Goal: Task Accomplishment & Management: Manage account settings

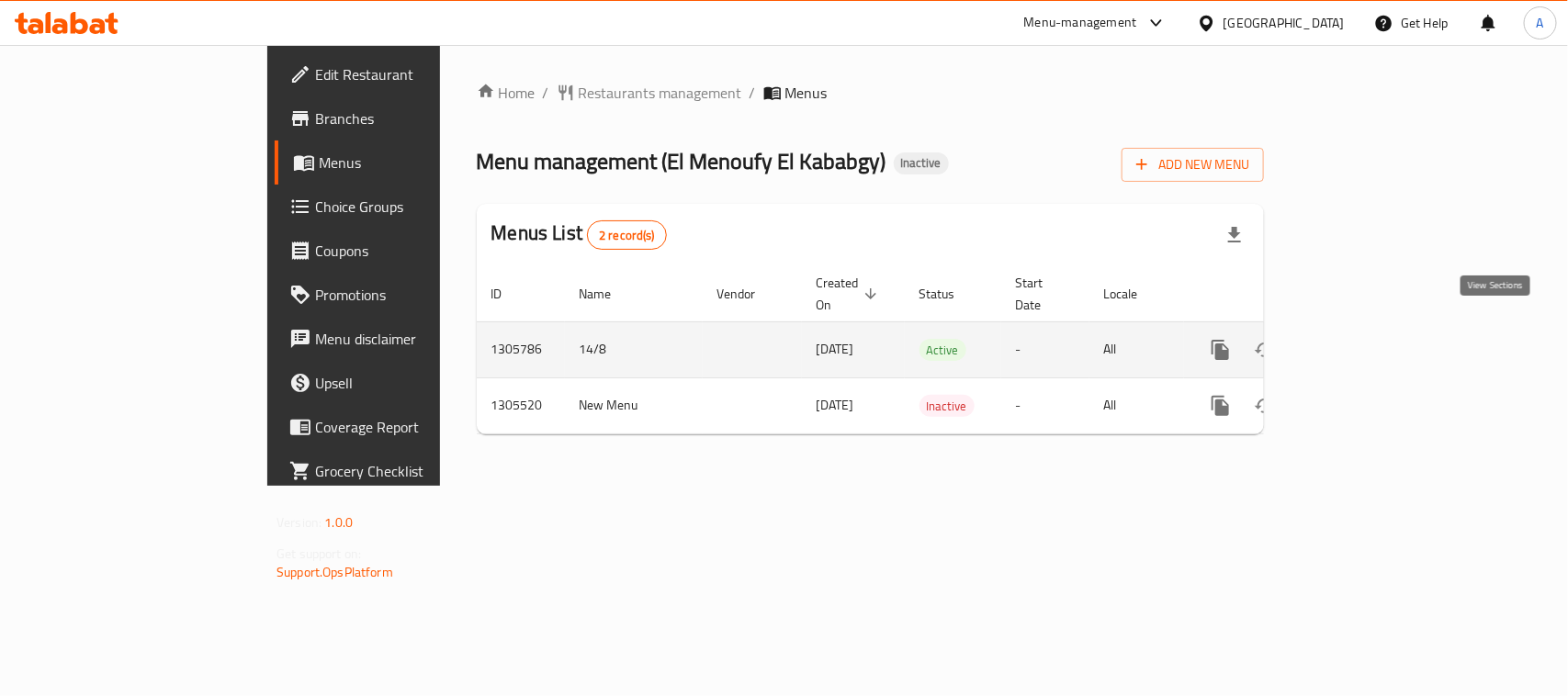
click at [1363, 338] on icon "enhanced table" at bounding box center [1353, 349] width 22 height 22
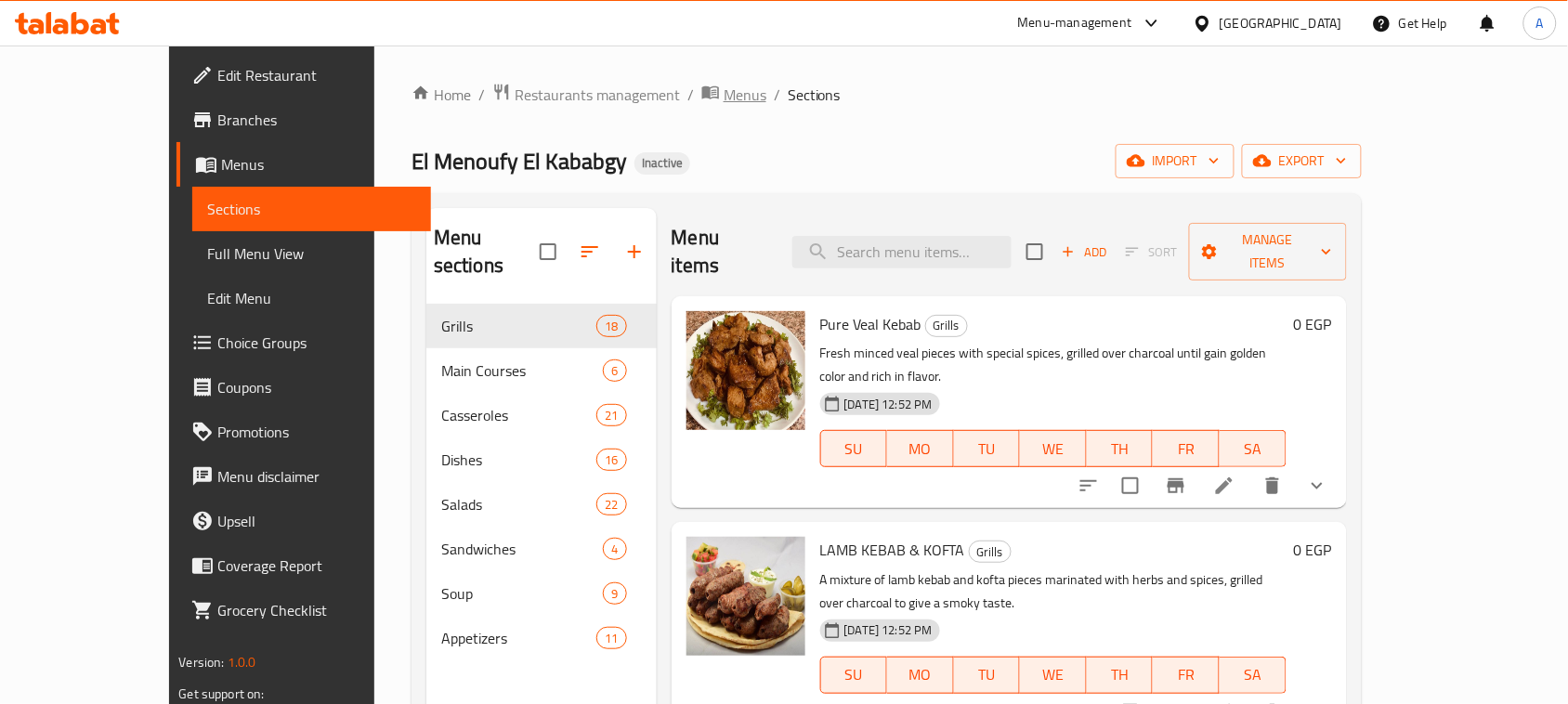
click at [724, 89] on span "Menus" at bounding box center [745, 94] width 43 height 23
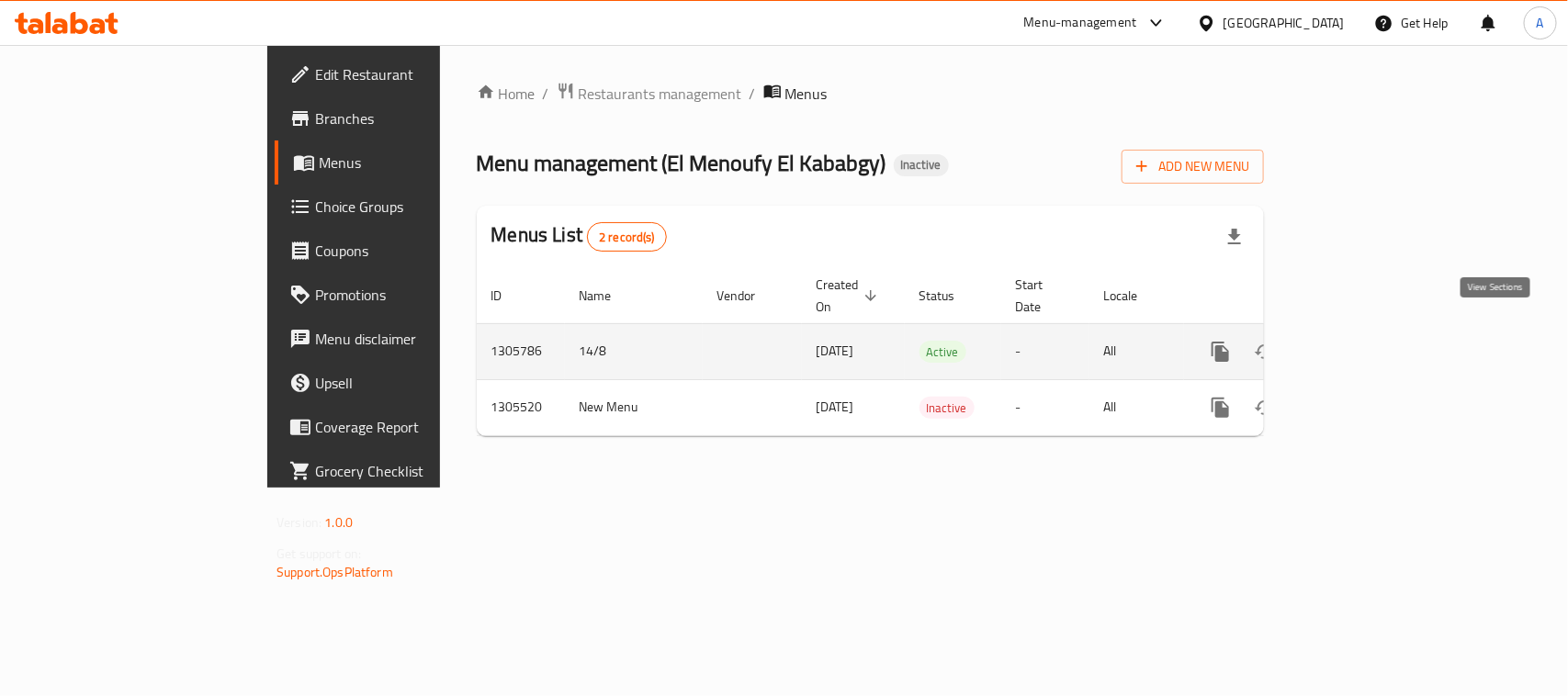
click at [1360, 343] on icon "enhanced table" at bounding box center [1352, 351] width 16 height 16
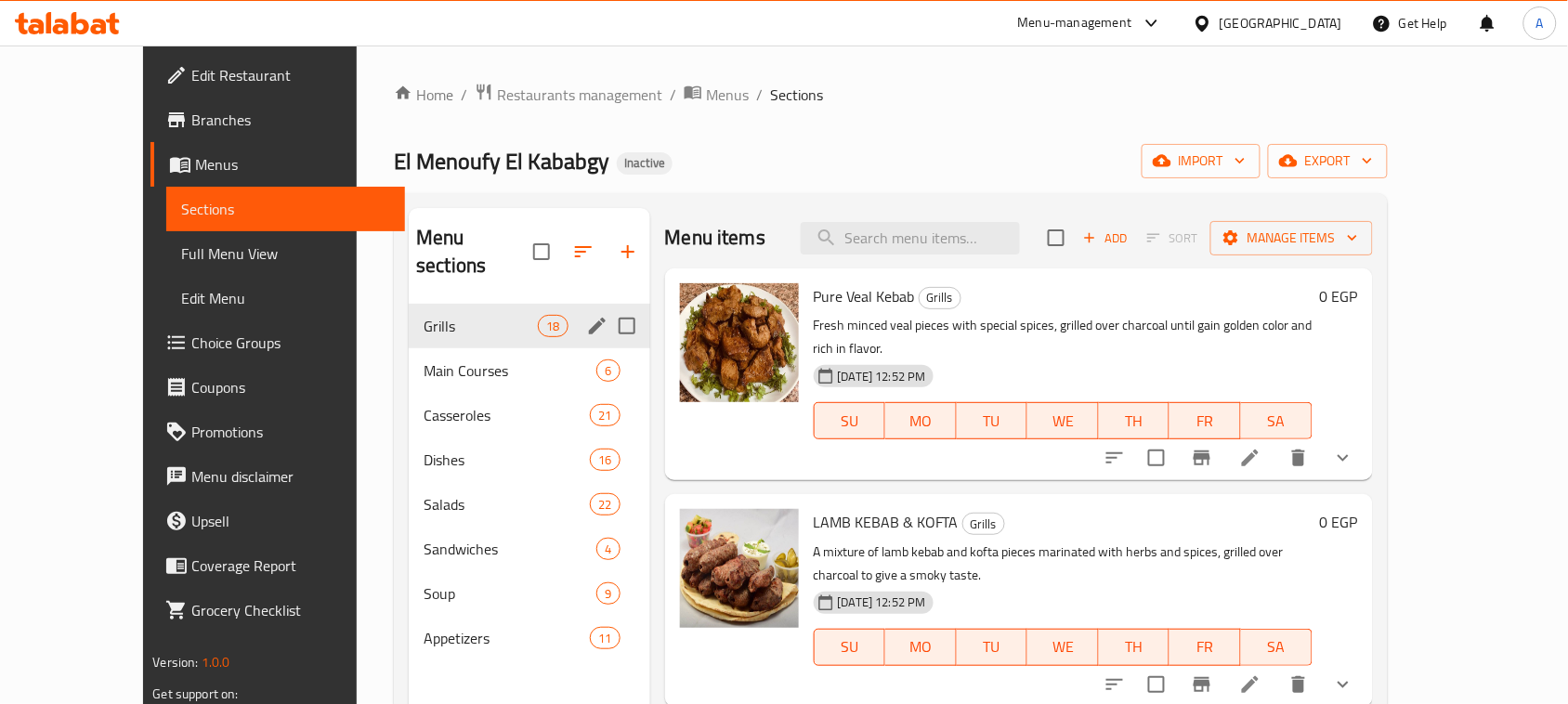
click at [479, 315] on span "Grills" at bounding box center [481, 326] width 114 height 23
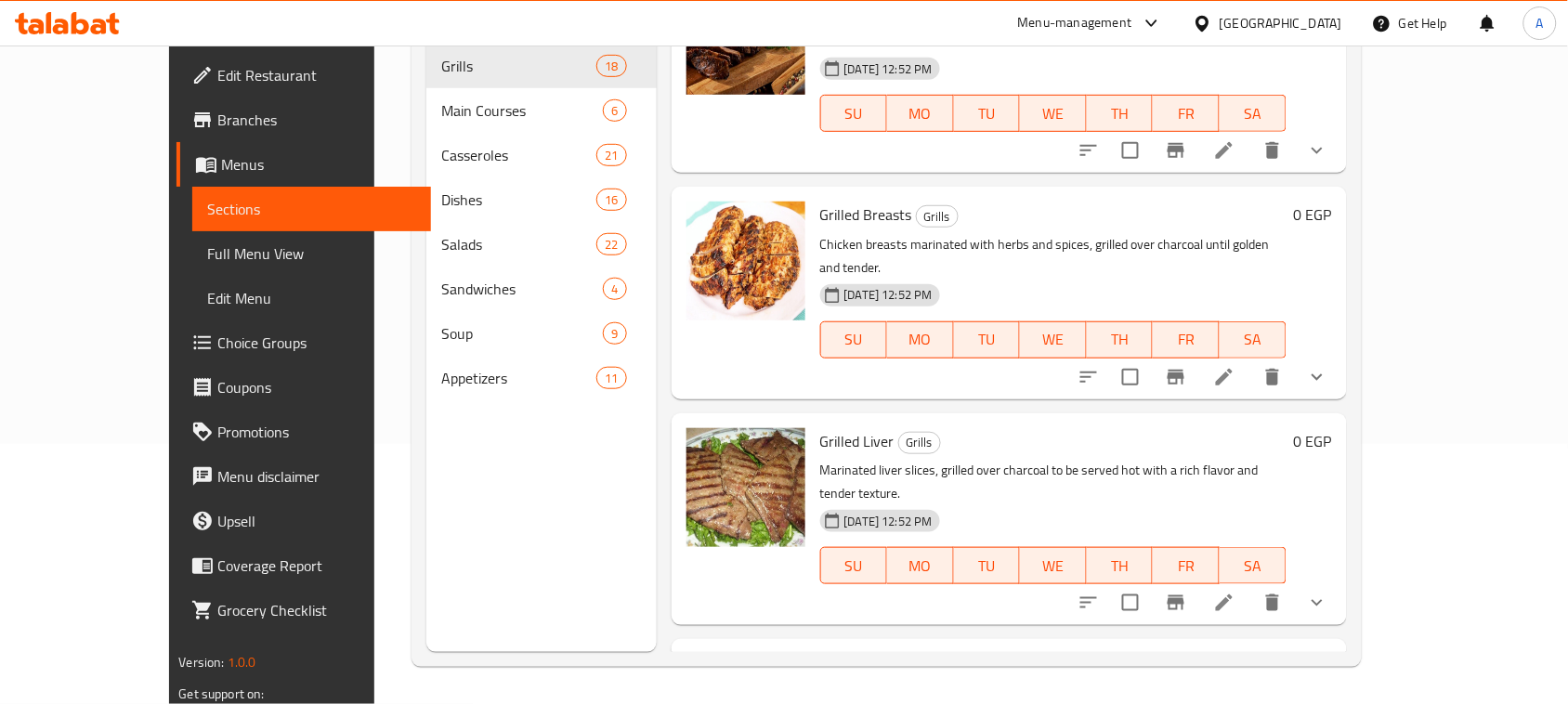
scroll to position [261, 0]
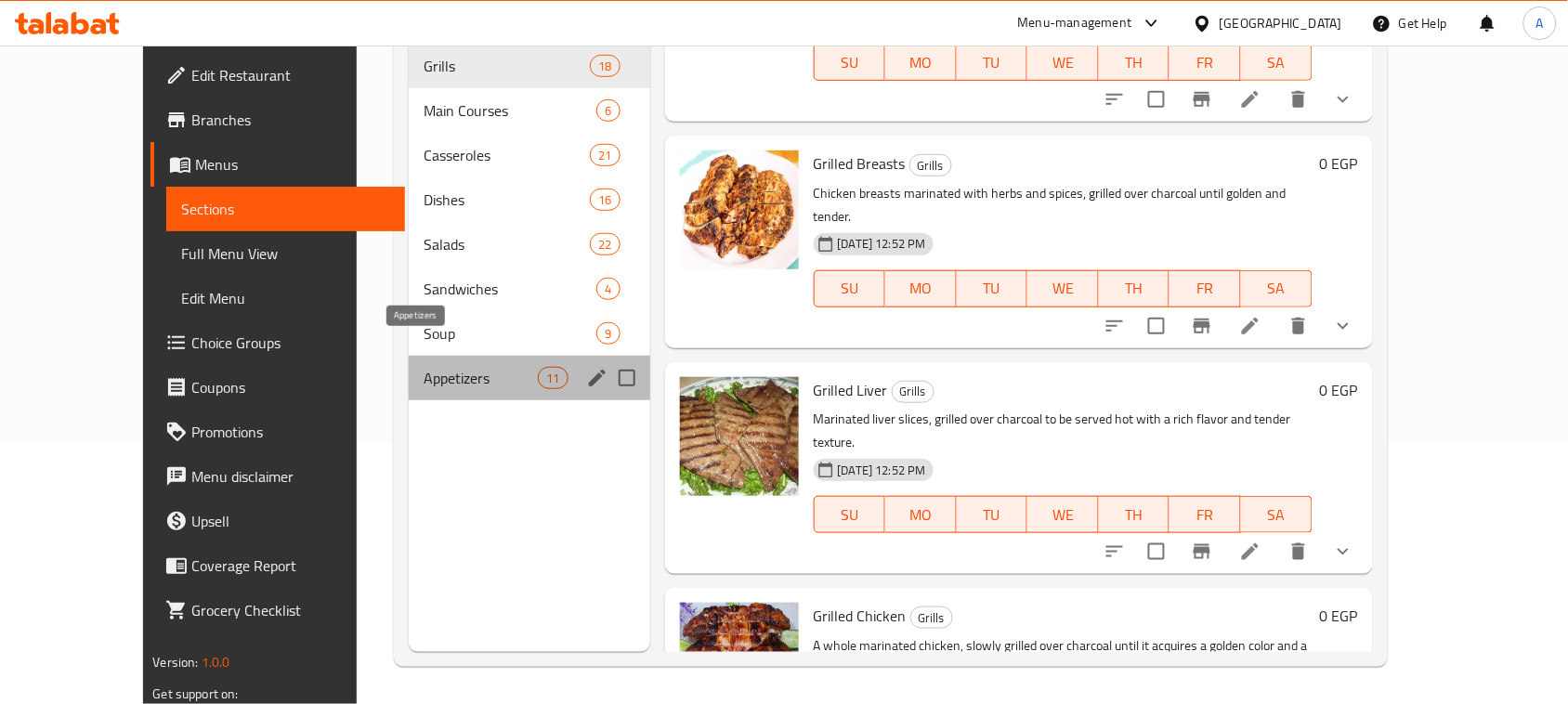
click at [456, 367] on span "Appetizers" at bounding box center [481, 377] width 114 height 23
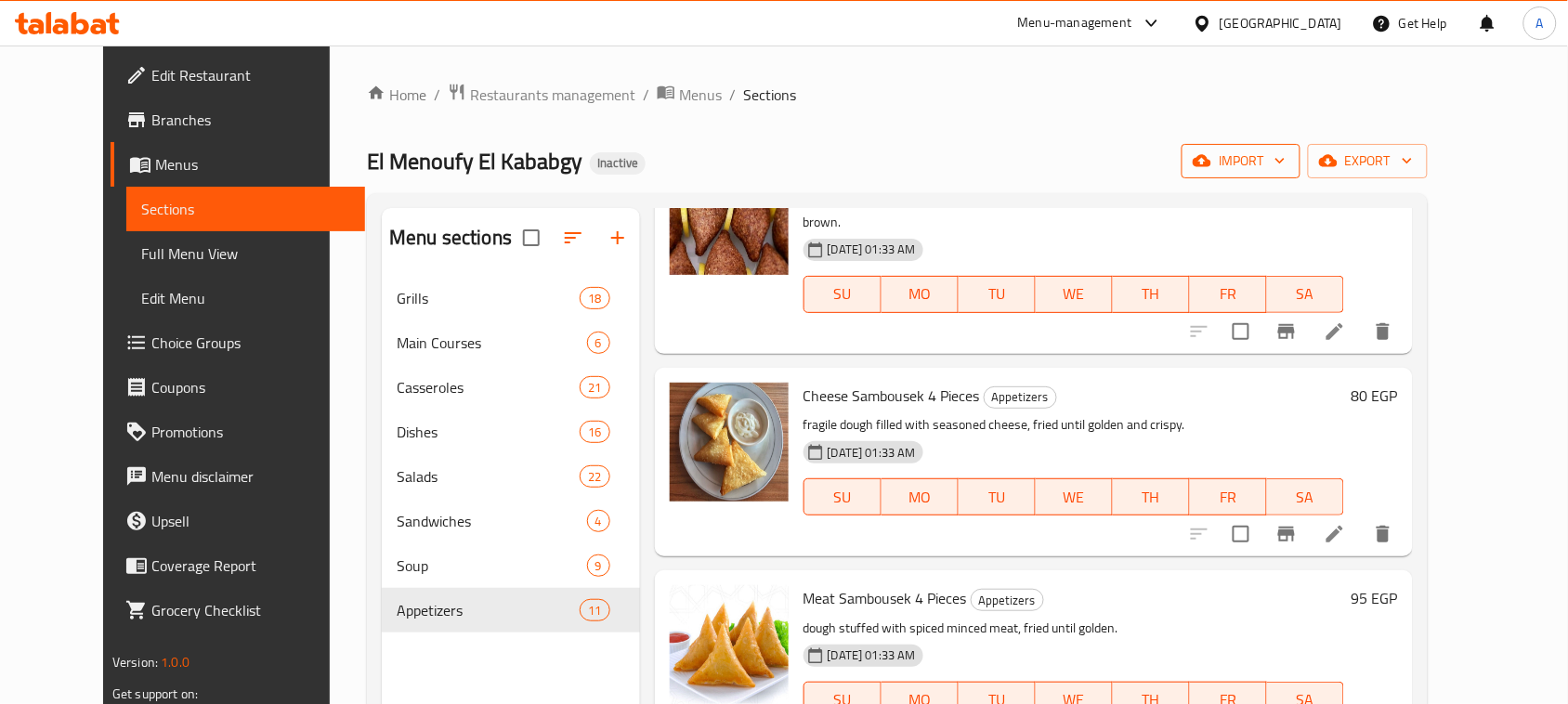
click at [1300, 174] on button "import" at bounding box center [1240, 161] width 119 height 34
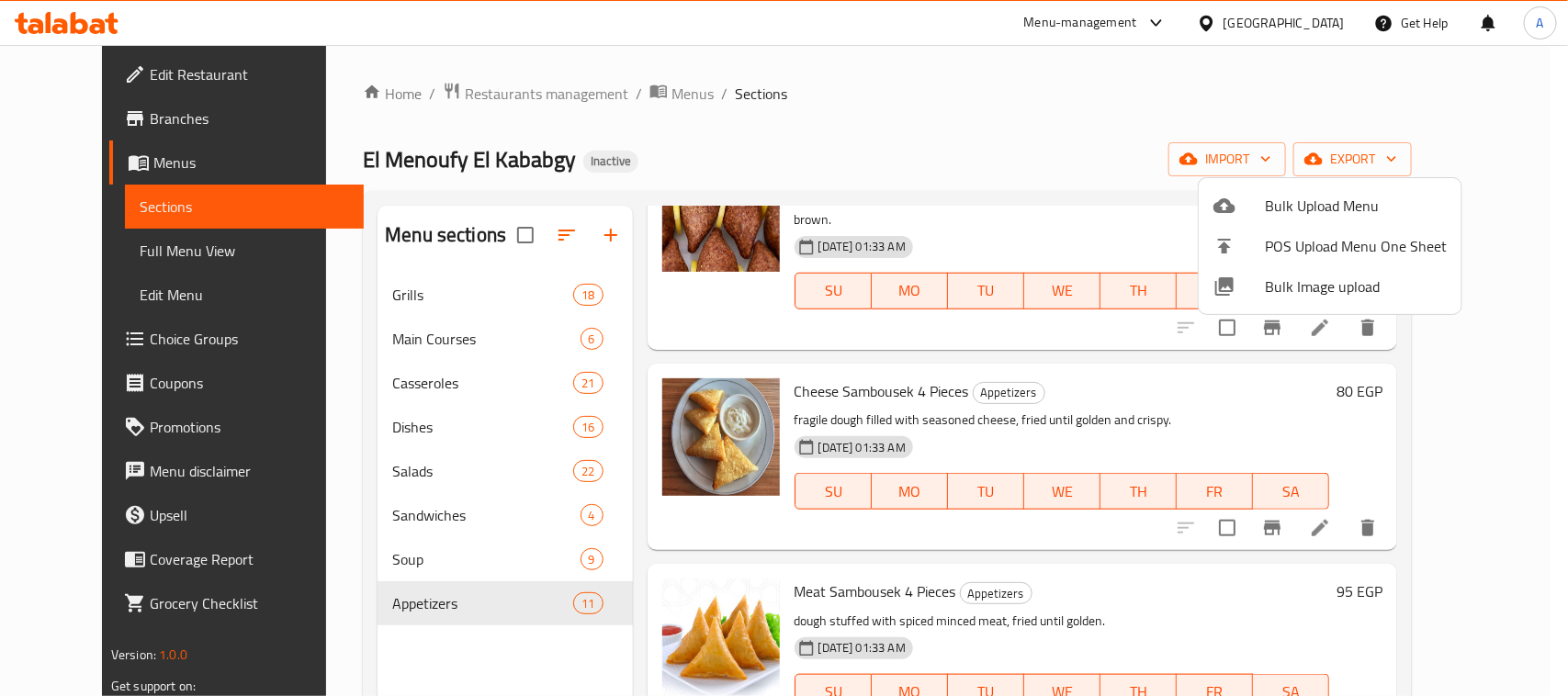
click at [1305, 196] on span "Bulk Upload Menu" at bounding box center [1356, 206] width 182 height 22
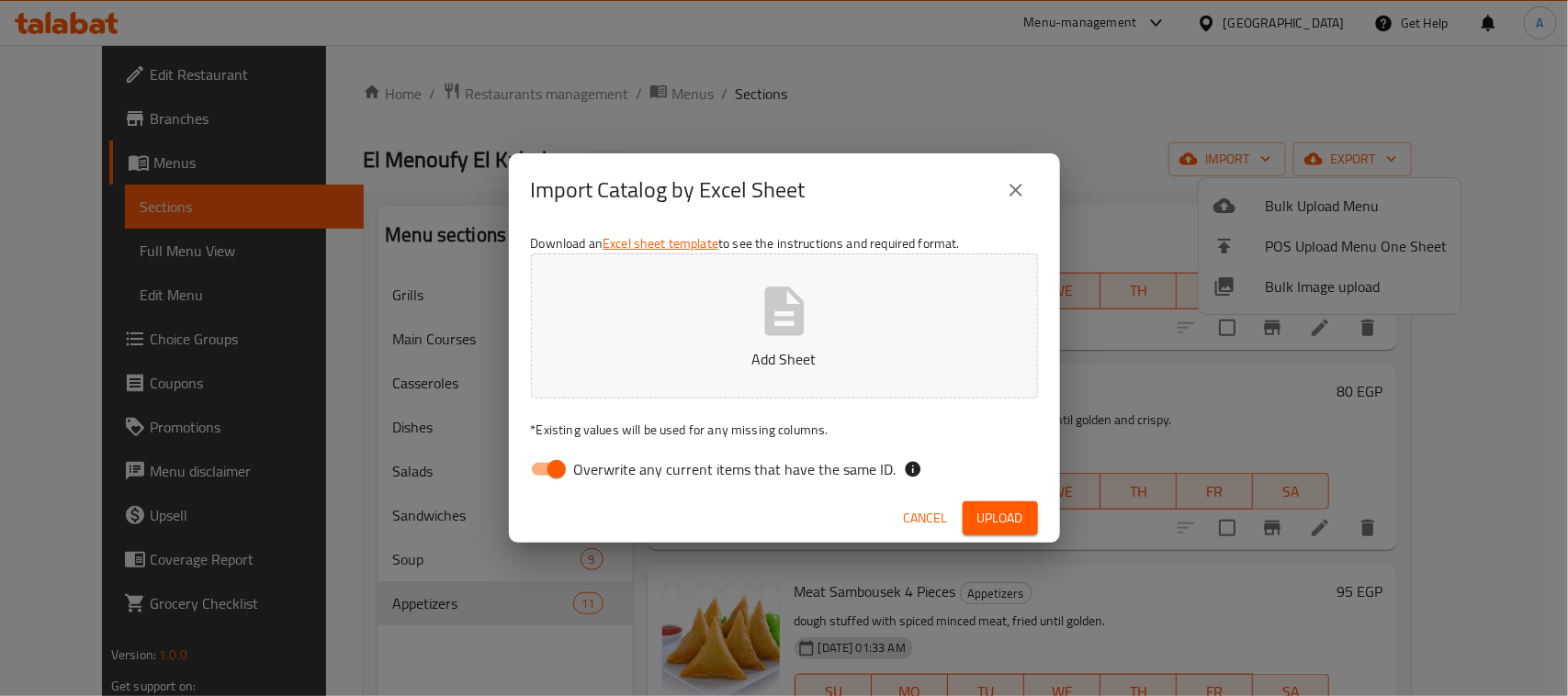
click at [556, 476] on input "Overwrite any current items that have the same ID." at bounding box center [557, 469] width 105 height 35
checkbox input "false"
click at [982, 511] on span "Upload" at bounding box center [1000, 519] width 46 height 23
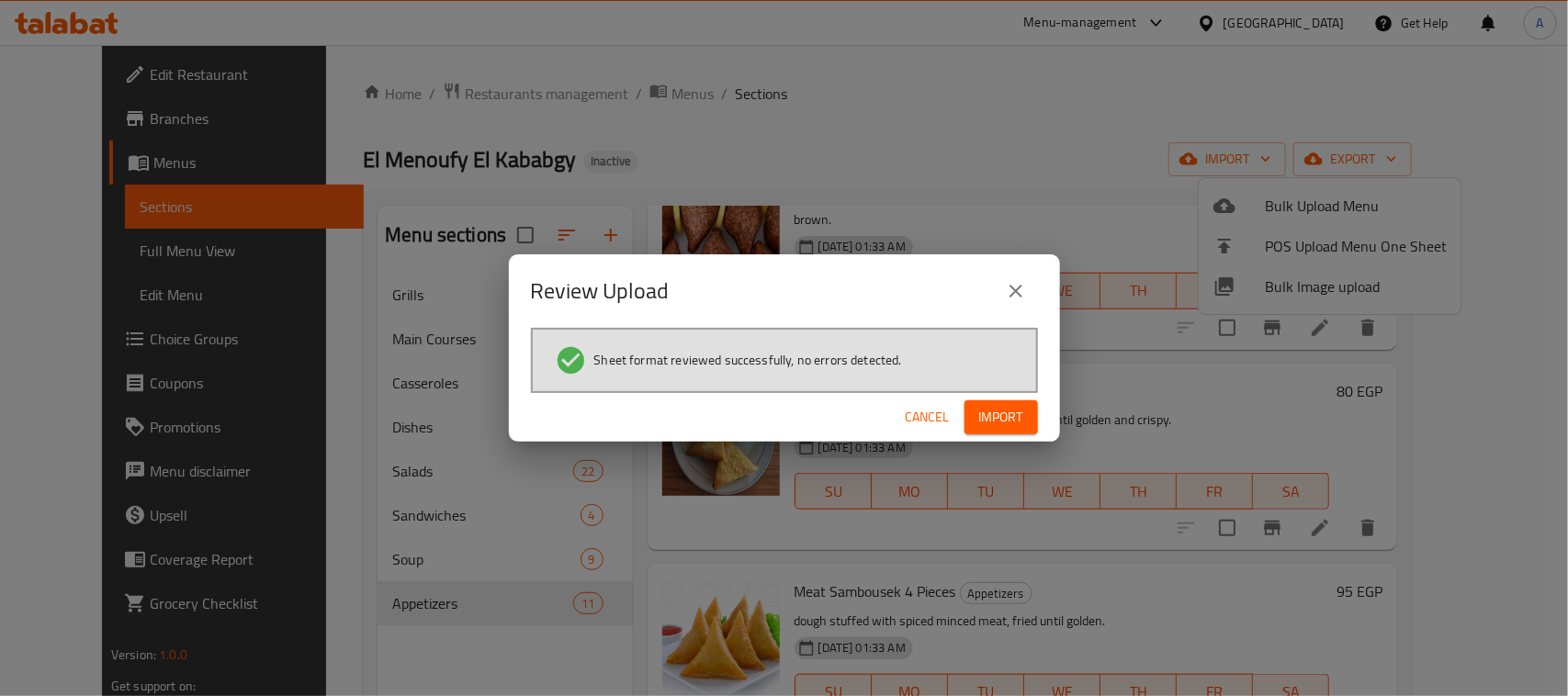
click at [990, 407] on span "Import" at bounding box center [1000, 418] width 44 height 23
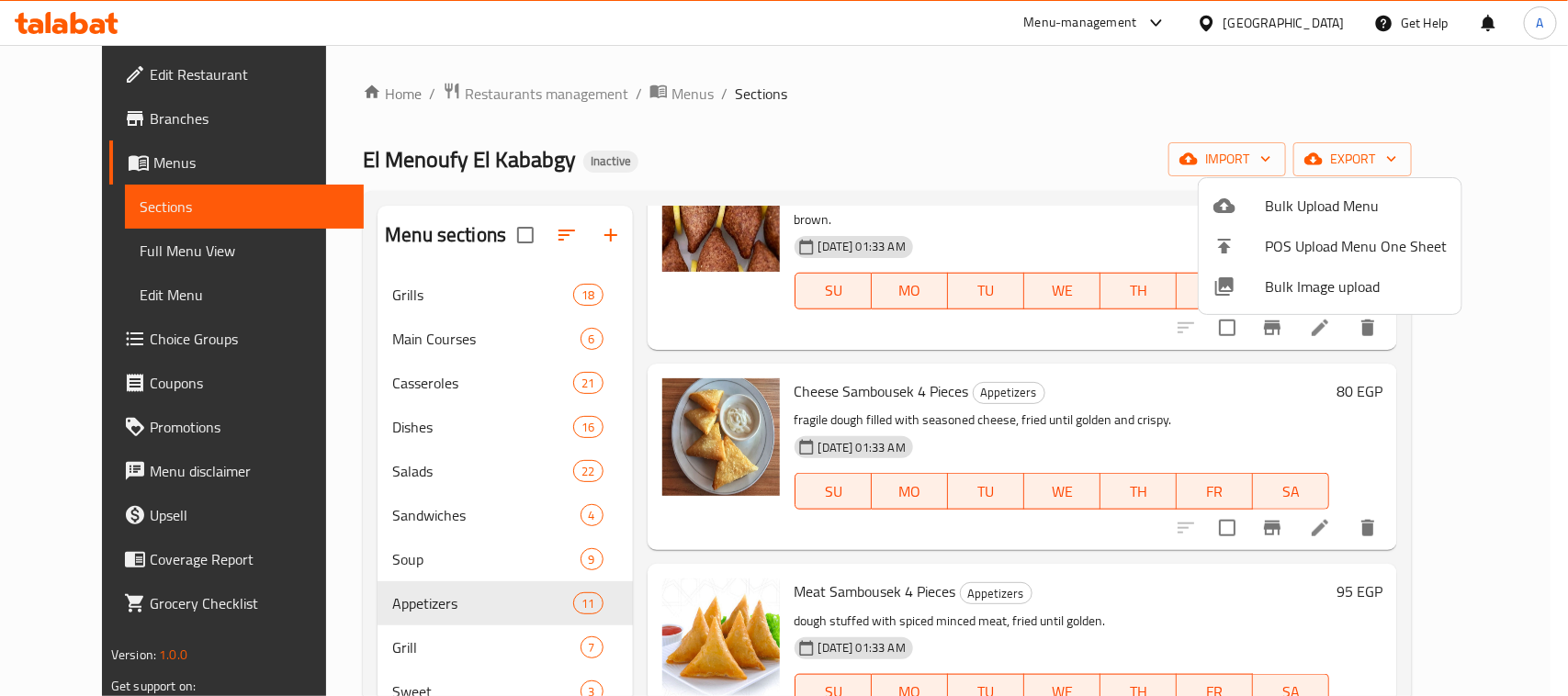
click at [141, 246] on div at bounding box center [784, 348] width 1568 height 696
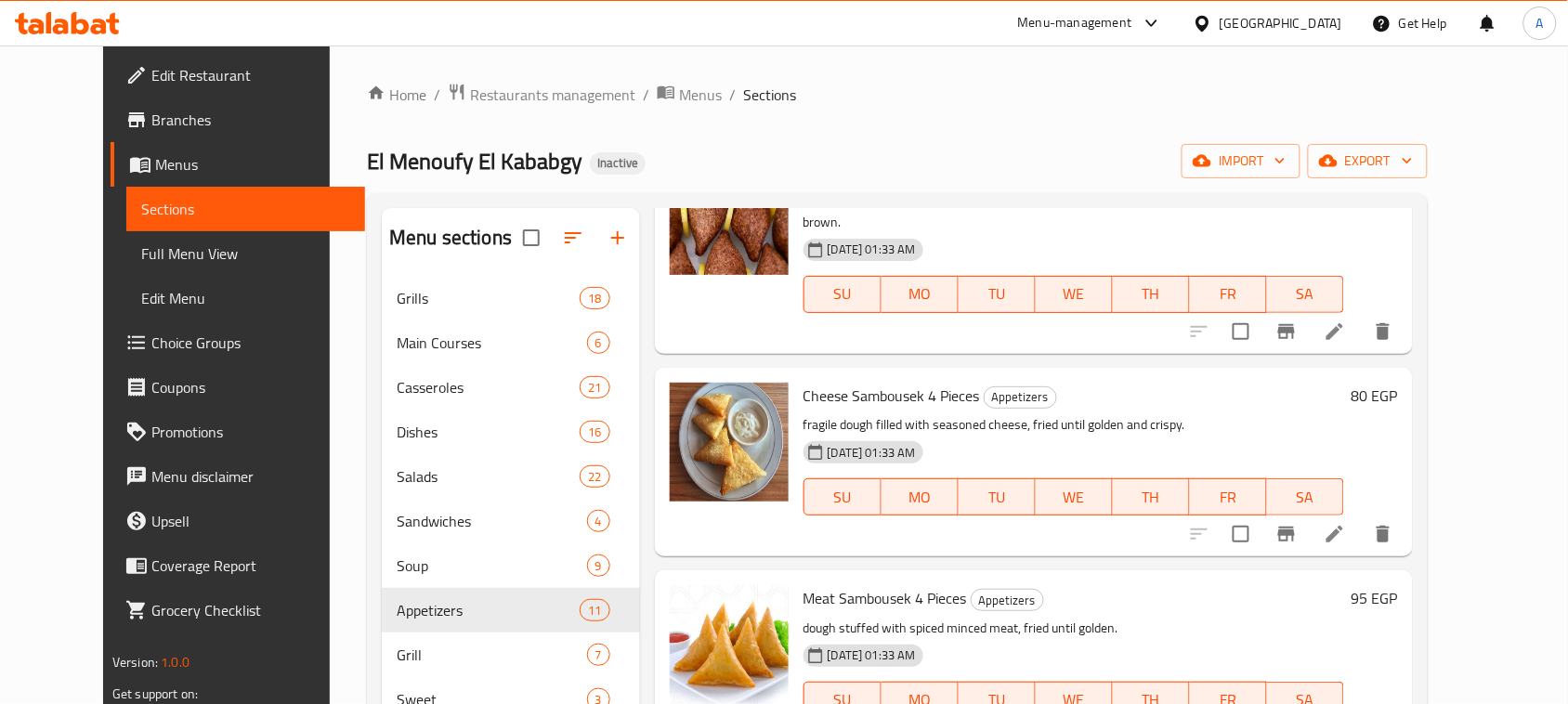
click at [142, 252] on span "Full Menu View" at bounding box center [245, 253] width 209 height 23
click at [144, 252] on span "Full Menu View" at bounding box center [245, 253] width 209 height 23
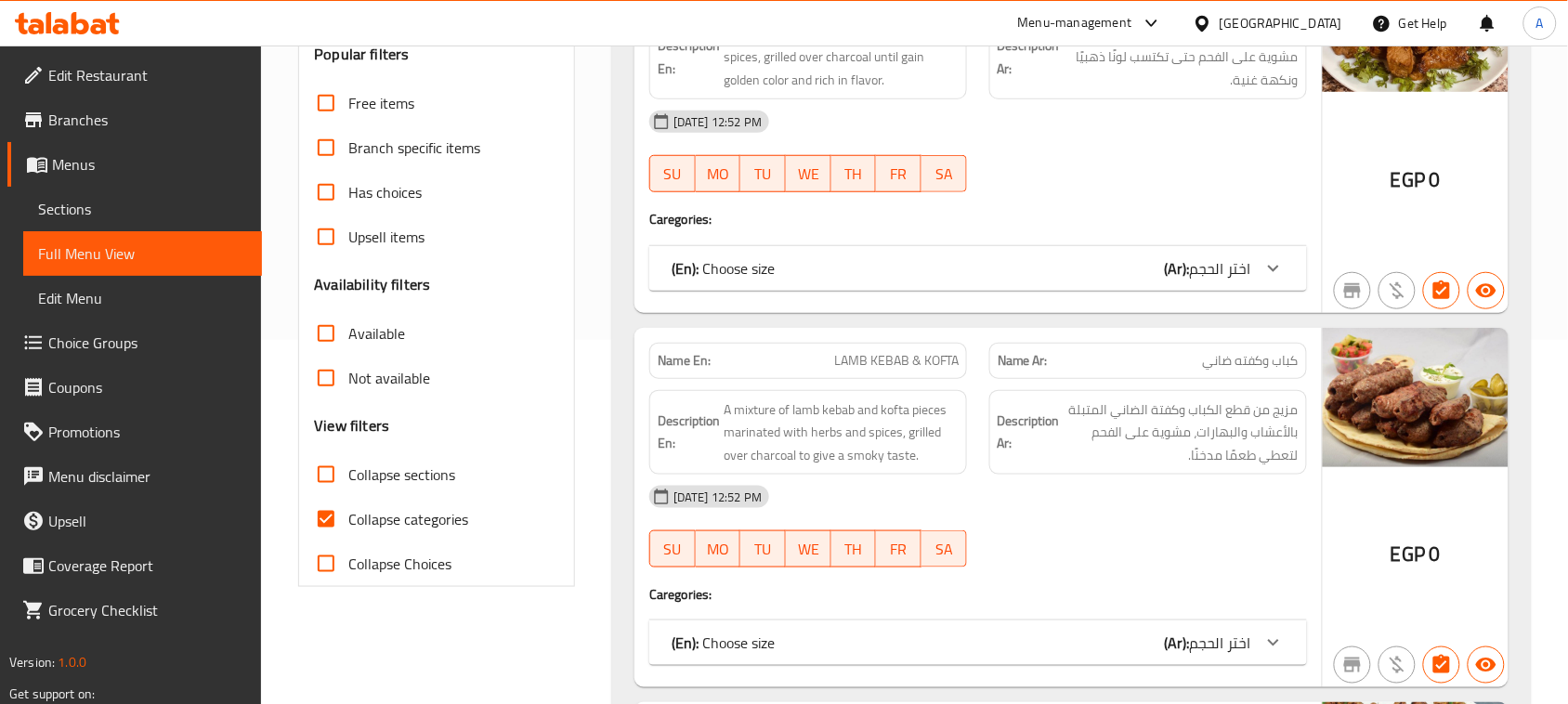
scroll to position [580, 0]
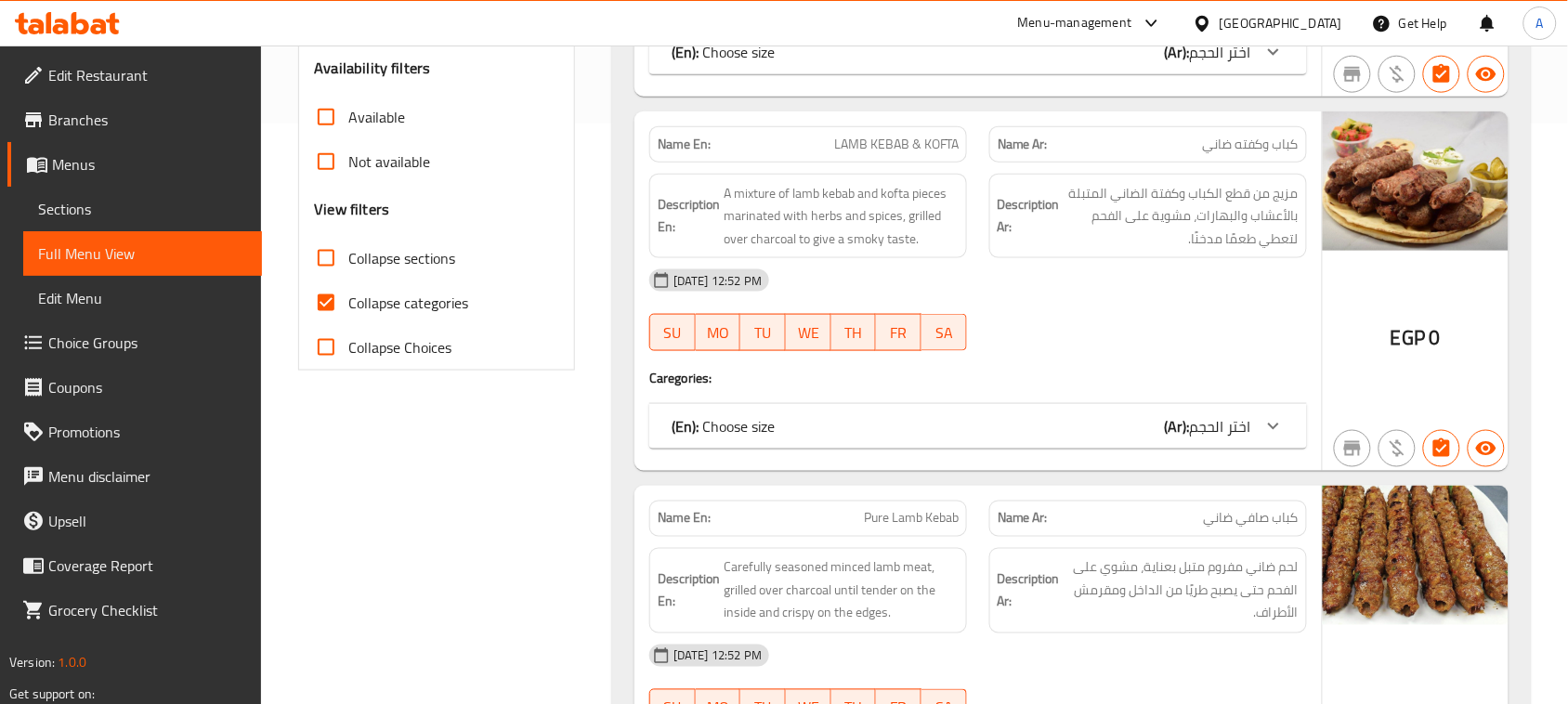
click at [324, 303] on input "Collapse categories" at bounding box center [326, 302] width 44 height 44
checkbox input "false"
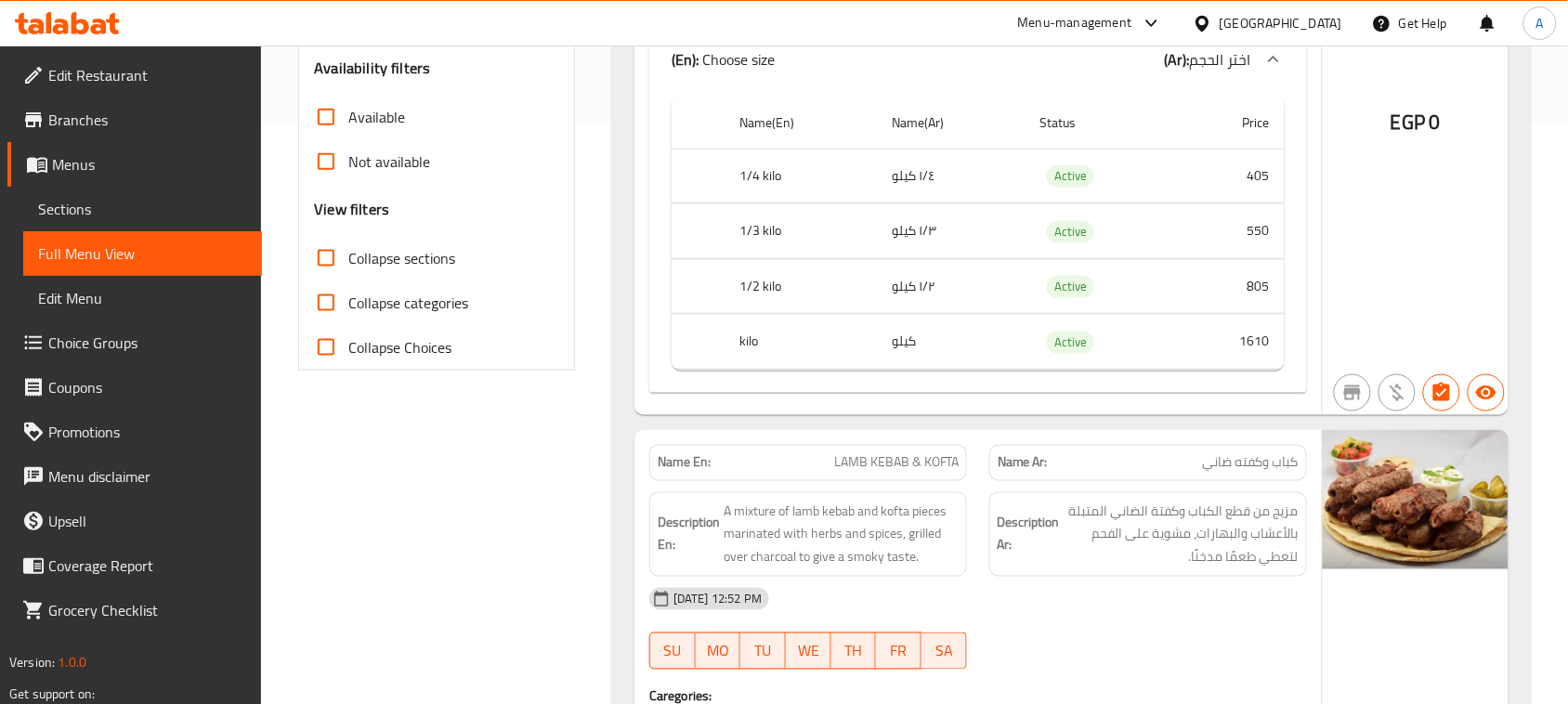
click at [329, 260] on input "Collapse sections" at bounding box center [326, 258] width 44 height 44
checkbox input "true"
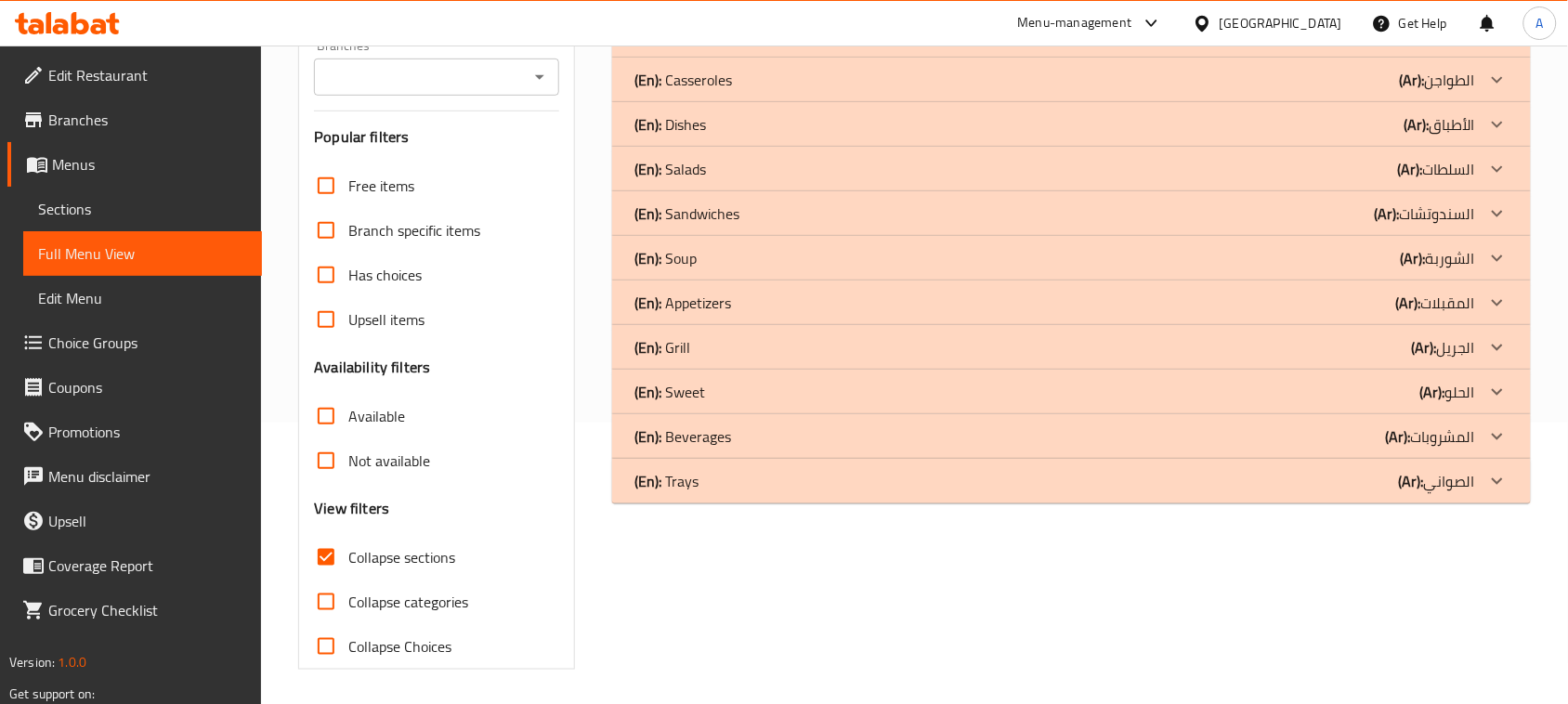
scroll to position [284, 0]
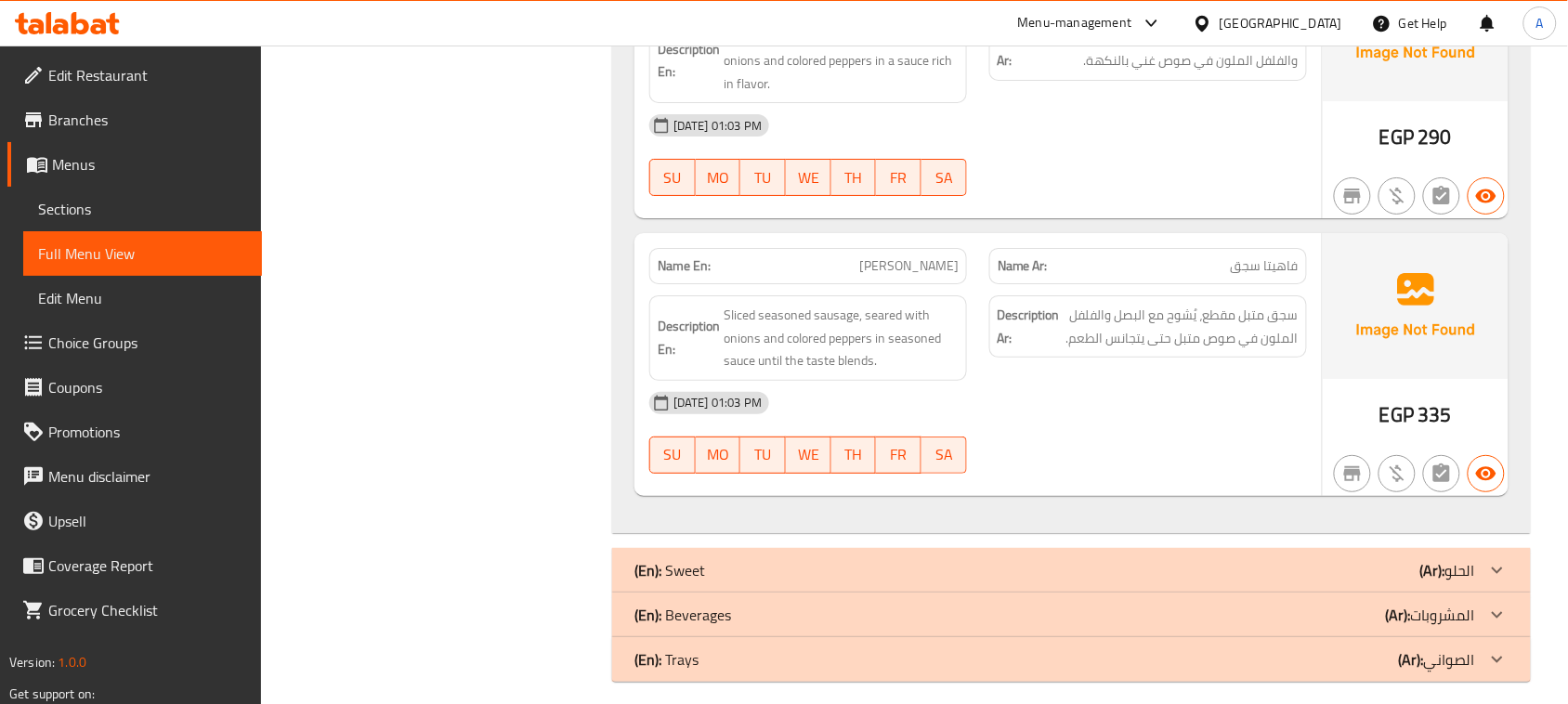
scroll to position [2069, 0]
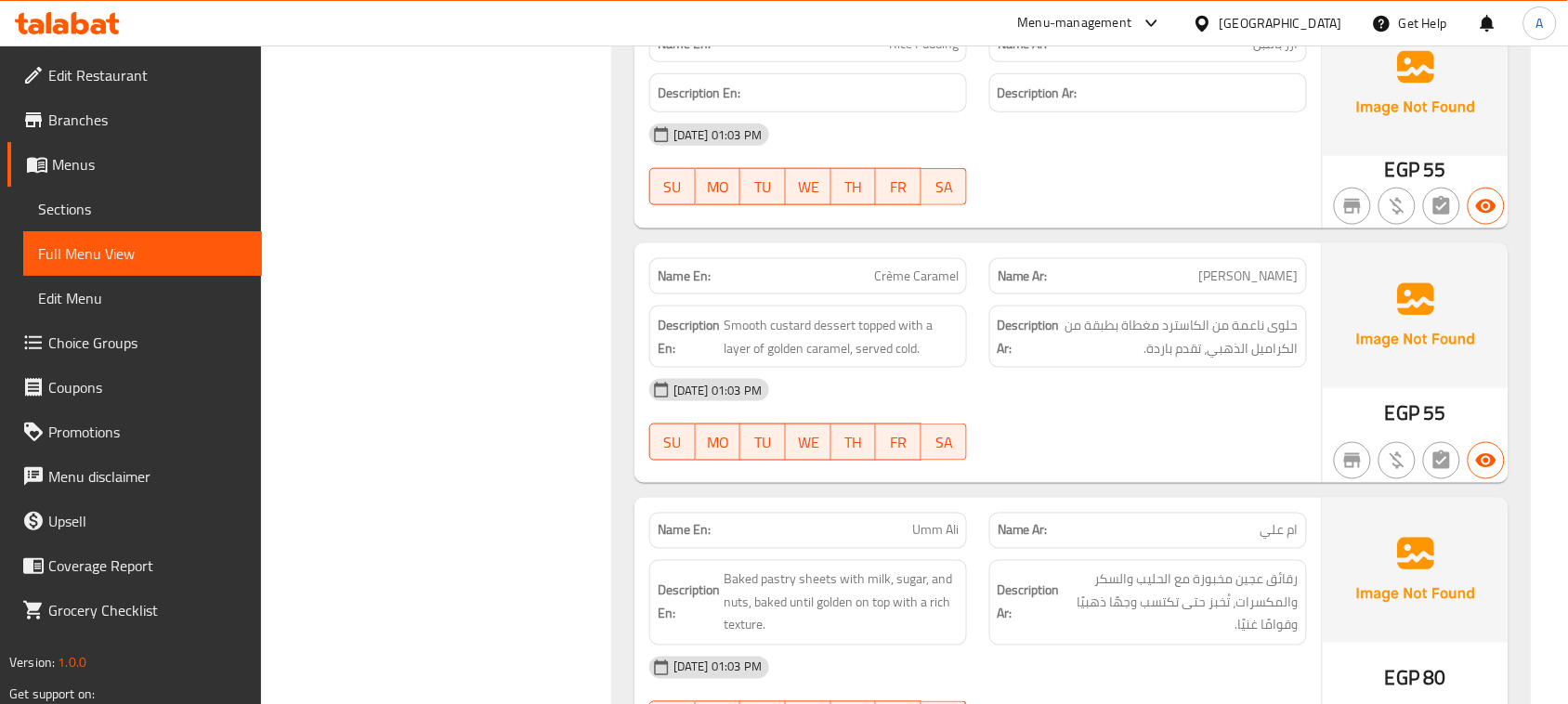
scroll to position [2894, 0]
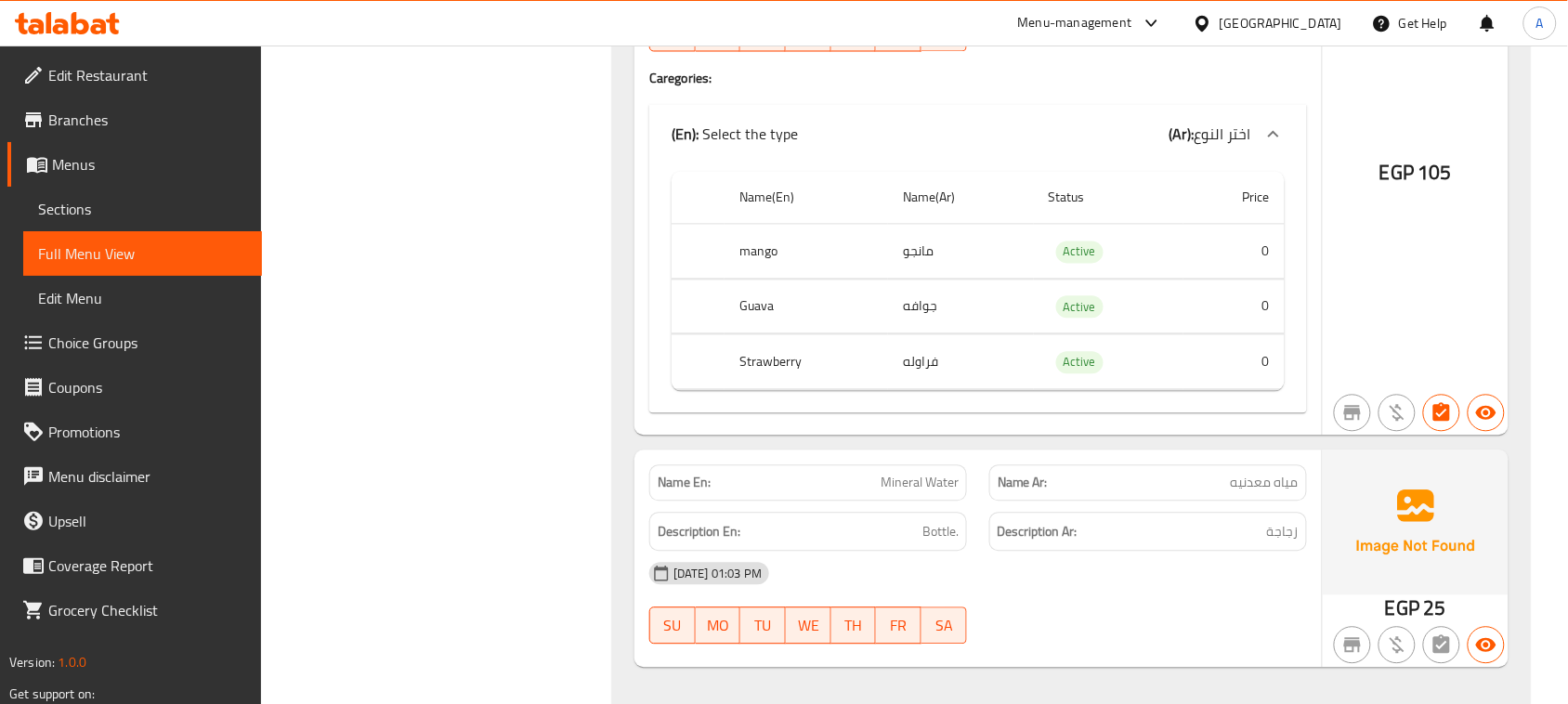
scroll to position [5336, 0]
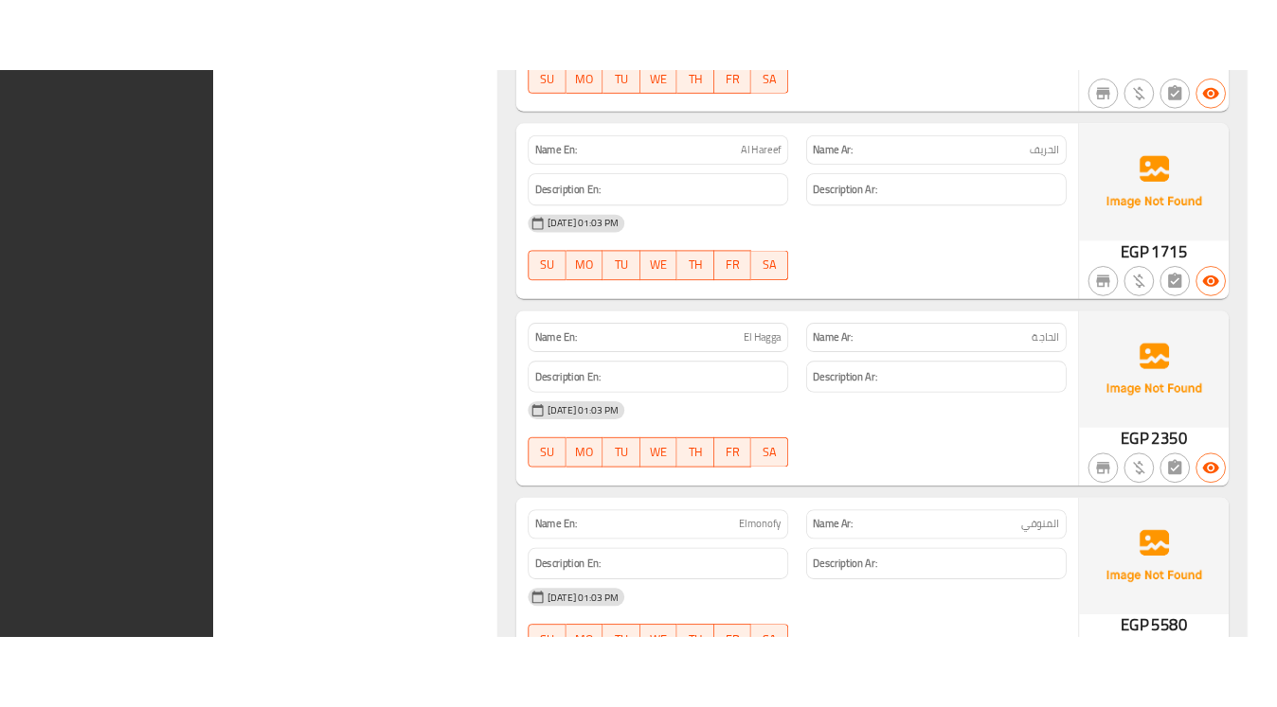
scroll to position [6436, 0]
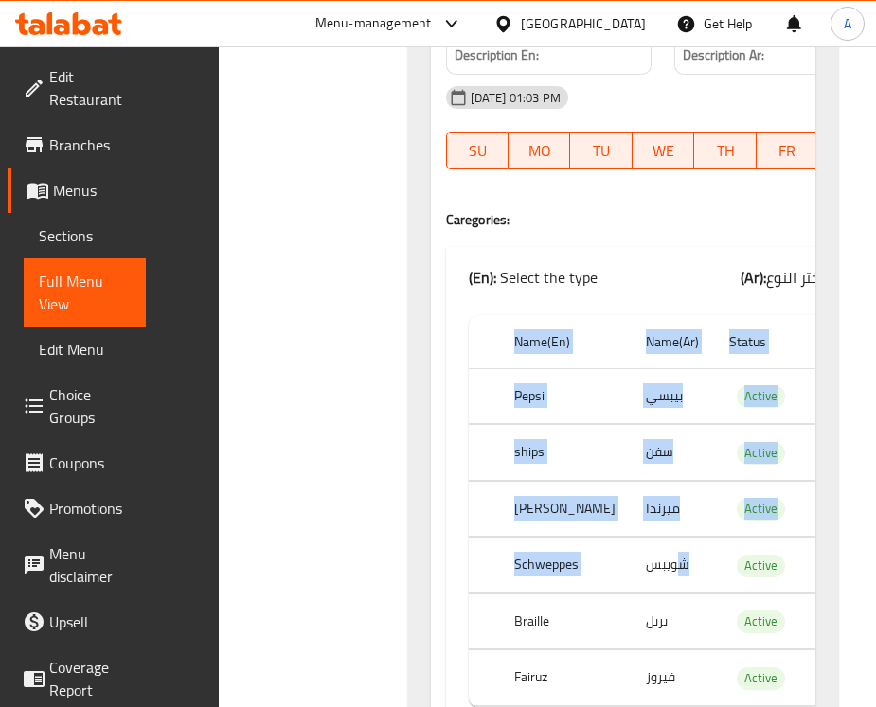
drag, startPoint x: 637, startPoint y: 578, endPoint x: 739, endPoint y: 571, distance: 101.5
click at [814, 576] on tr "Schweppes شويبس Active 0" at bounding box center [663, 566] width 389 height 56
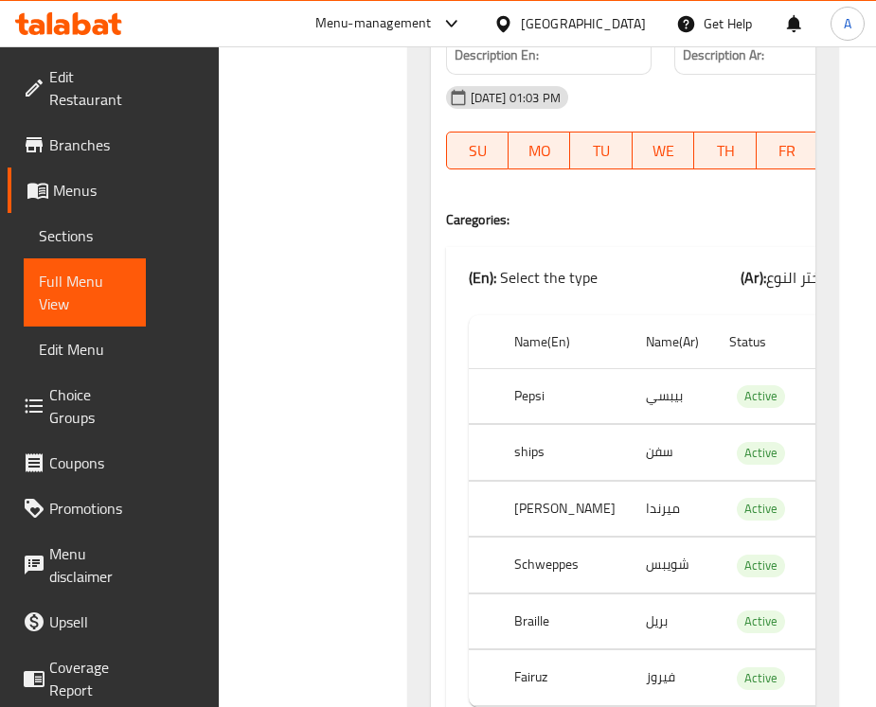
click at [652, 568] on td "شويبس" at bounding box center [672, 566] width 83 height 56
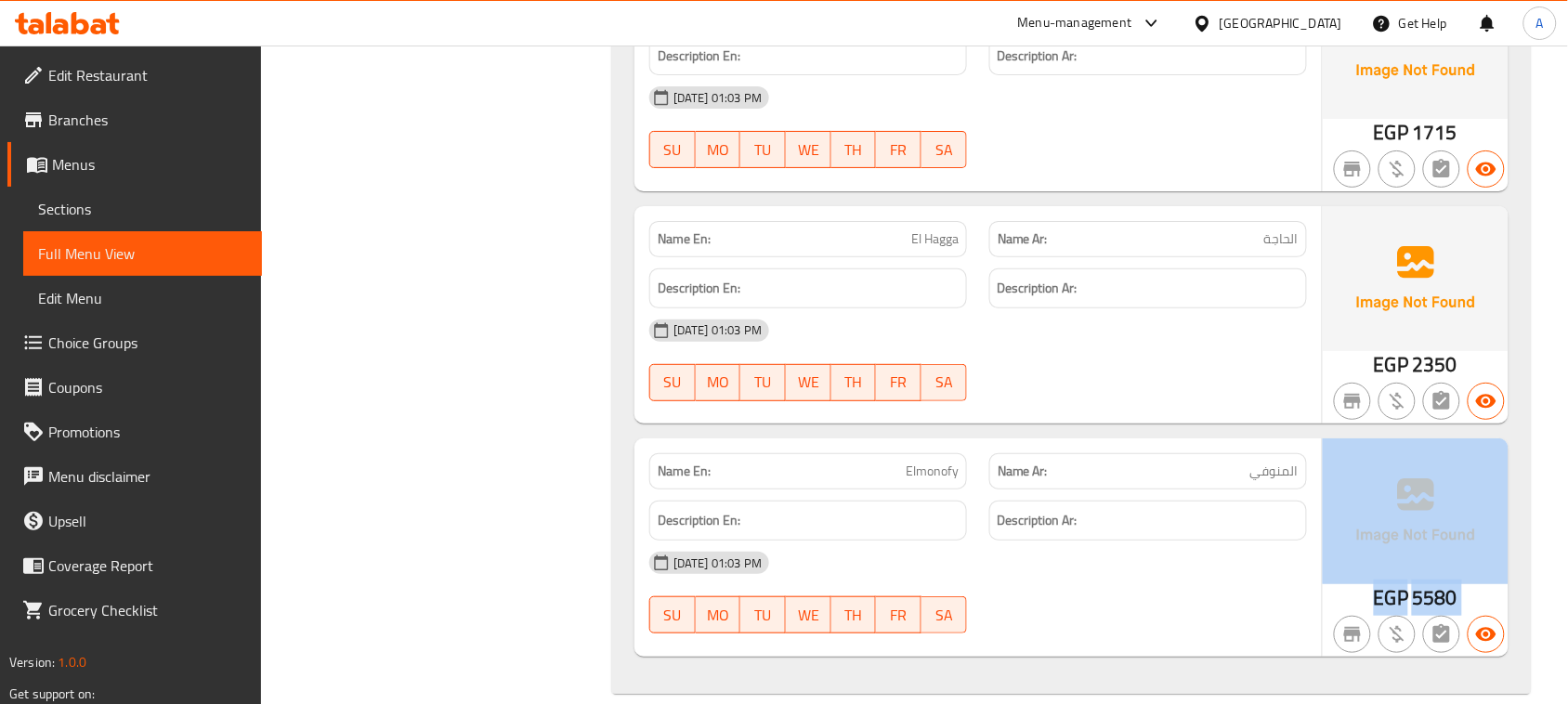
drag, startPoint x: 1233, startPoint y: 648, endPoint x: 1483, endPoint y: 646, distance: 250.0
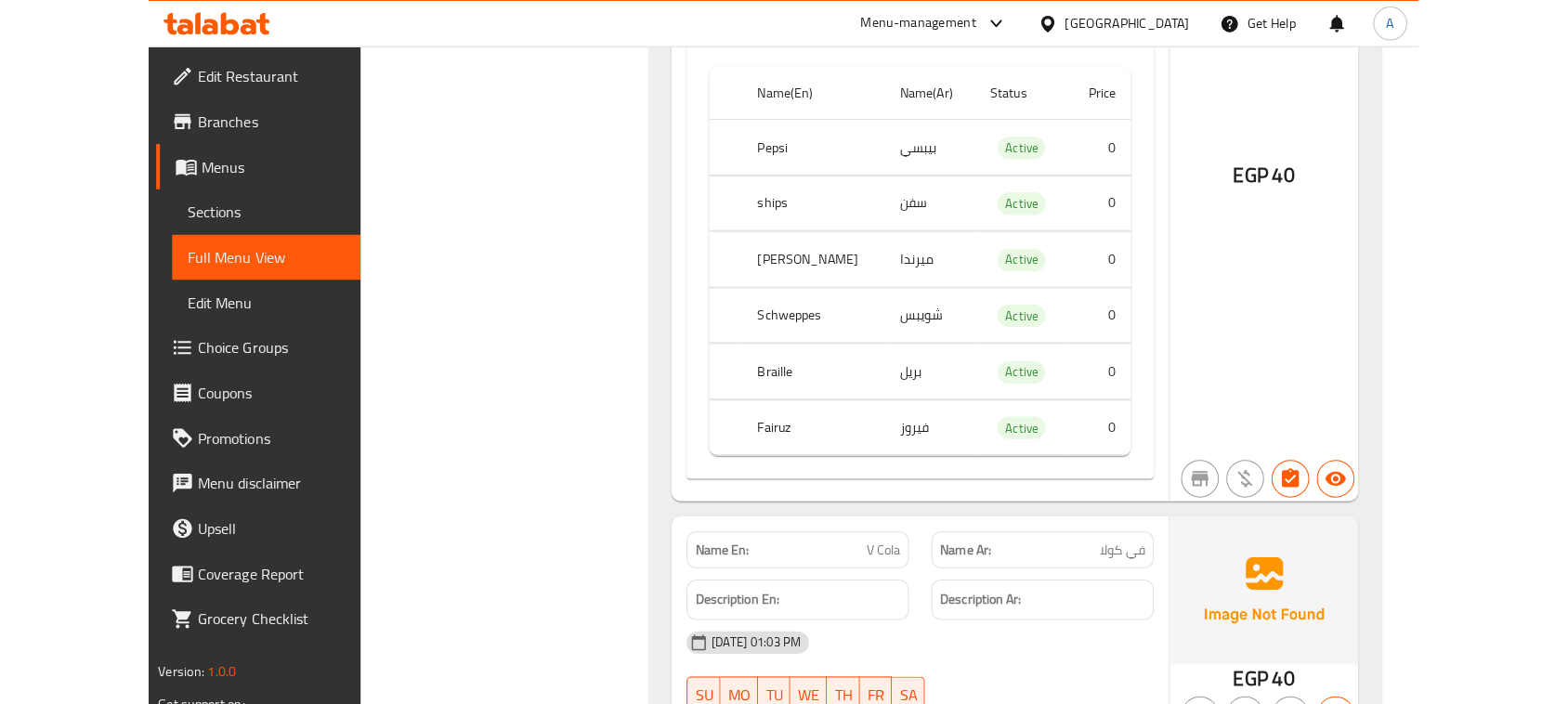
scroll to position [3919, 0]
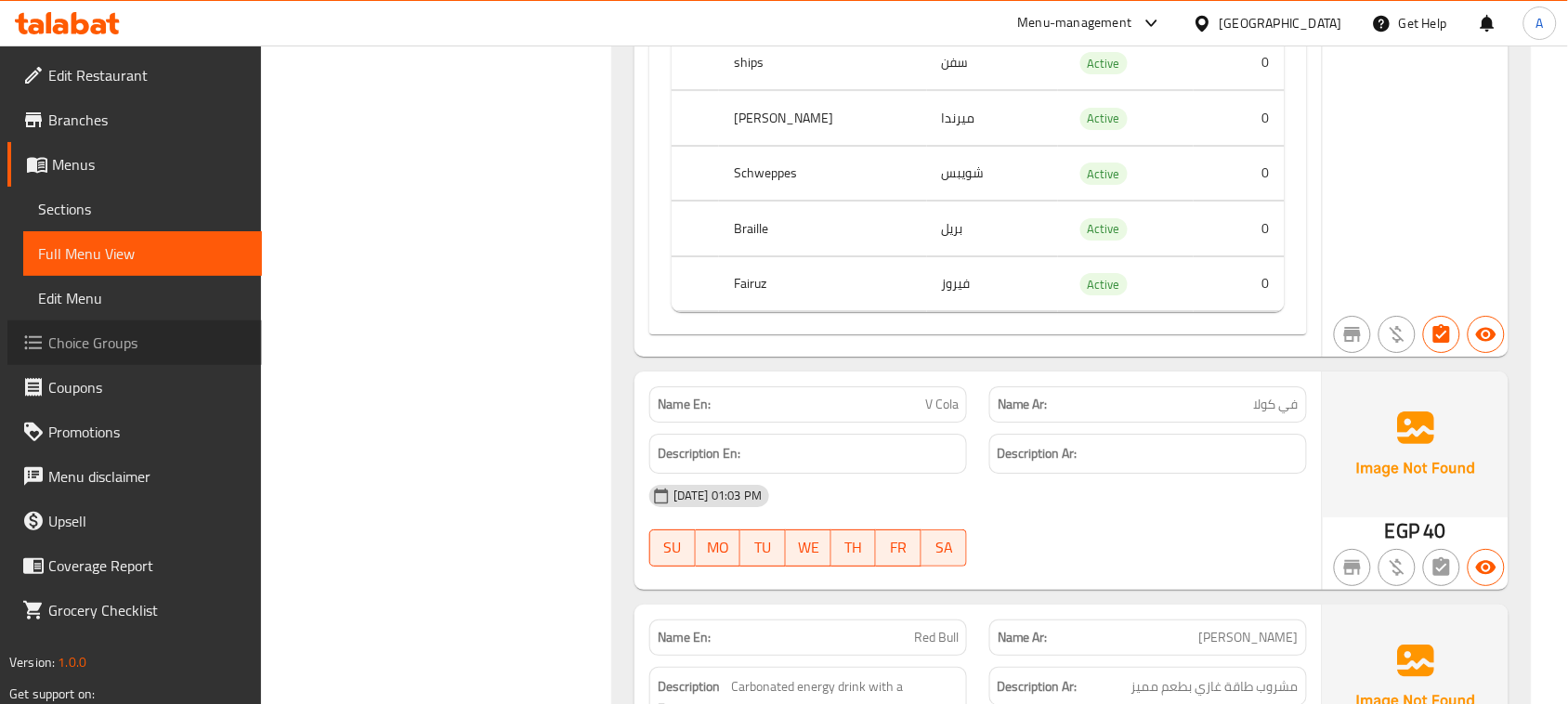
click at [163, 353] on span "Choice Groups" at bounding box center [147, 342] width 199 height 23
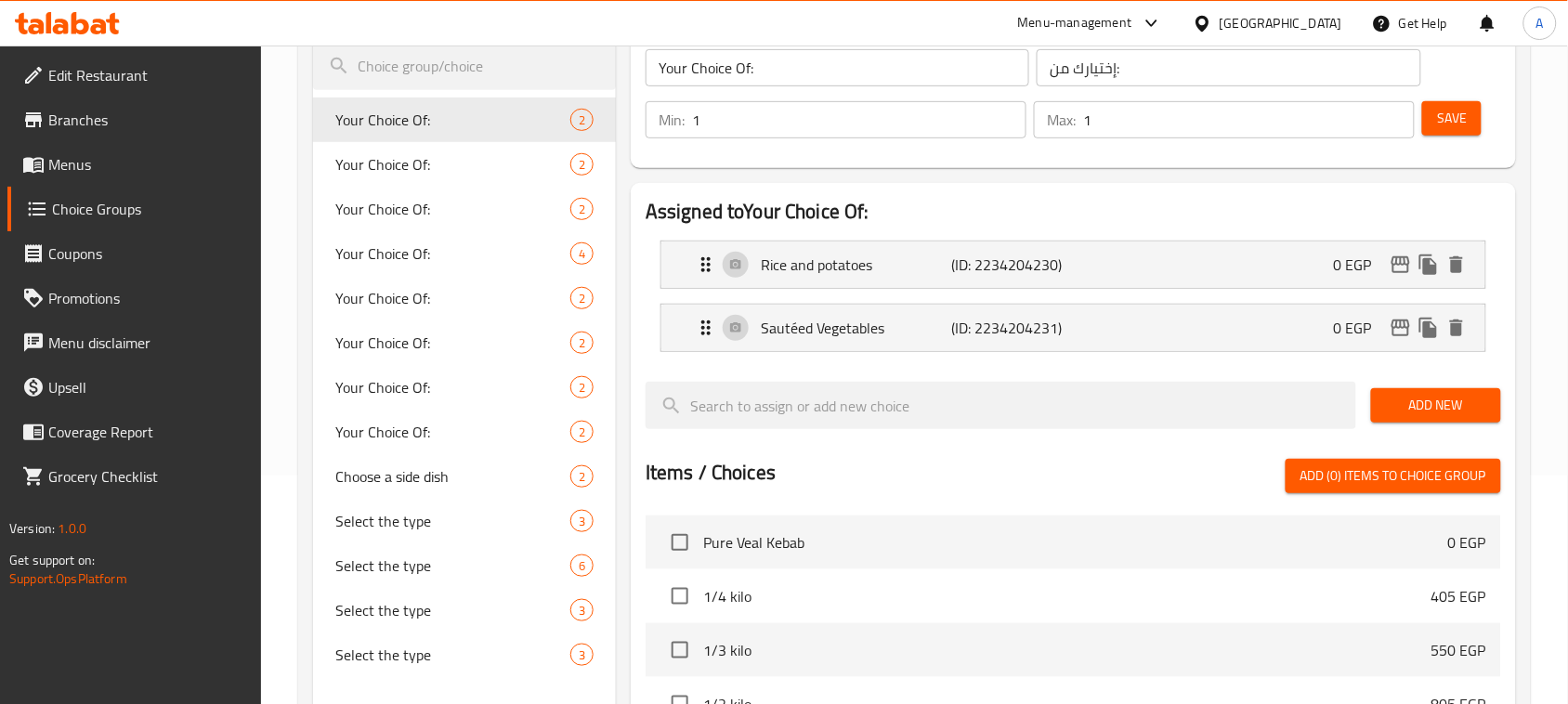
scroll to position [348, 0]
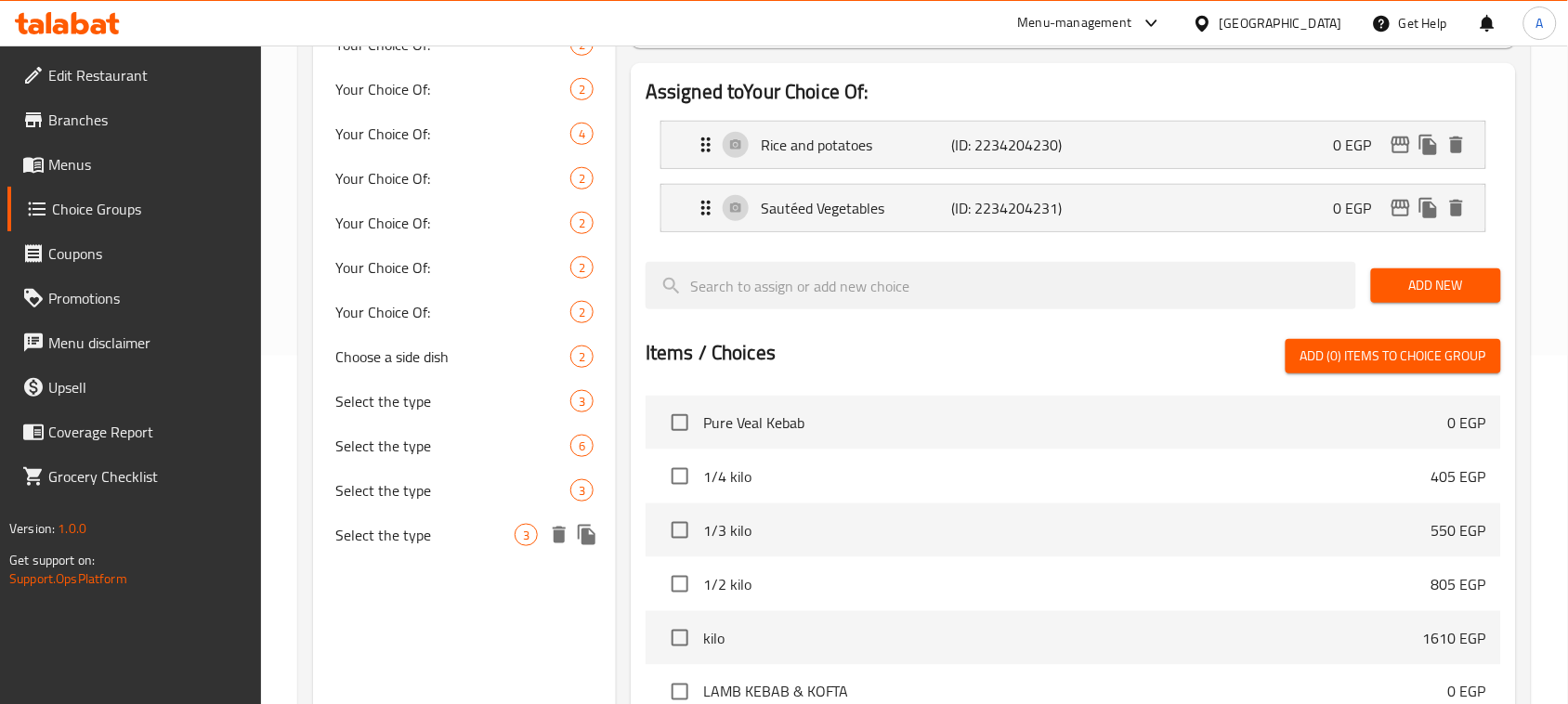
click at [416, 539] on span "Select the type" at bounding box center [425, 534] width 179 height 23
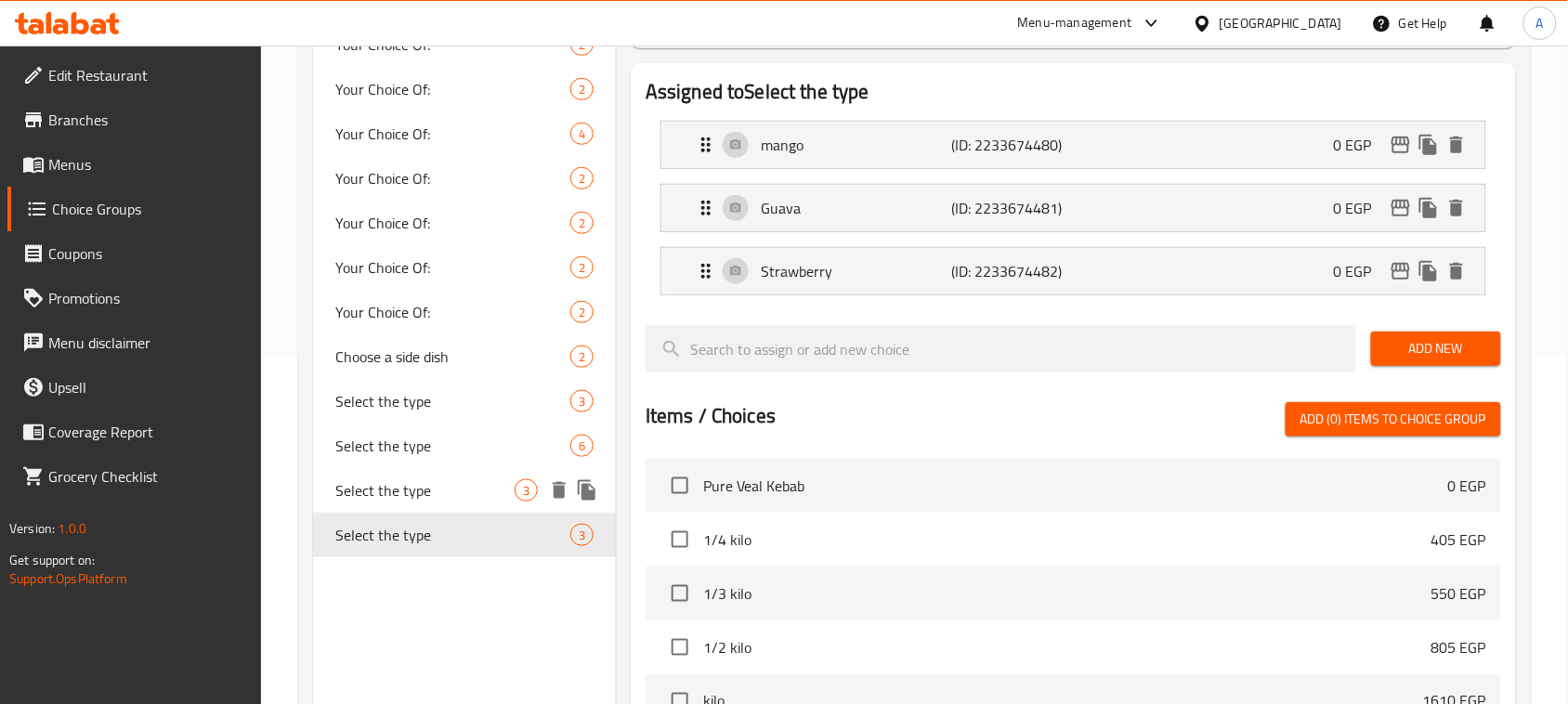
type input "Select the type"
type input "اختر النوع"
click at [430, 487] on span "Select the type" at bounding box center [425, 490] width 179 height 23
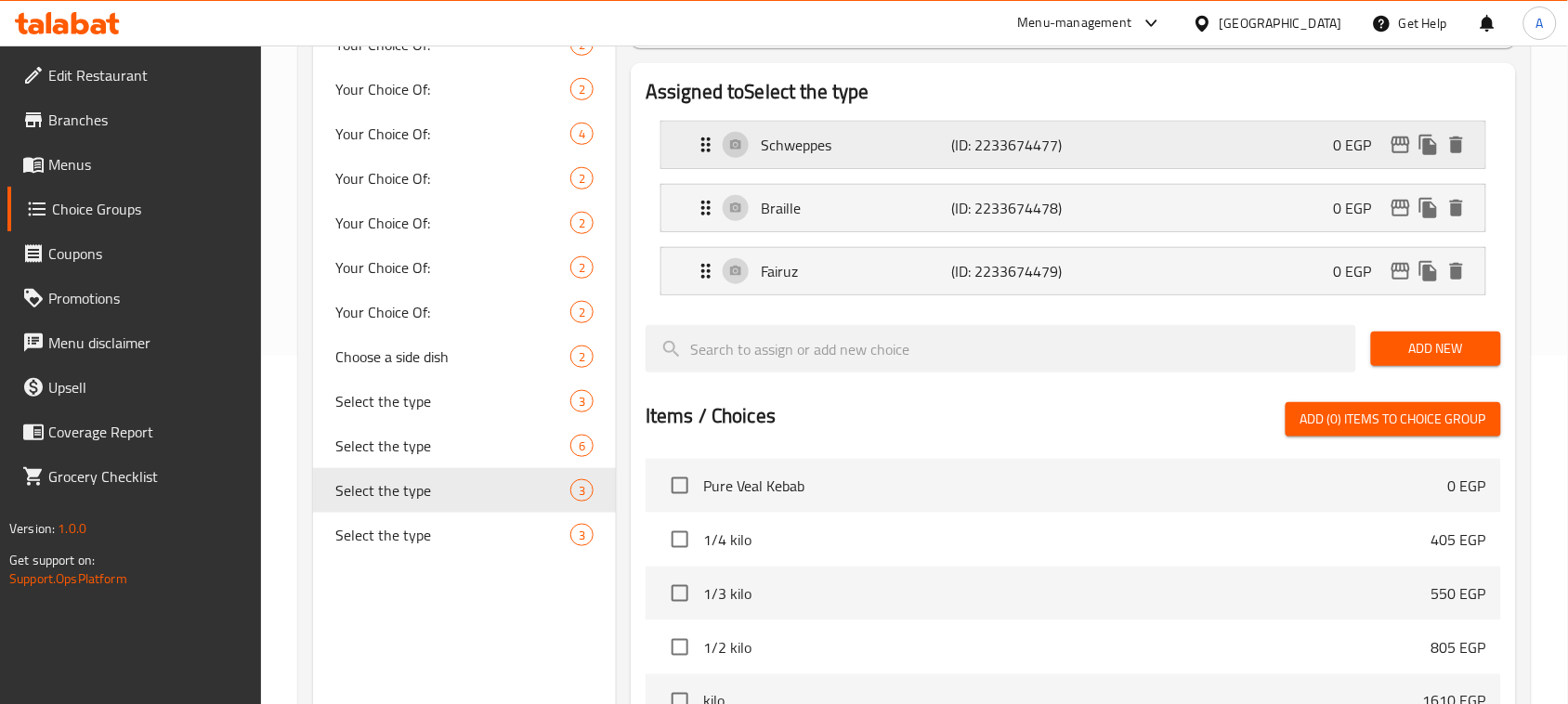
click at [1212, 145] on div "Schweppes (ID: 2233674477) 0 EGP" at bounding box center [1078, 144] width 768 height 46
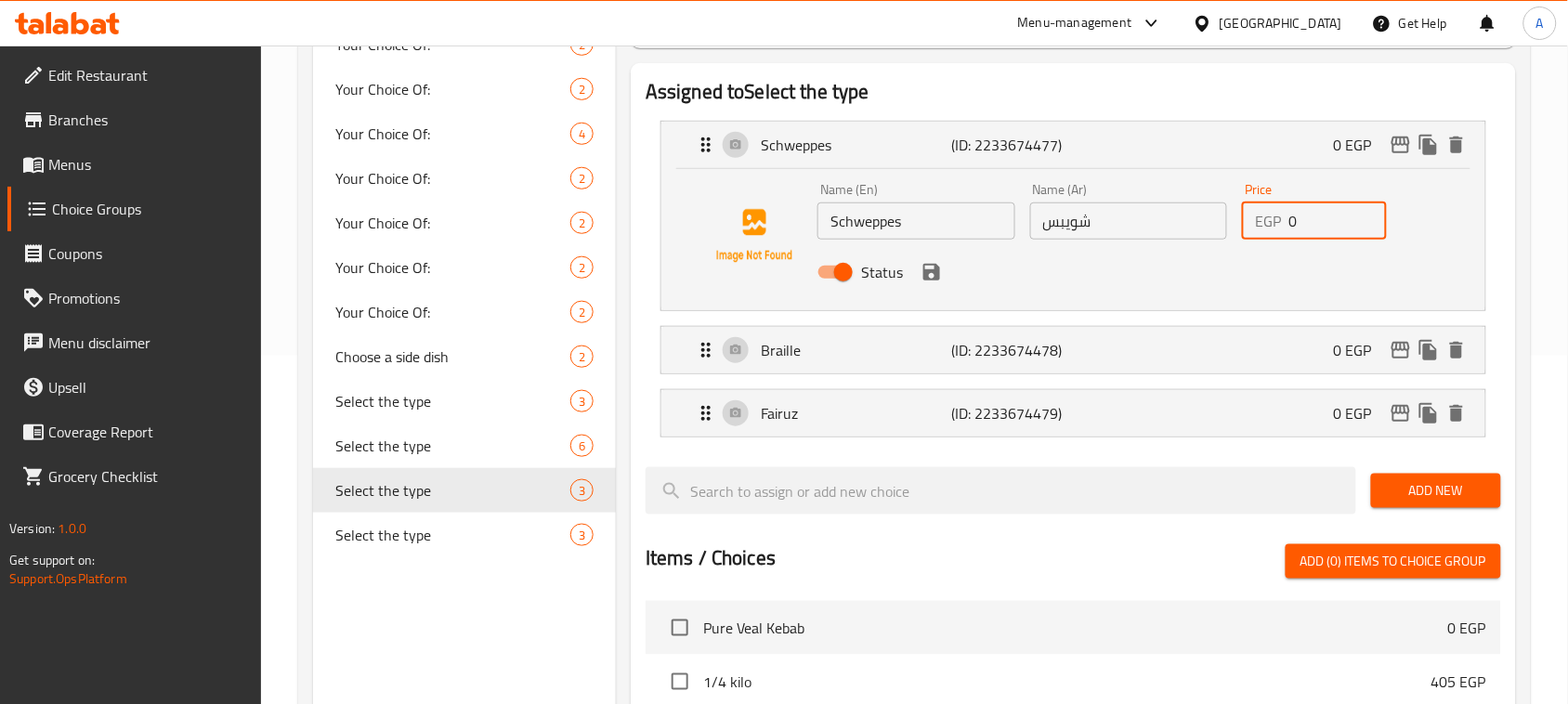
click at [1305, 224] on input "0" at bounding box center [1336, 221] width 97 height 37
click at [1310, 223] on input "0" at bounding box center [1336, 221] width 97 height 37
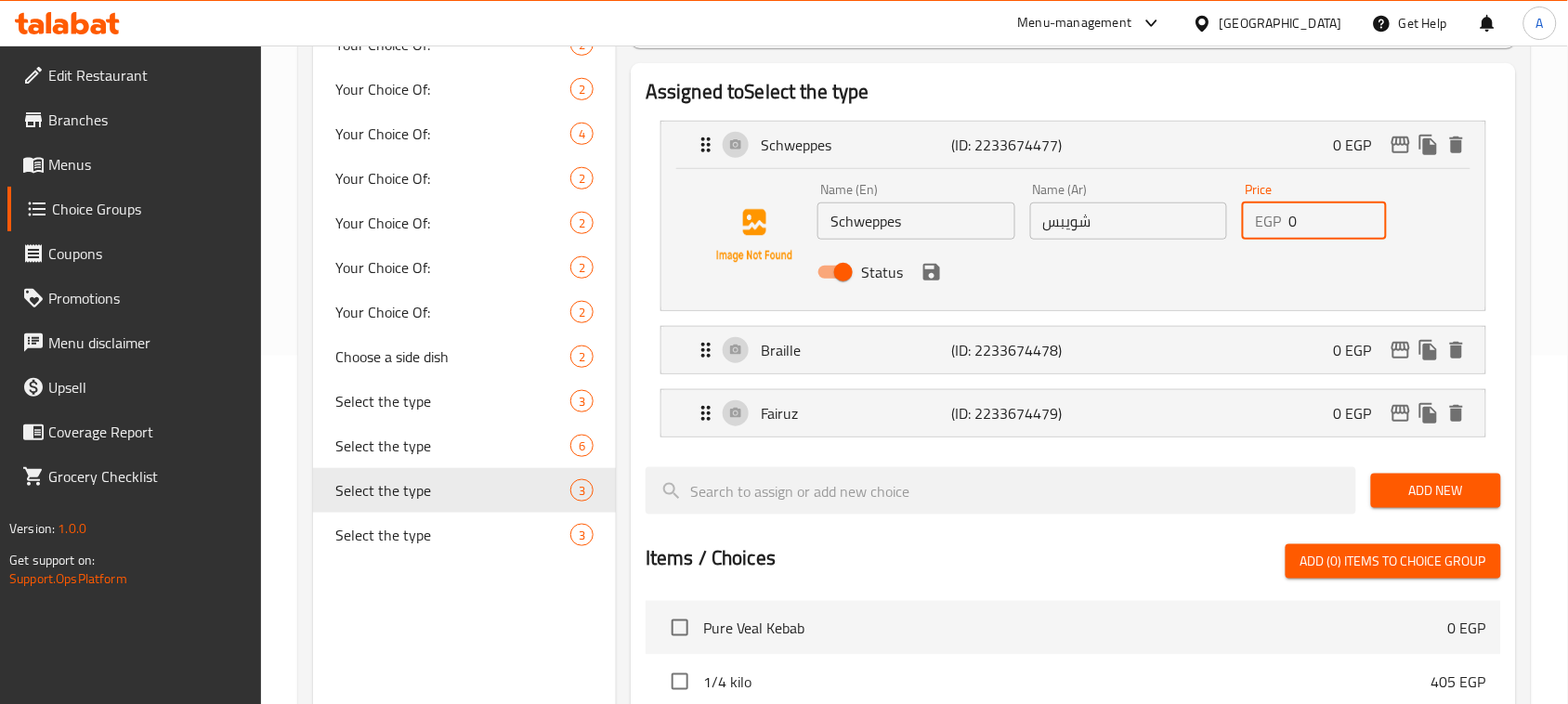
click at [1310, 223] on input "0" at bounding box center [1336, 221] width 97 height 37
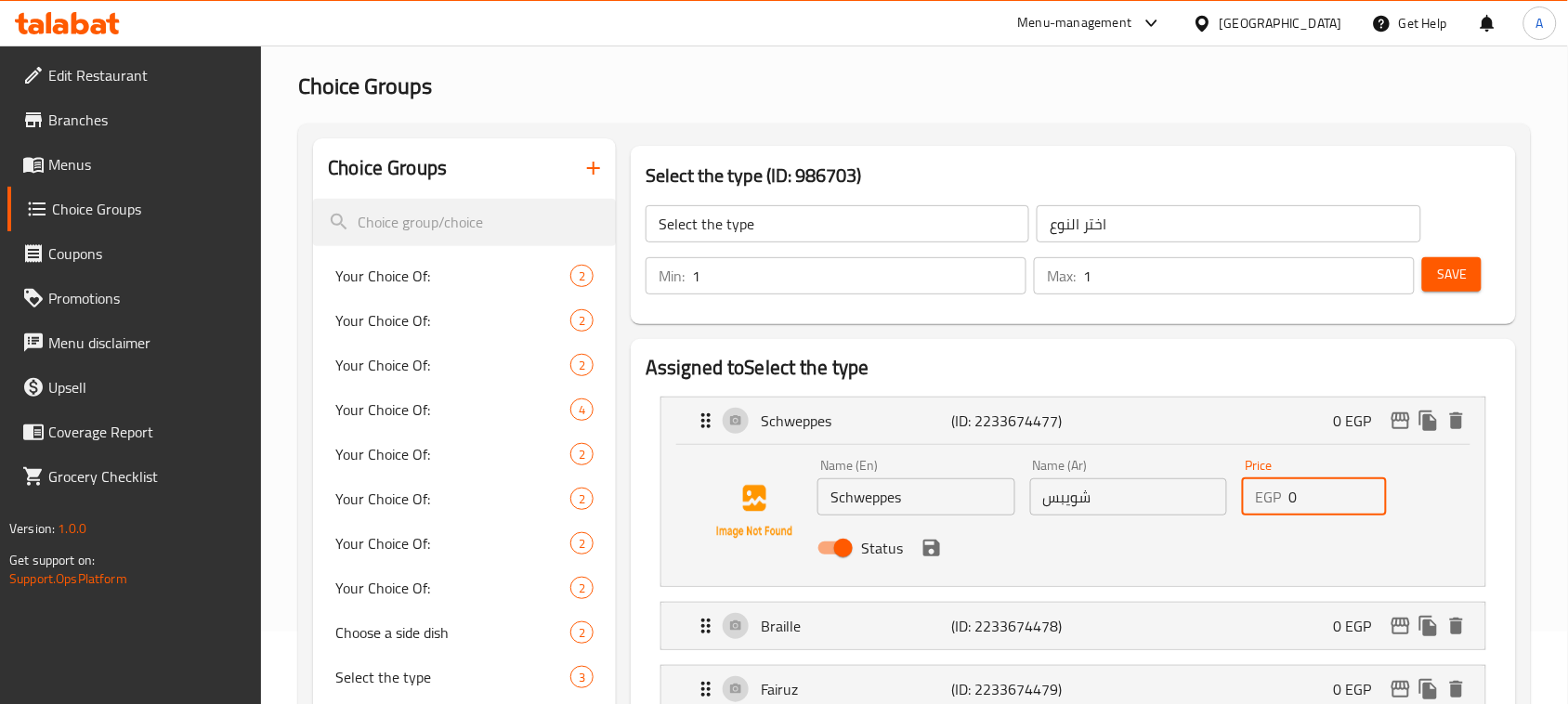
scroll to position [116, 0]
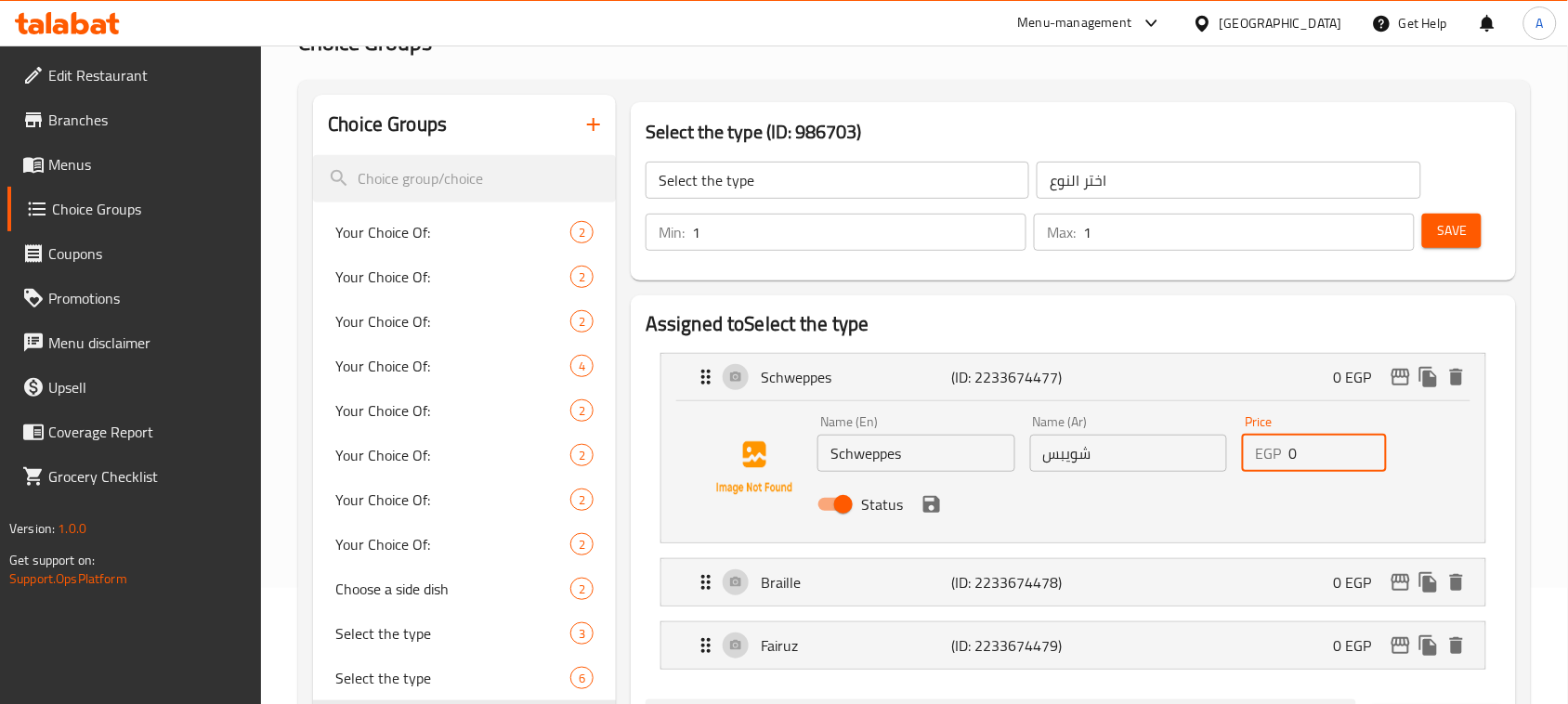
drag, startPoint x: 1306, startPoint y: 458, endPoint x: 1288, endPoint y: 458, distance: 18.0
click at [1288, 458] on input "0" at bounding box center [1336, 453] width 97 height 37
click at [934, 512] on icon "save" at bounding box center [931, 504] width 17 height 17
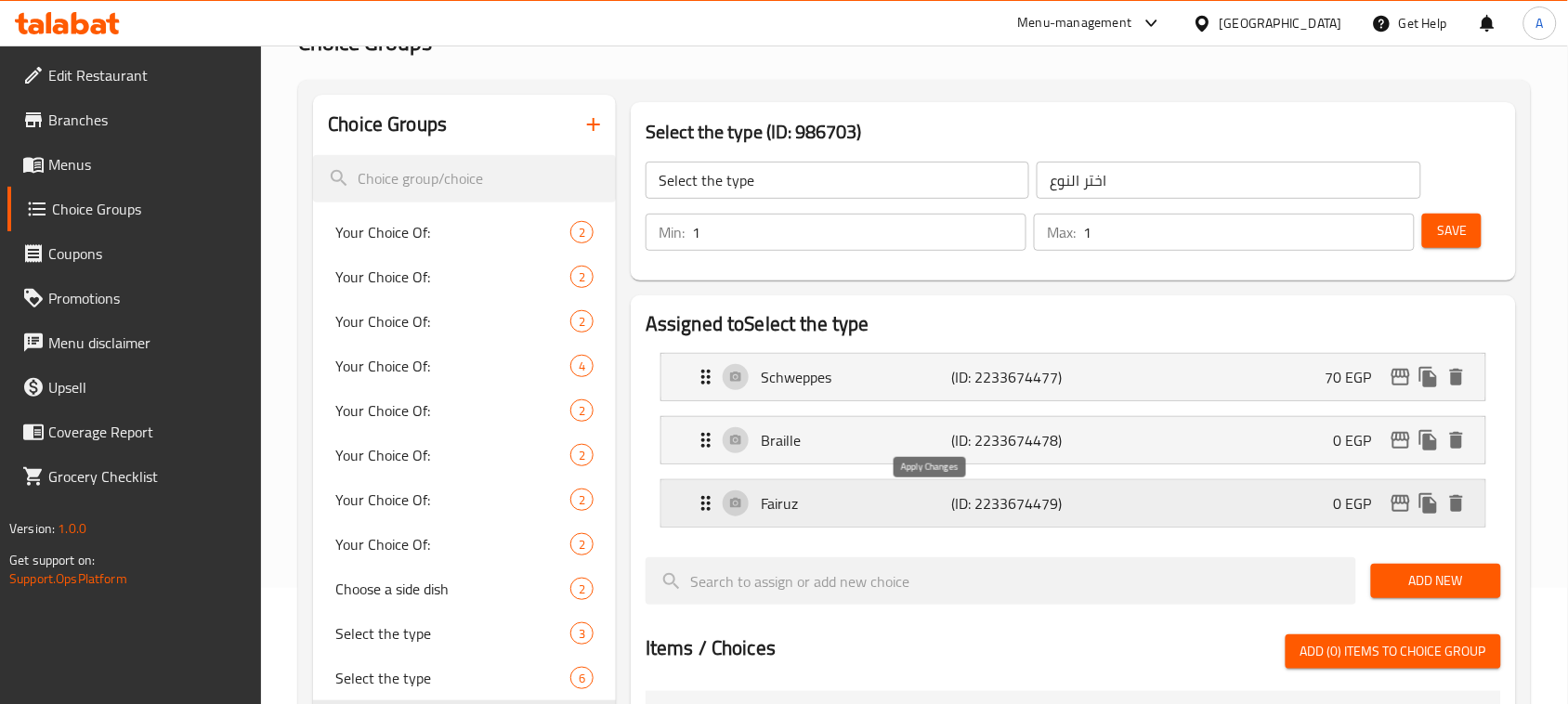
type input "70"
click at [1236, 429] on div "Braille (ID: 2233674478) 0 EGP" at bounding box center [1078, 439] width 768 height 46
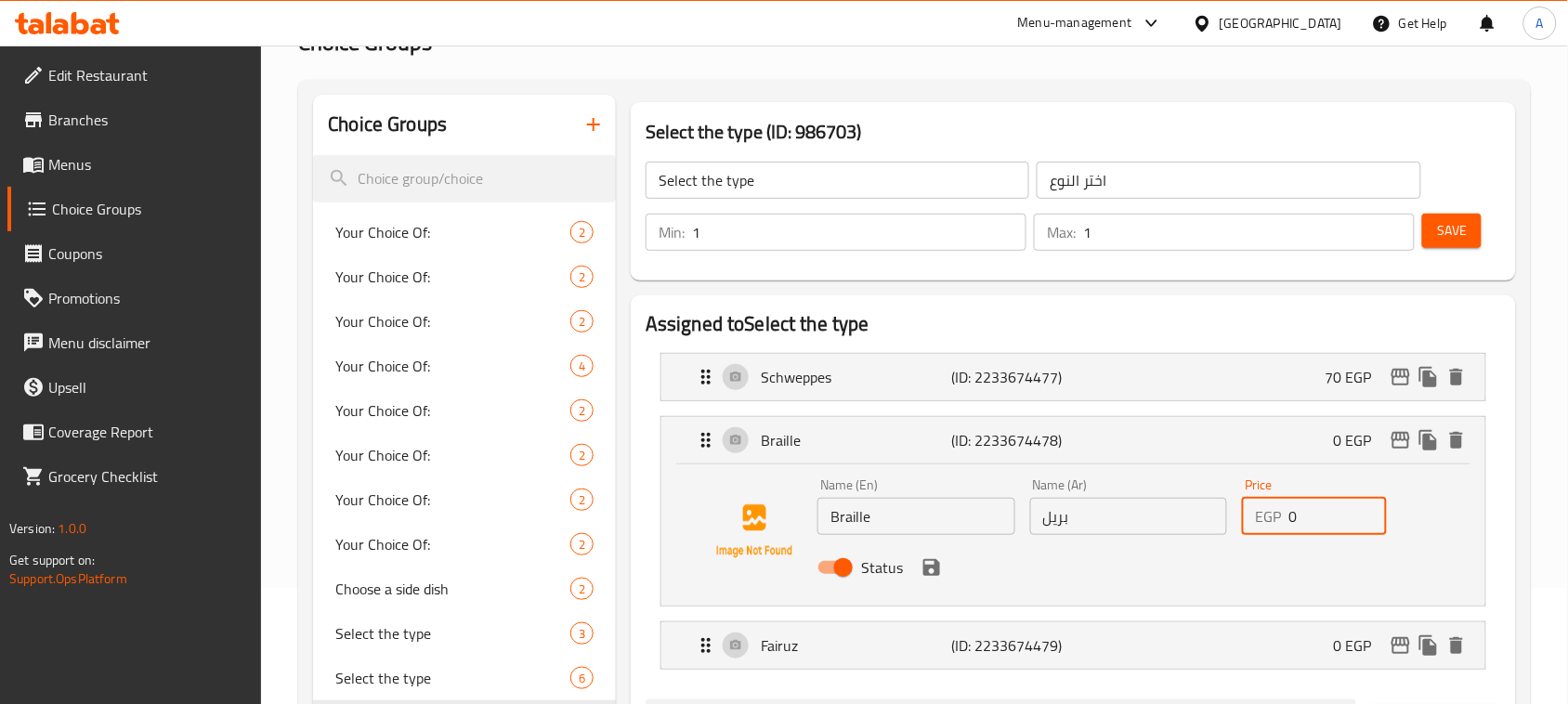
click at [1319, 520] on input "0" at bounding box center [1336, 517] width 97 height 37
click at [929, 571] on icon "save" at bounding box center [931, 567] width 23 height 23
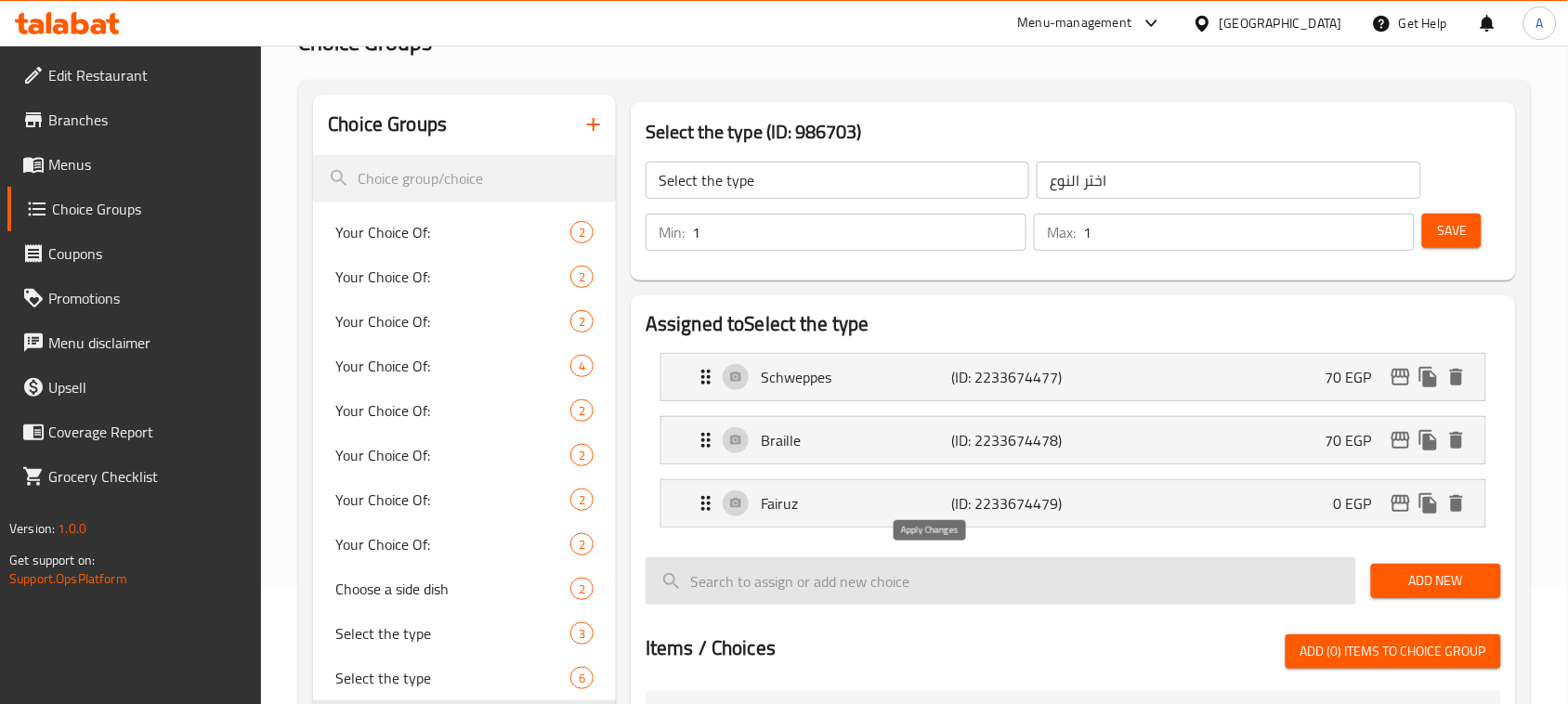
type input "70"
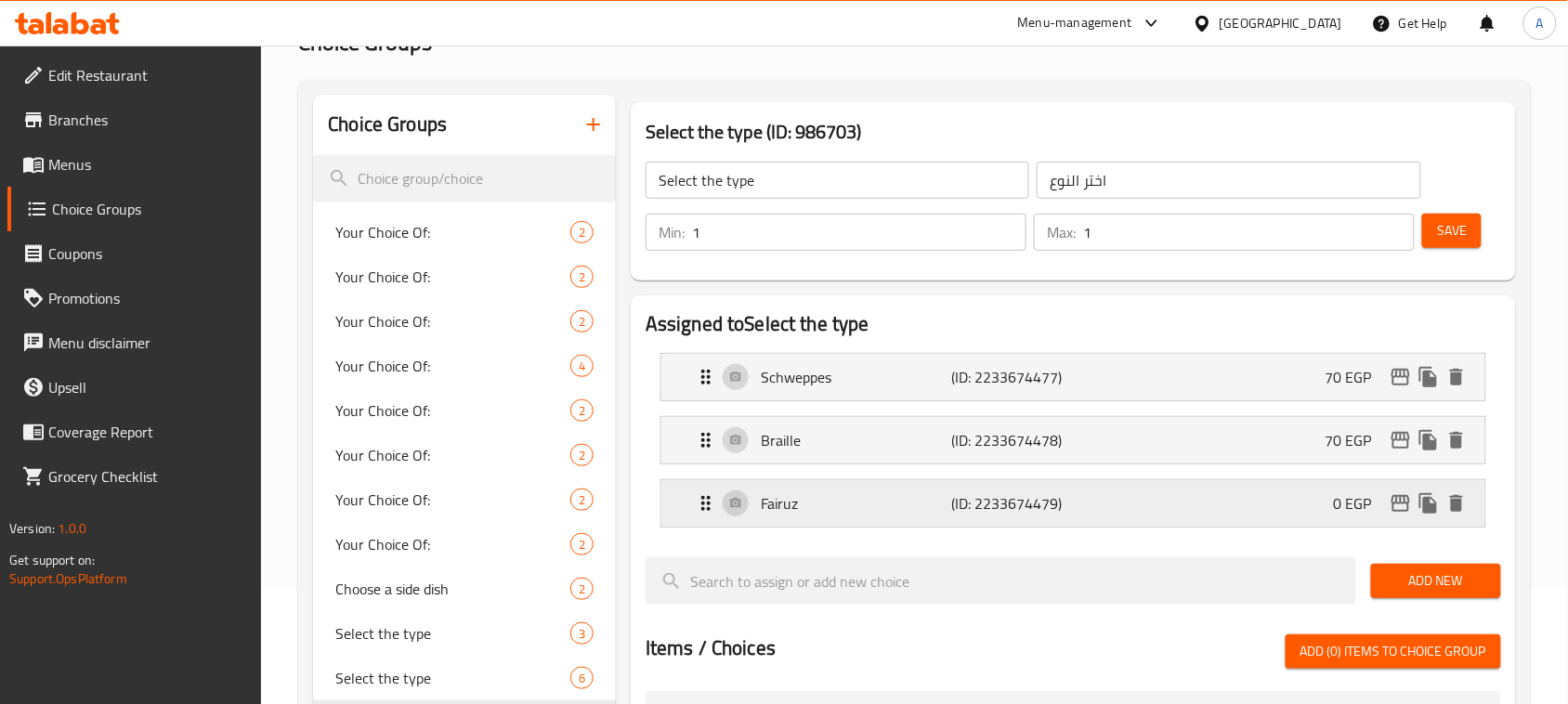
click at [1203, 517] on div "[PERSON_NAME] (ID: 2233674479) 0 EGP" at bounding box center [1078, 503] width 768 height 46
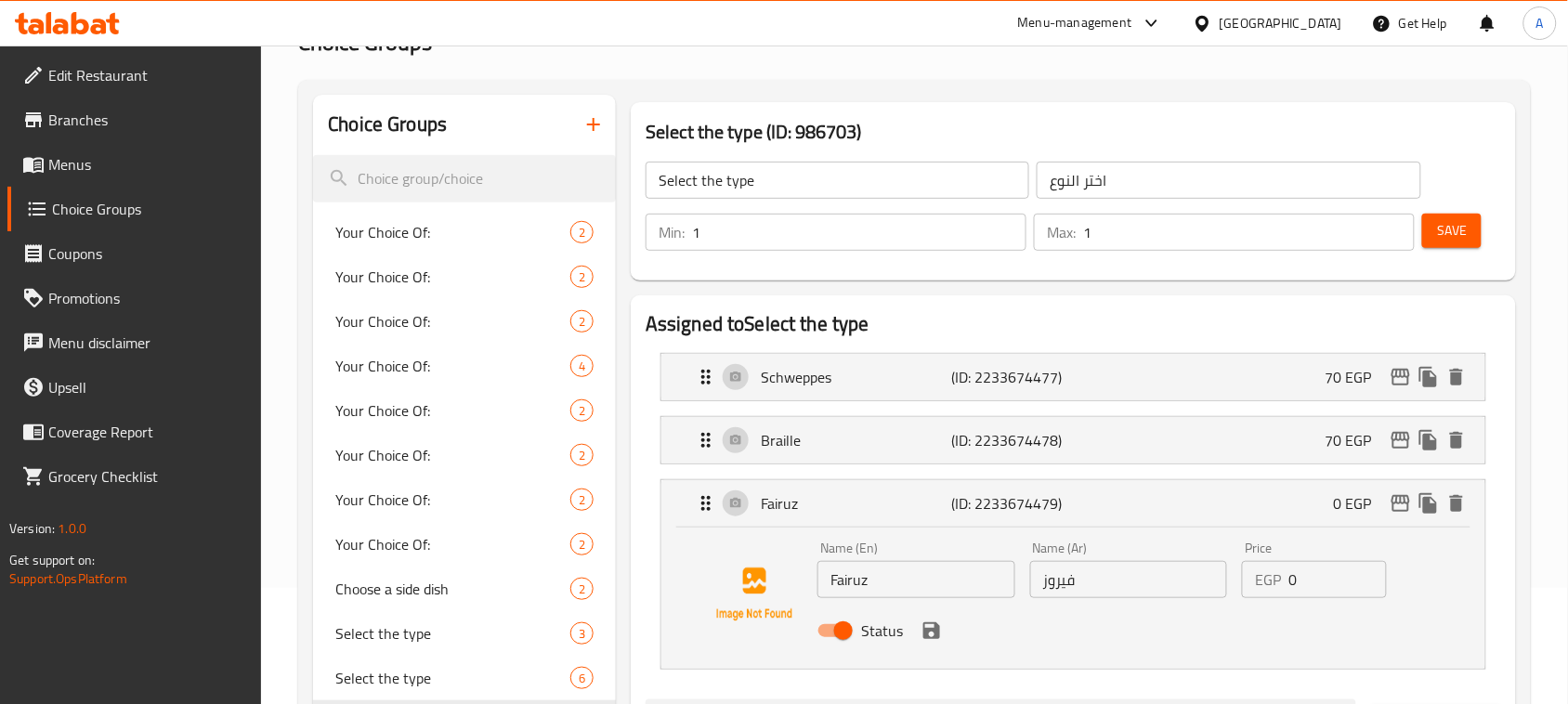
click at [1300, 577] on input "0" at bounding box center [1336, 579] width 97 height 37
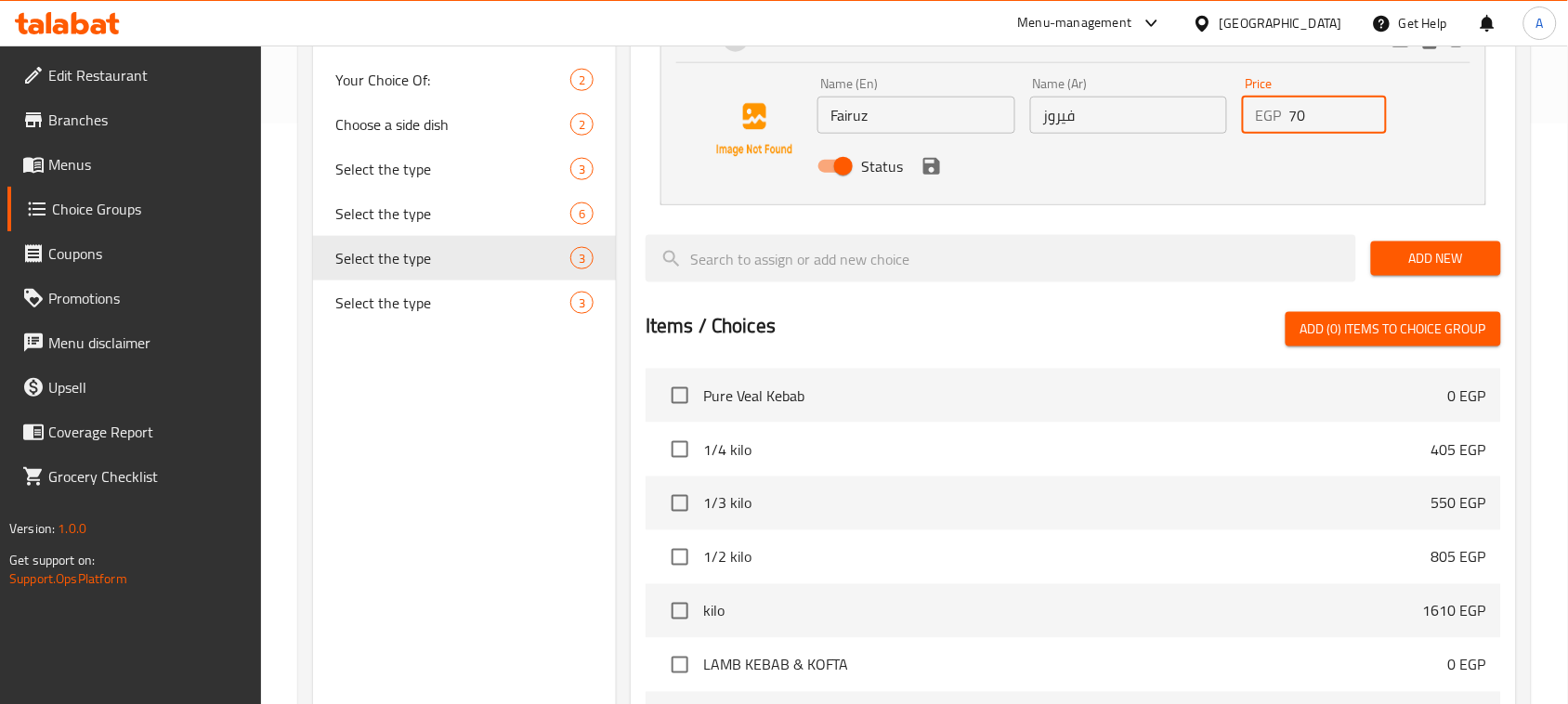
click at [926, 173] on icon "save" at bounding box center [931, 166] width 17 height 17
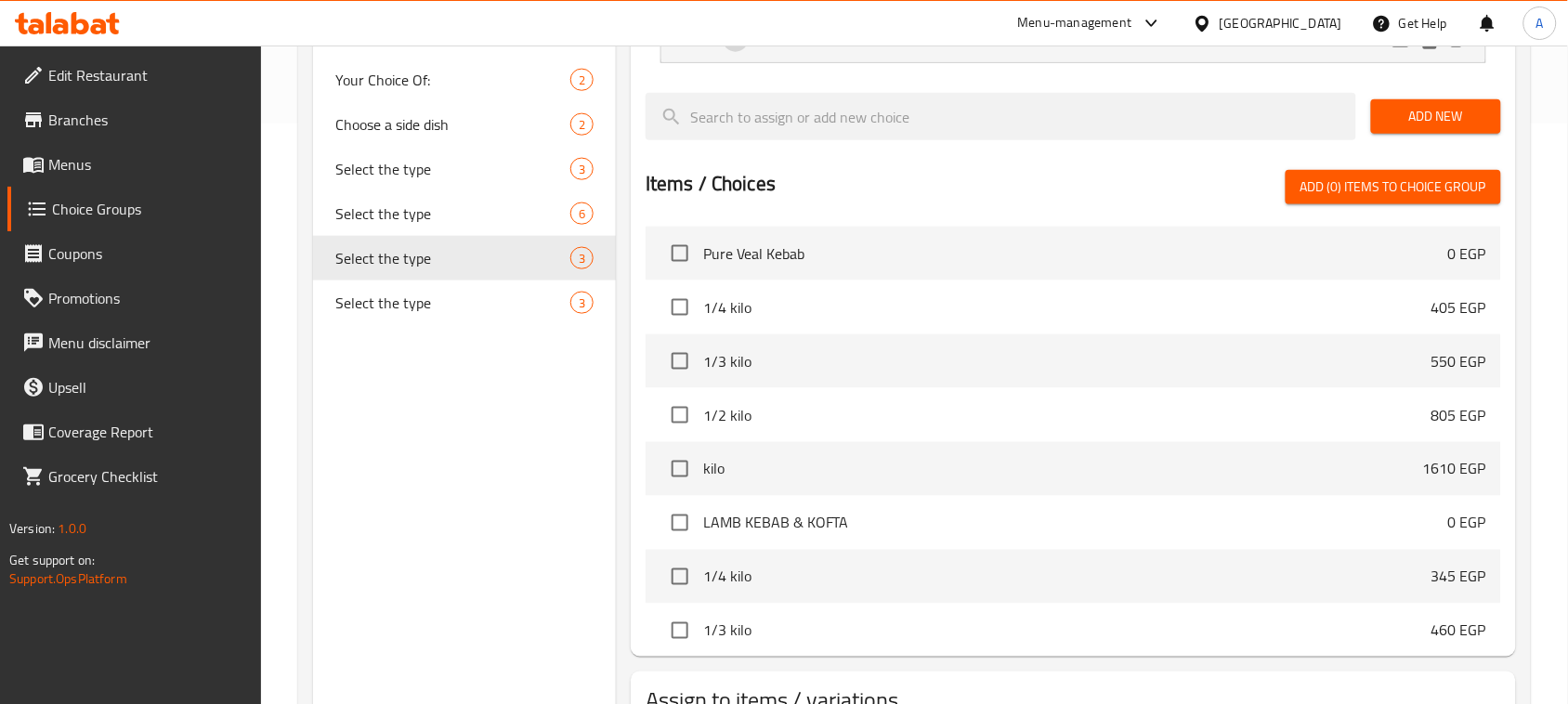
type input "70"
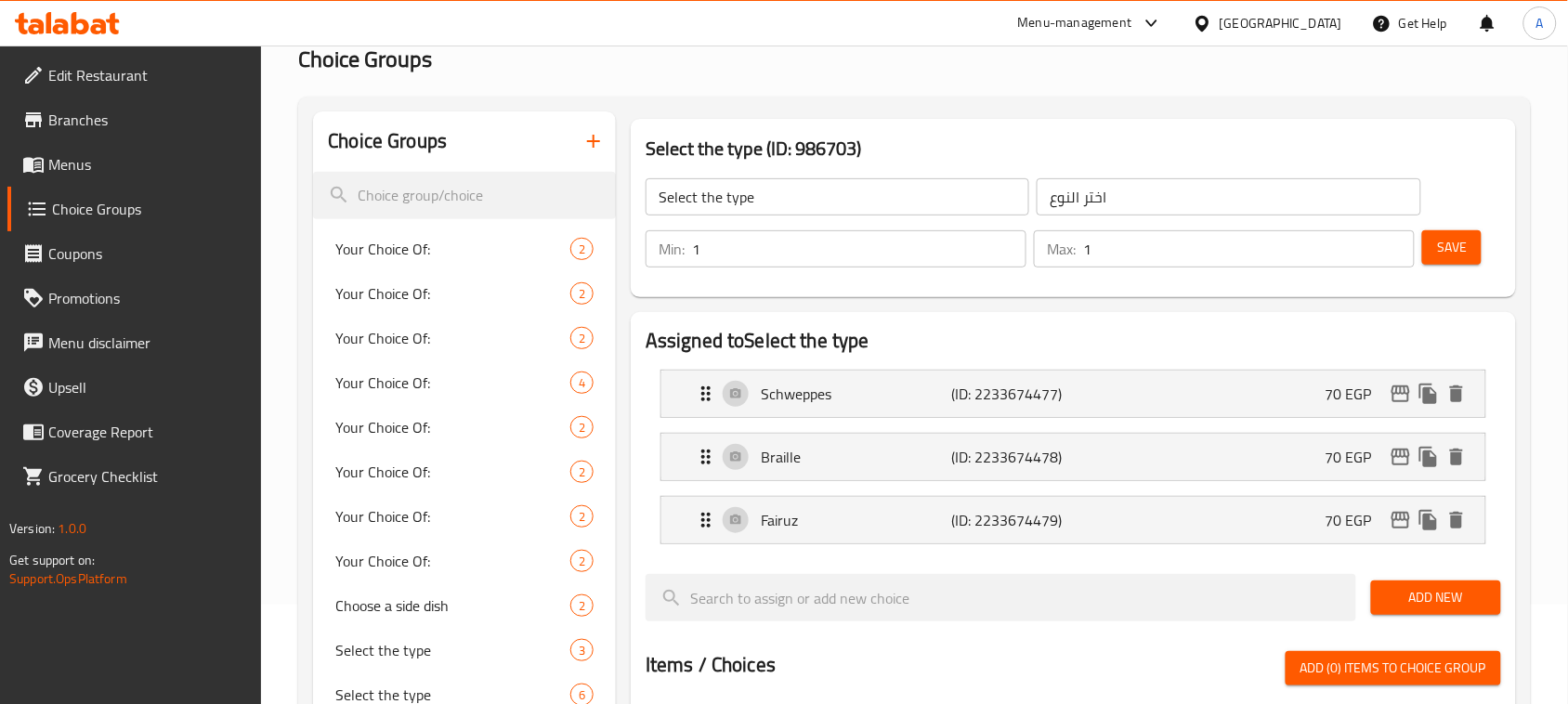
scroll to position [0, 0]
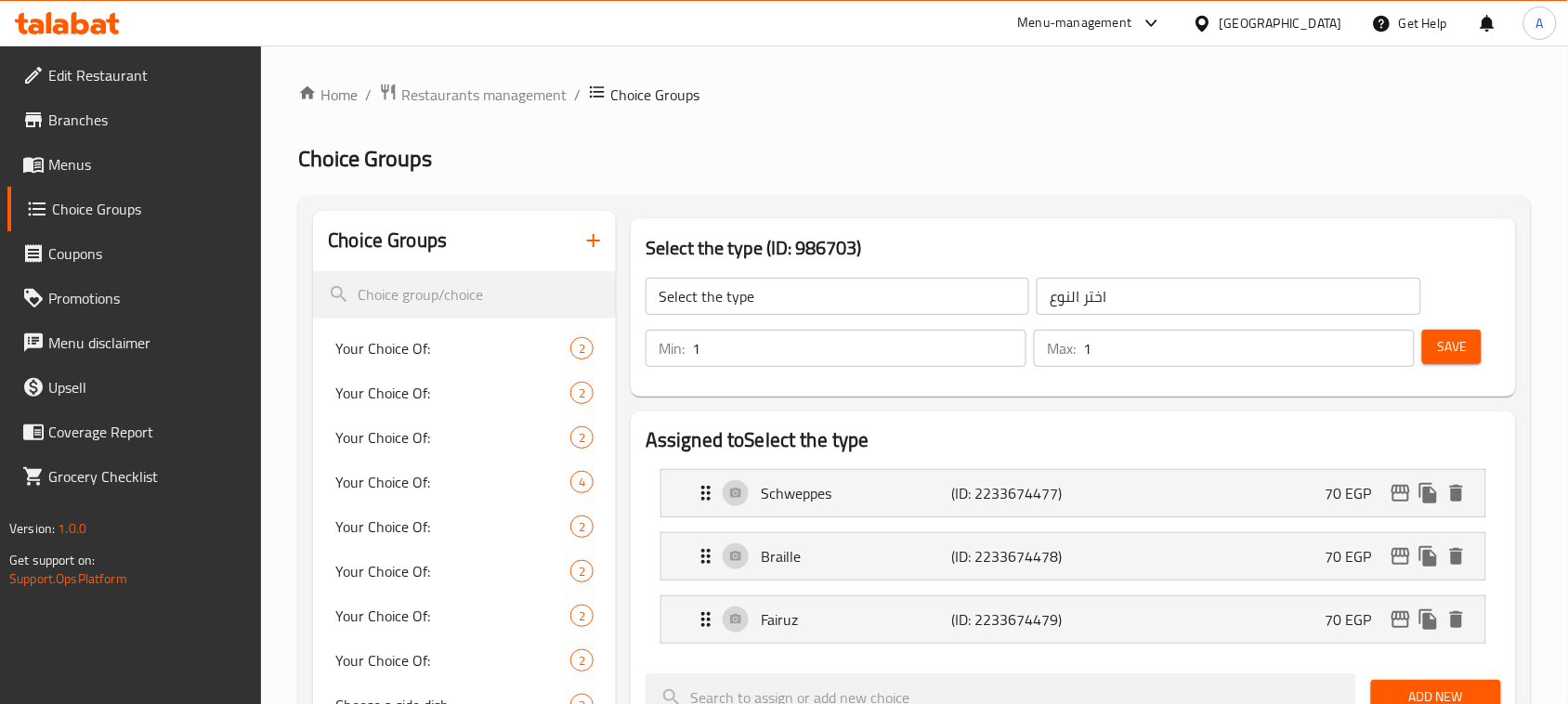
click at [1453, 346] on span "Save" at bounding box center [1451, 347] width 29 height 24
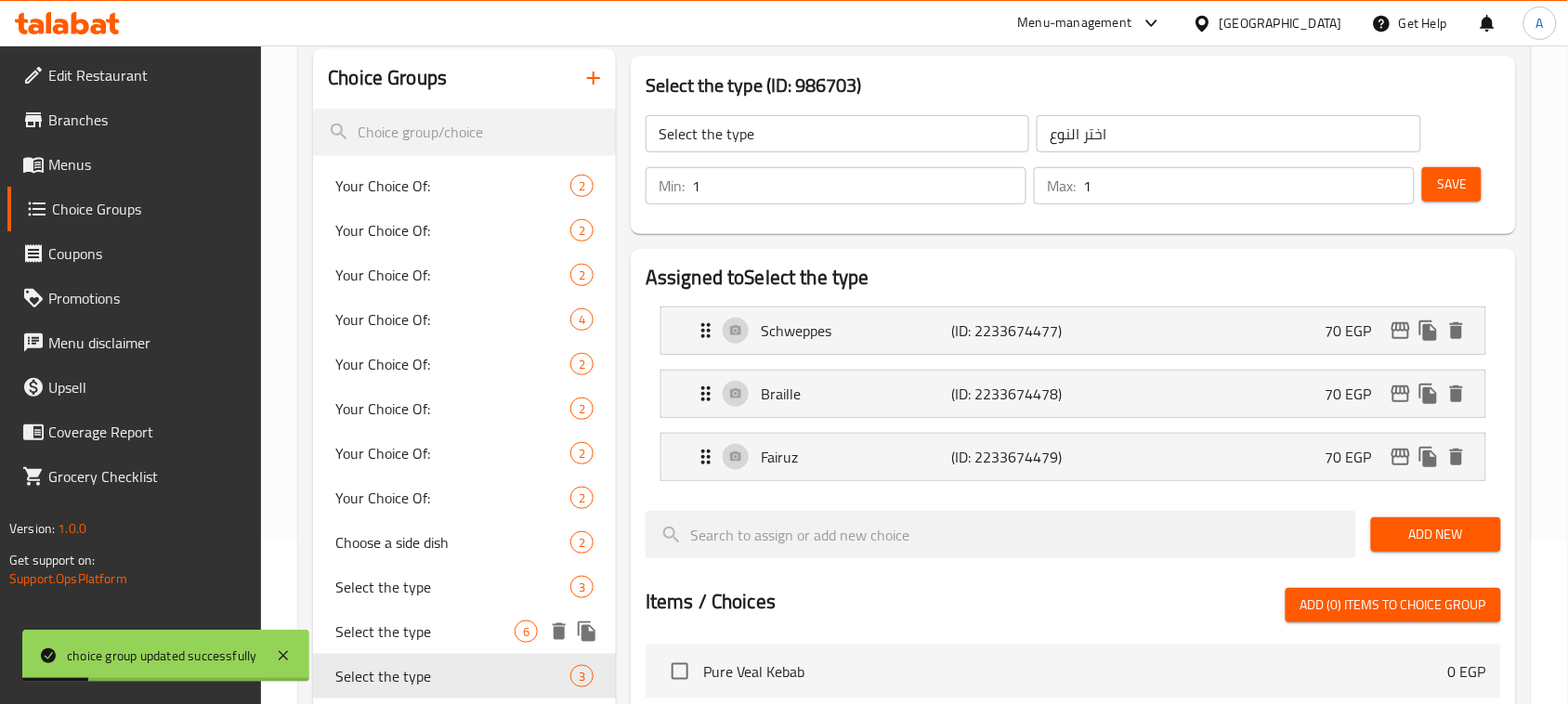
scroll to position [348, 0]
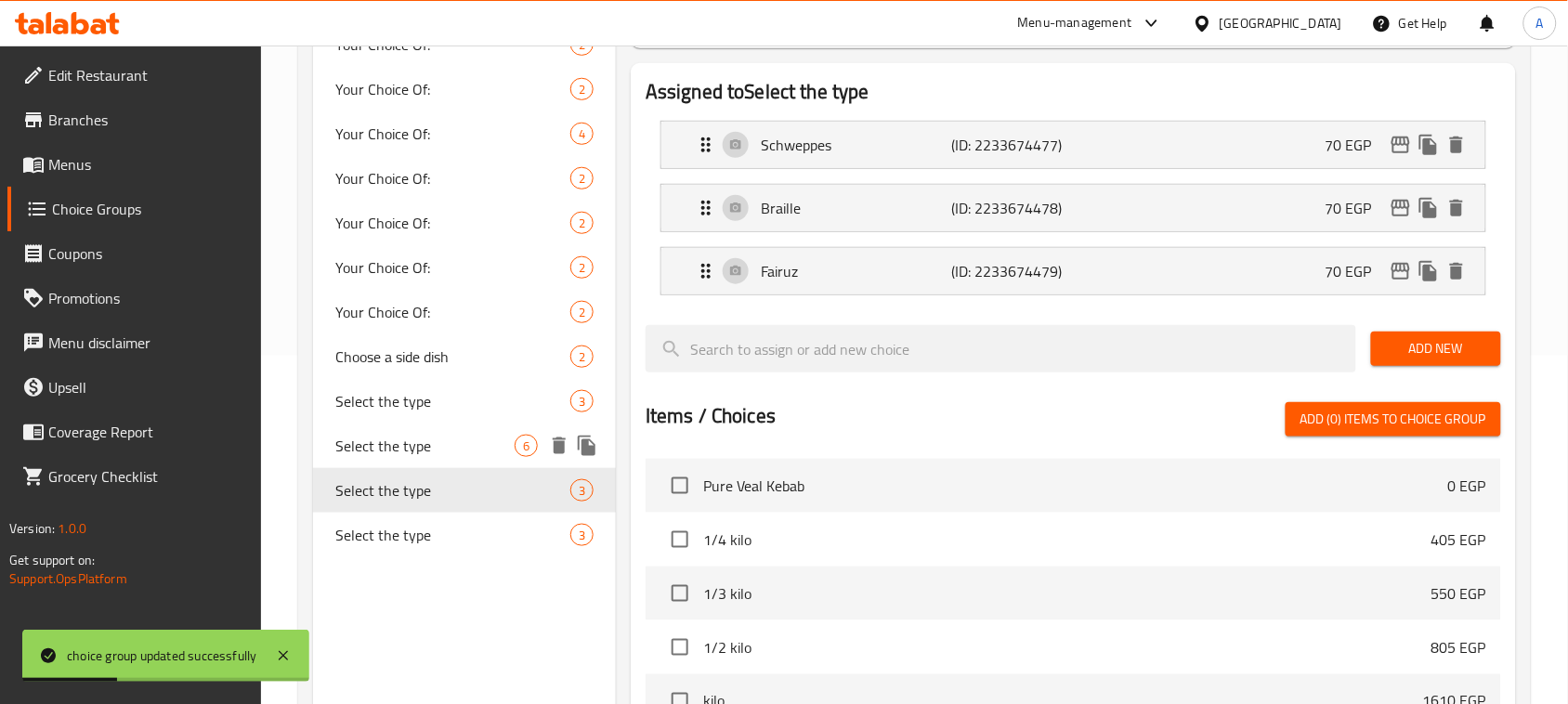
click at [444, 448] on span "Select the type" at bounding box center [425, 445] width 179 height 23
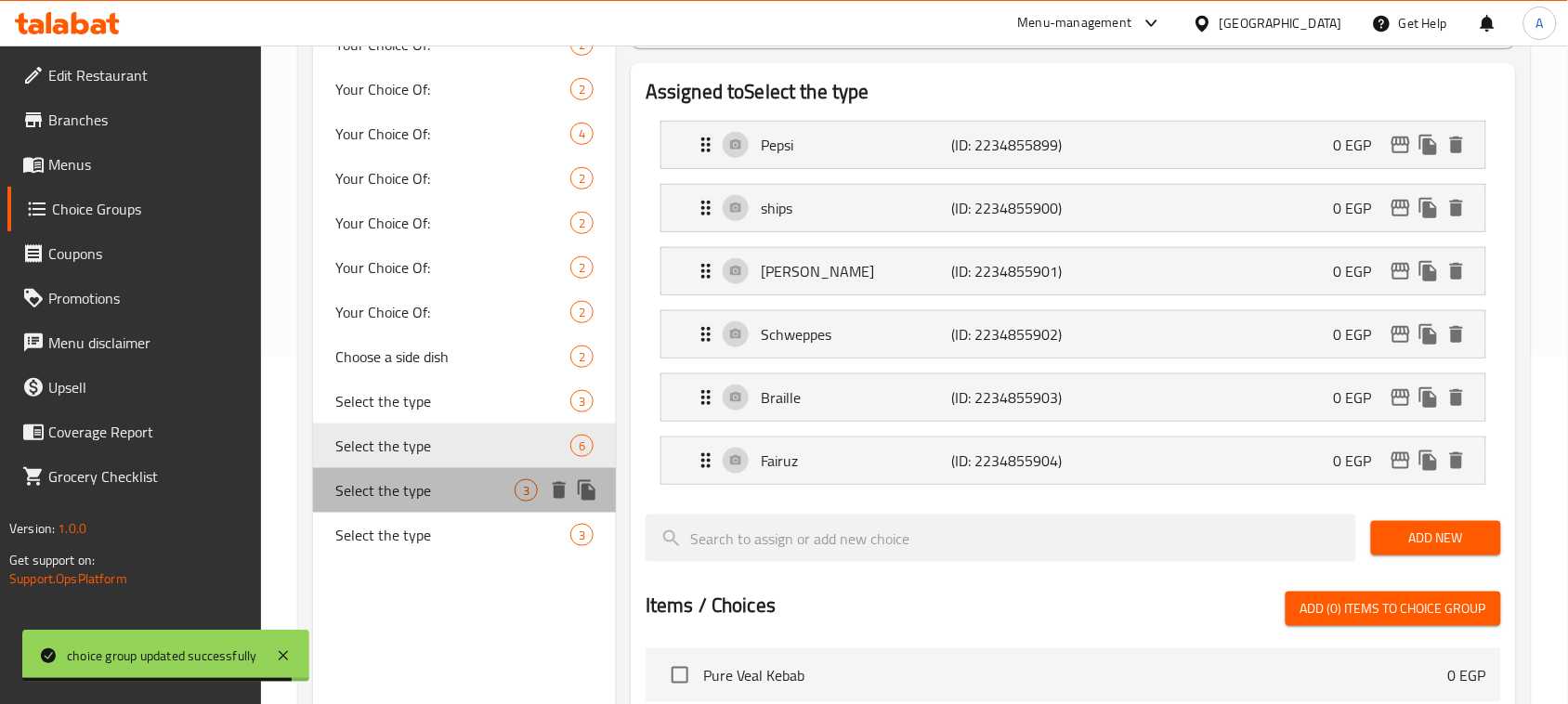
click at [464, 485] on span "Select the type" at bounding box center [425, 490] width 179 height 23
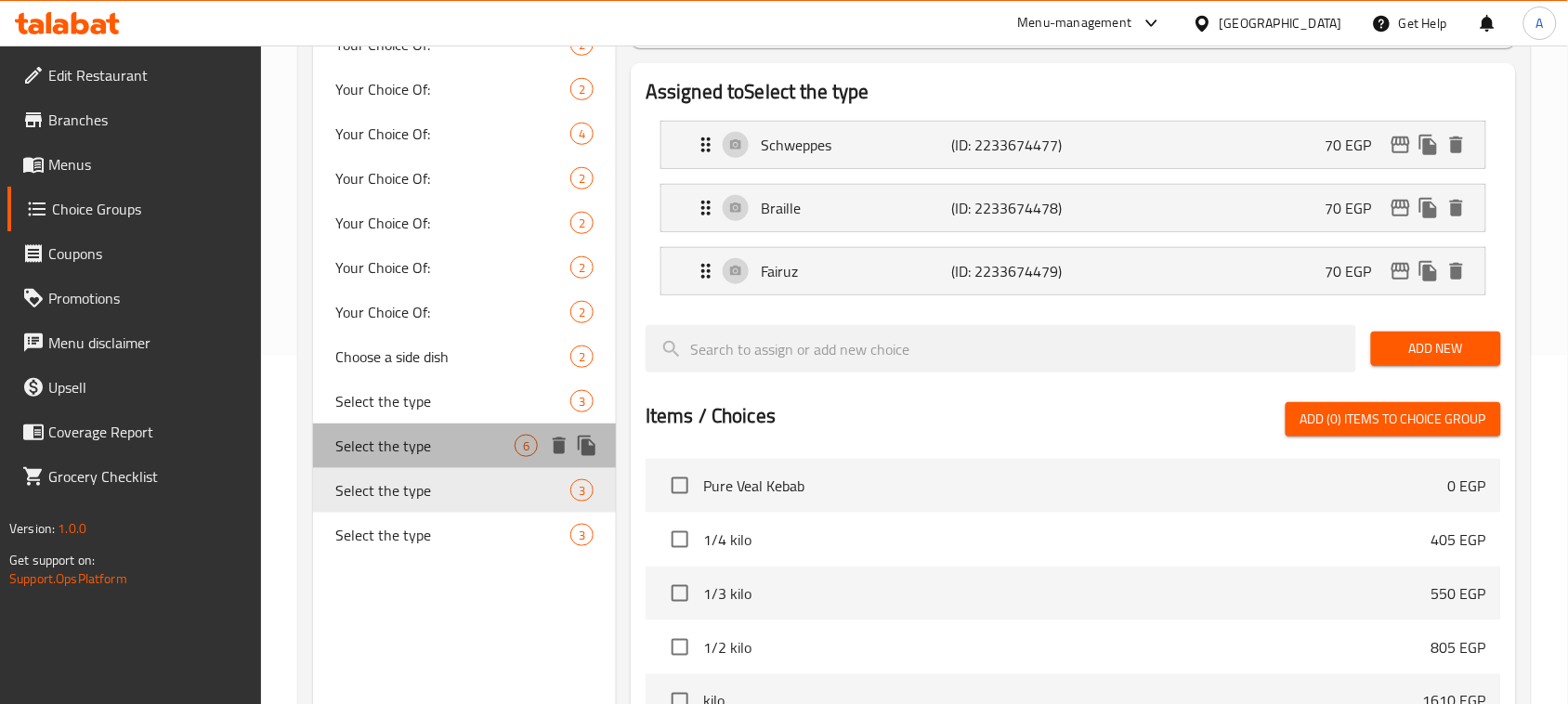
click at [461, 448] on span "Select the type" at bounding box center [425, 445] width 179 height 23
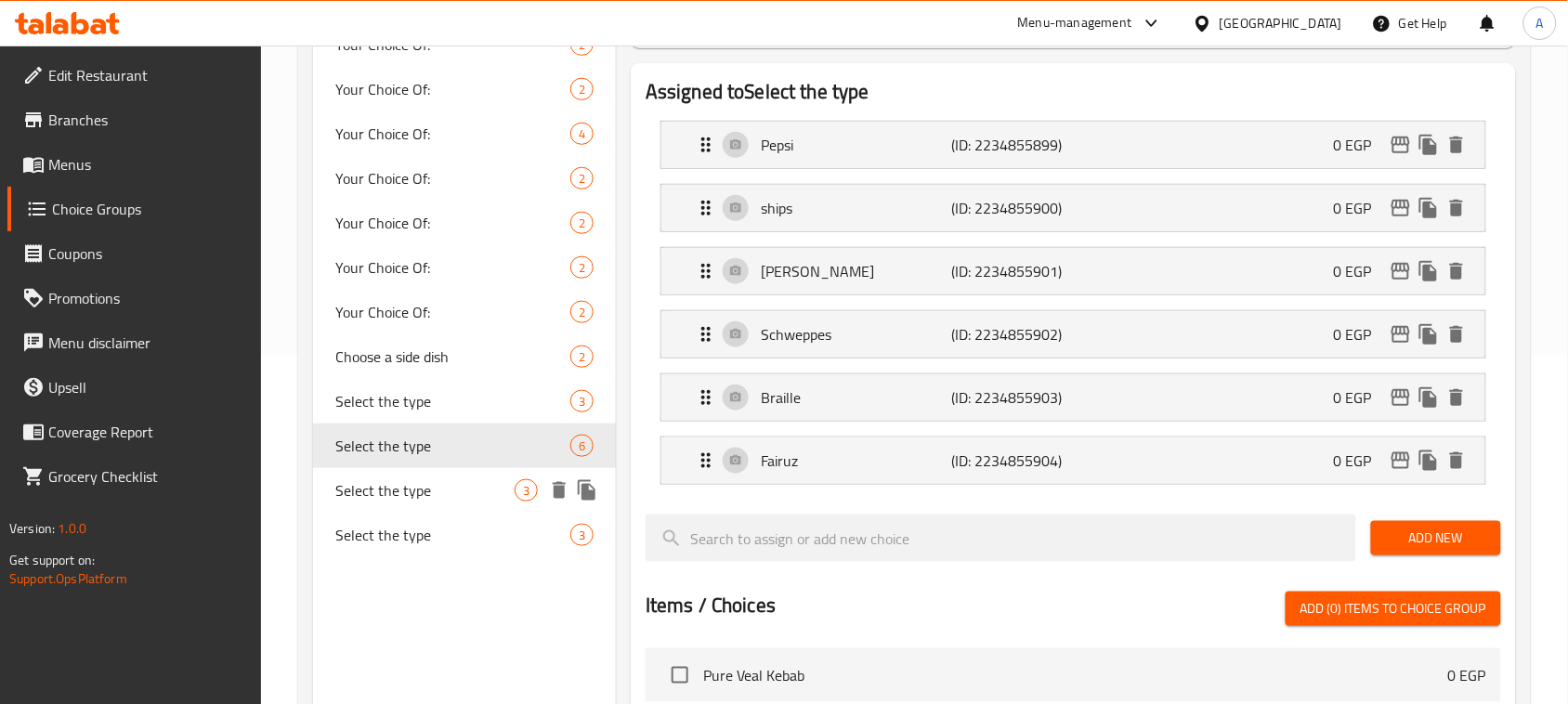
click at [484, 489] on span "Select the type" at bounding box center [425, 490] width 179 height 23
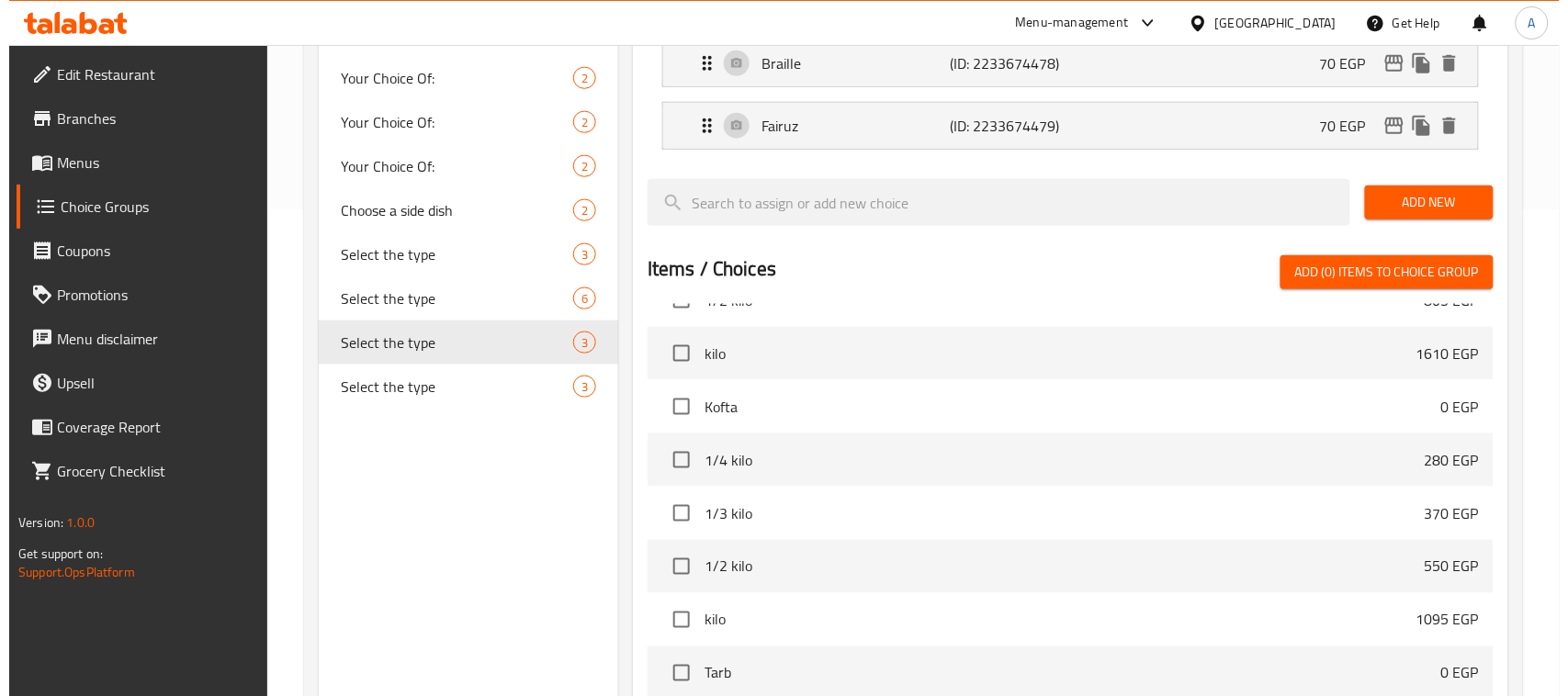
scroll to position [714, 0]
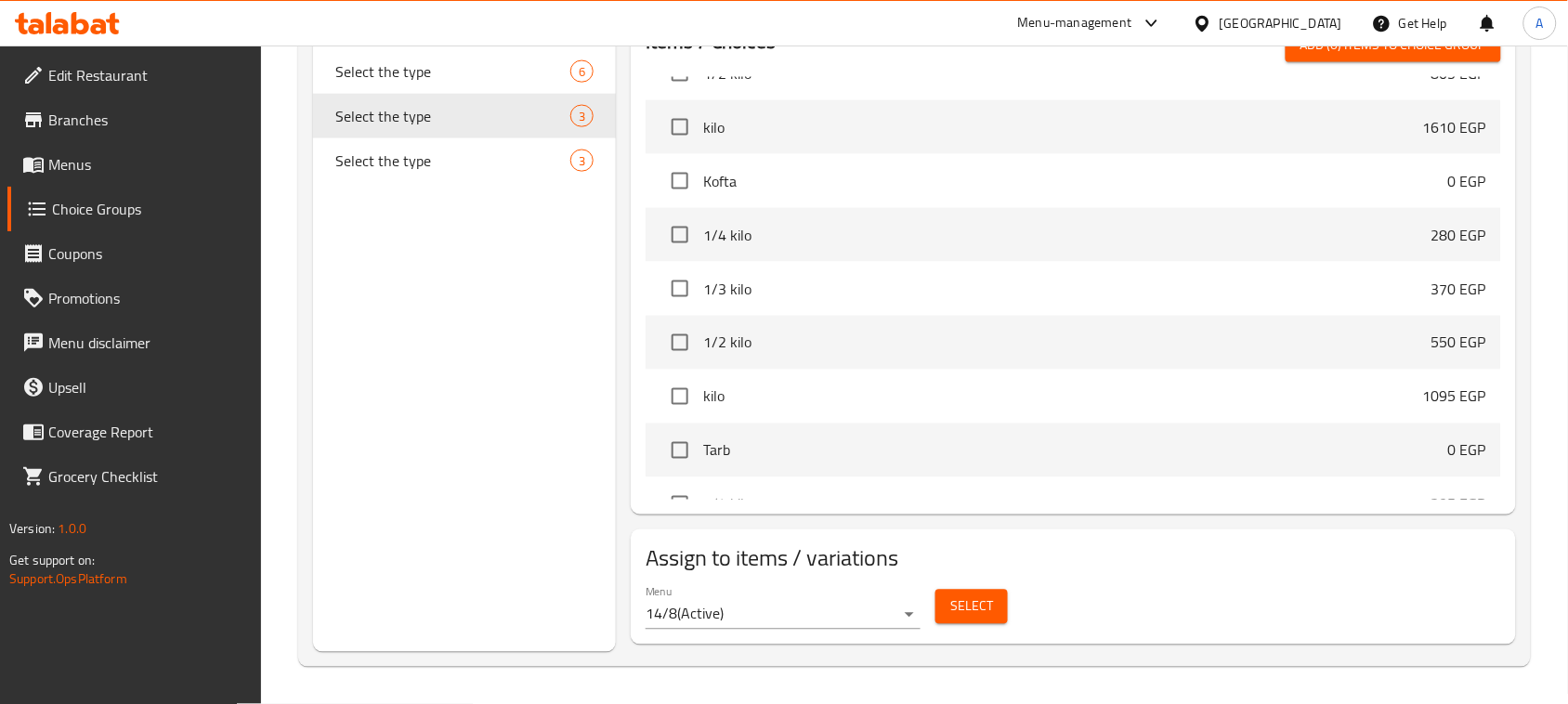
click at [980, 587] on div "Select" at bounding box center [971, 607] width 87 height 49
click at [989, 613] on span "Select" at bounding box center [972, 607] width 43 height 24
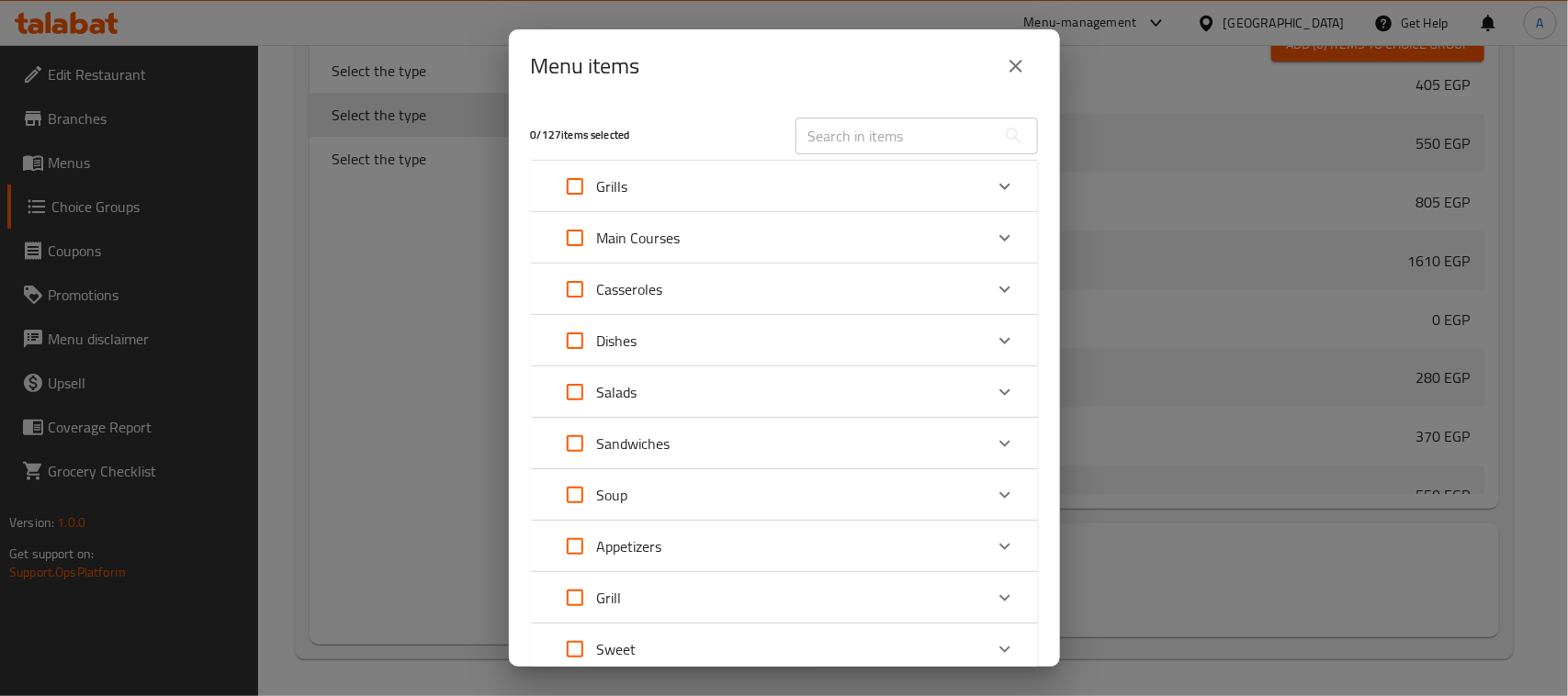
scroll to position [237, 0]
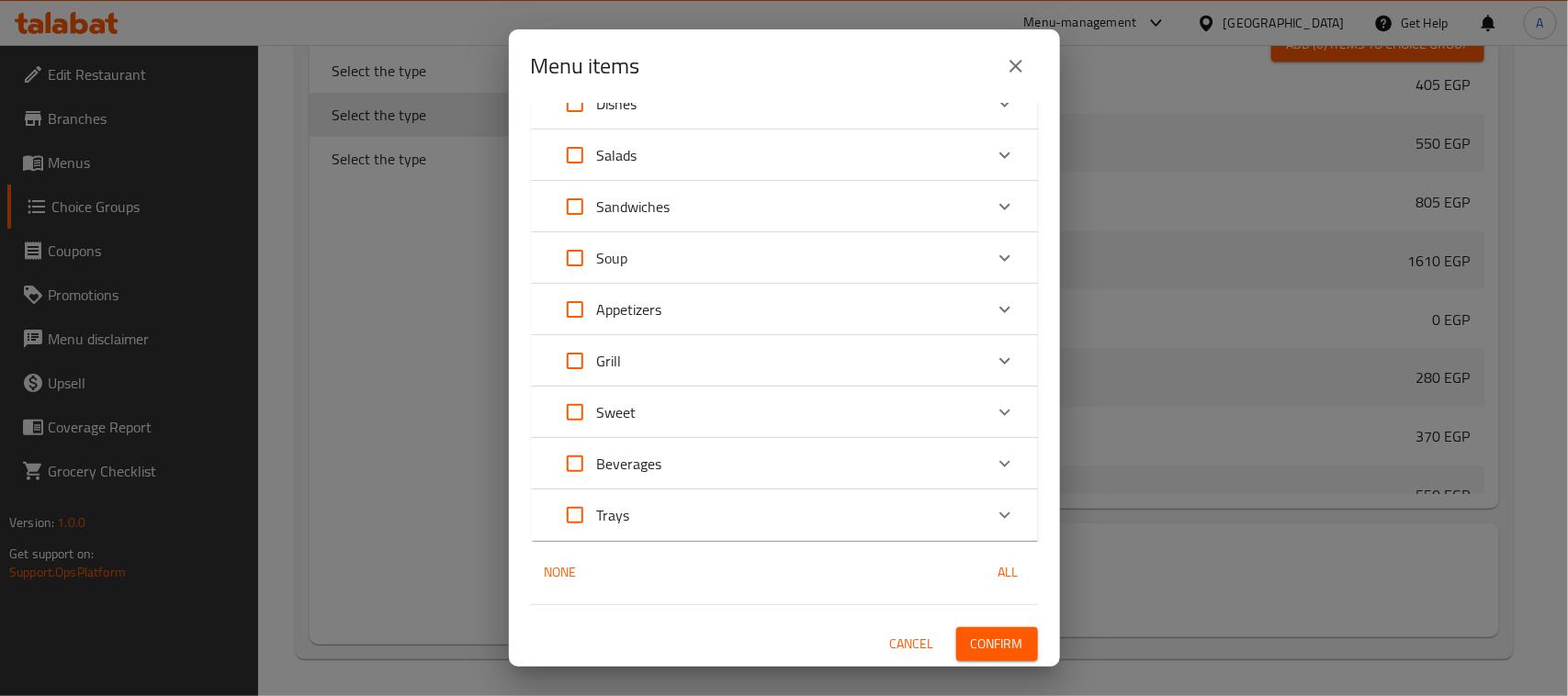
click at [994, 458] on icon "Expand" at bounding box center [1005, 463] width 22 height 22
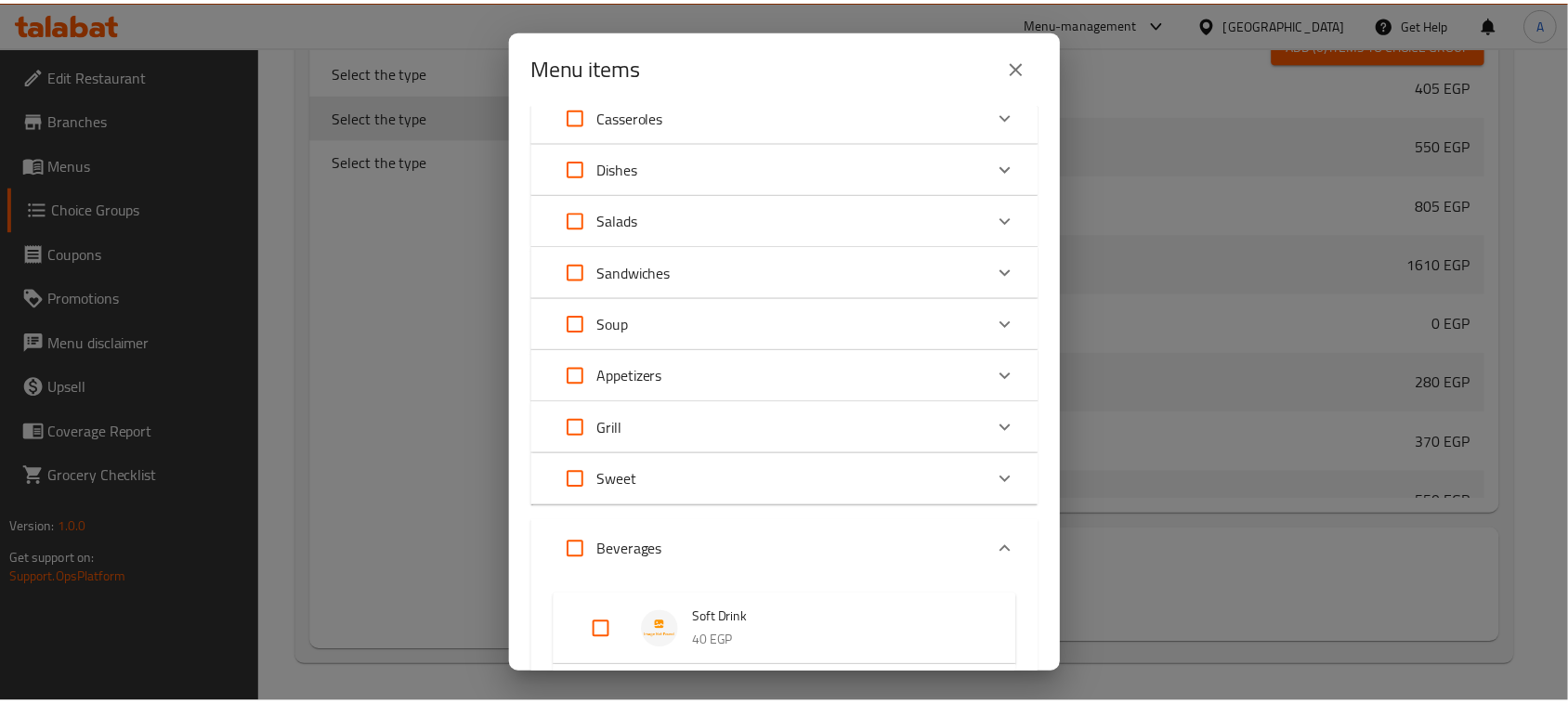
scroll to position [0, 0]
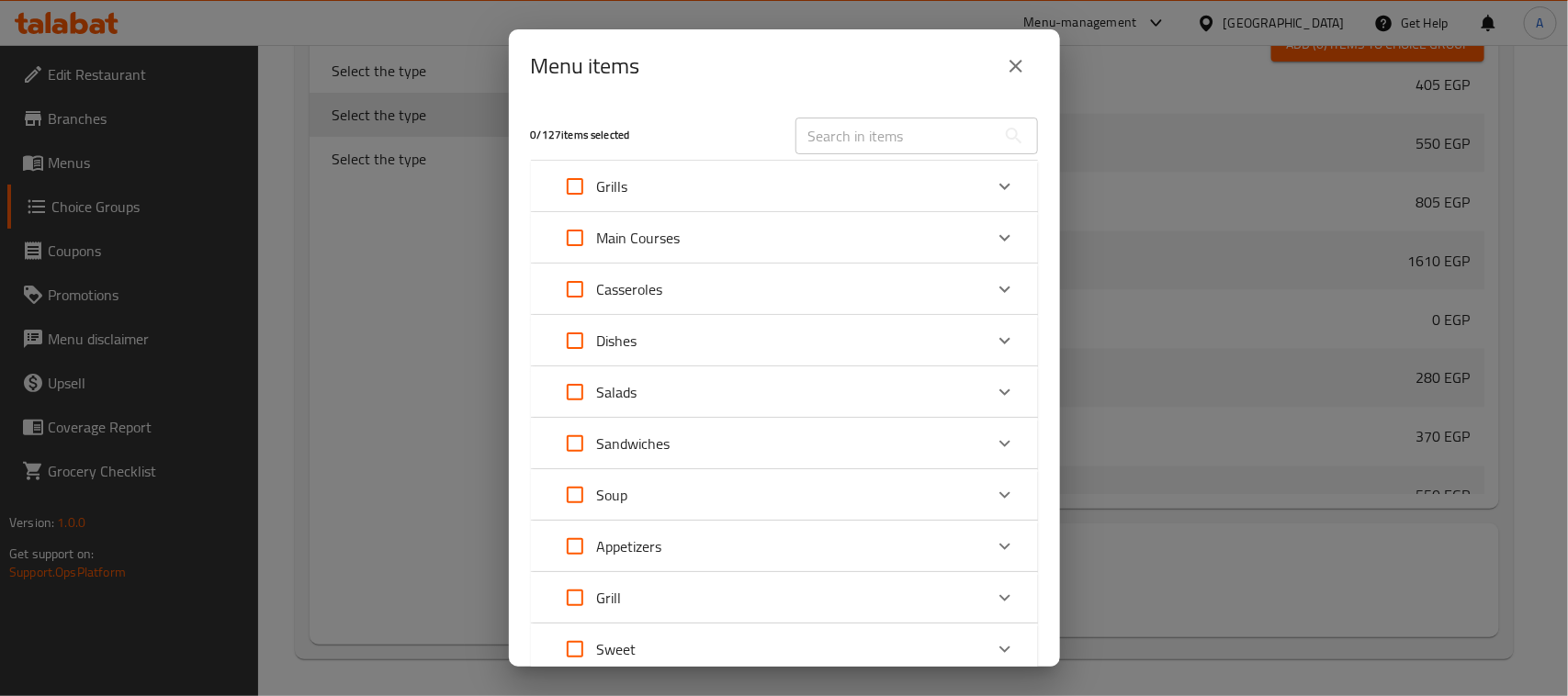
click at [1006, 61] on icon "close" at bounding box center [1015, 66] width 22 height 22
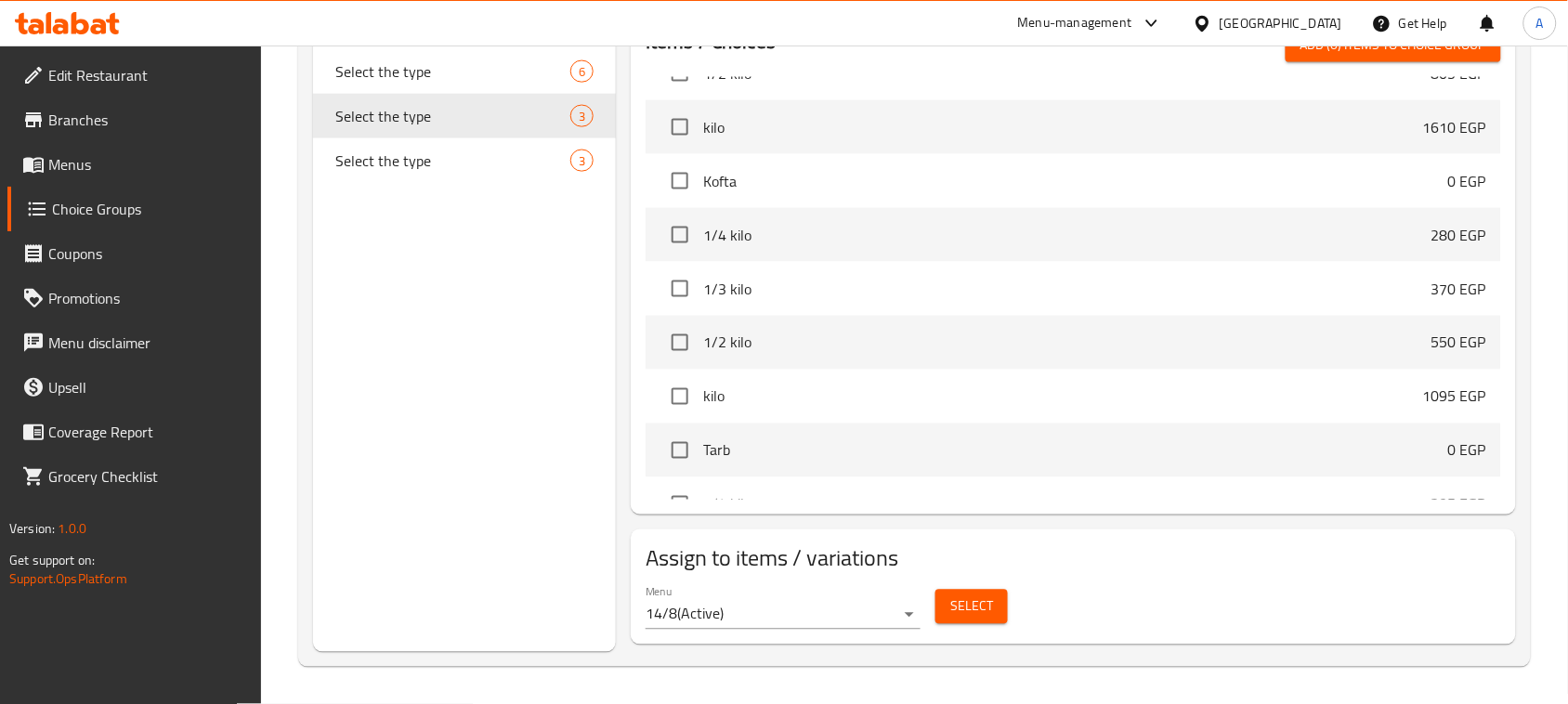
click at [369, 431] on div "Choice Groups Your Choice Of: 2 Your Choice Of: 2 Your Choice Of: 2 Your Choice…" at bounding box center [464, 70] width 303 height 1164
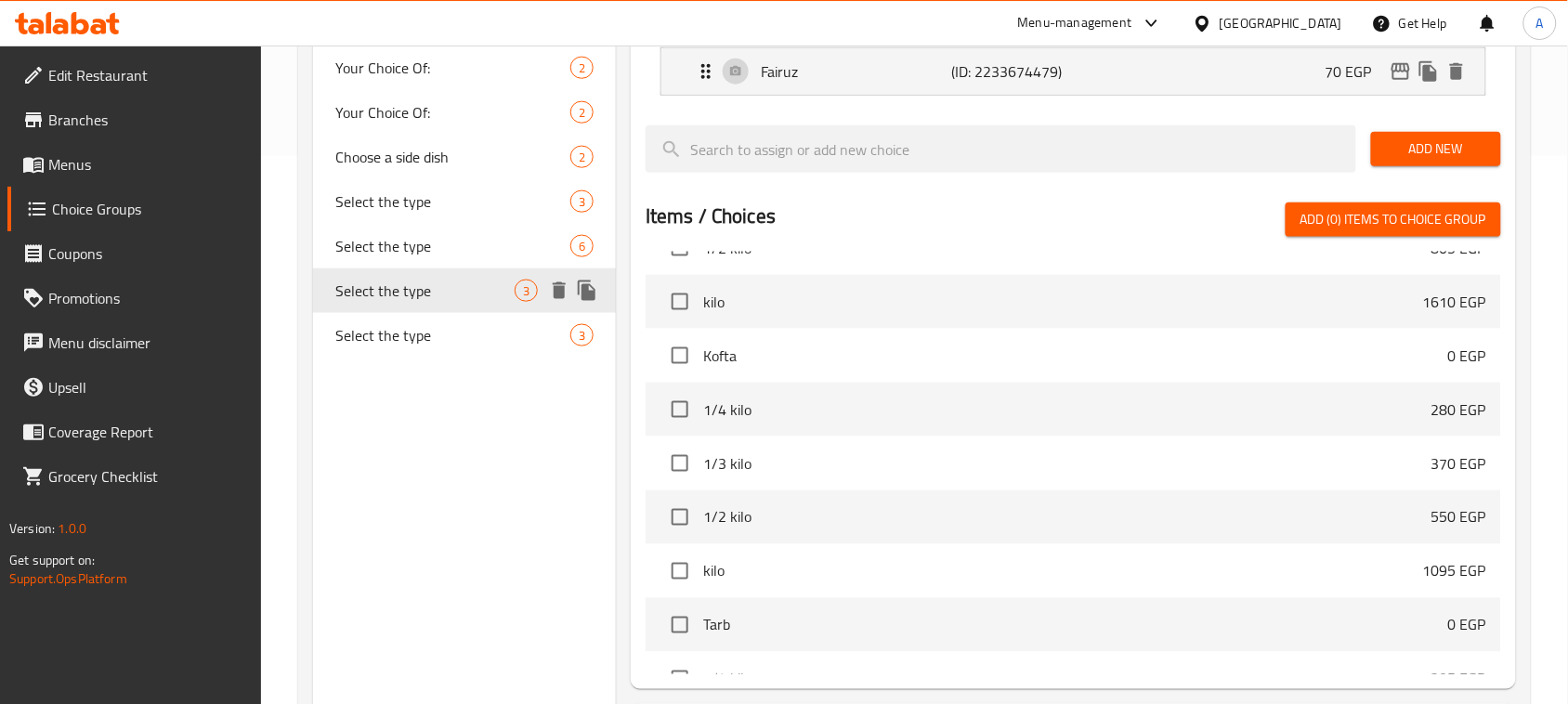
scroll to position [375, 0]
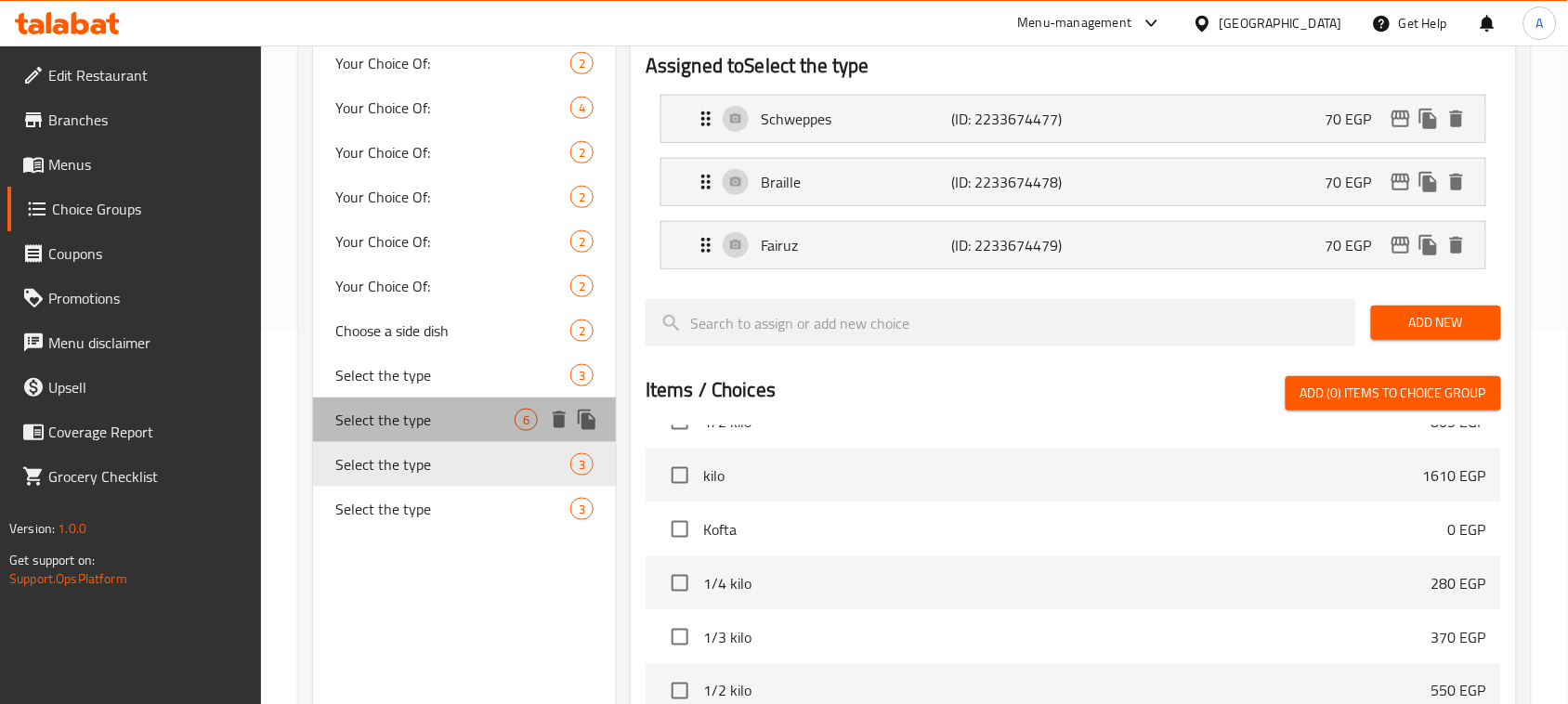
click at [437, 427] on span "Select the type" at bounding box center [425, 420] width 179 height 23
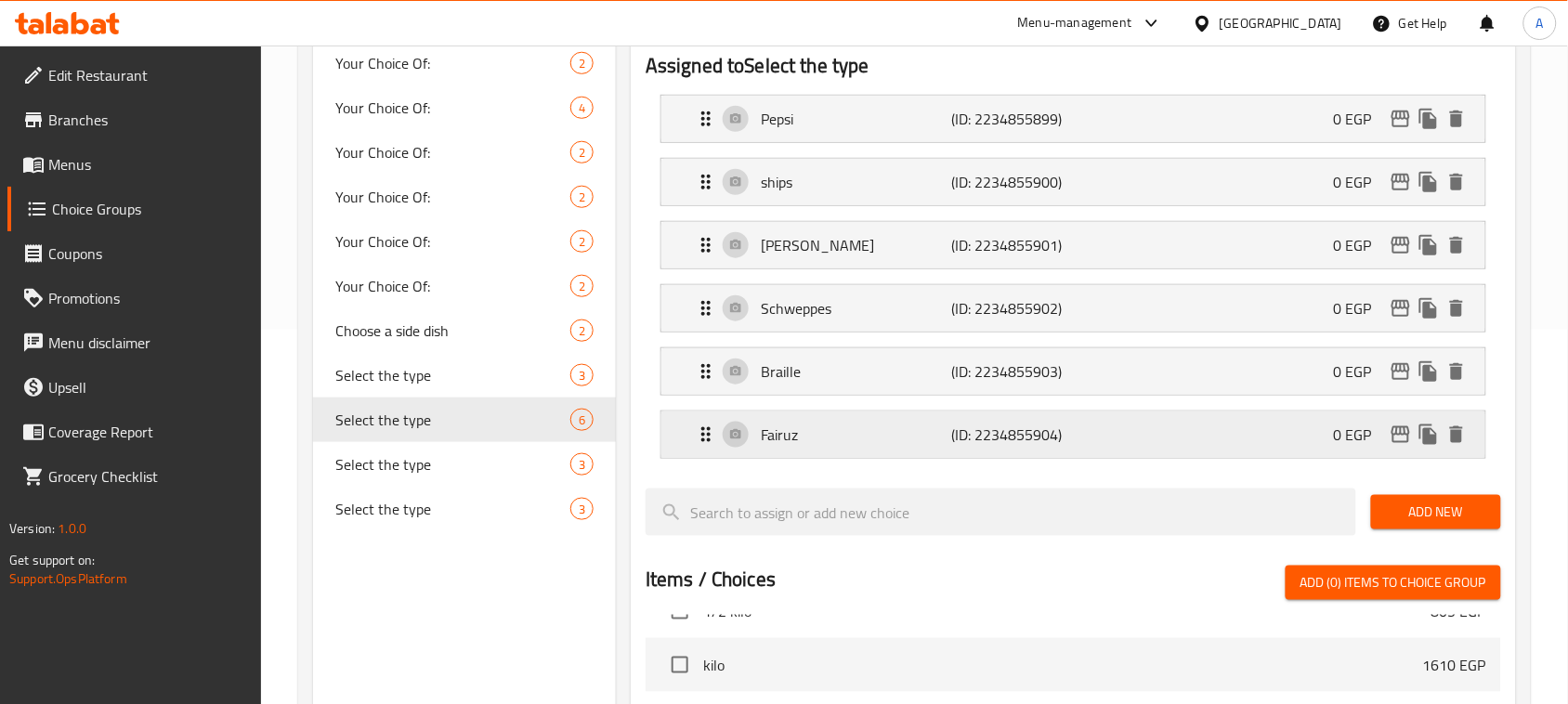
click at [1305, 450] on div "[PERSON_NAME] (ID: 2234855904) 0 EGP" at bounding box center [1078, 434] width 768 height 46
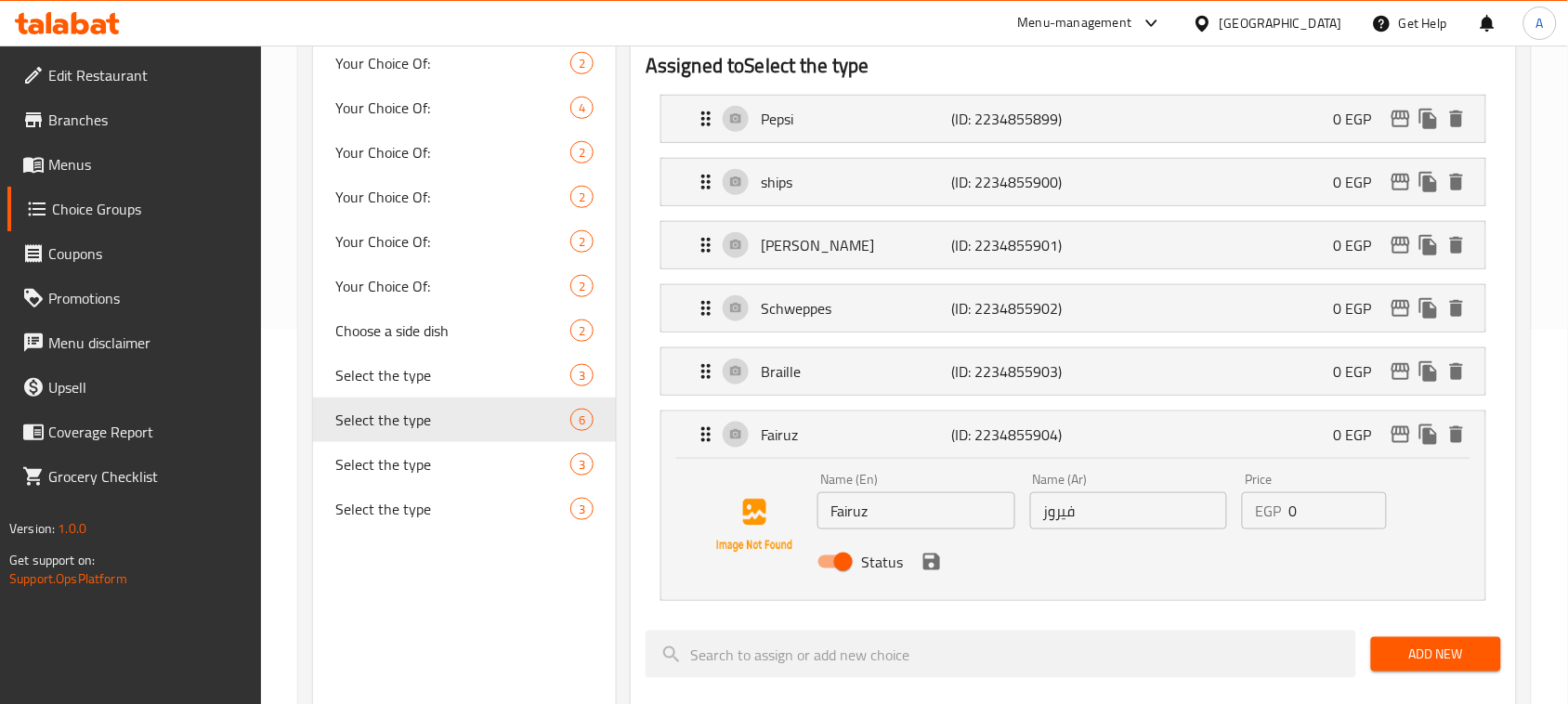
click at [1311, 511] on input "0" at bounding box center [1336, 511] width 97 height 37
click at [931, 568] on icon "save" at bounding box center [931, 562] width 23 height 23
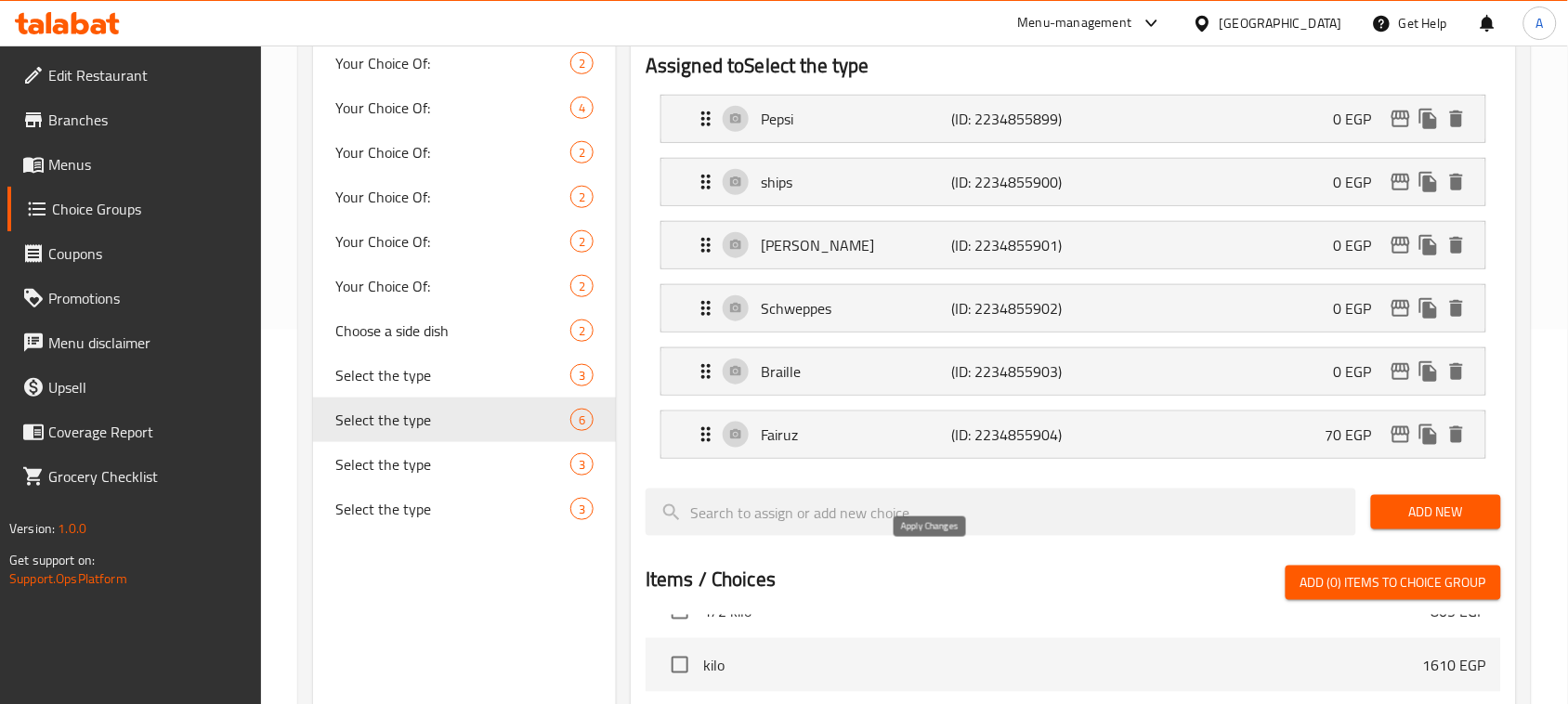
type input "70"
click at [1273, 383] on div "Braille (ID: 2234855903) 0 EGP" at bounding box center [1078, 371] width 768 height 46
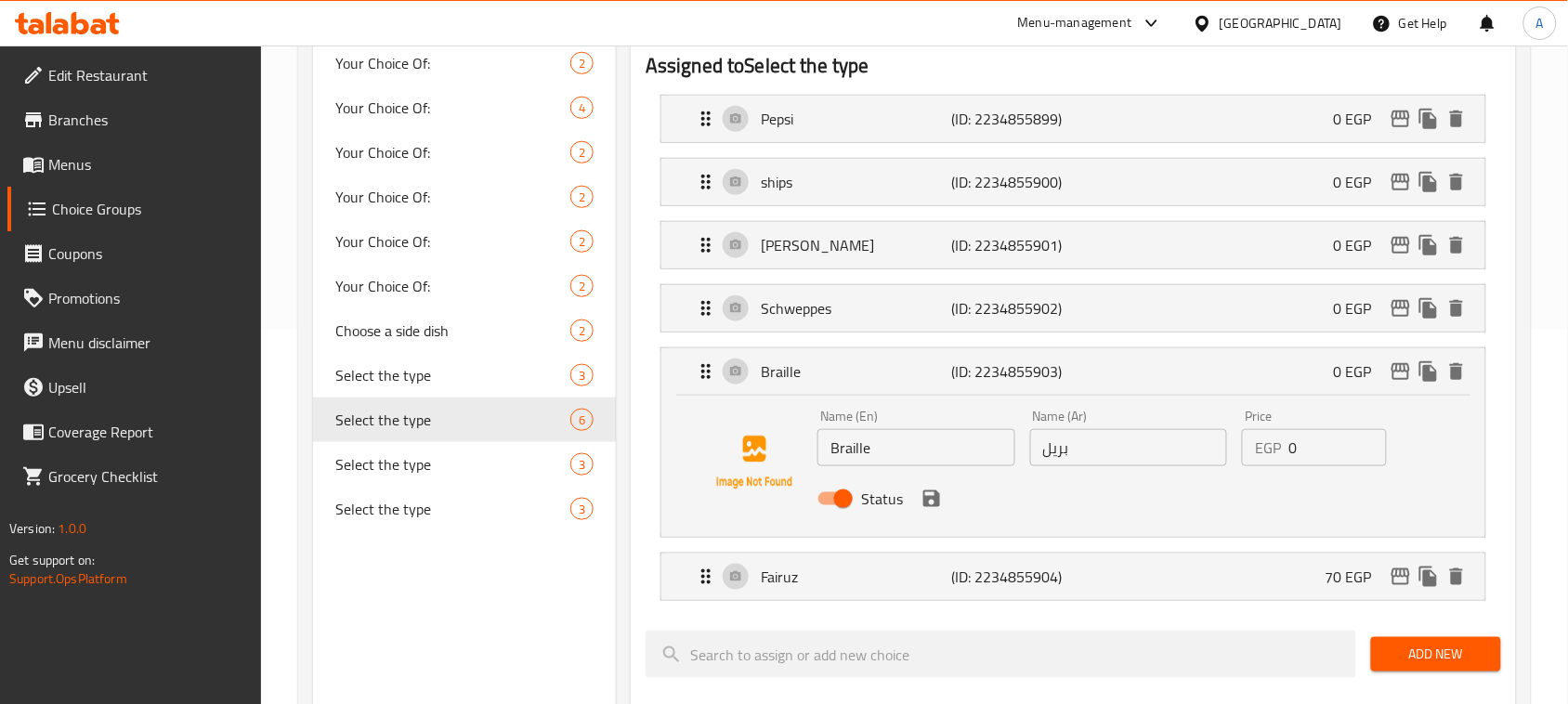
click at [1316, 450] on input "0" at bounding box center [1336, 448] width 97 height 37
click at [937, 498] on icon "save" at bounding box center [931, 498] width 17 height 17
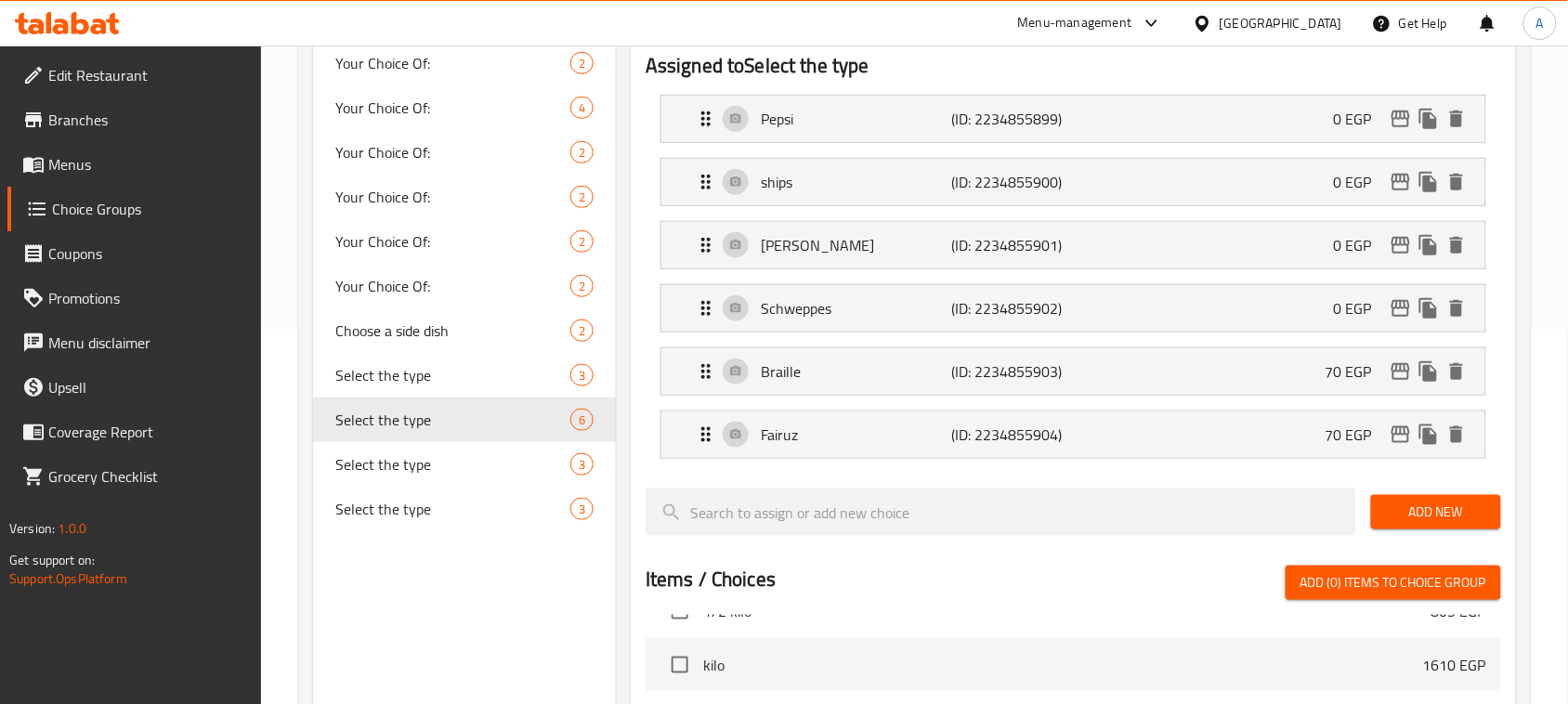
type input "70"
click at [1272, 295] on div "Schweppes (ID: 2234855902) 0 EGP" at bounding box center [1078, 308] width 768 height 46
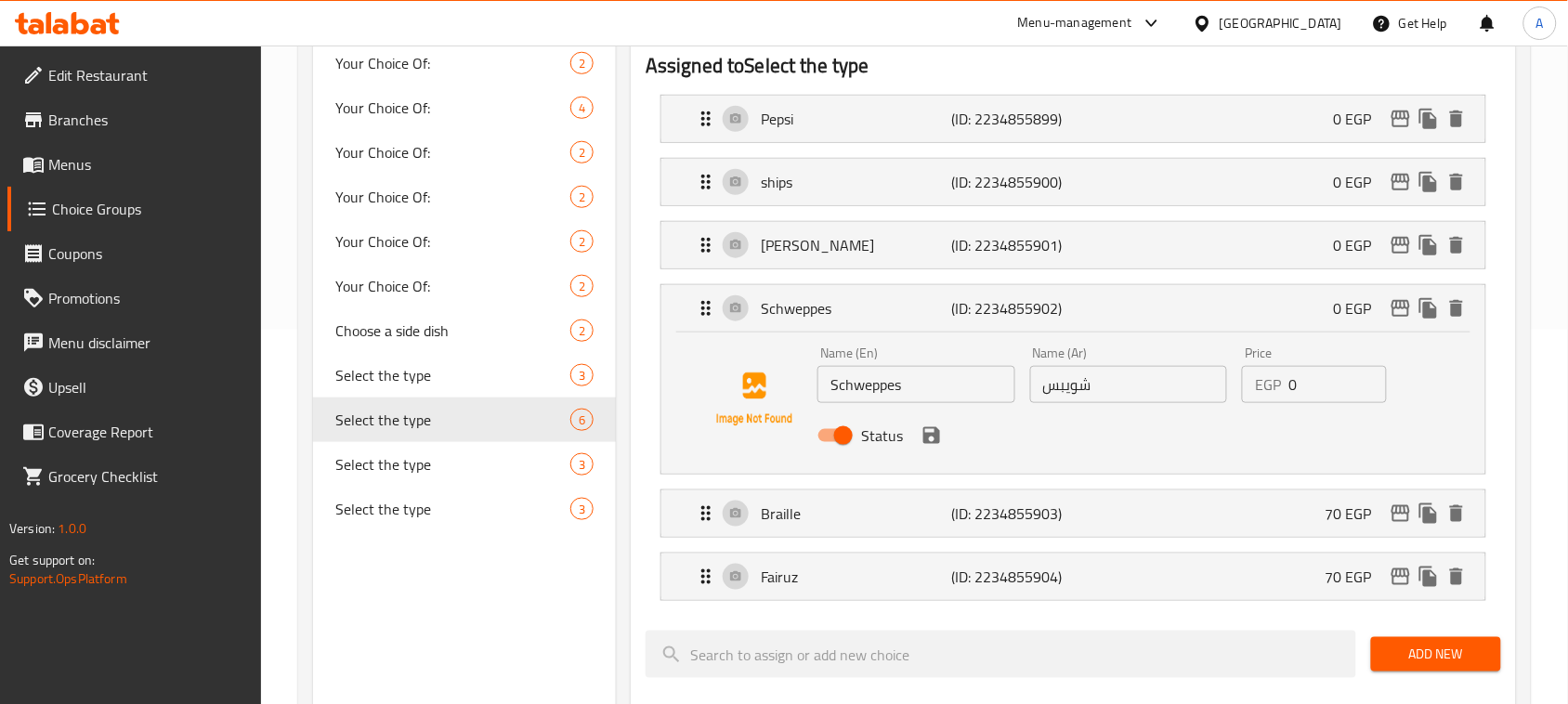
click at [1315, 378] on input "0" at bounding box center [1336, 384] width 97 height 37
click at [931, 441] on icon "save" at bounding box center [931, 435] width 23 height 23
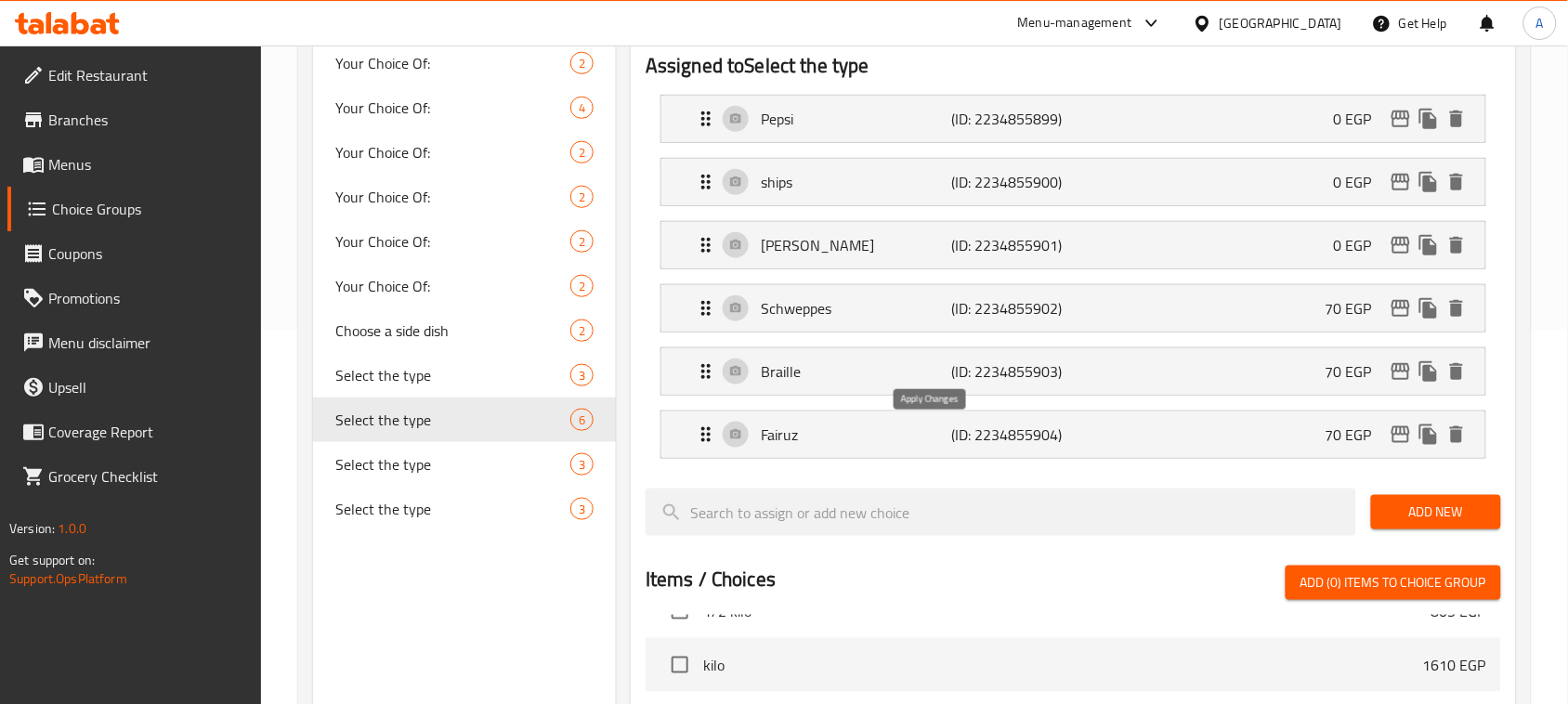
type input "70"
click at [1227, 254] on div "[PERSON_NAME] (ID: 2234855901) 0 EGP" at bounding box center [1078, 244] width 768 height 46
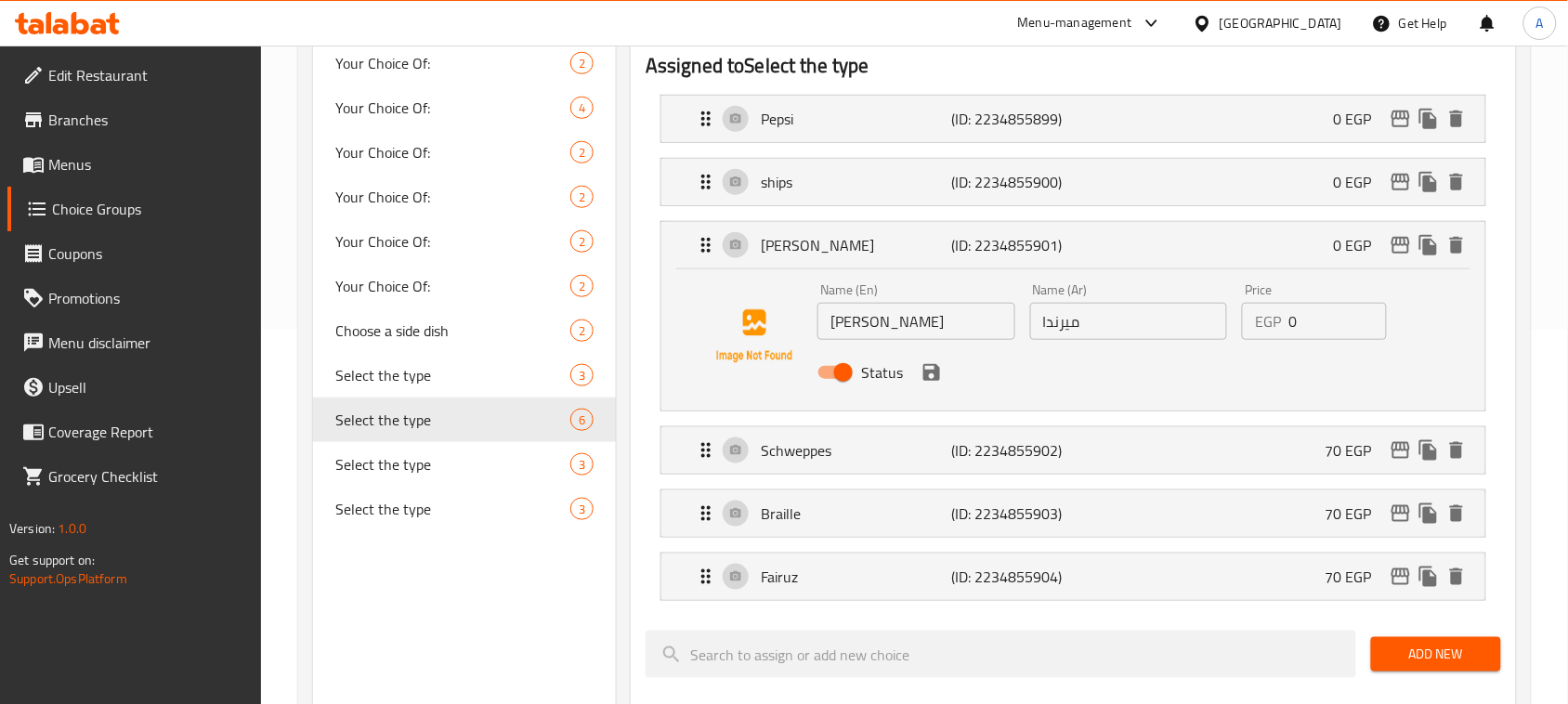
click at [1296, 327] on input "0" at bounding box center [1336, 322] width 97 height 37
click at [935, 374] on icon "save" at bounding box center [931, 372] width 17 height 17
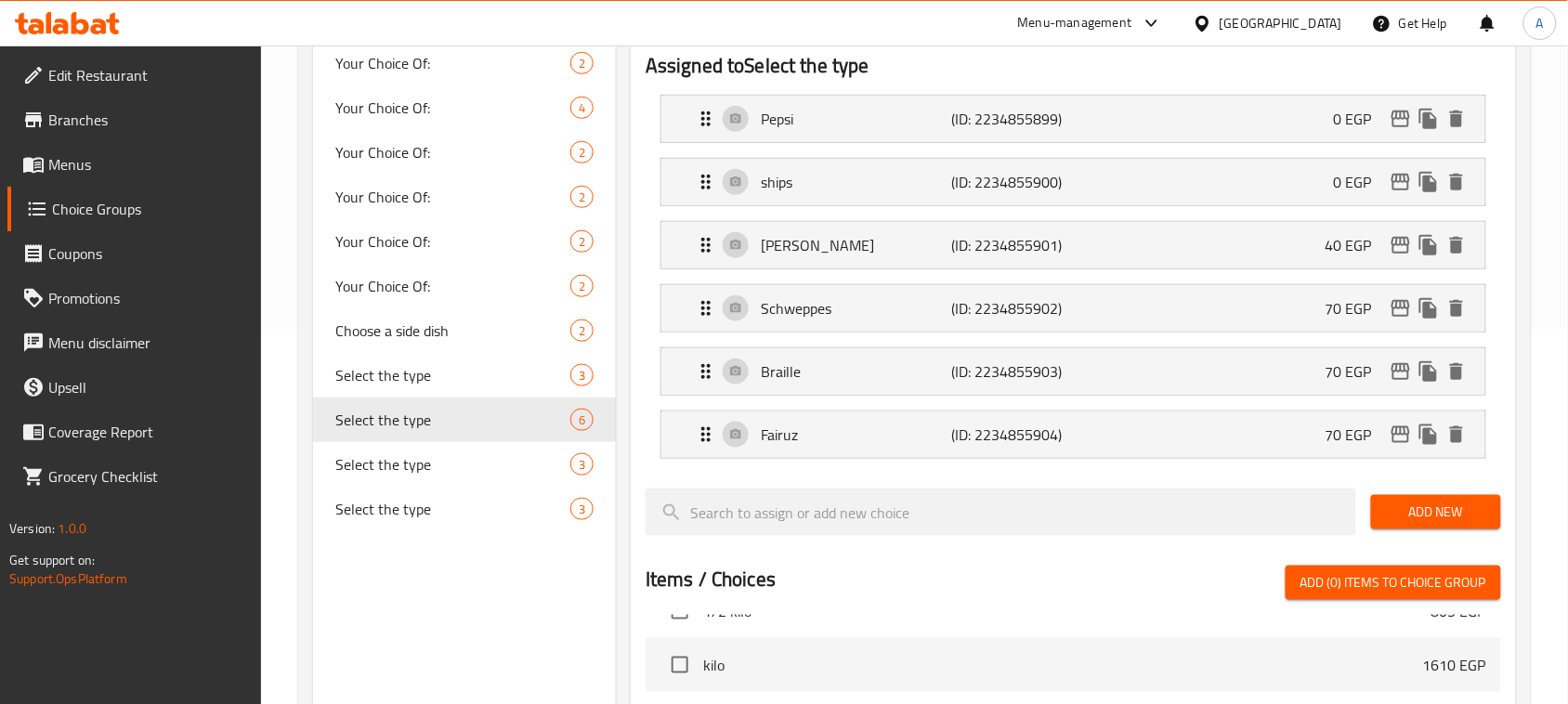
type input "40"
click at [1311, 195] on div "ships (ID: 2234855900) 0 EGP" at bounding box center [1078, 181] width 768 height 46
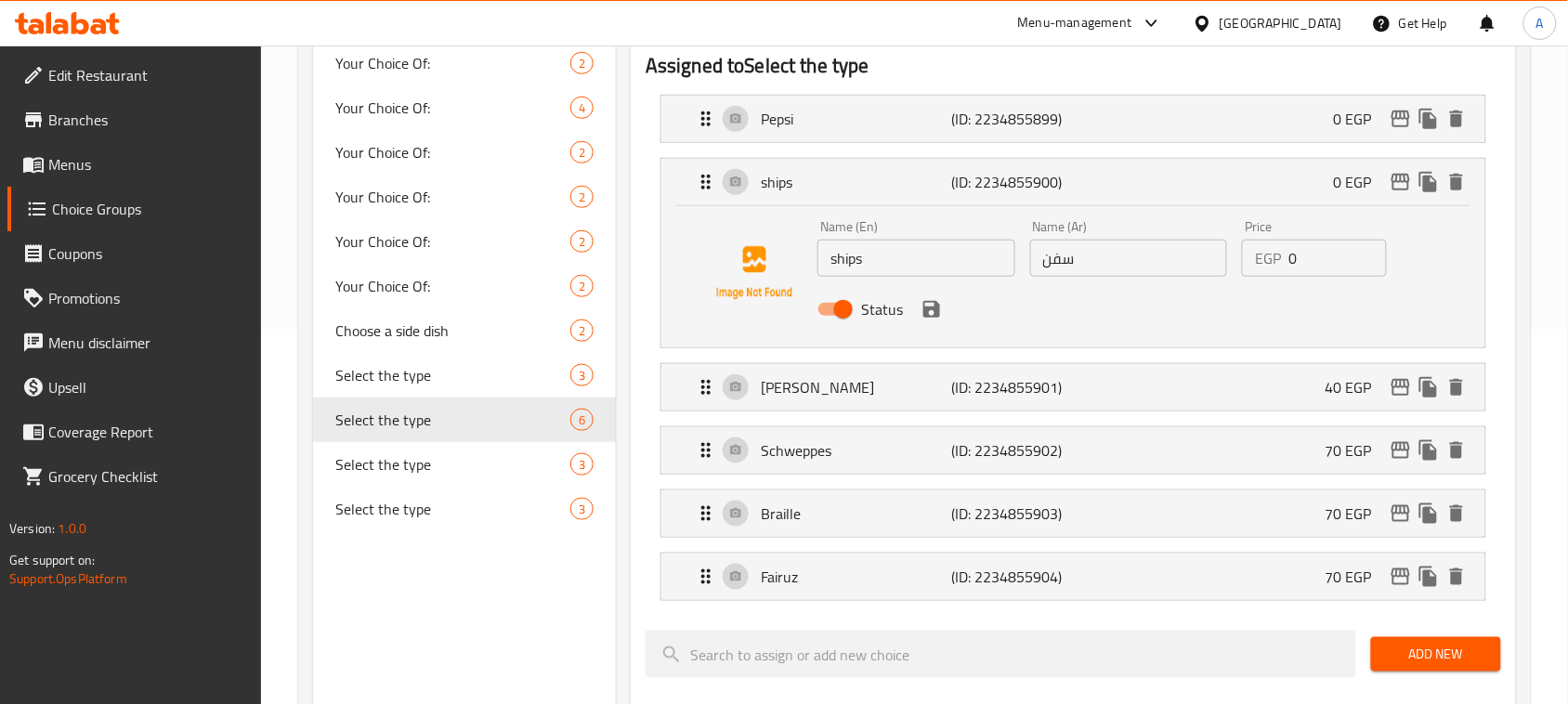
click at [905, 262] on input "ships" at bounding box center [916, 258] width 198 height 37
click at [906, 263] on input "ships" at bounding box center [916, 258] width 198 height 37
type input "&"
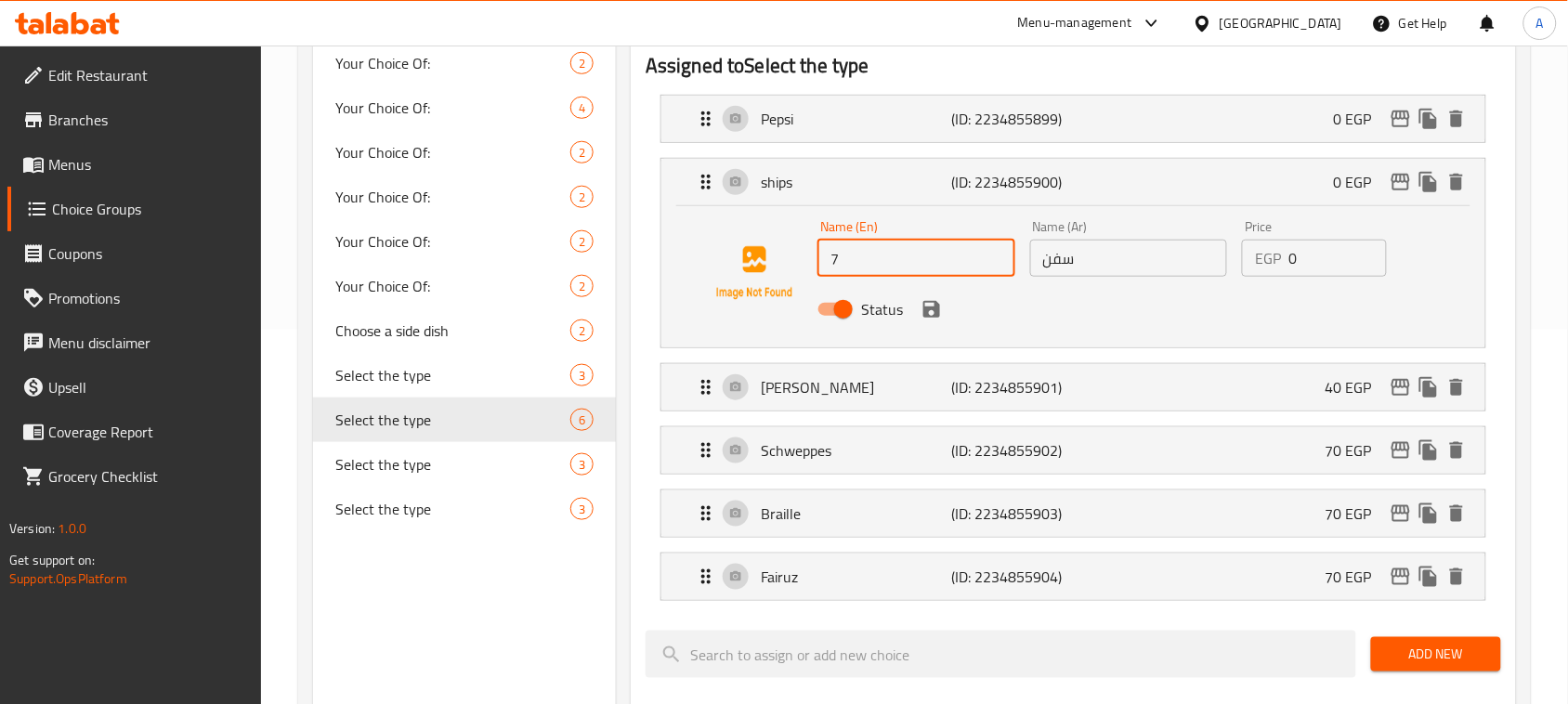
type input "7 Up"
click at [1316, 254] on input "0" at bounding box center [1336, 258] width 97 height 37
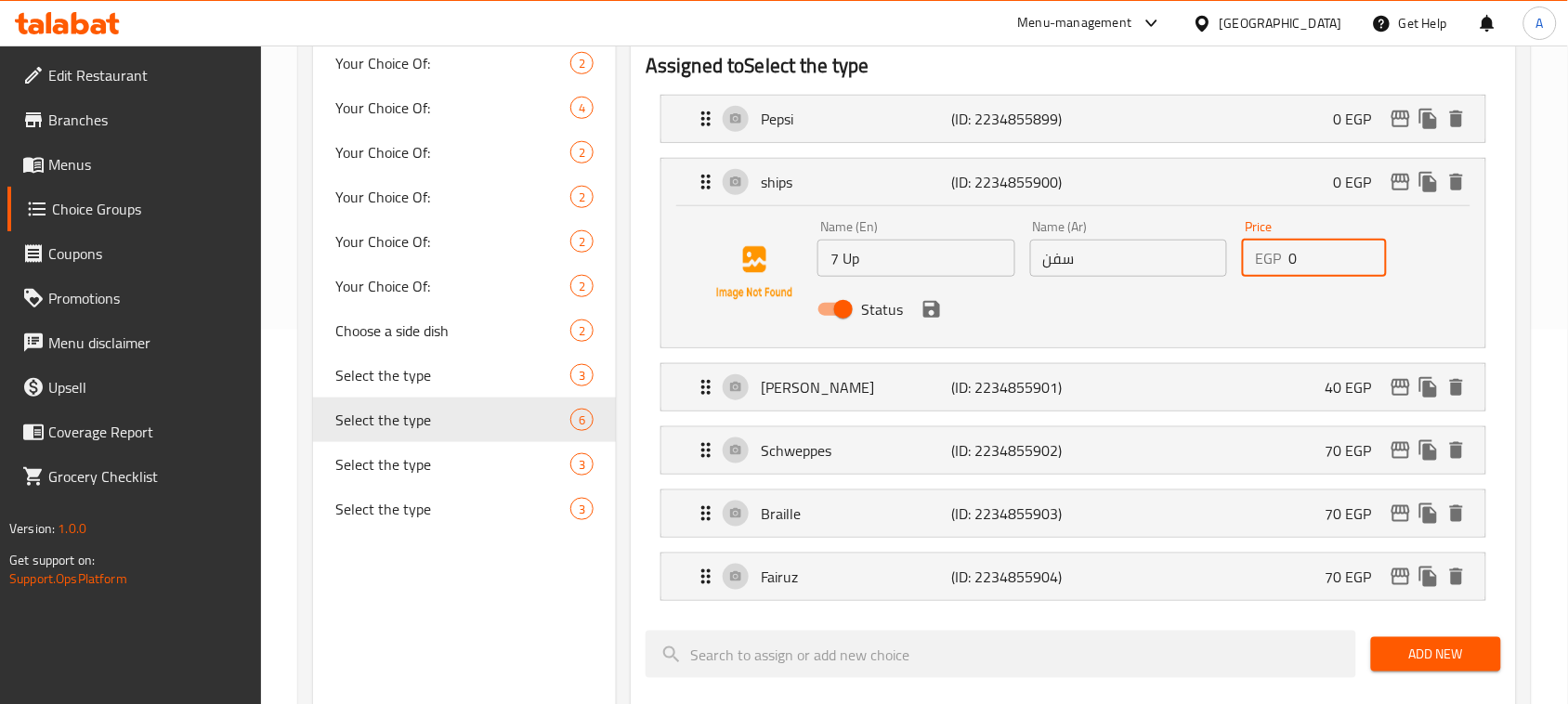
click at [1316, 254] on input "0" at bounding box center [1336, 258] width 97 height 37
click at [931, 313] on icon "save" at bounding box center [931, 309] width 23 height 23
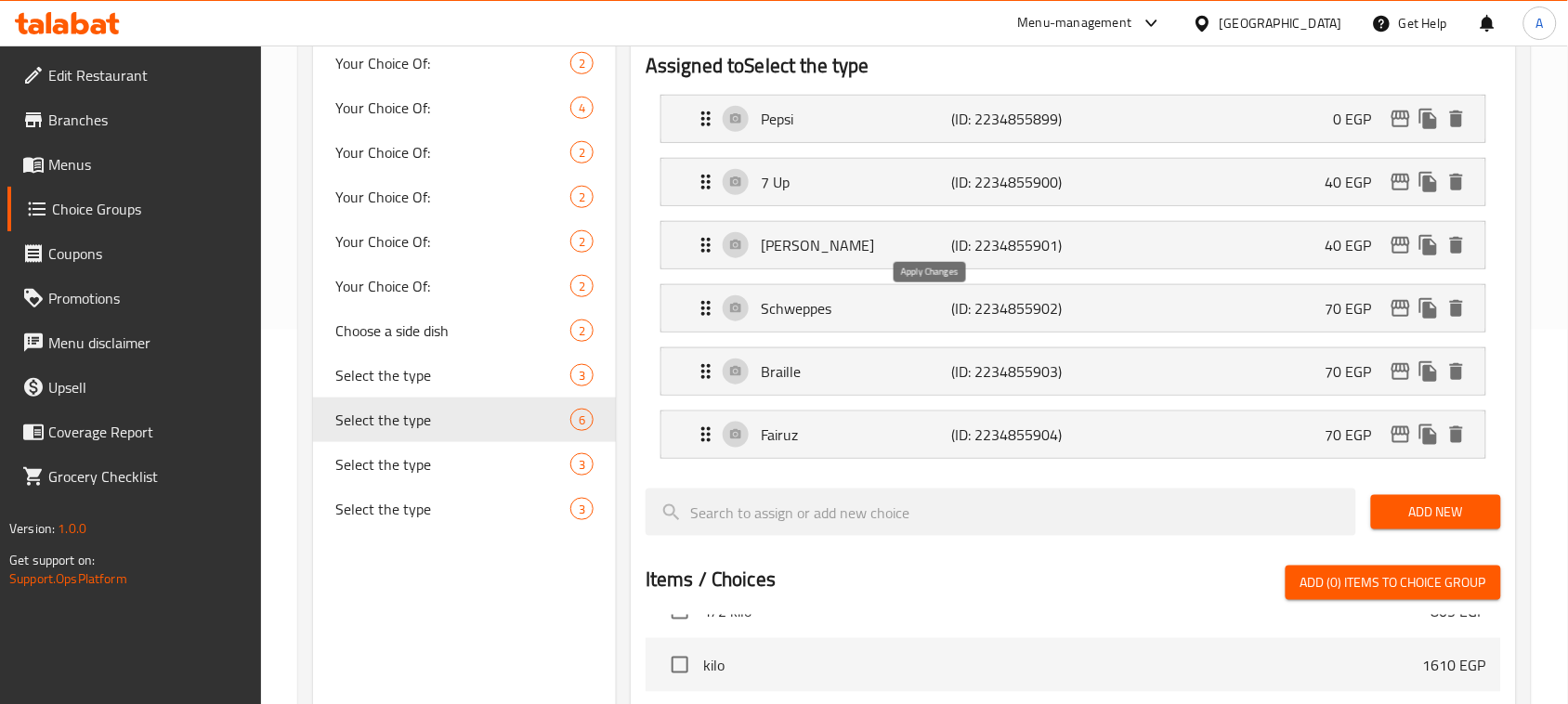
type input "40"
click at [1183, 114] on div "Pepsi (ID: 2234855899) 0 EGP" at bounding box center [1078, 119] width 768 height 46
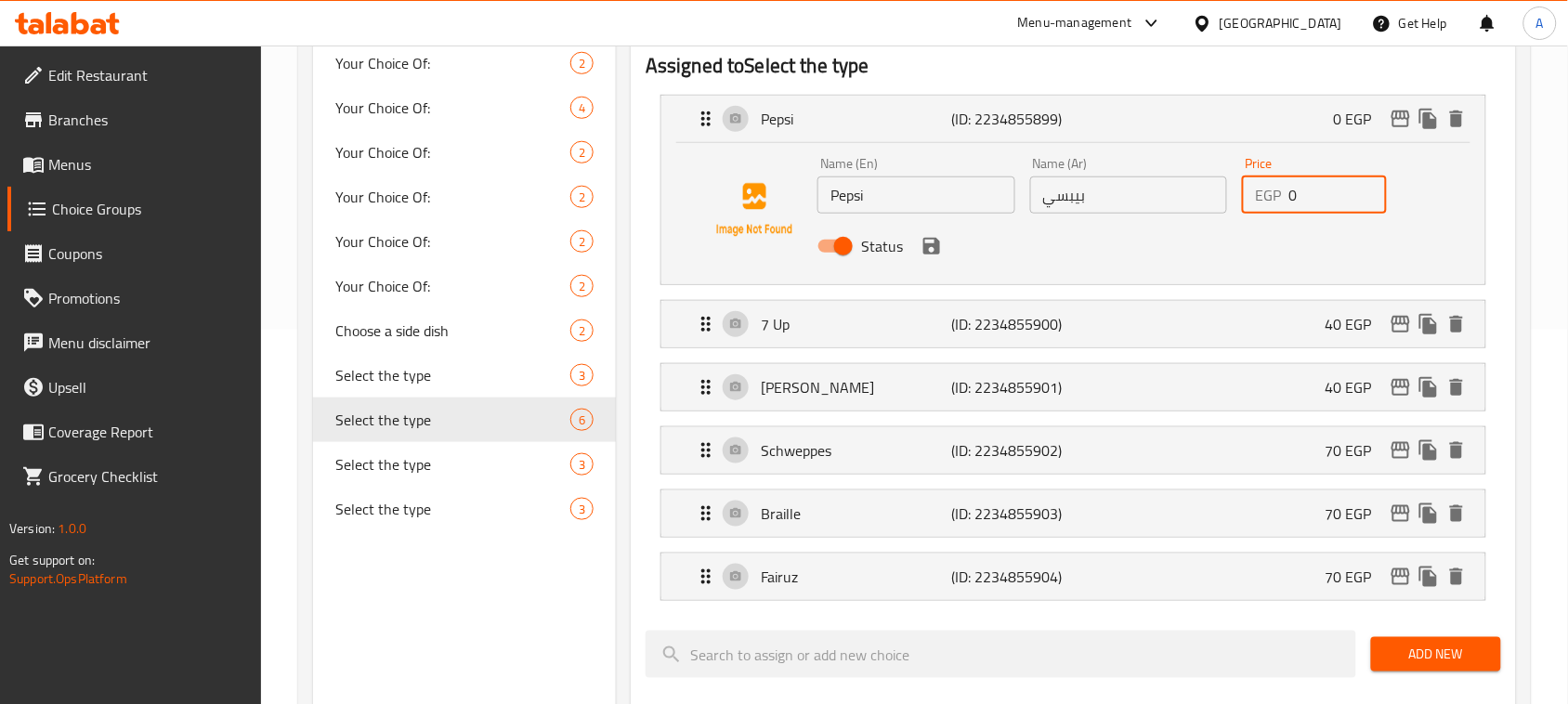
click at [1305, 191] on input "0" at bounding box center [1336, 195] width 97 height 37
click at [1305, 190] on input "0" at bounding box center [1336, 195] width 97 height 37
click at [932, 249] on icon "save" at bounding box center [931, 246] width 23 height 23
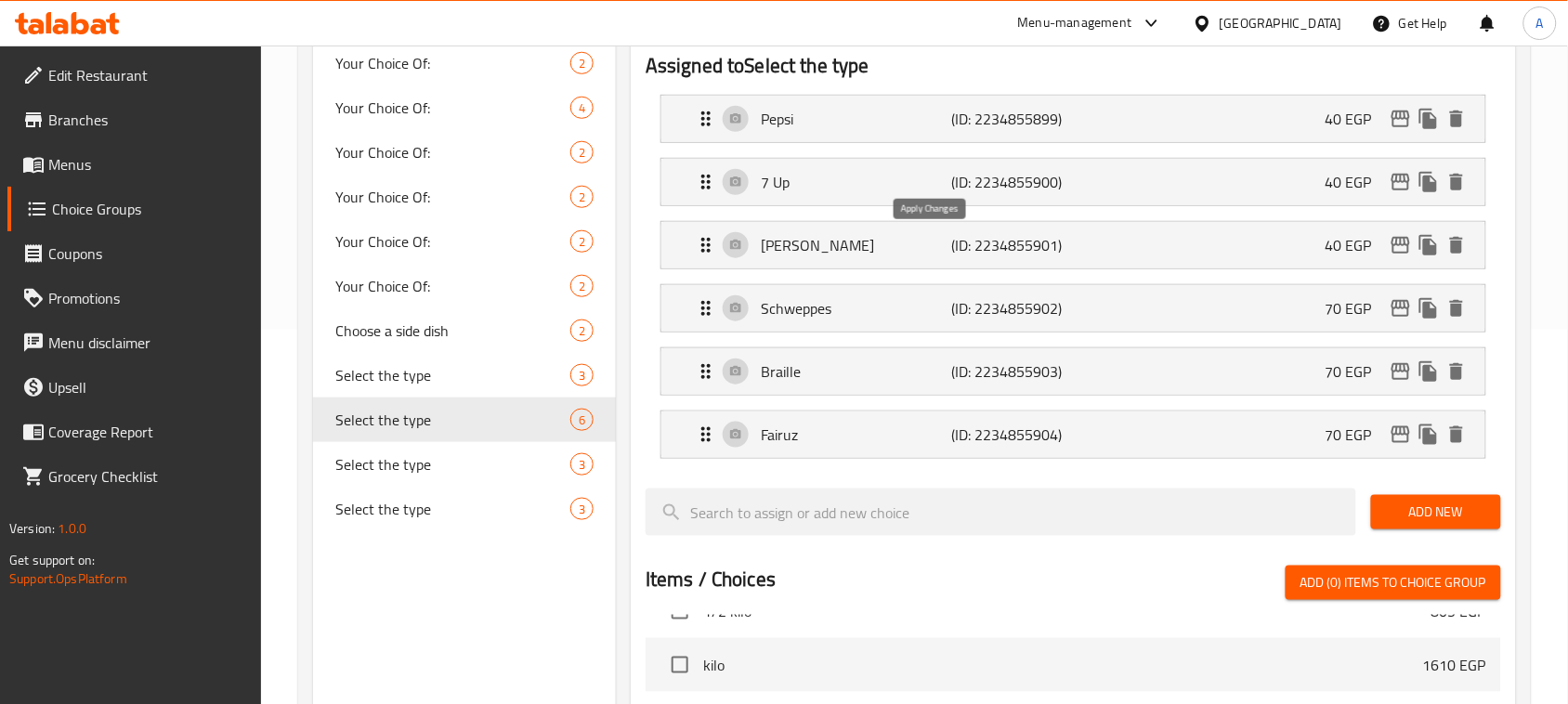
type input "40"
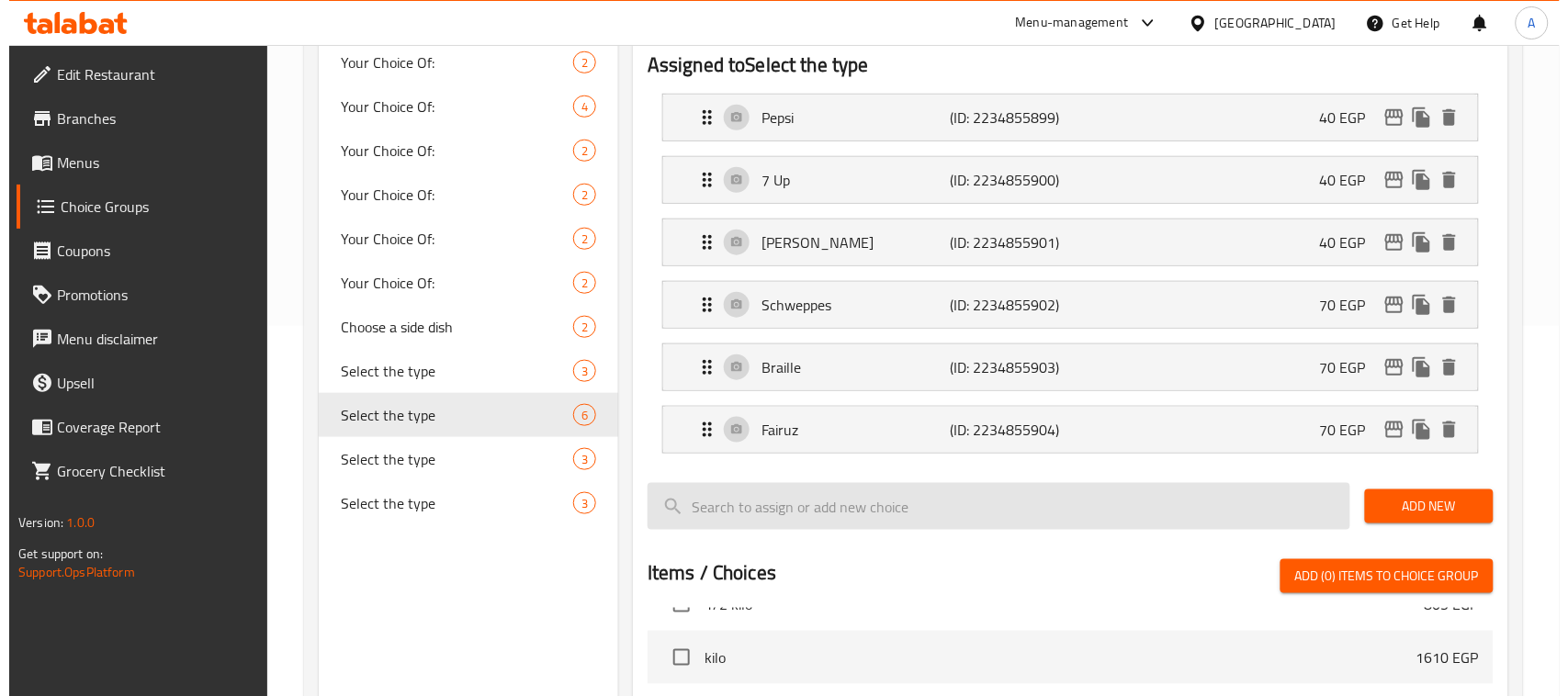
scroll to position [904, 0]
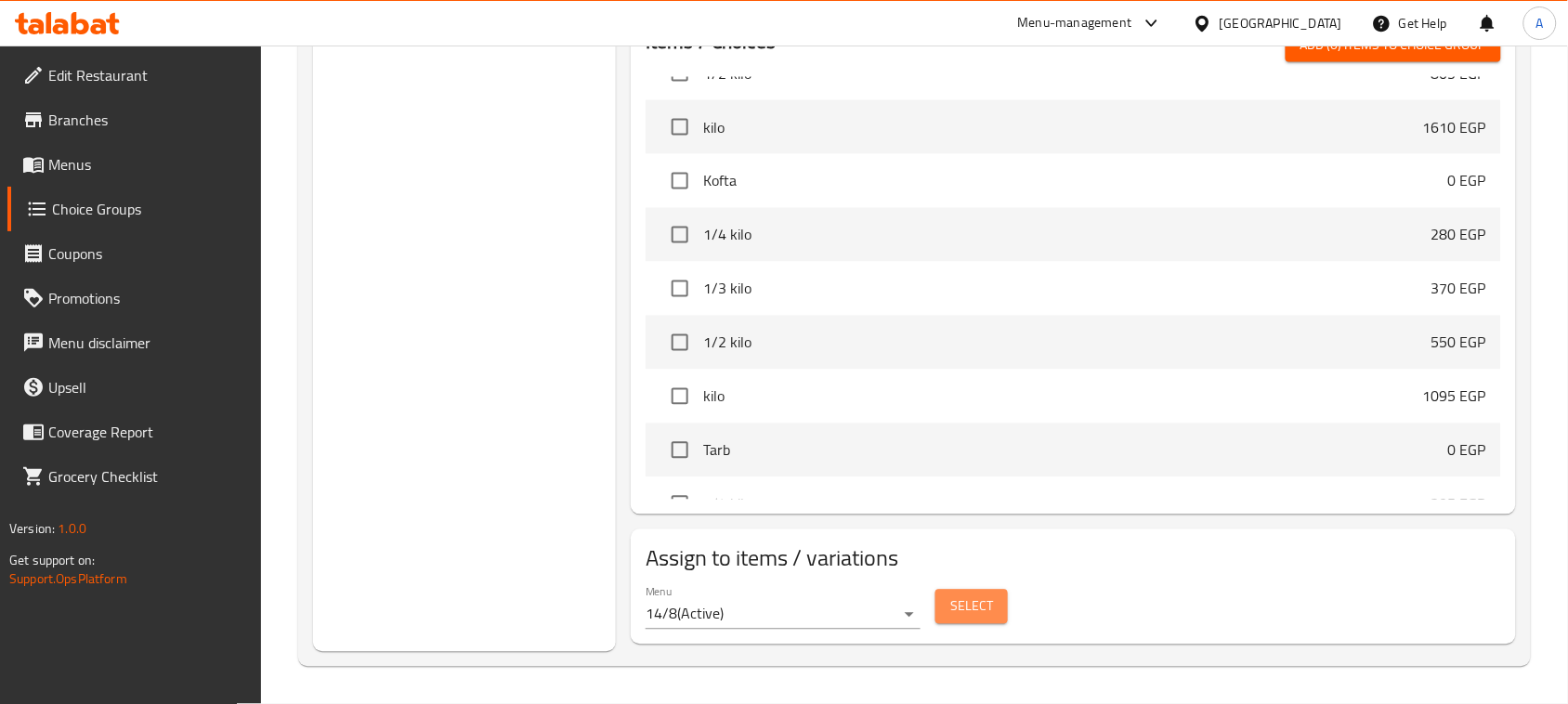
click at [972, 595] on span "Select" at bounding box center [972, 607] width 43 height 24
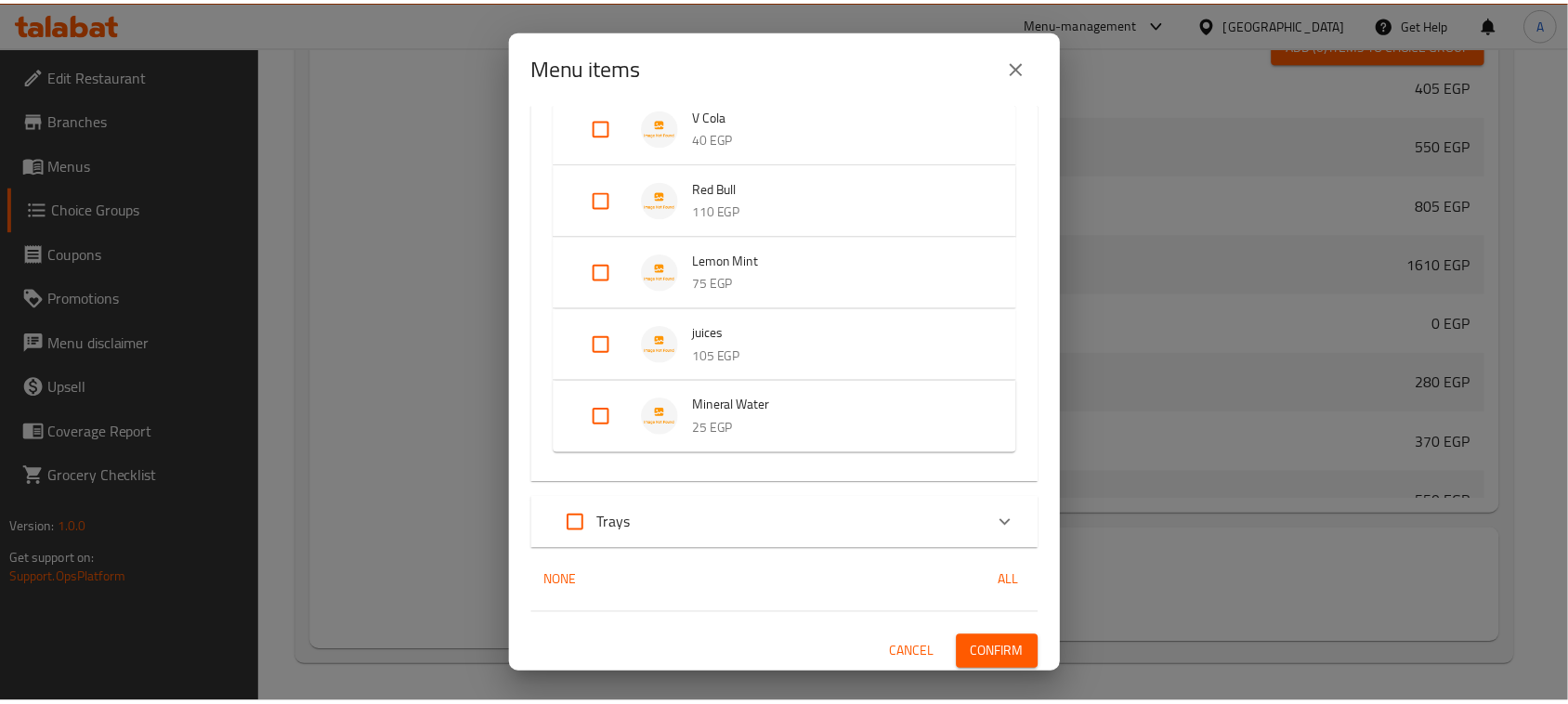
scroll to position [771, 0]
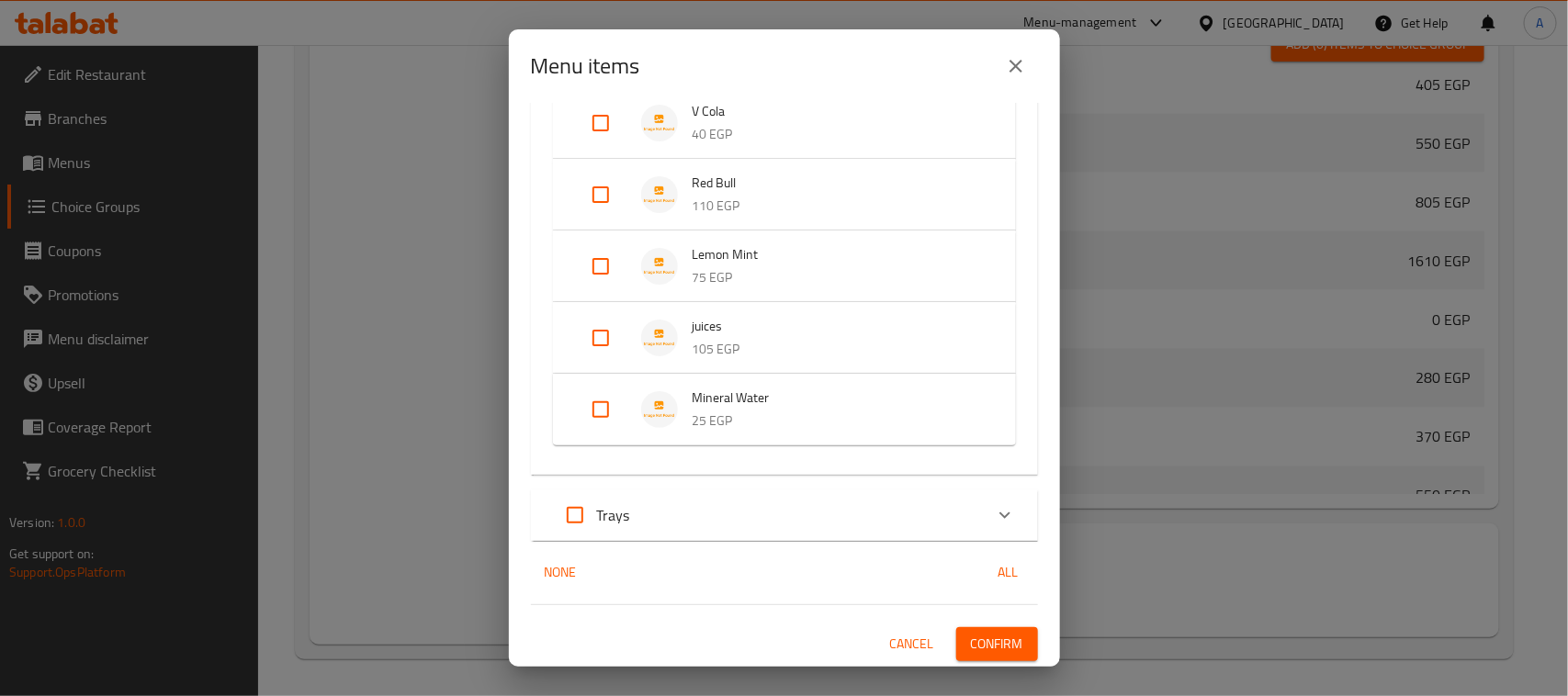
drag, startPoint x: 1016, startPoint y: 74, endPoint x: 948, endPoint y: 130, distance: 88.1
click at [1017, 72] on icon "close" at bounding box center [1015, 66] width 22 height 22
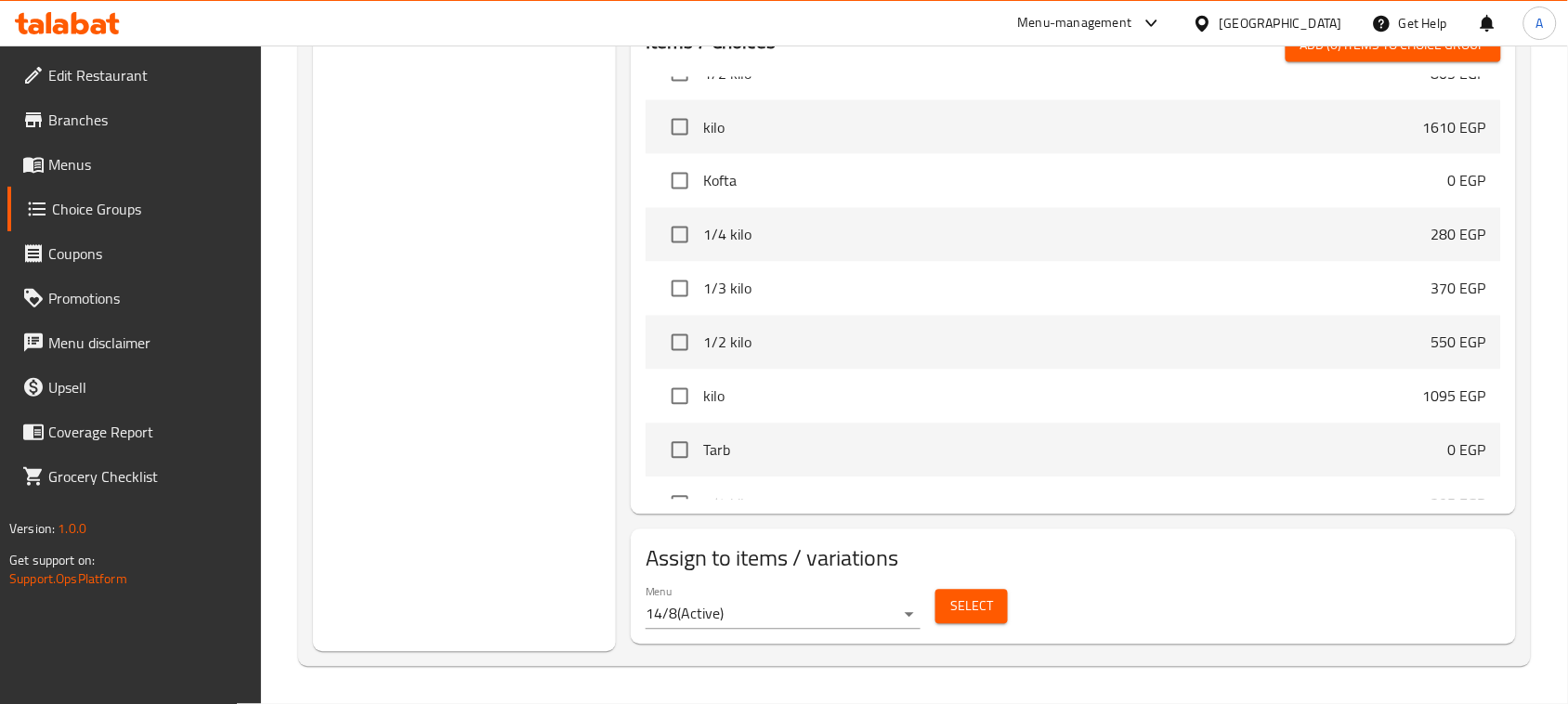
click at [90, 168] on span "Menus" at bounding box center [147, 164] width 199 height 23
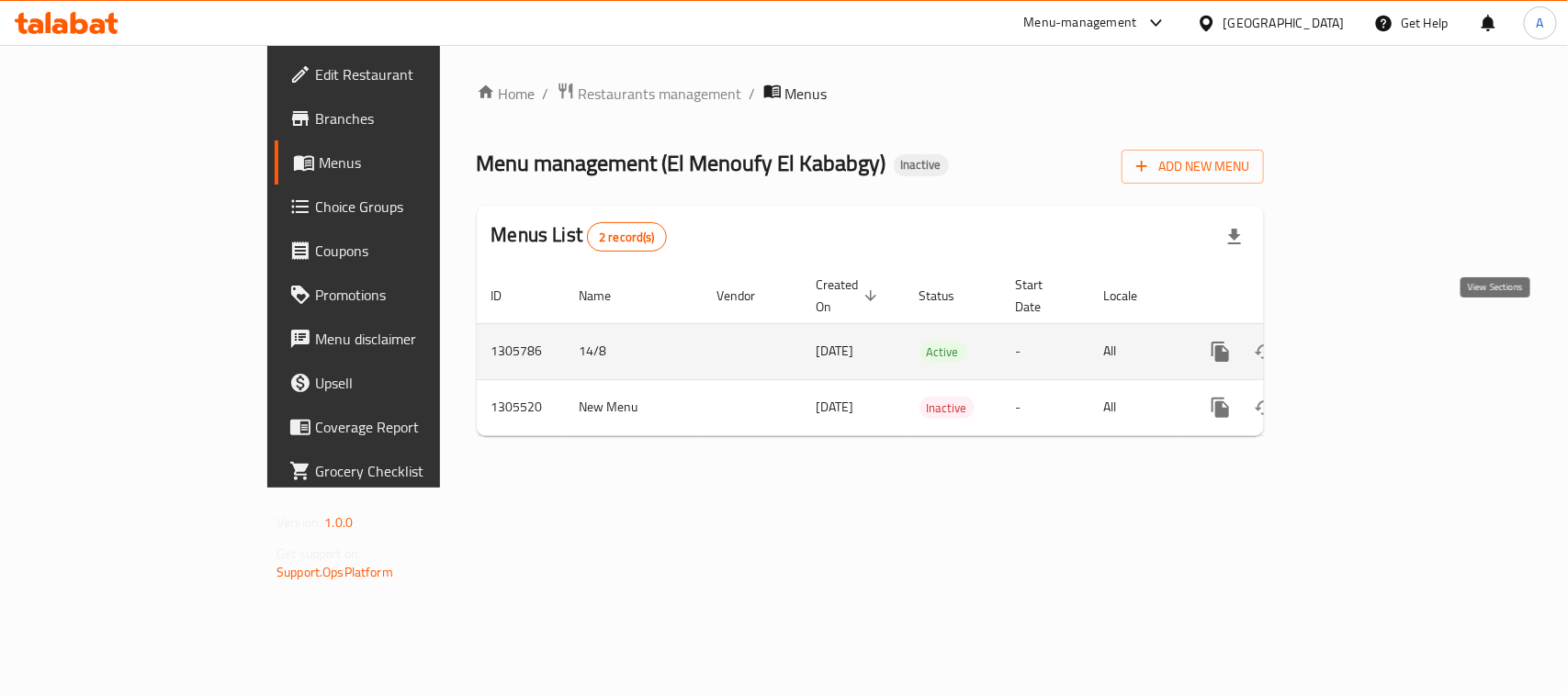
click at [1360, 343] on icon "enhanced table" at bounding box center [1352, 351] width 16 height 16
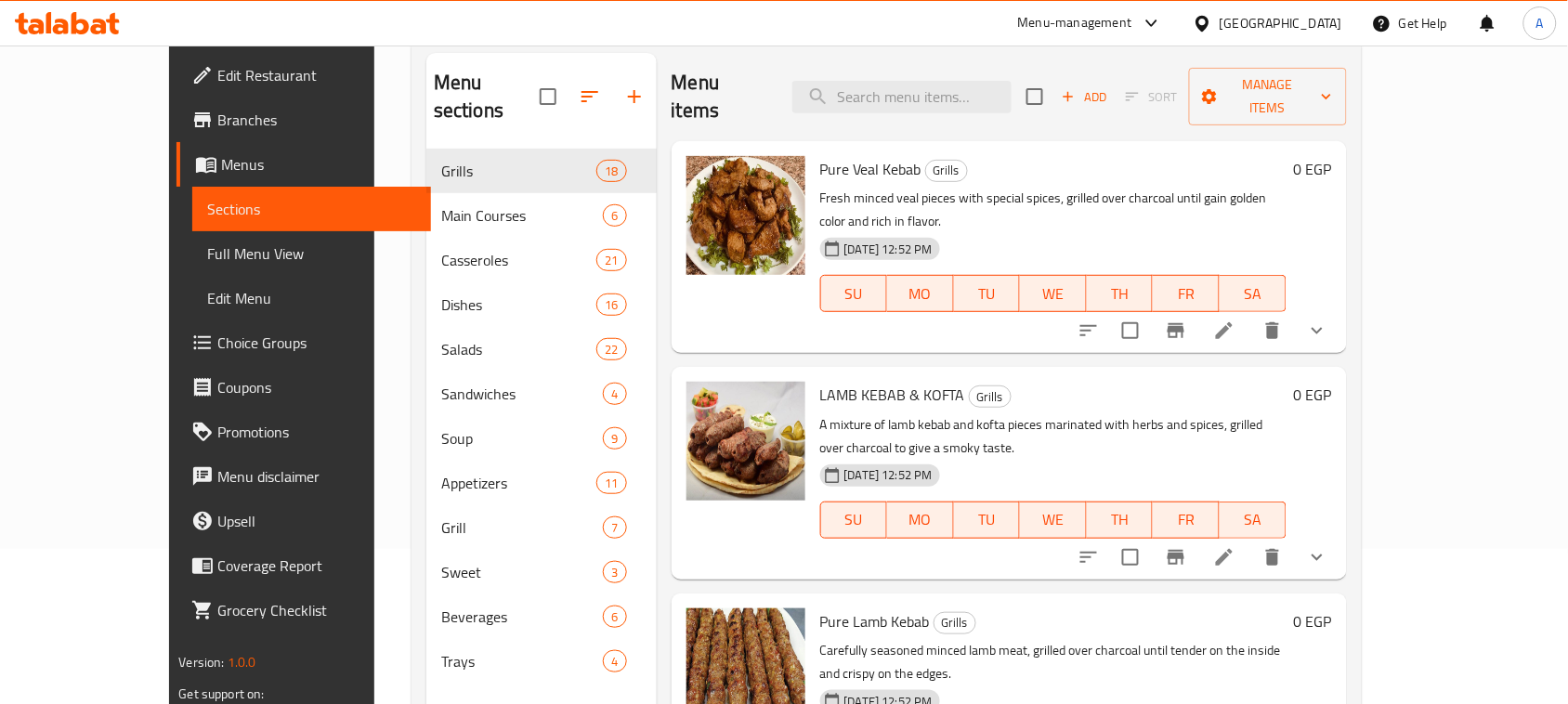
scroll to position [261, 0]
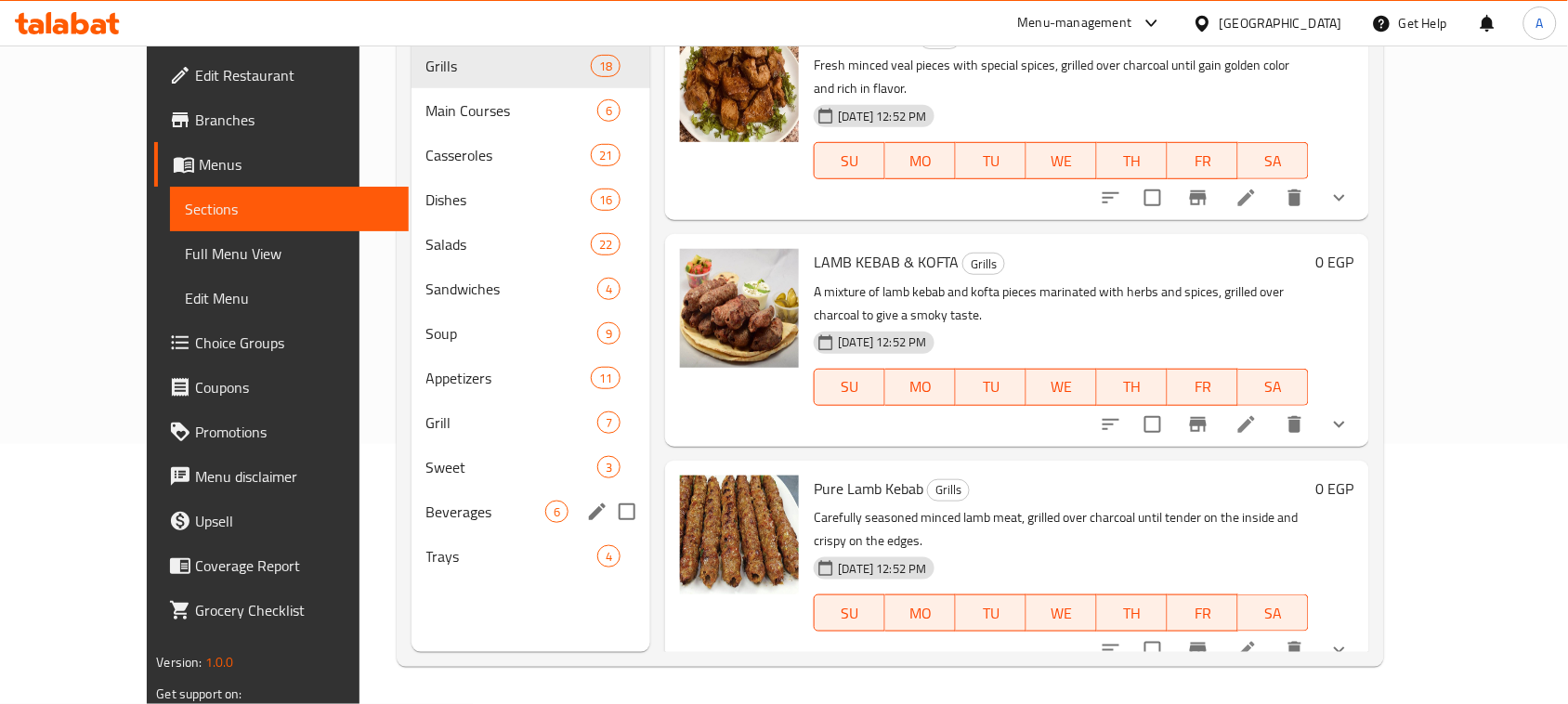
click at [436, 500] on span "Beverages" at bounding box center [486, 511] width 120 height 23
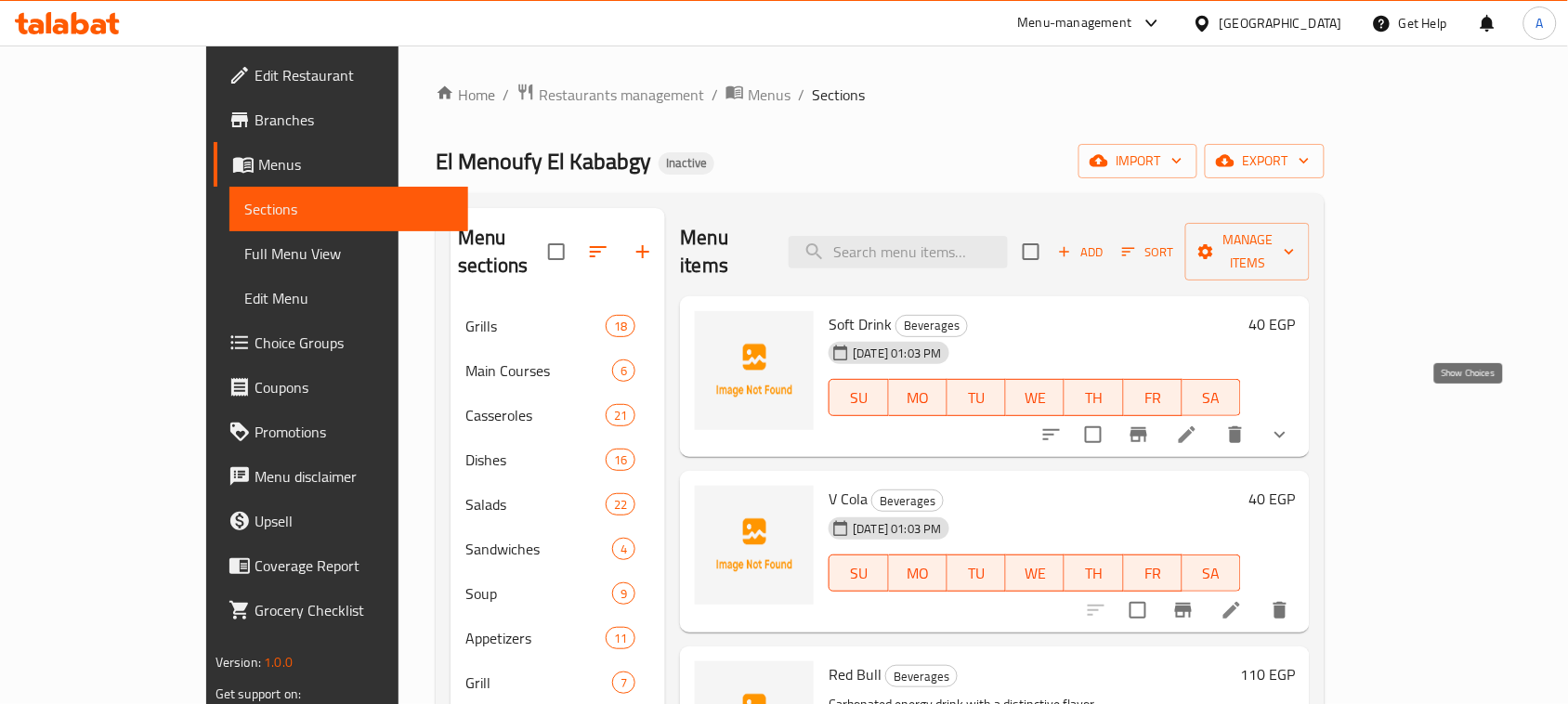
click at [1290, 424] on icon "show more" at bounding box center [1280, 434] width 23 height 23
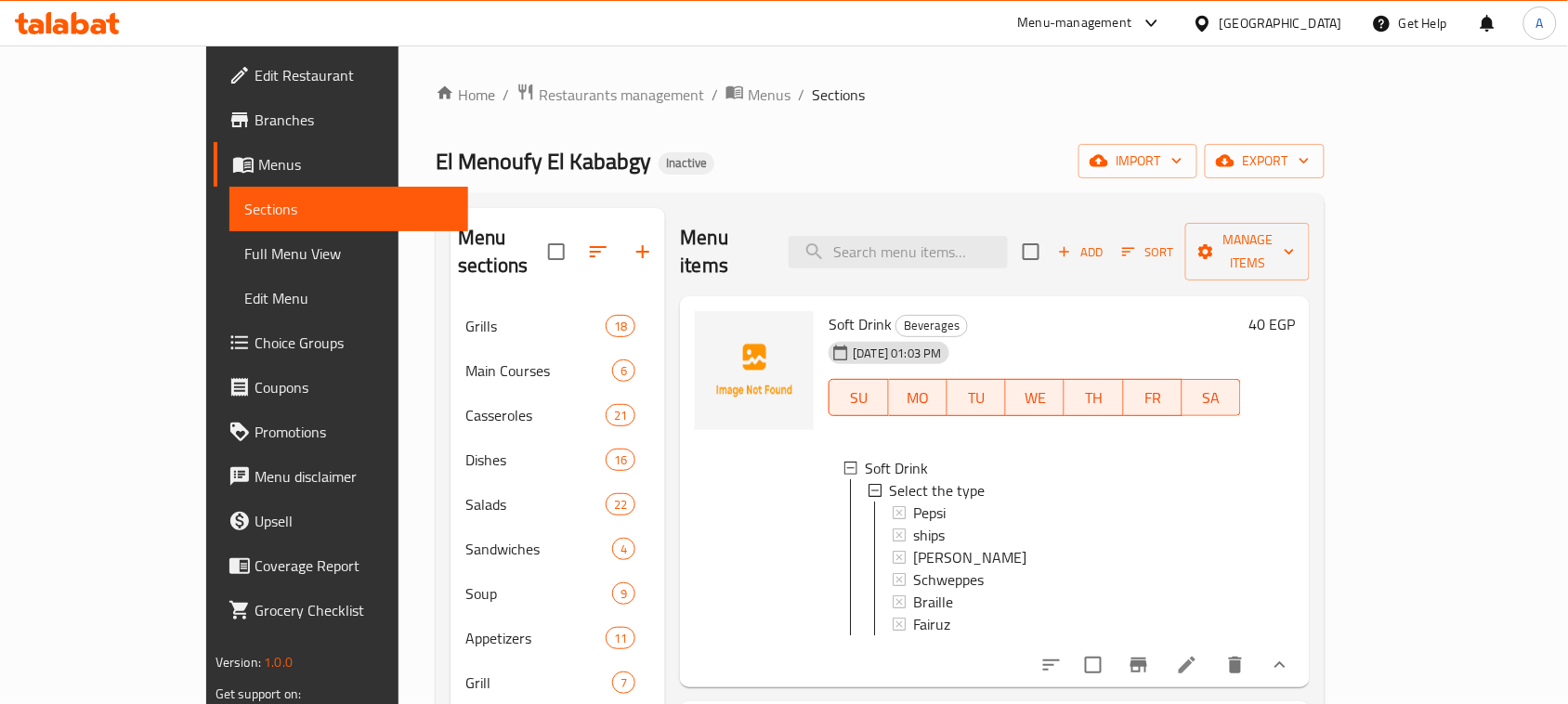
click at [1213, 648] on li at bounding box center [1187, 665] width 52 height 33
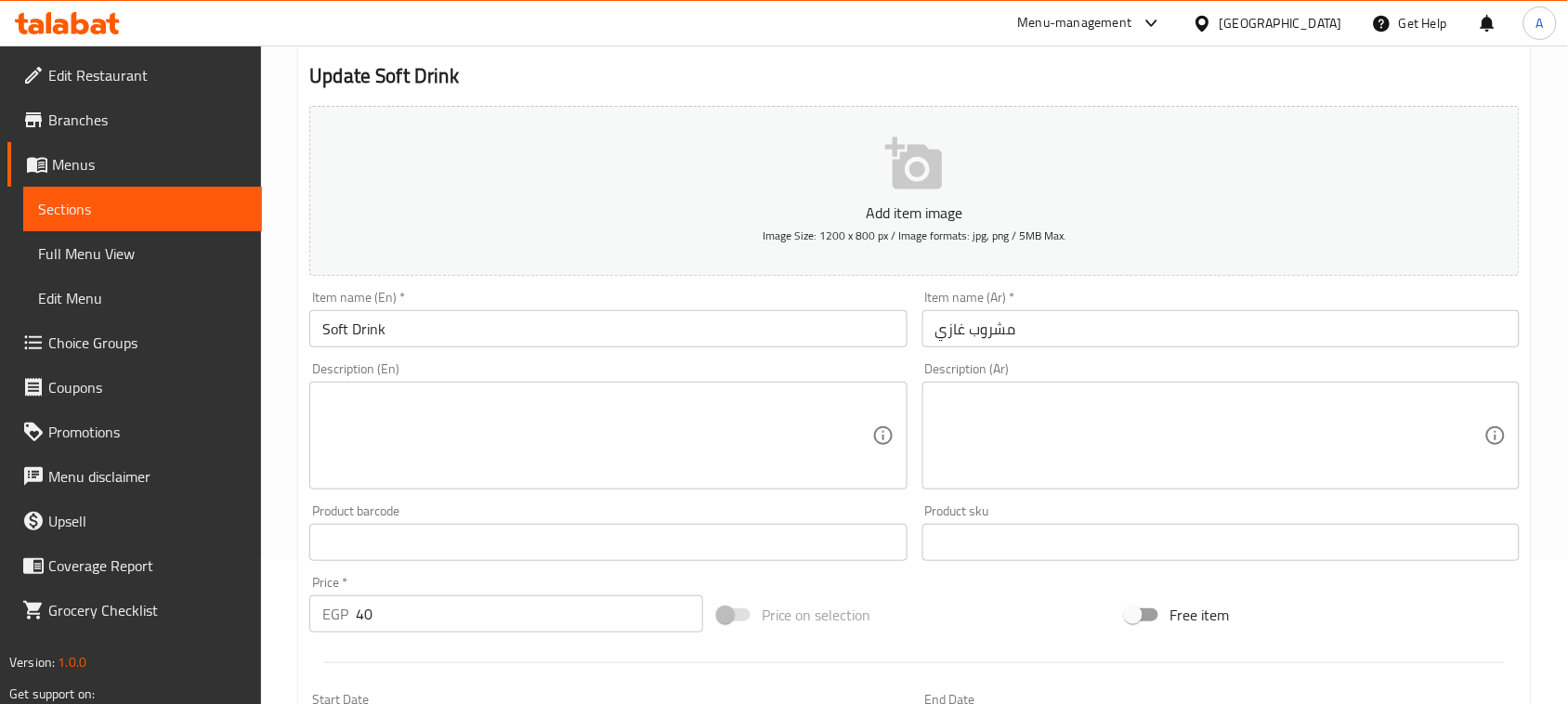
scroll to position [348, 0]
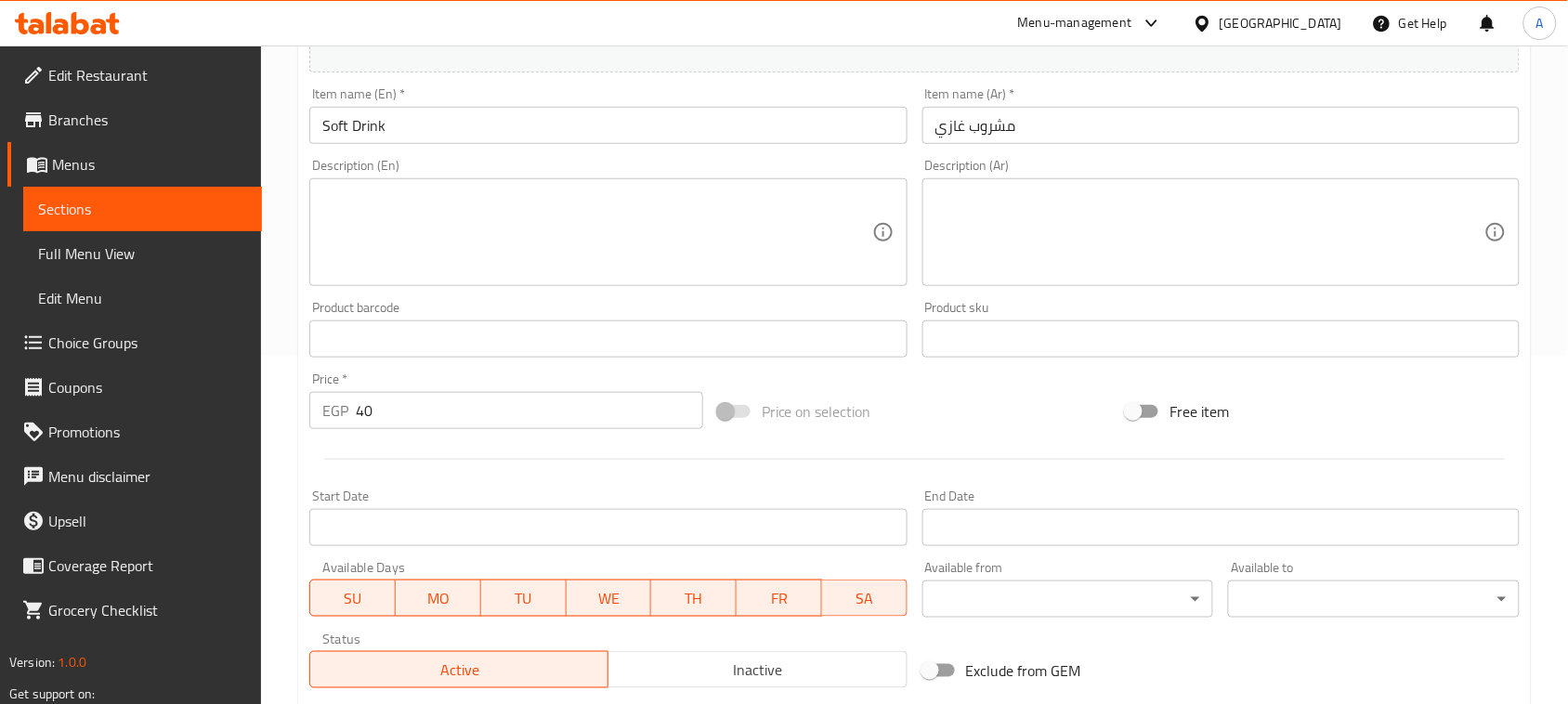
click at [400, 405] on input "40" at bounding box center [530, 411] width 347 height 37
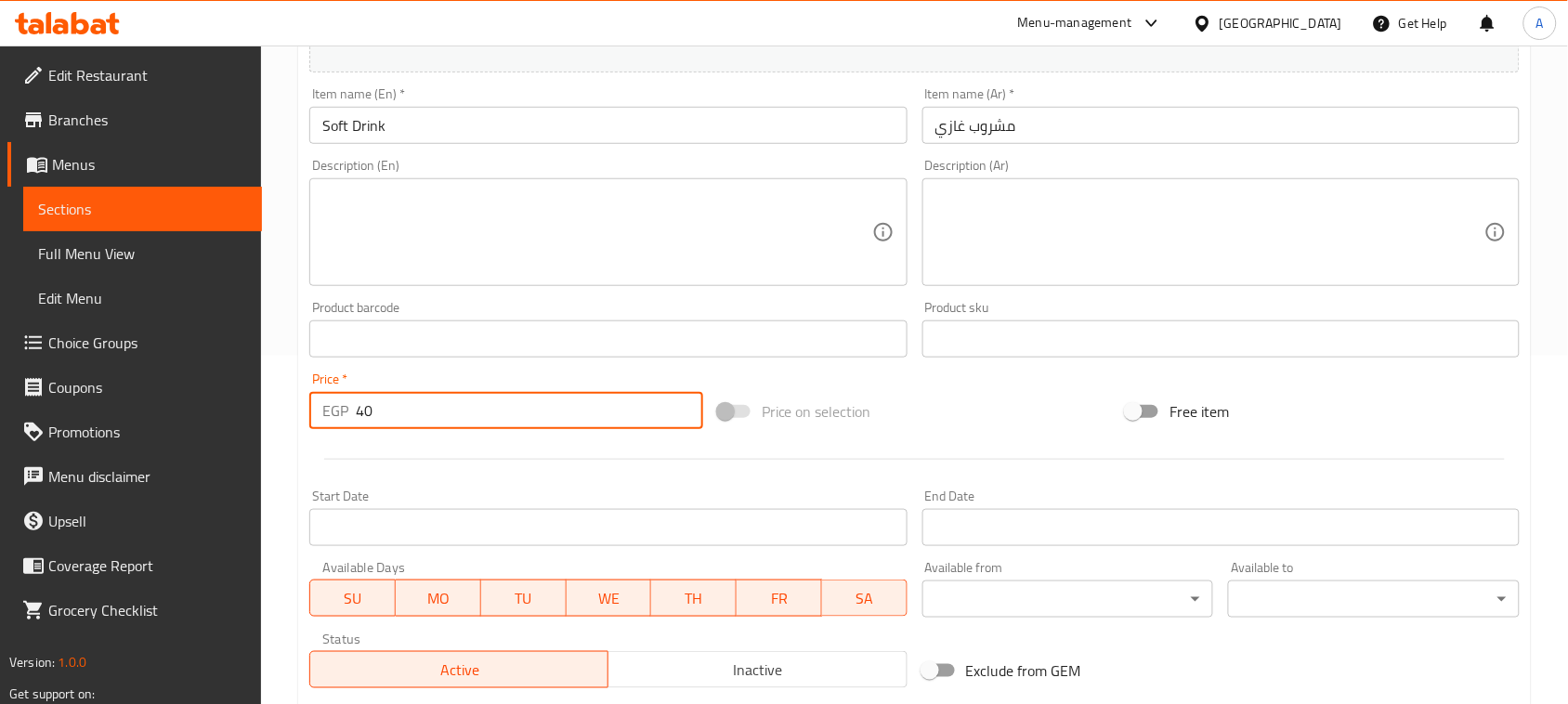
click at [399, 405] on input "40" at bounding box center [530, 411] width 347 height 37
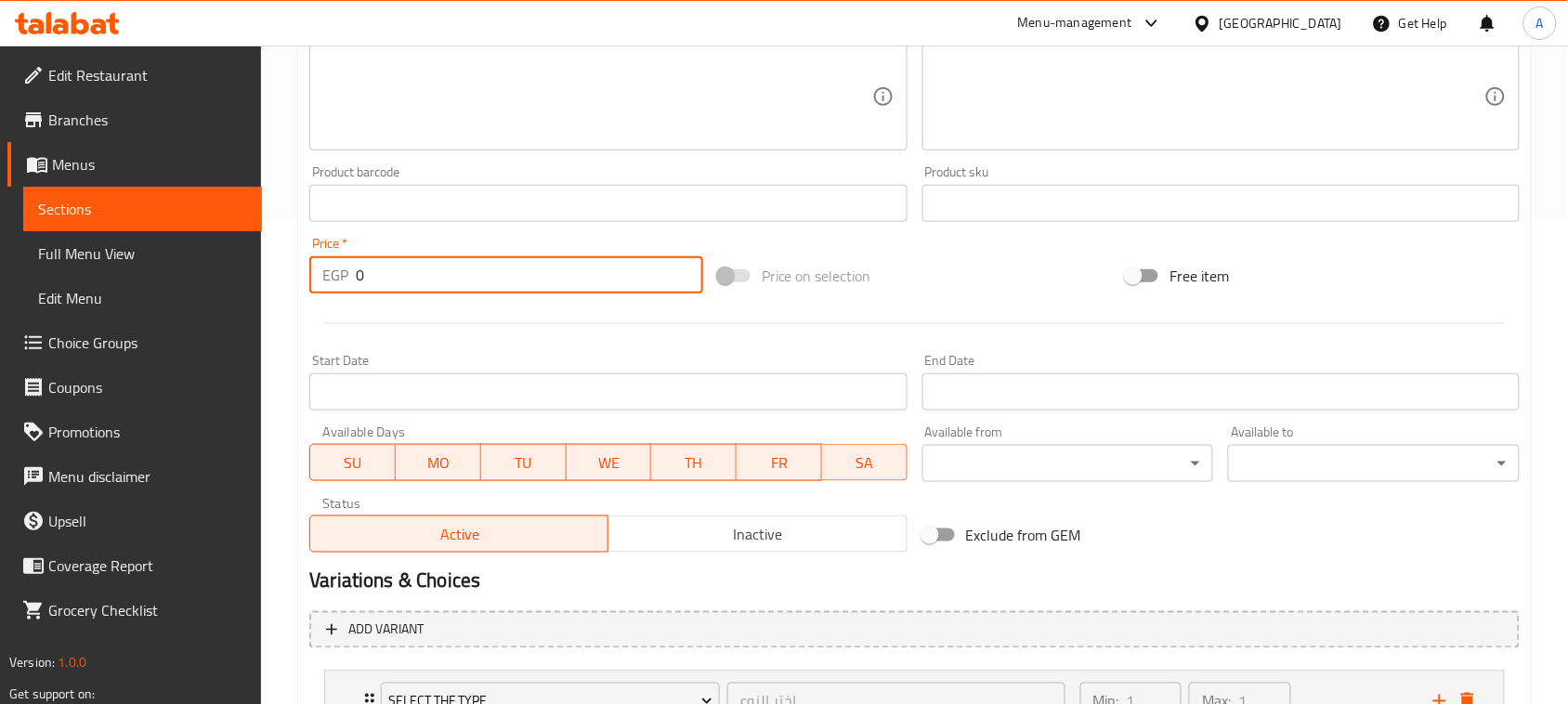
scroll to position [637, 0]
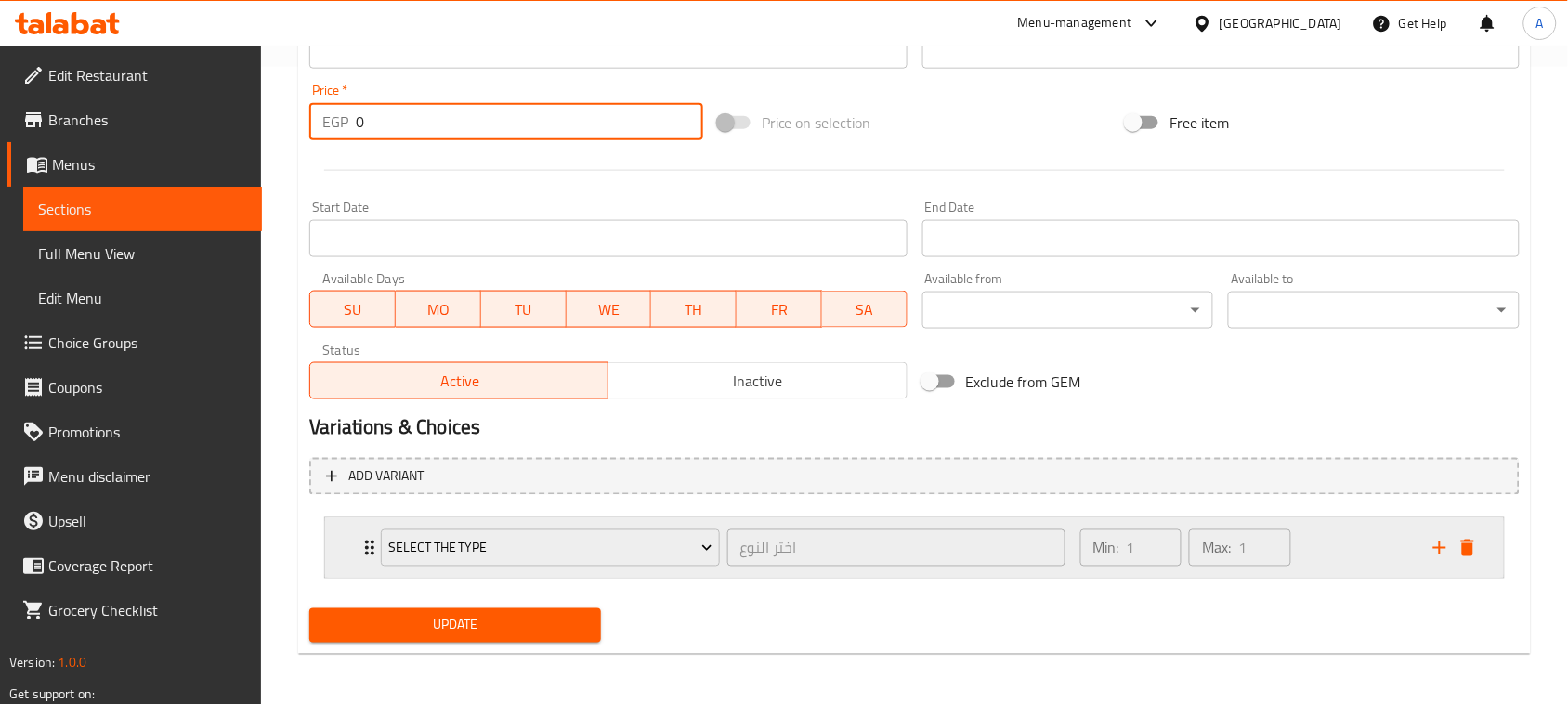
click at [1323, 553] on div "Min: 1 ​ Max: 1 ​" at bounding box center [1245, 547] width 353 height 60
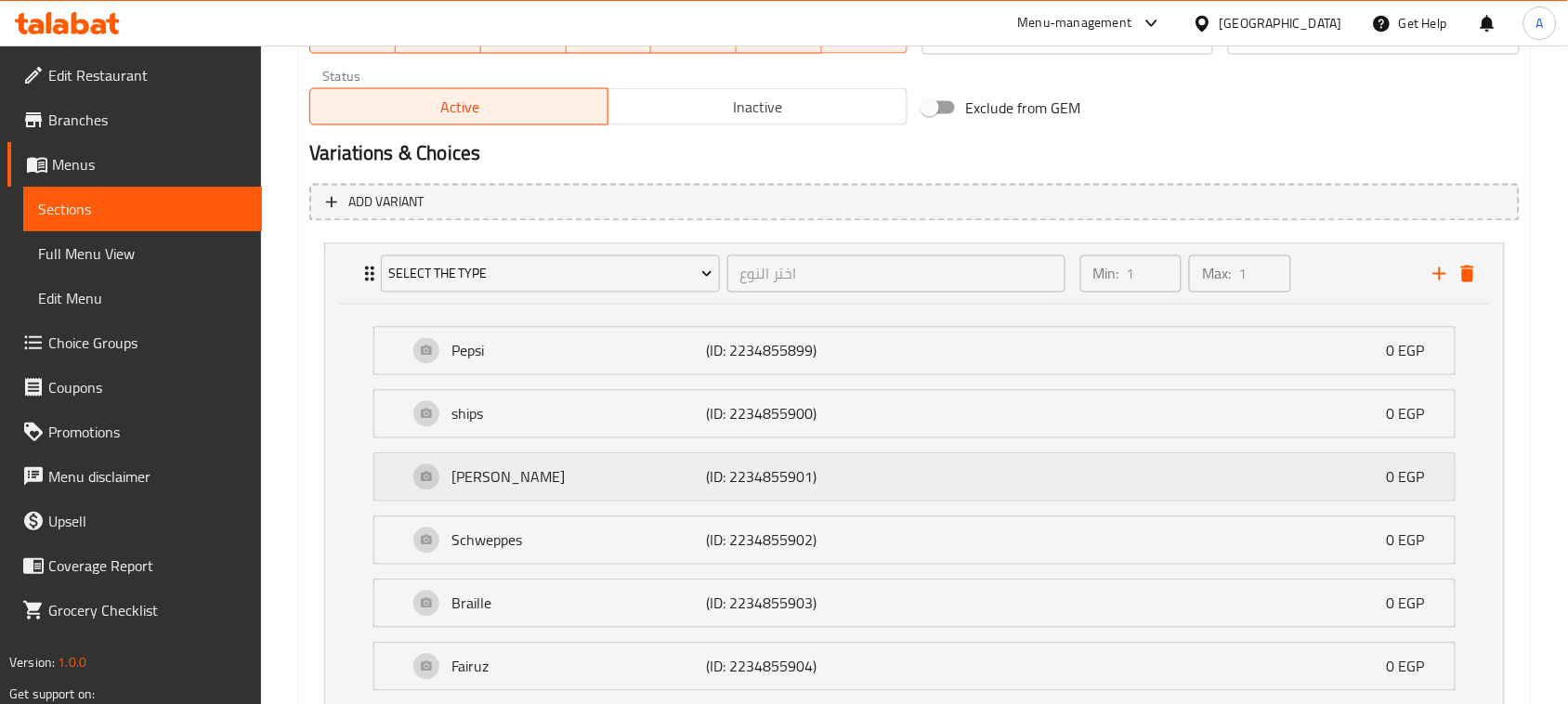
scroll to position [985, 0]
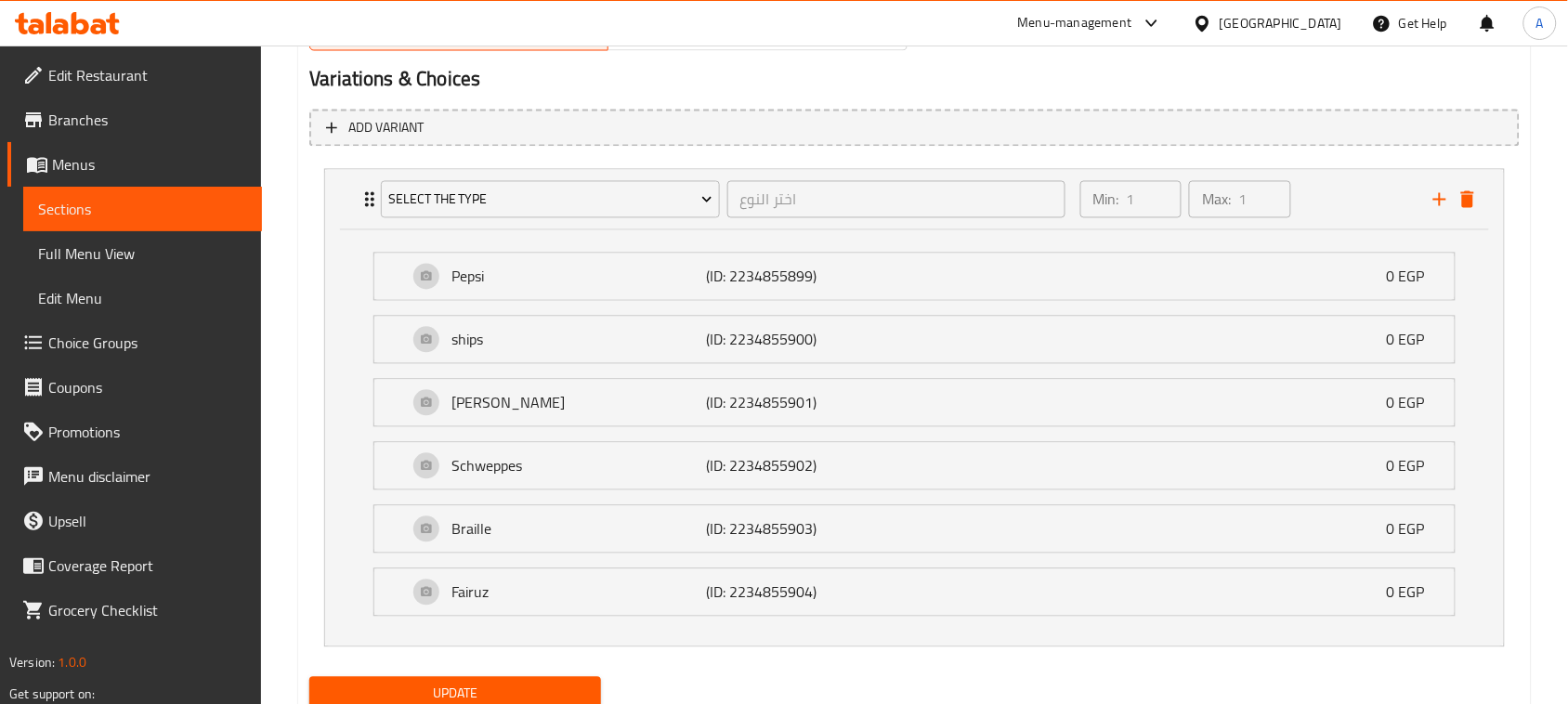
type input "0"
click at [570, 689] on span "Update" at bounding box center [455, 694] width 262 height 24
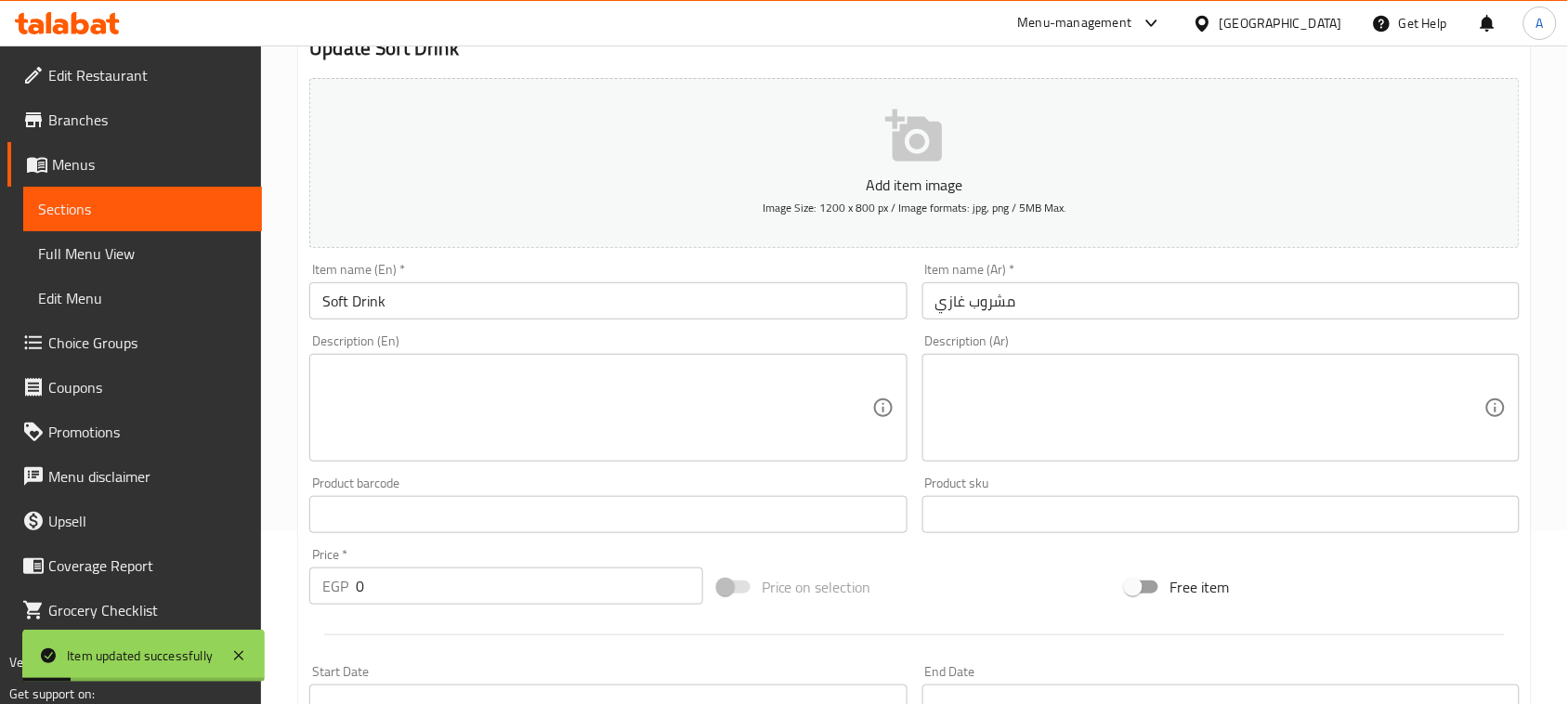
scroll to position [0, 0]
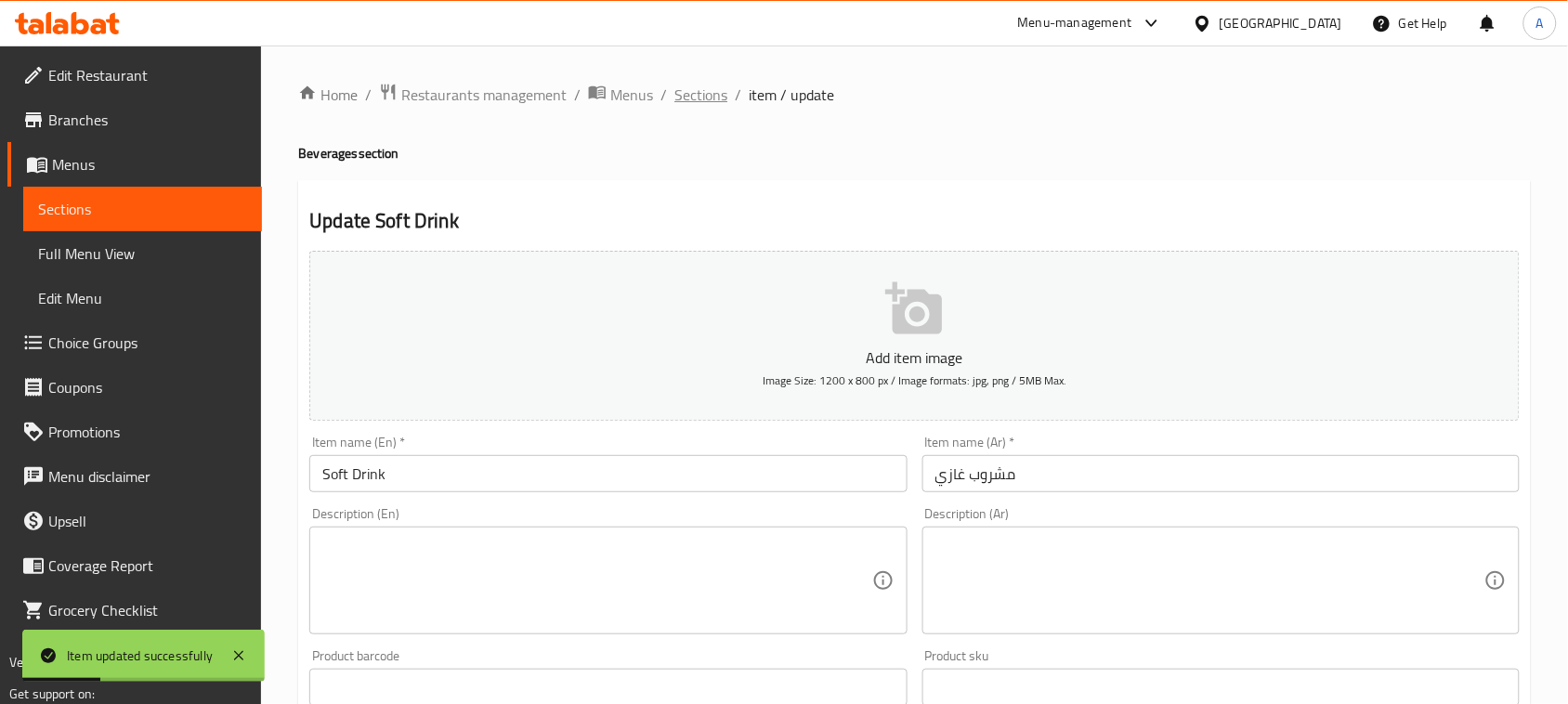
click at [703, 93] on span "Sections" at bounding box center [701, 94] width 53 height 23
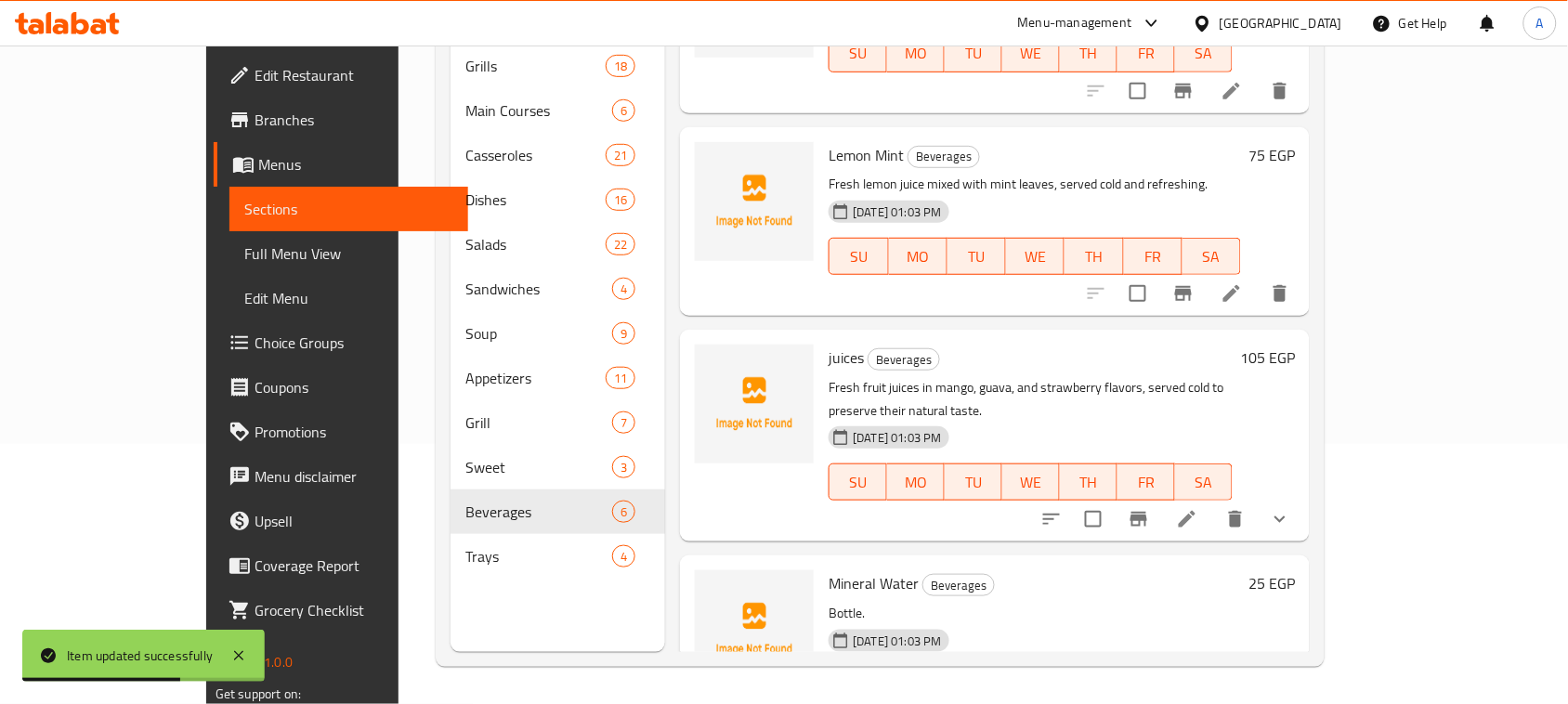
scroll to position [464, 0]
click at [1302, 495] on button "show more" at bounding box center [1279, 517] width 44 height 44
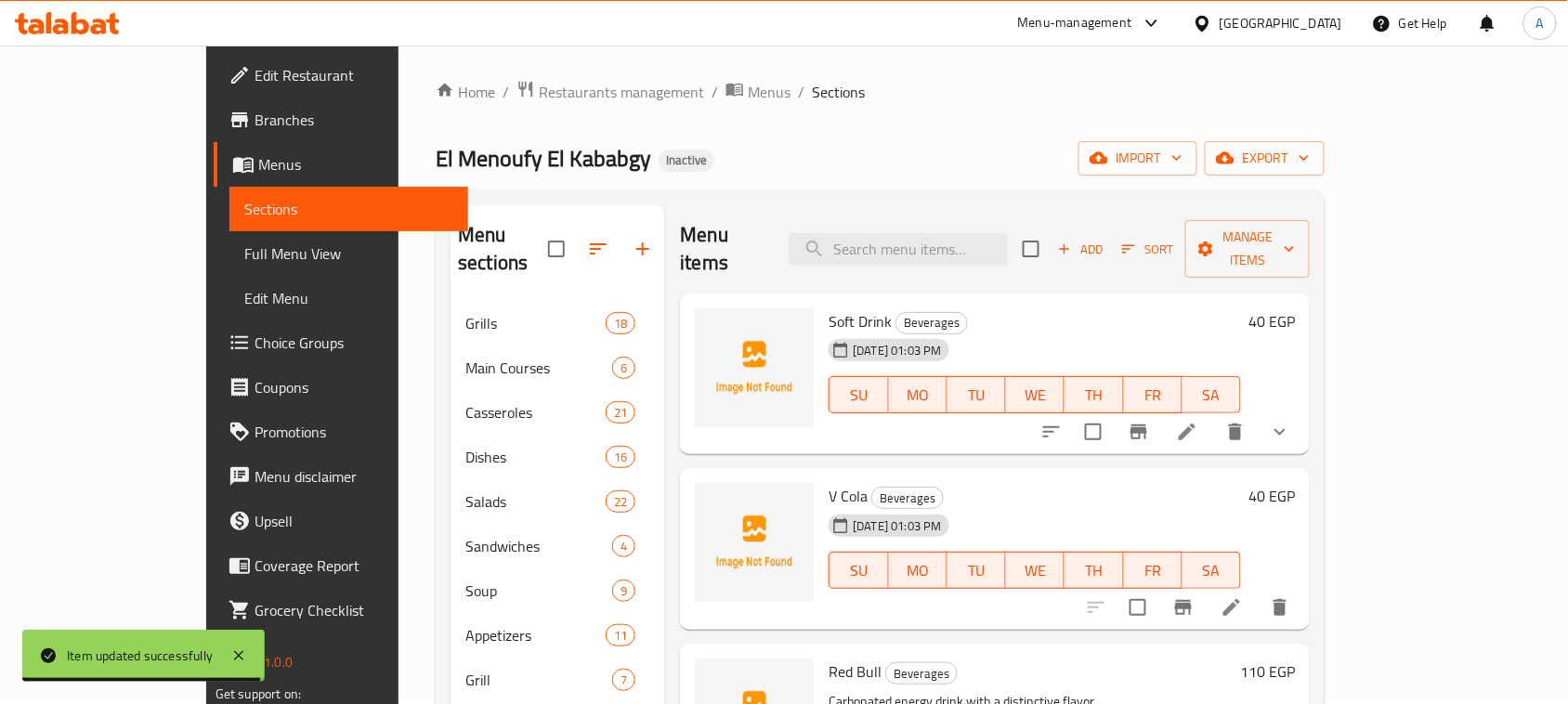
scroll to position [0, 0]
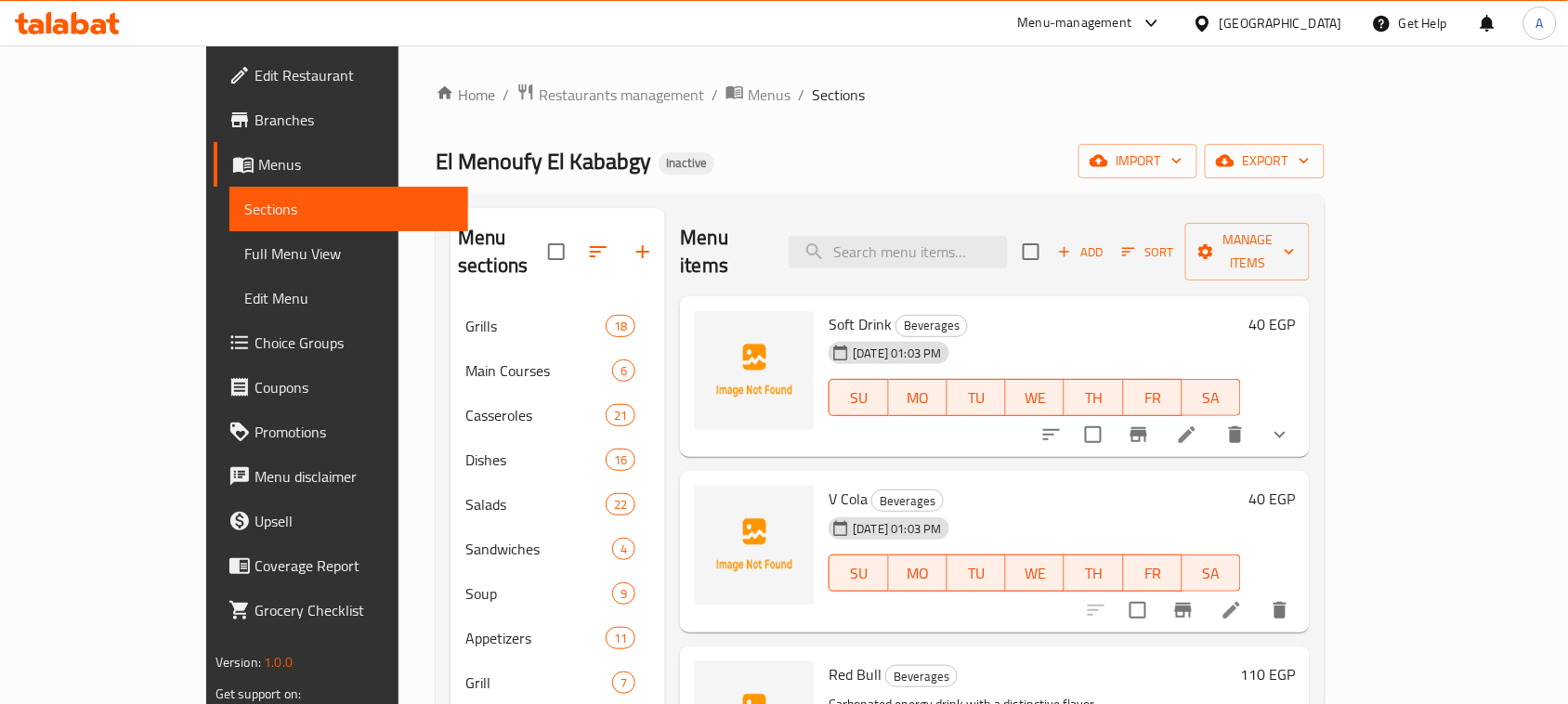
click at [1198, 424] on icon at bounding box center [1187, 434] width 23 height 23
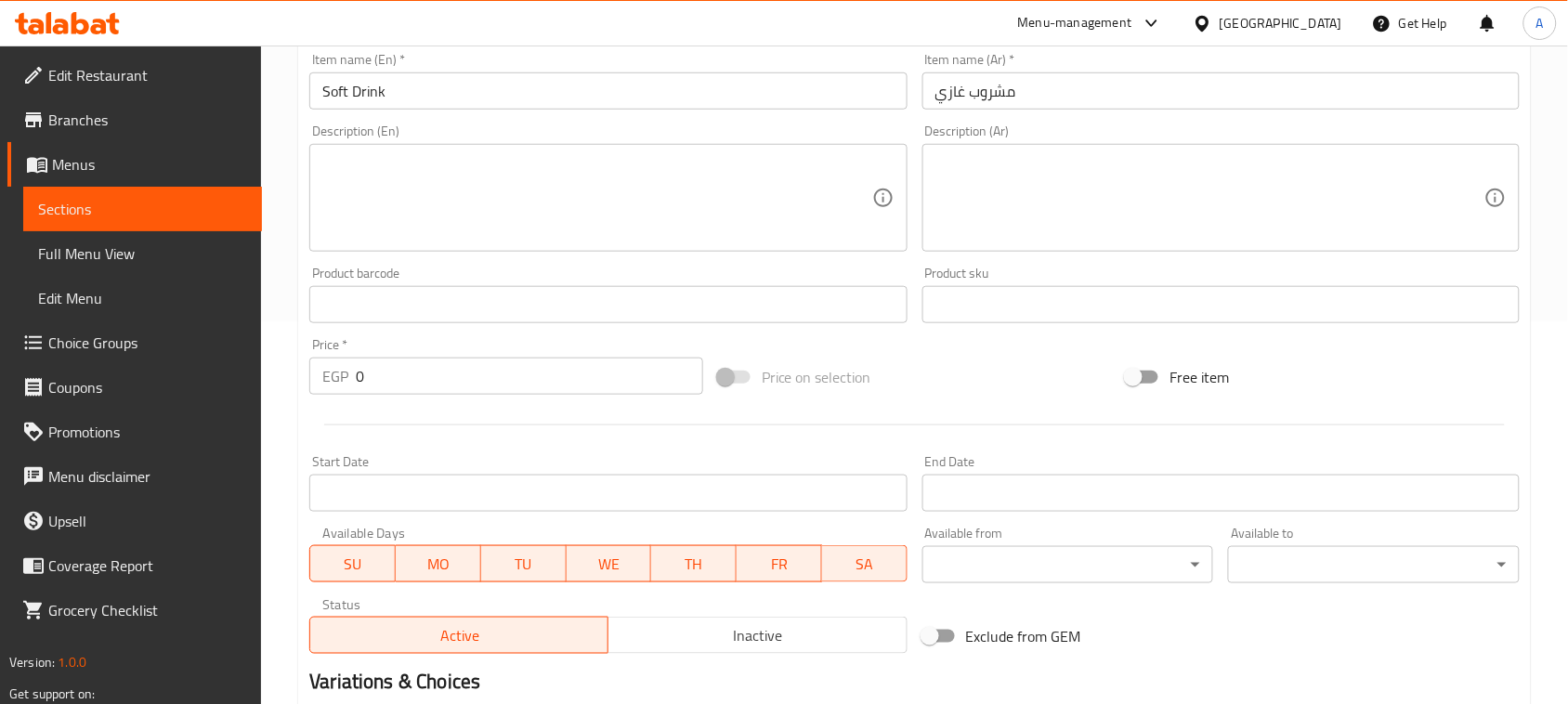
scroll to position [637, 0]
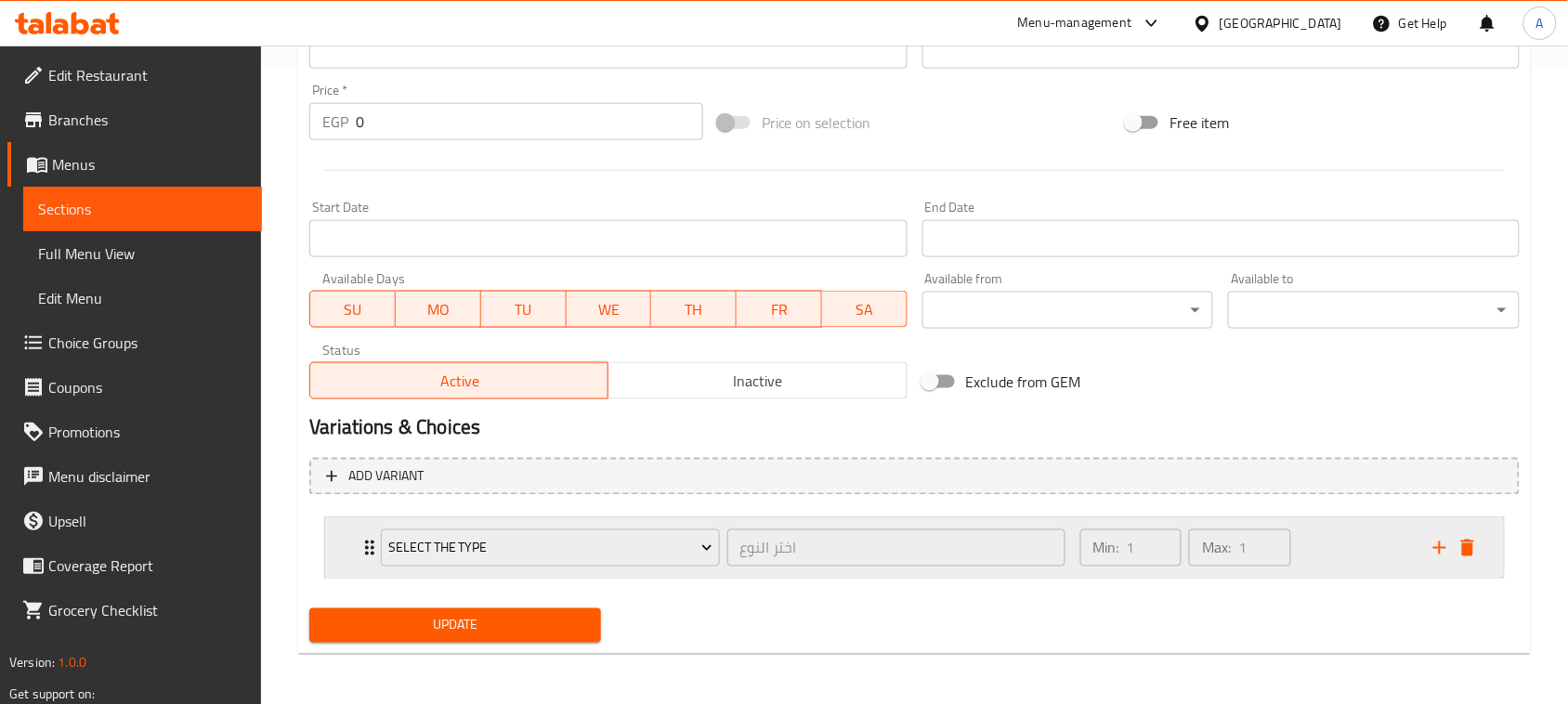
click at [1367, 545] on div "Min: 1 ​ Max: 1 ​" at bounding box center [1245, 547] width 353 height 60
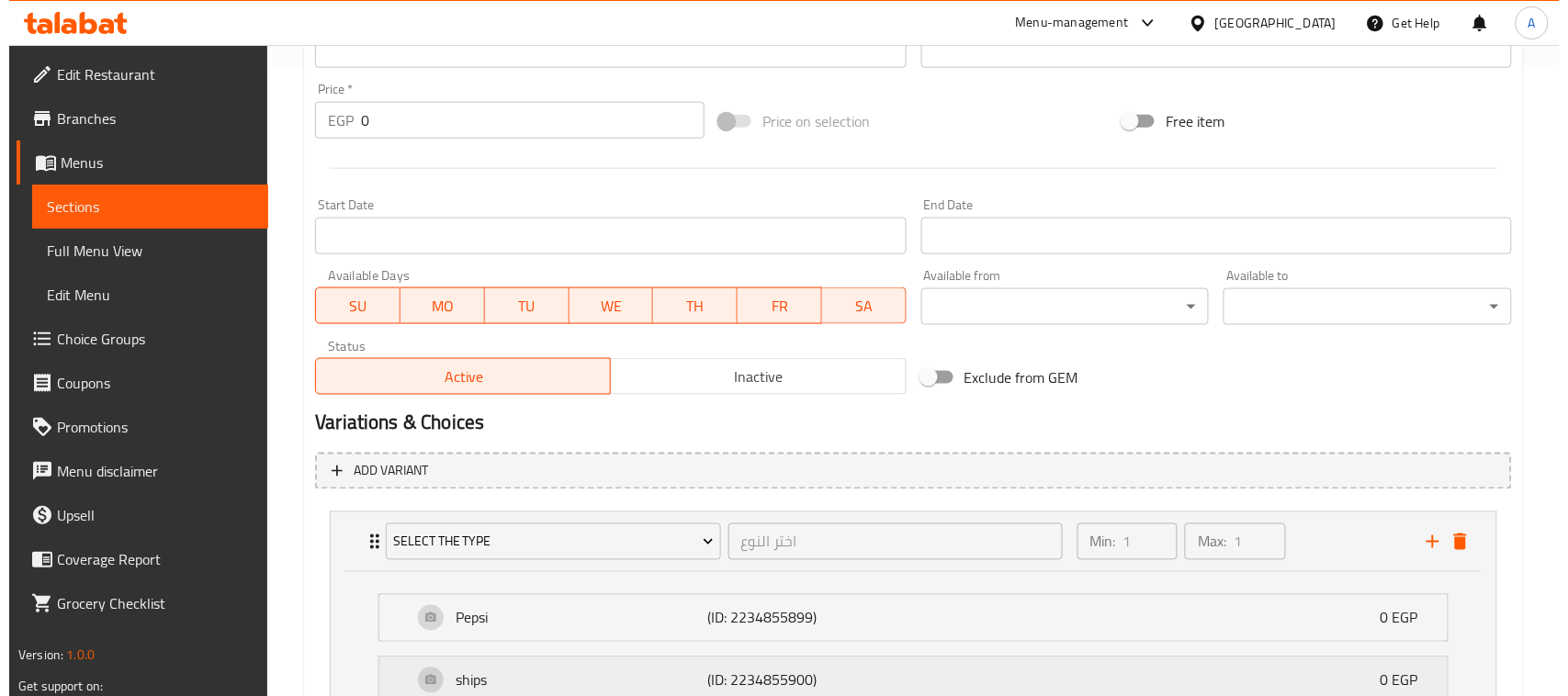
scroll to position [1045, 0]
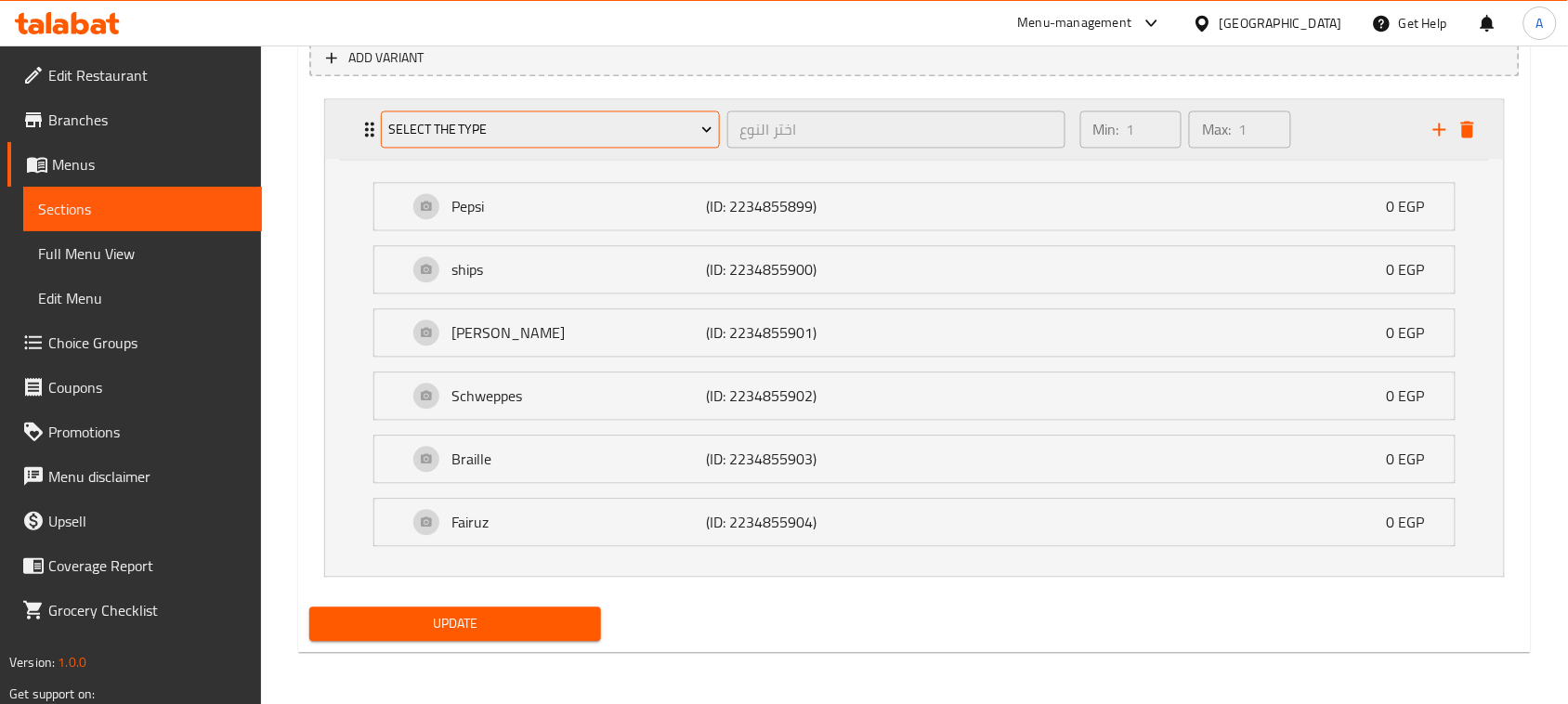
click at [481, 137] on span "Select the type" at bounding box center [550, 129] width 325 height 24
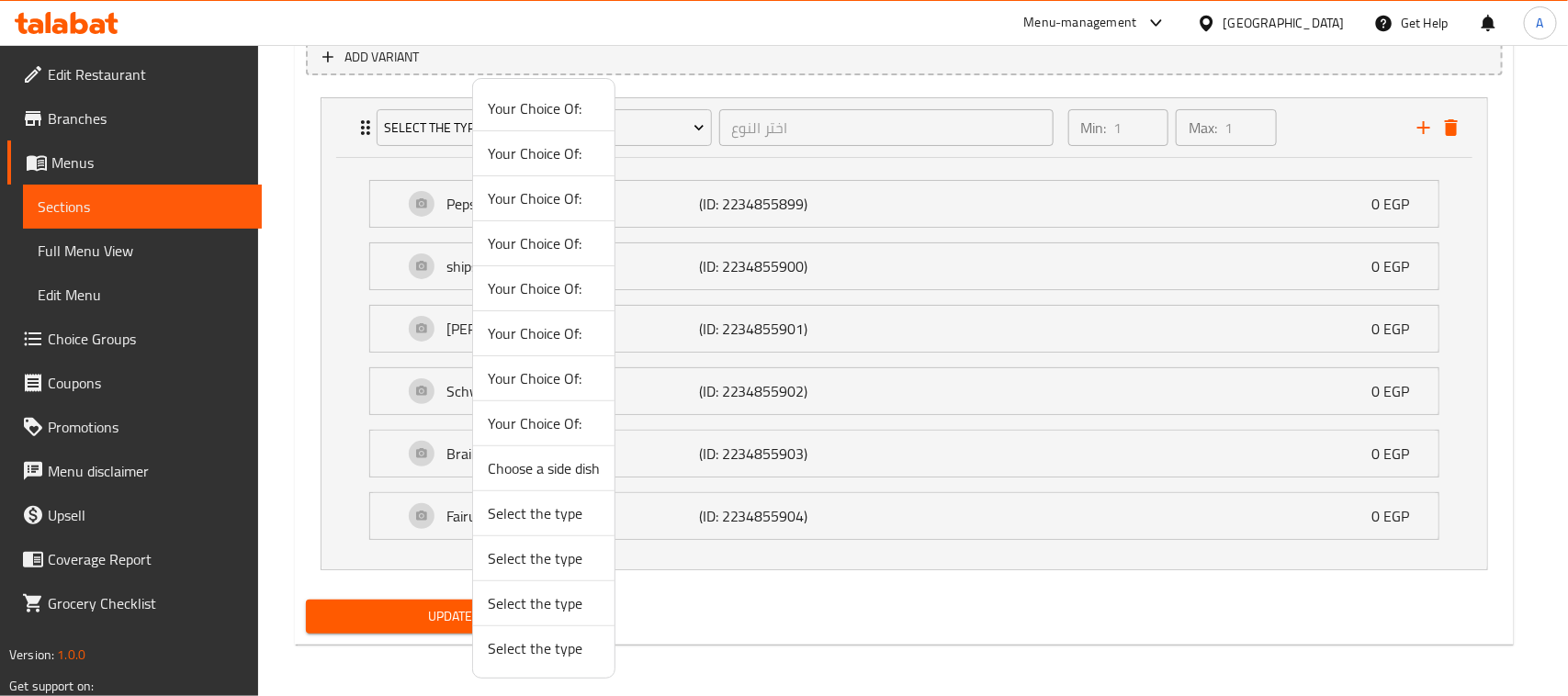
click at [548, 604] on span "Select the type" at bounding box center [544, 603] width 112 height 22
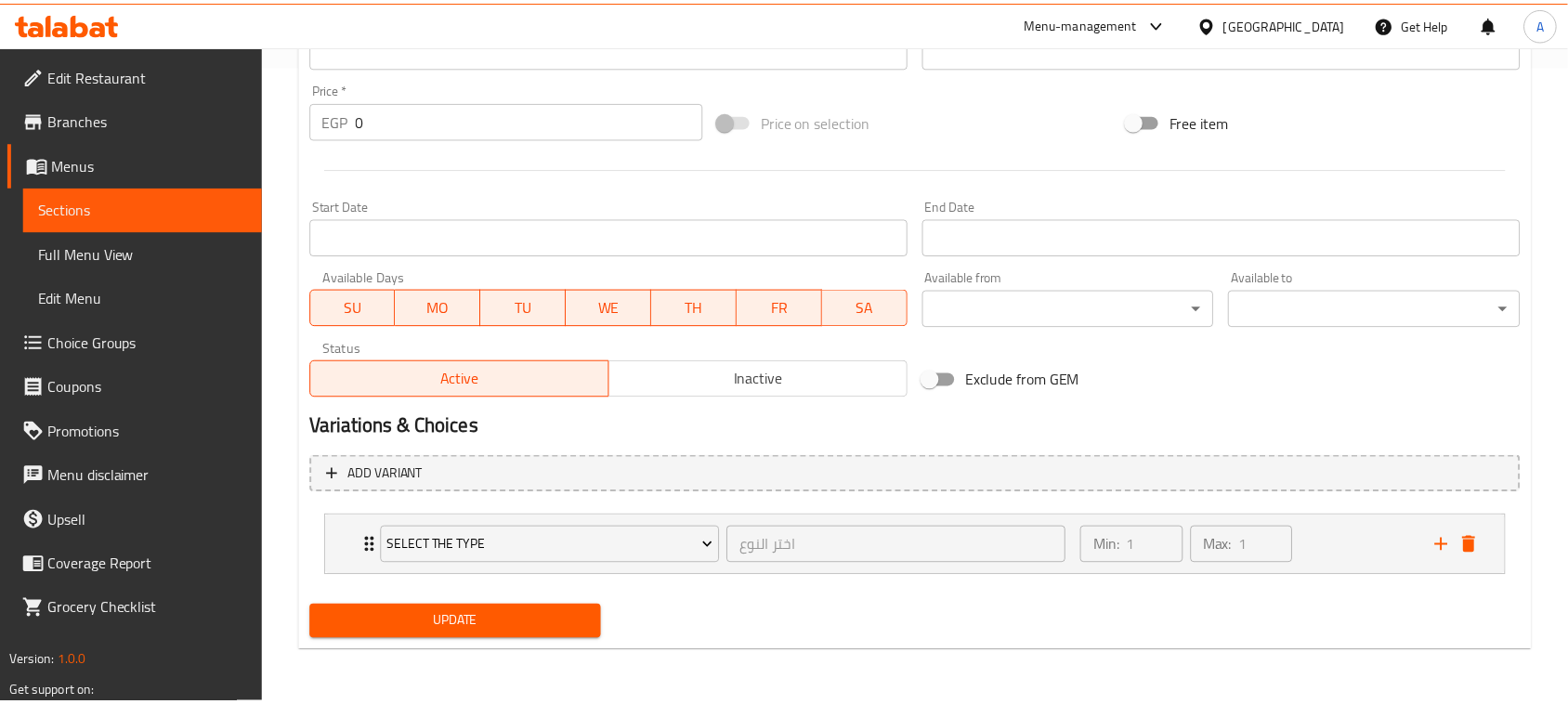
scroll to position [637, 0]
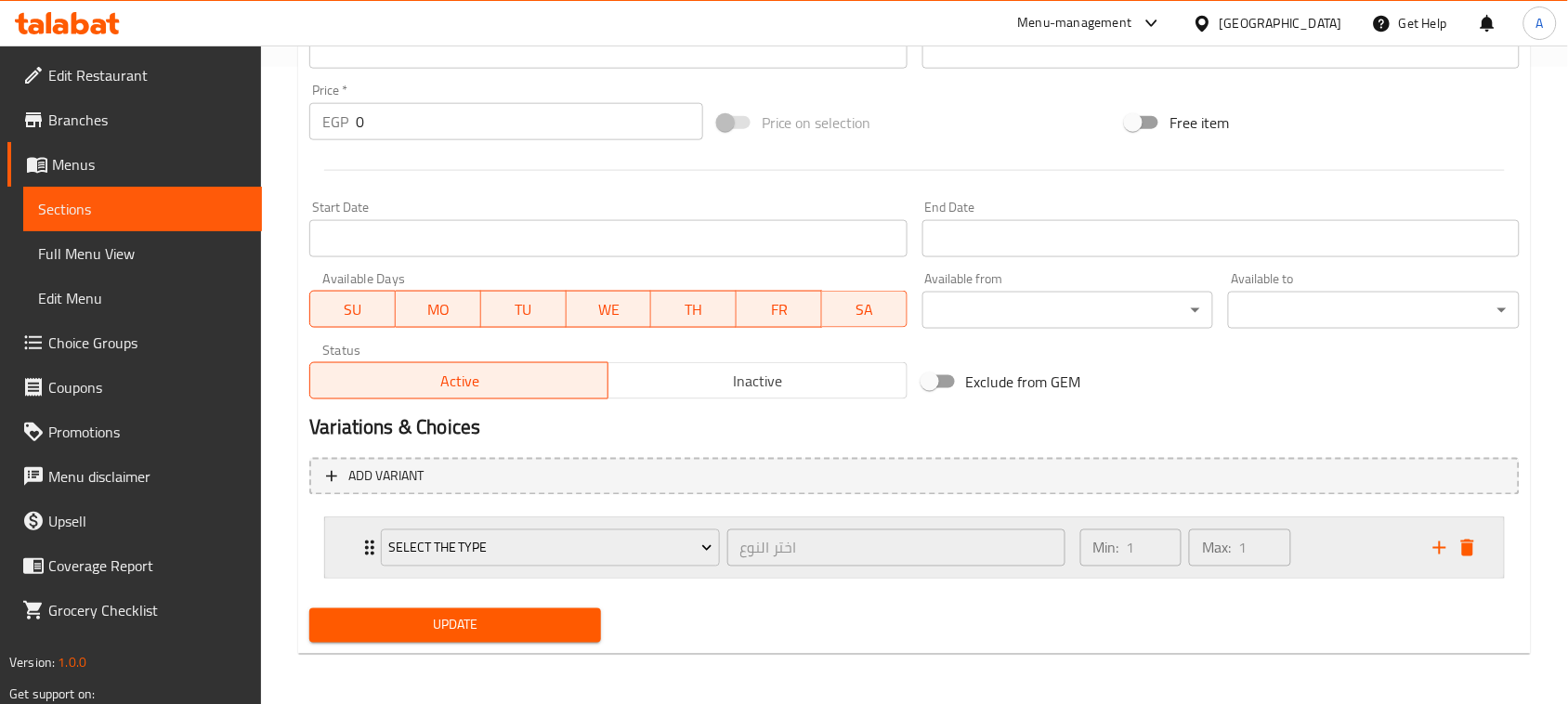
click at [1344, 553] on div "Min: 1 ​ Max: 1 ​" at bounding box center [1245, 547] width 353 height 60
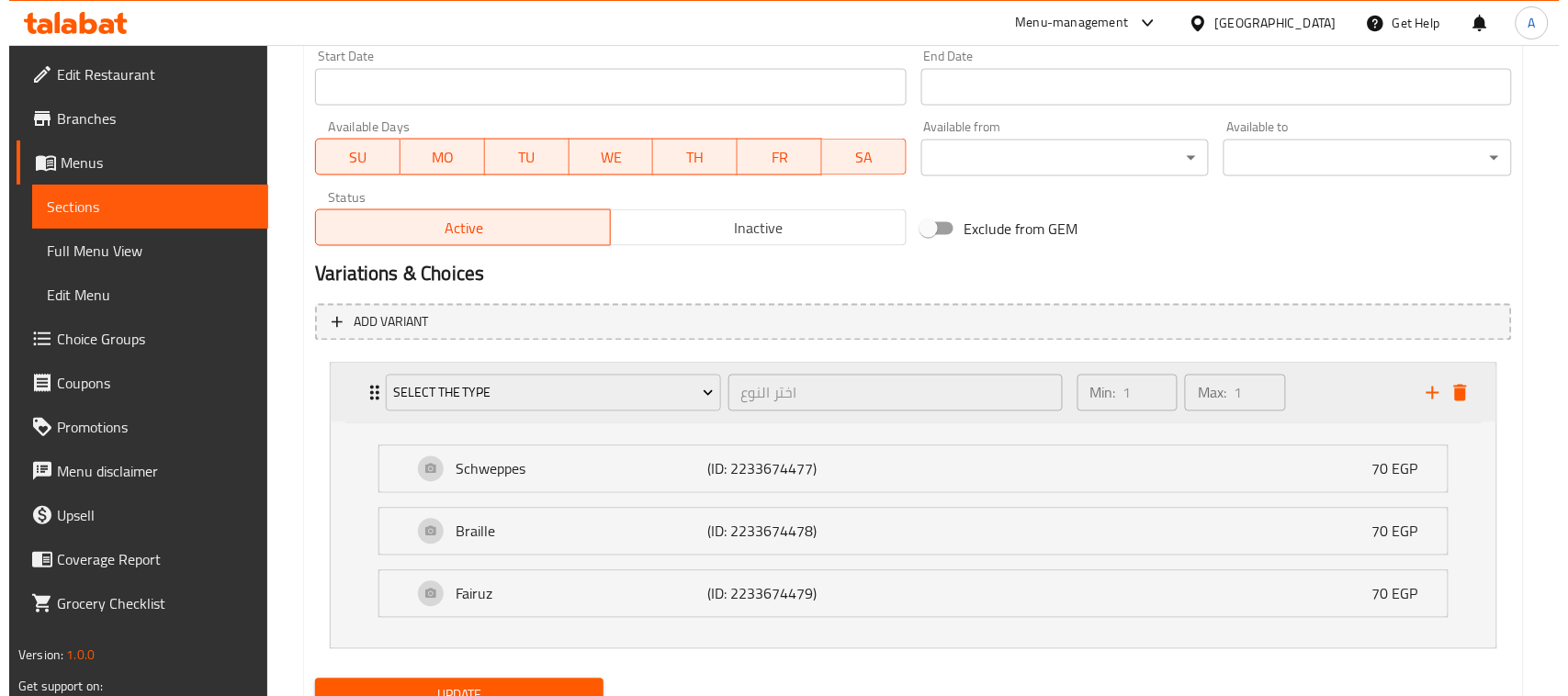
scroll to position [857, 0]
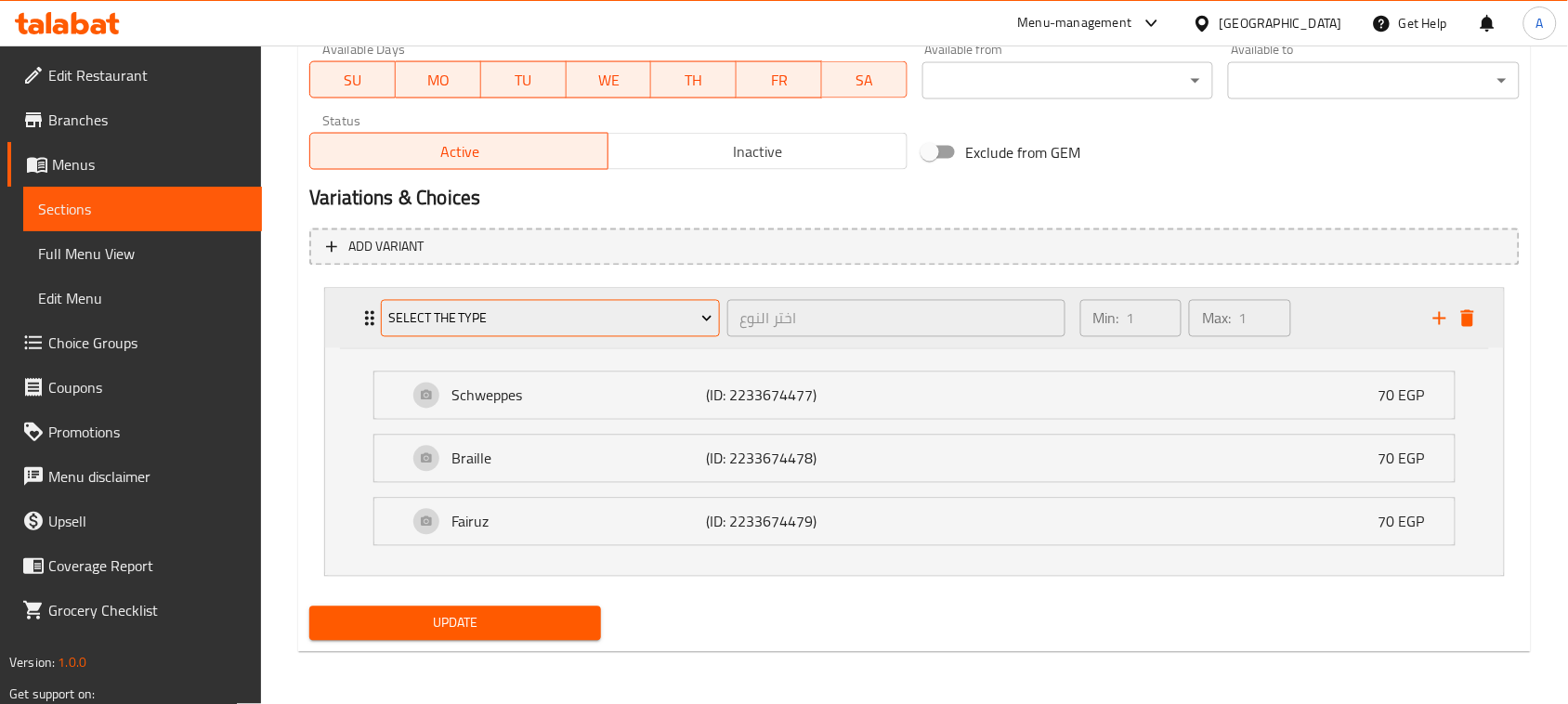
click at [525, 307] on span "Select the type" at bounding box center [550, 319] width 325 height 24
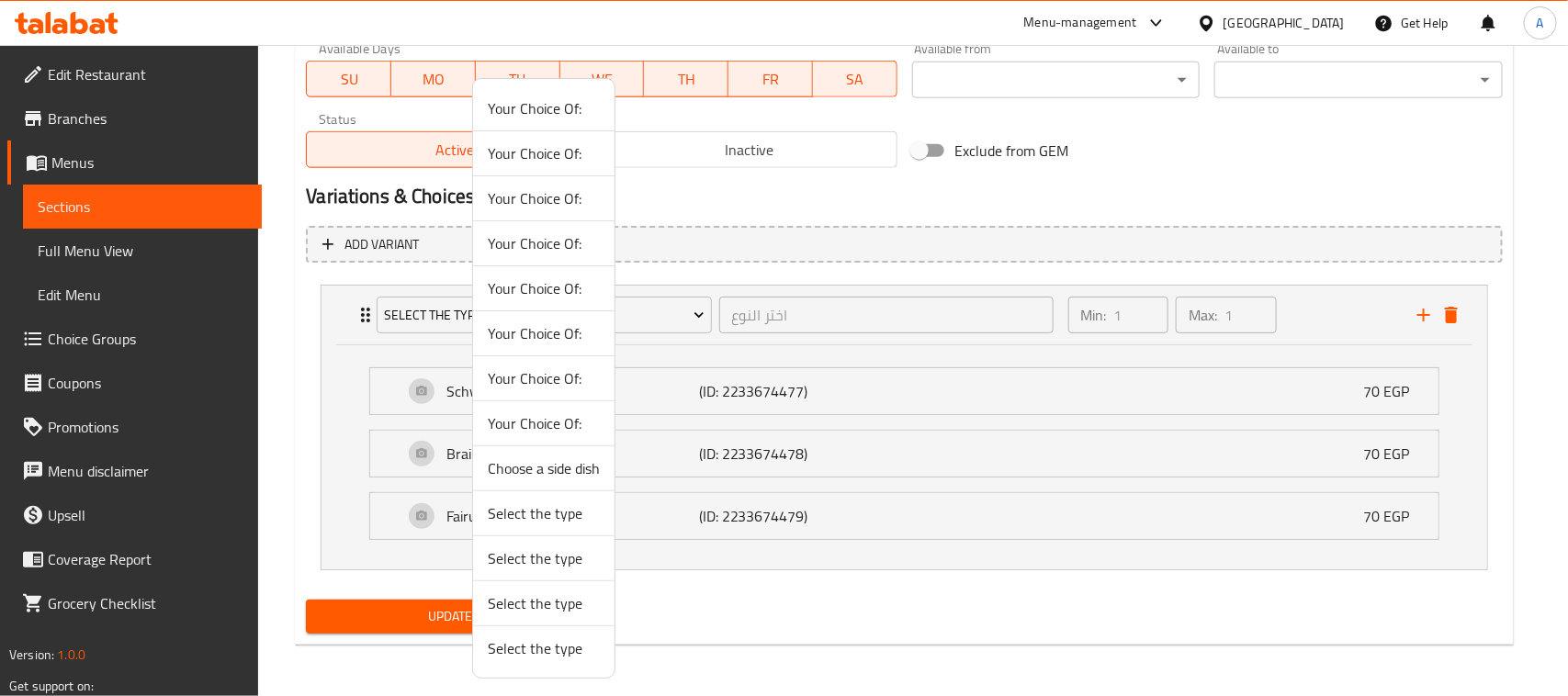
click at [532, 656] on span "Select the type" at bounding box center [544, 648] width 112 height 22
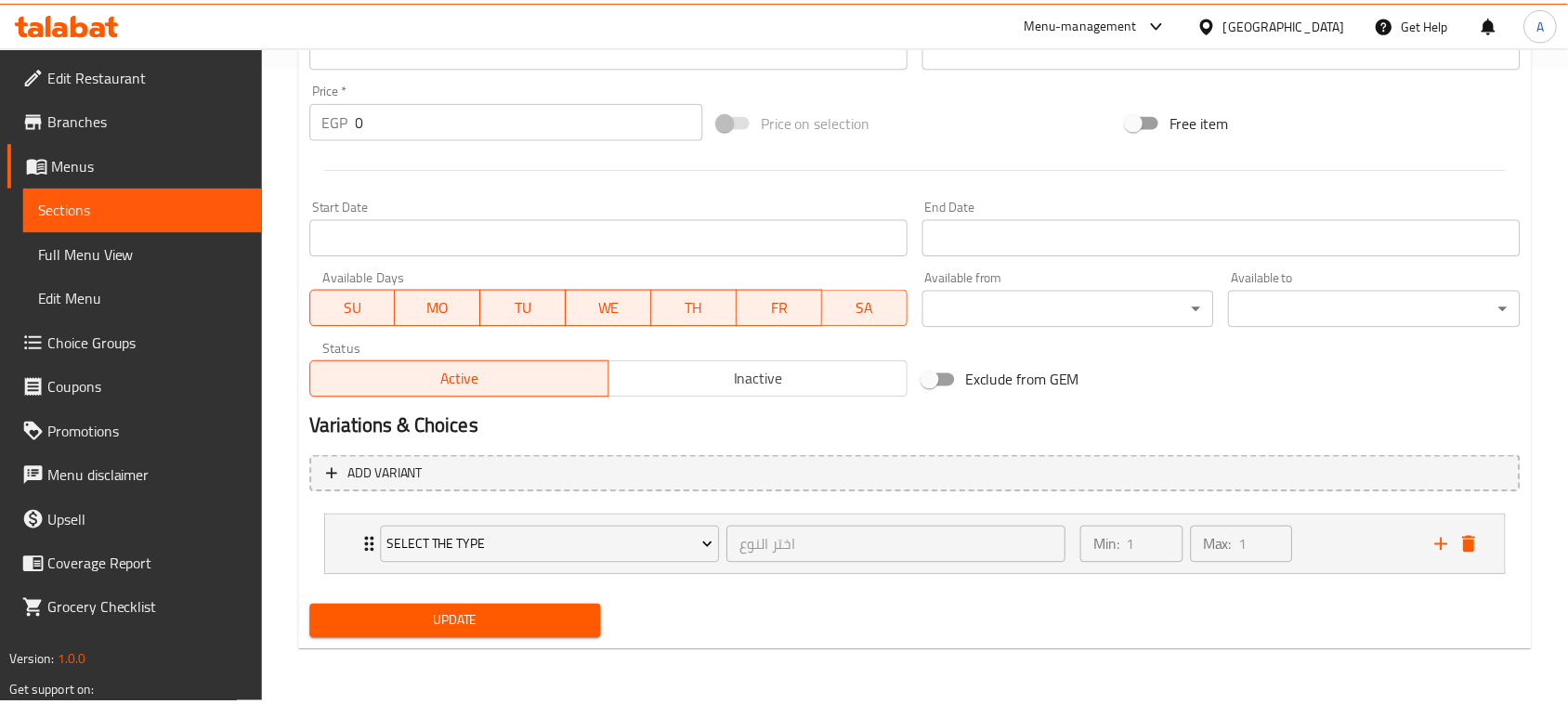
scroll to position [637, 0]
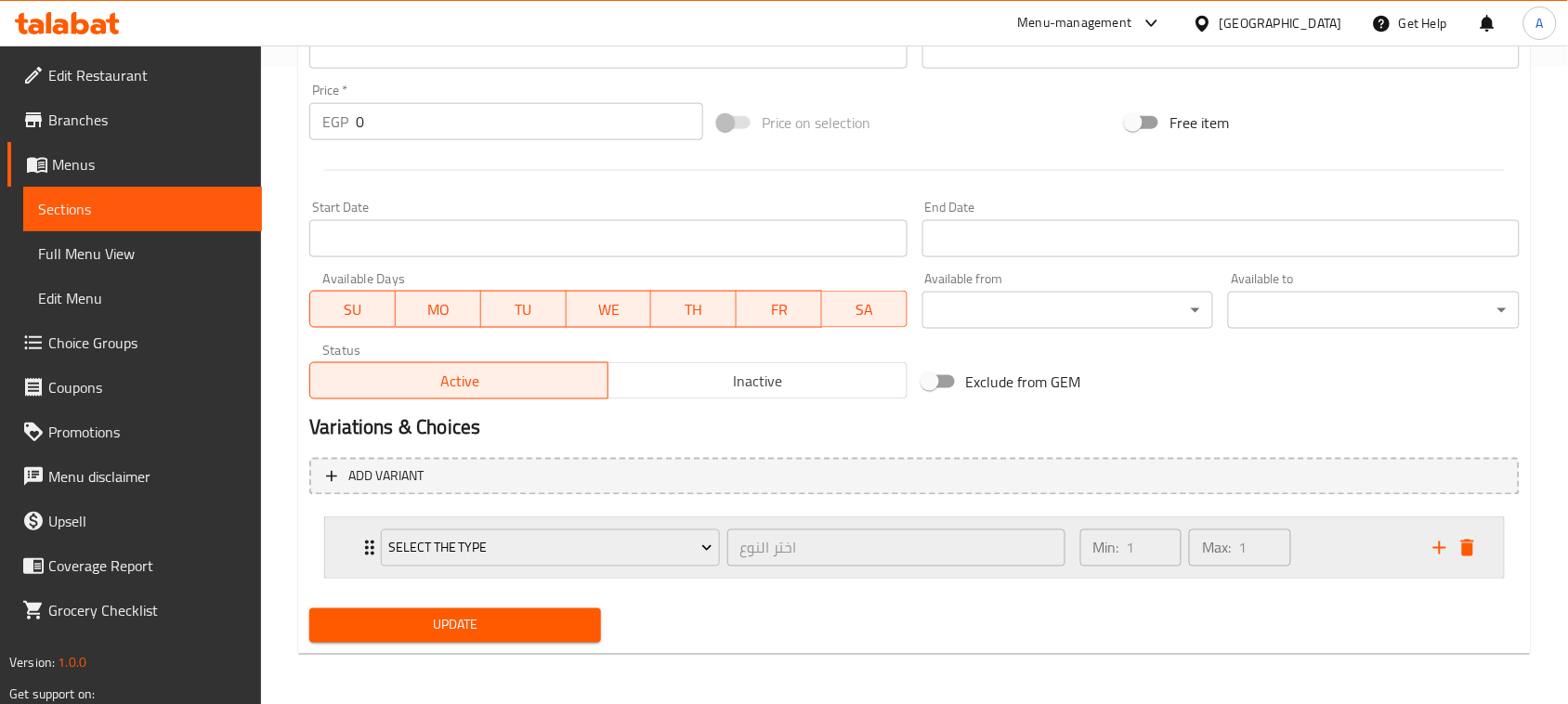
click at [1343, 544] on div "Min: 1 ​ Max: 1 ​" at bounding box center [1245, 547] width 353 height 60
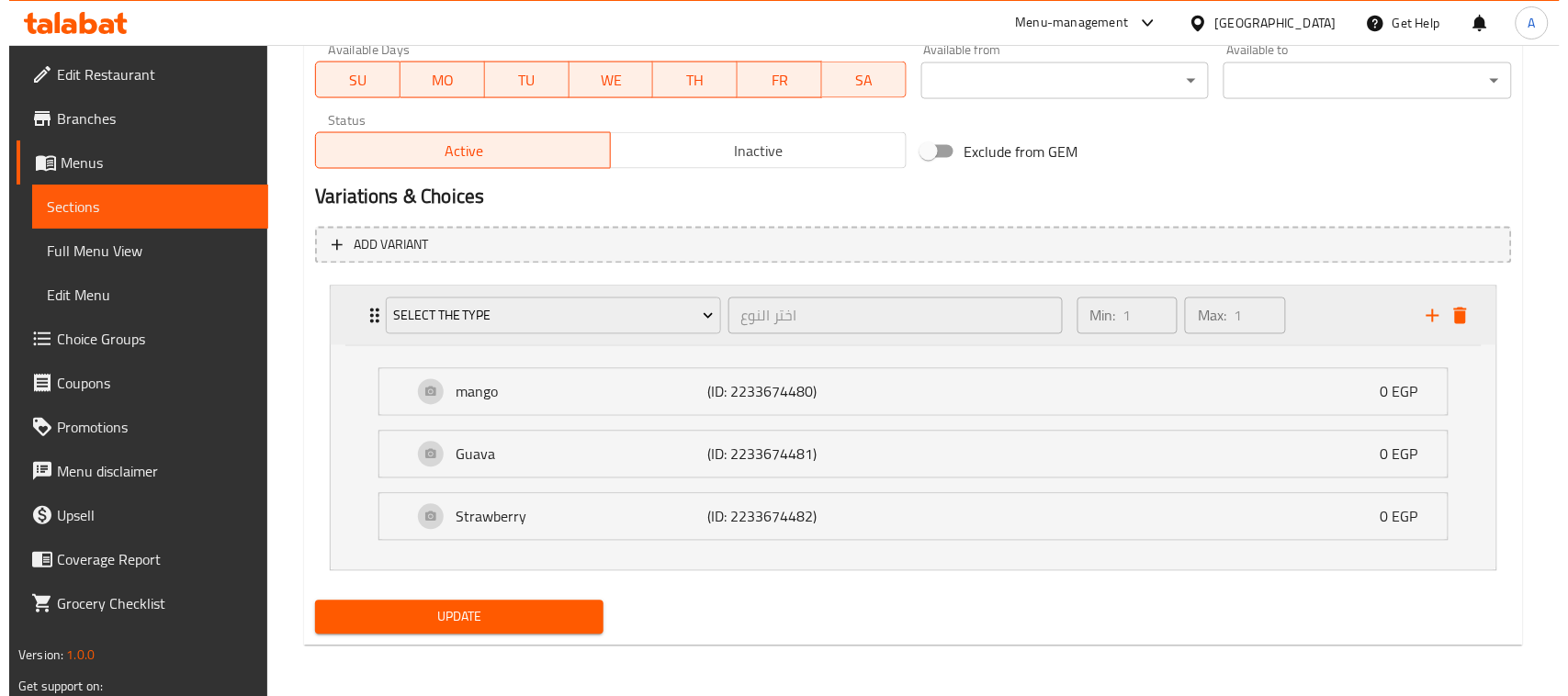
scroll to position [857, 0]
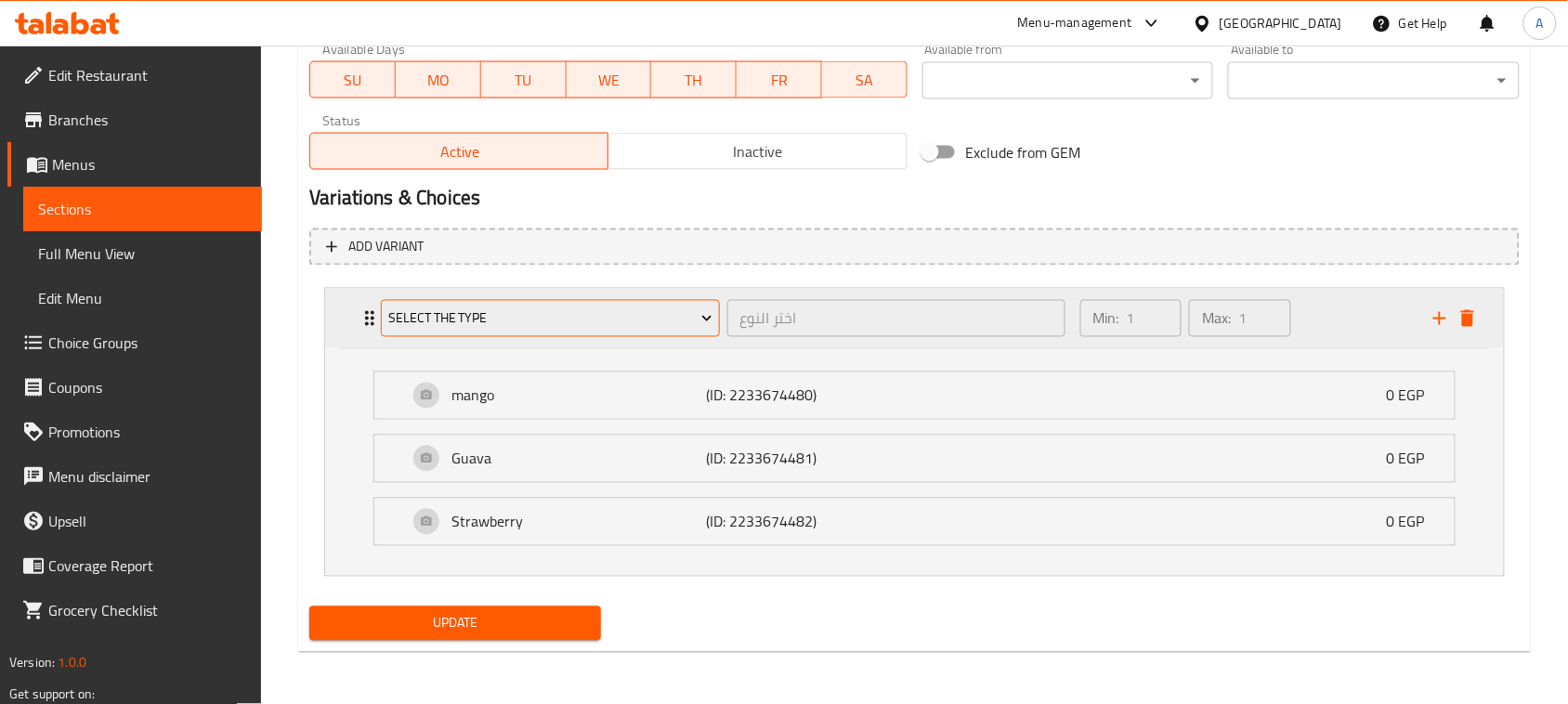
click at [508, 311] on span "Select the type" at bounding box center [550, 319] width 325 height 24
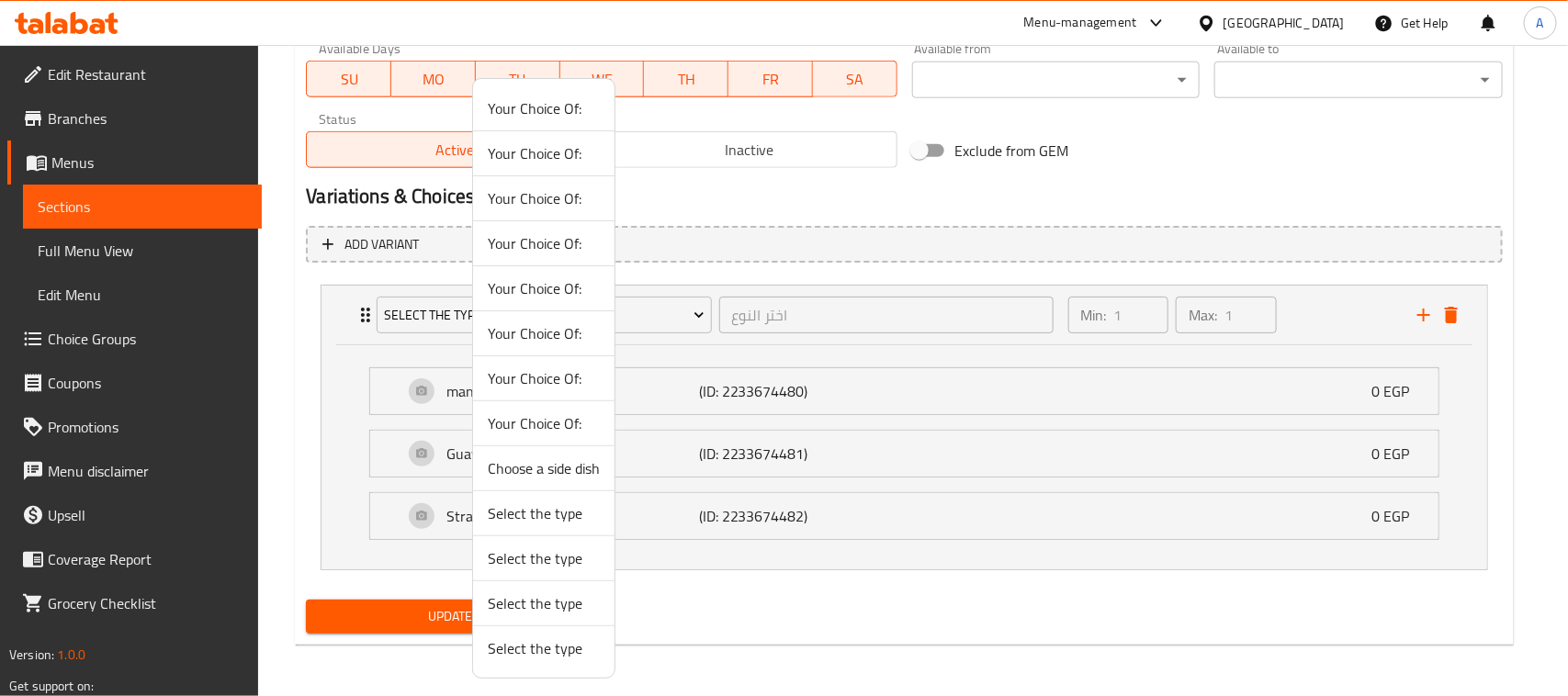
click at [552, 519] on span "Select the type" at bounding box center [544, 513] width 112 height 22
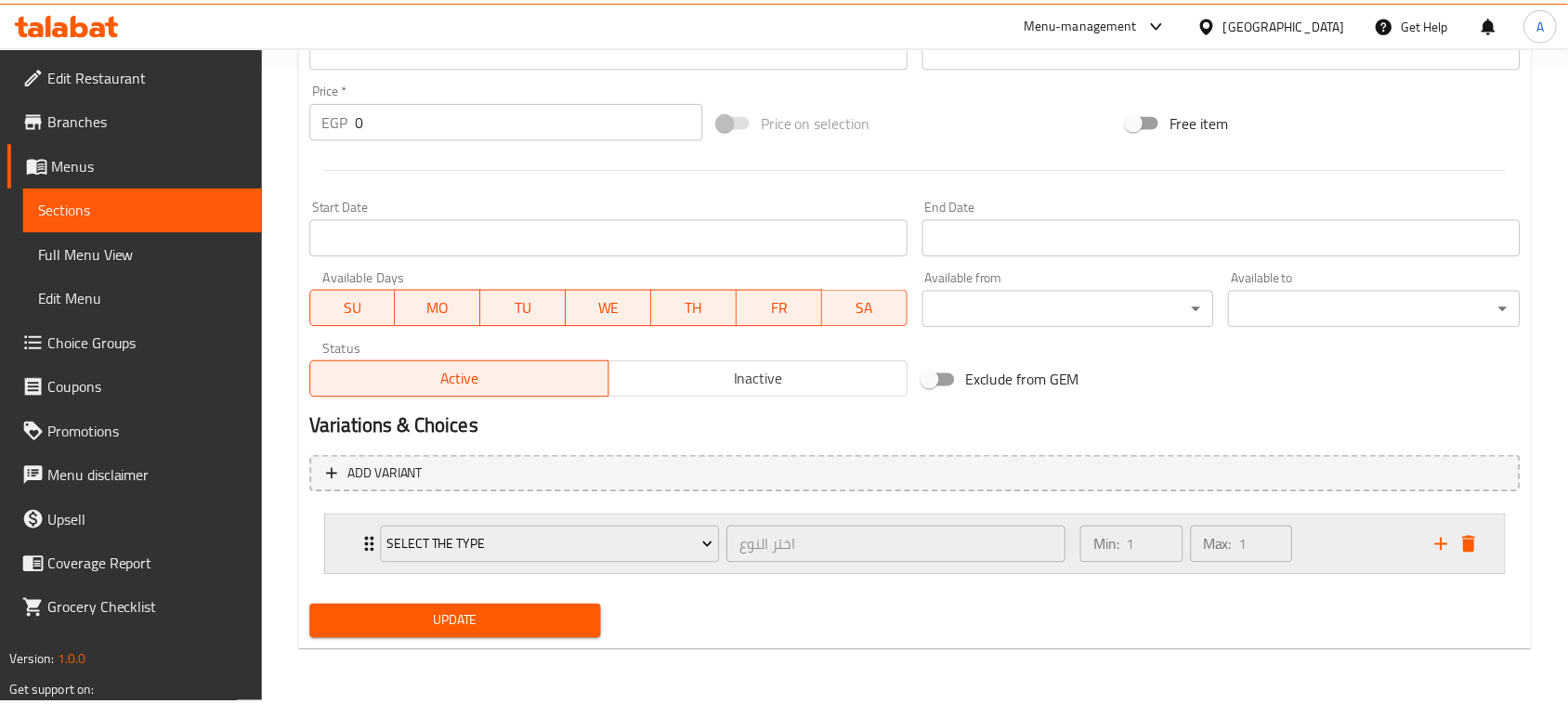
scroll to position [637, 0]
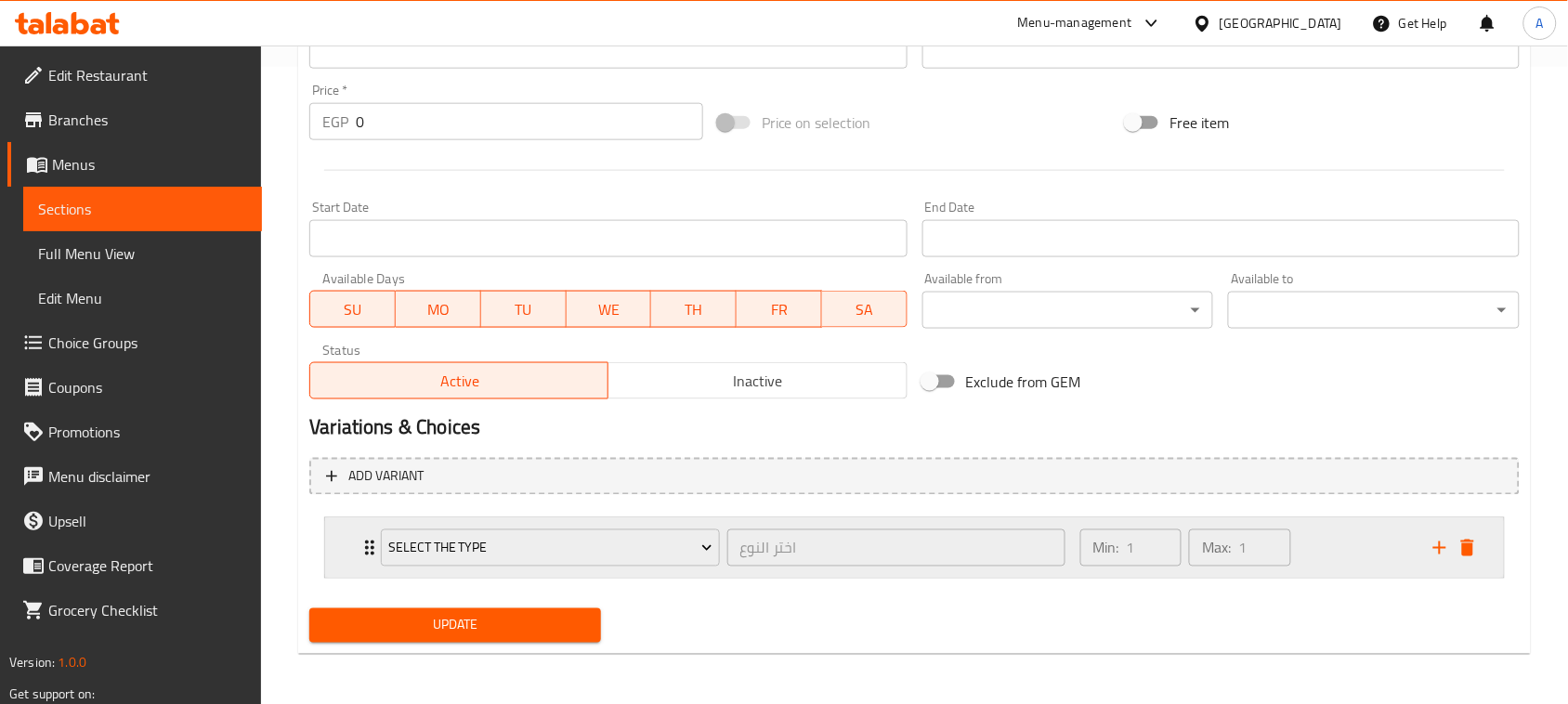
click at [1339, 551] on div "Min: 1 ​ Max: 1 ​" at bounding box center [1245, 547] width 353 height 60
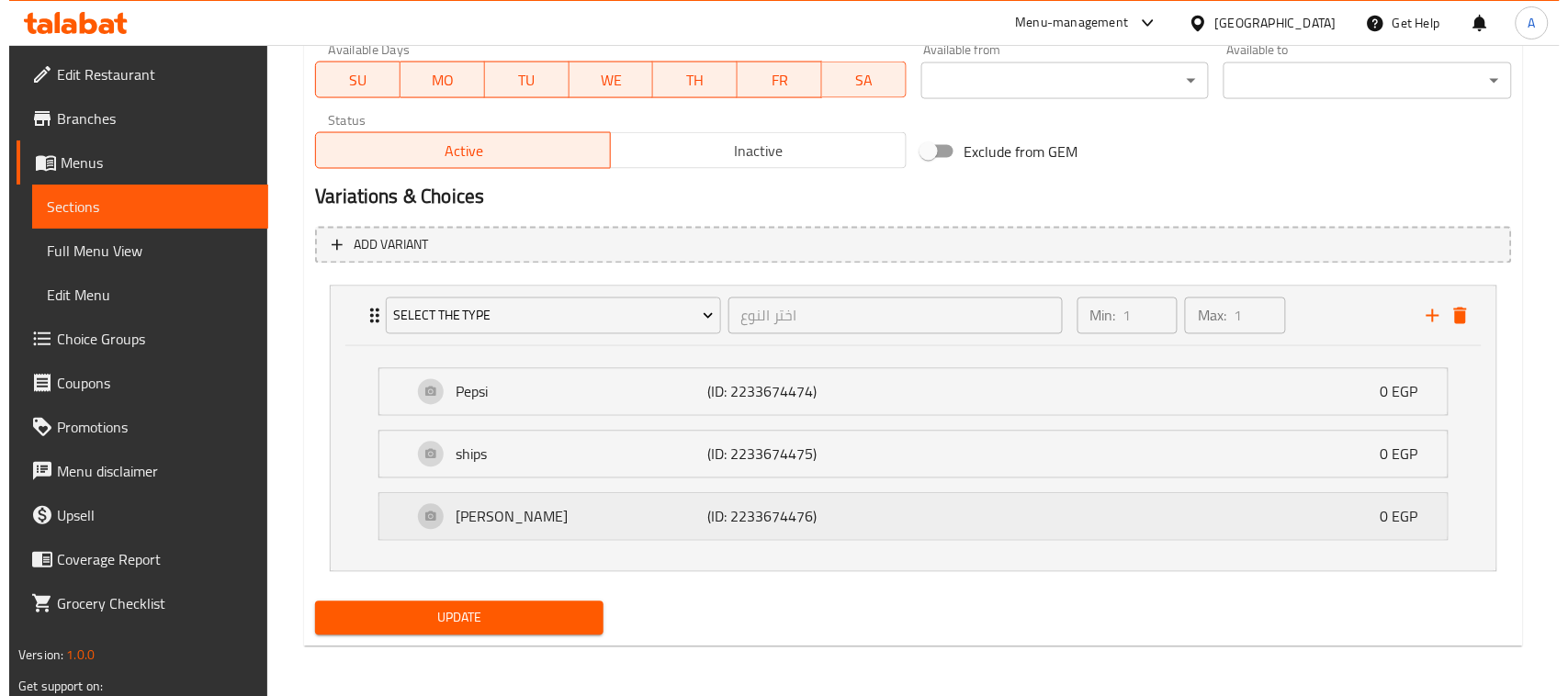
scroll to position [857, 0]
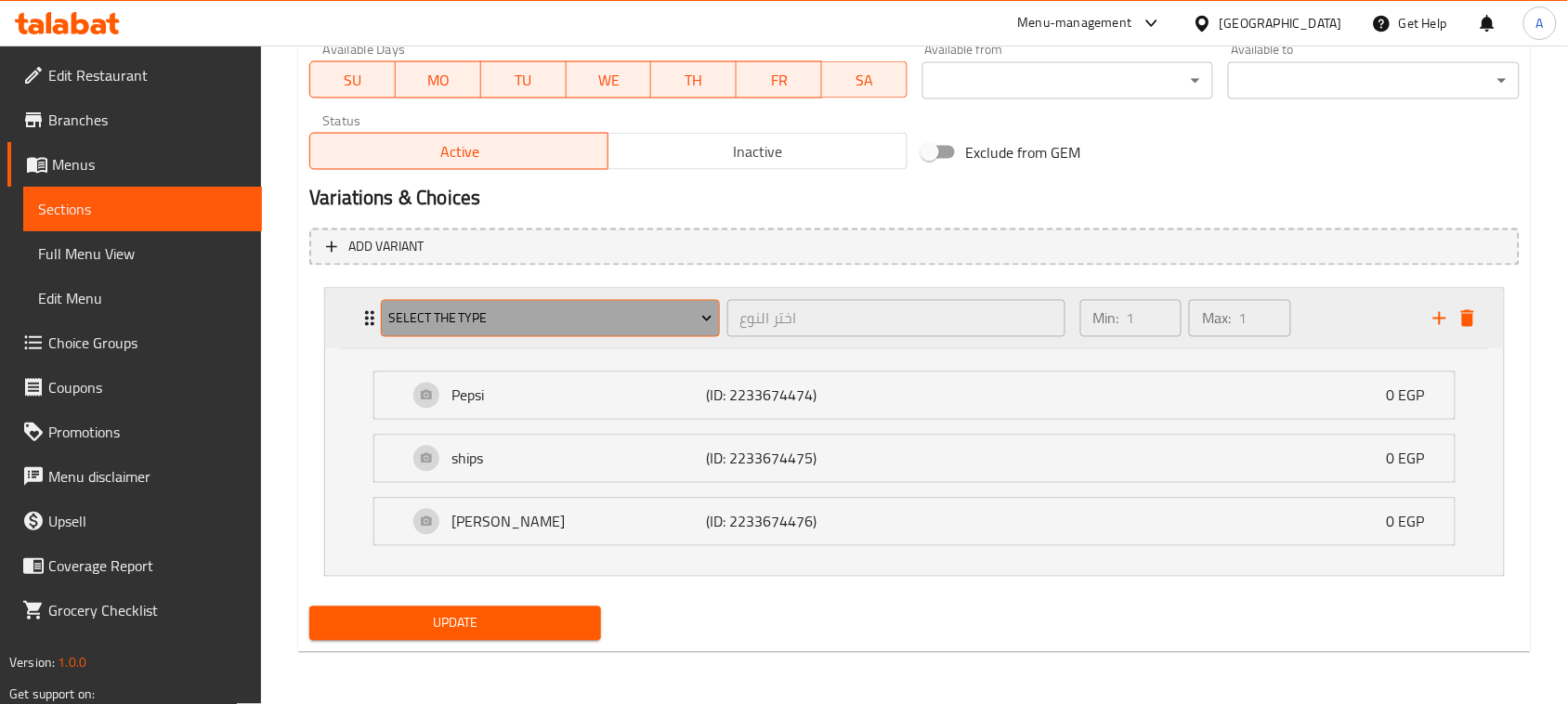
click at [541, 319] on span "Select the type" at bounding box center [550, 319] width 325 height 24
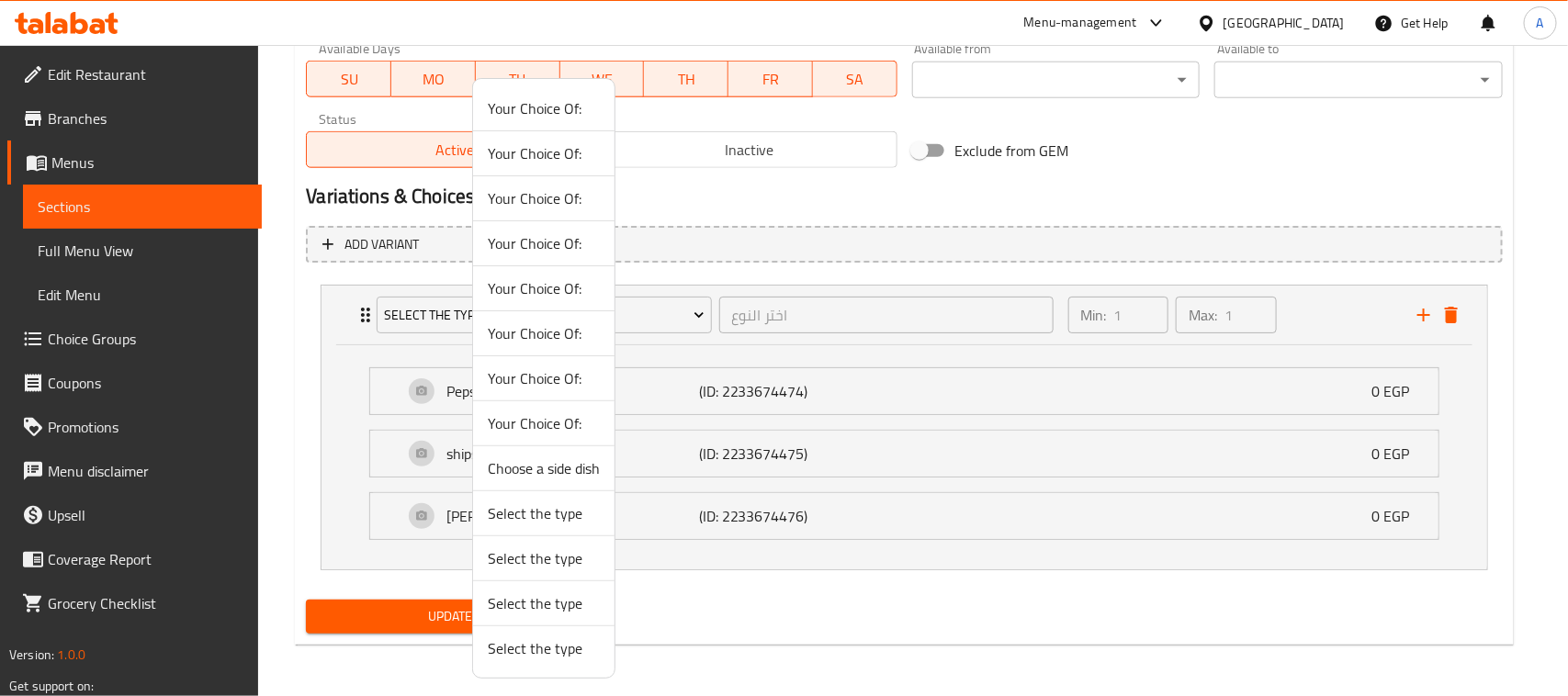
click at [563, 569] on span "Select the type" at bounding box center [544, 557] width 112 height 22
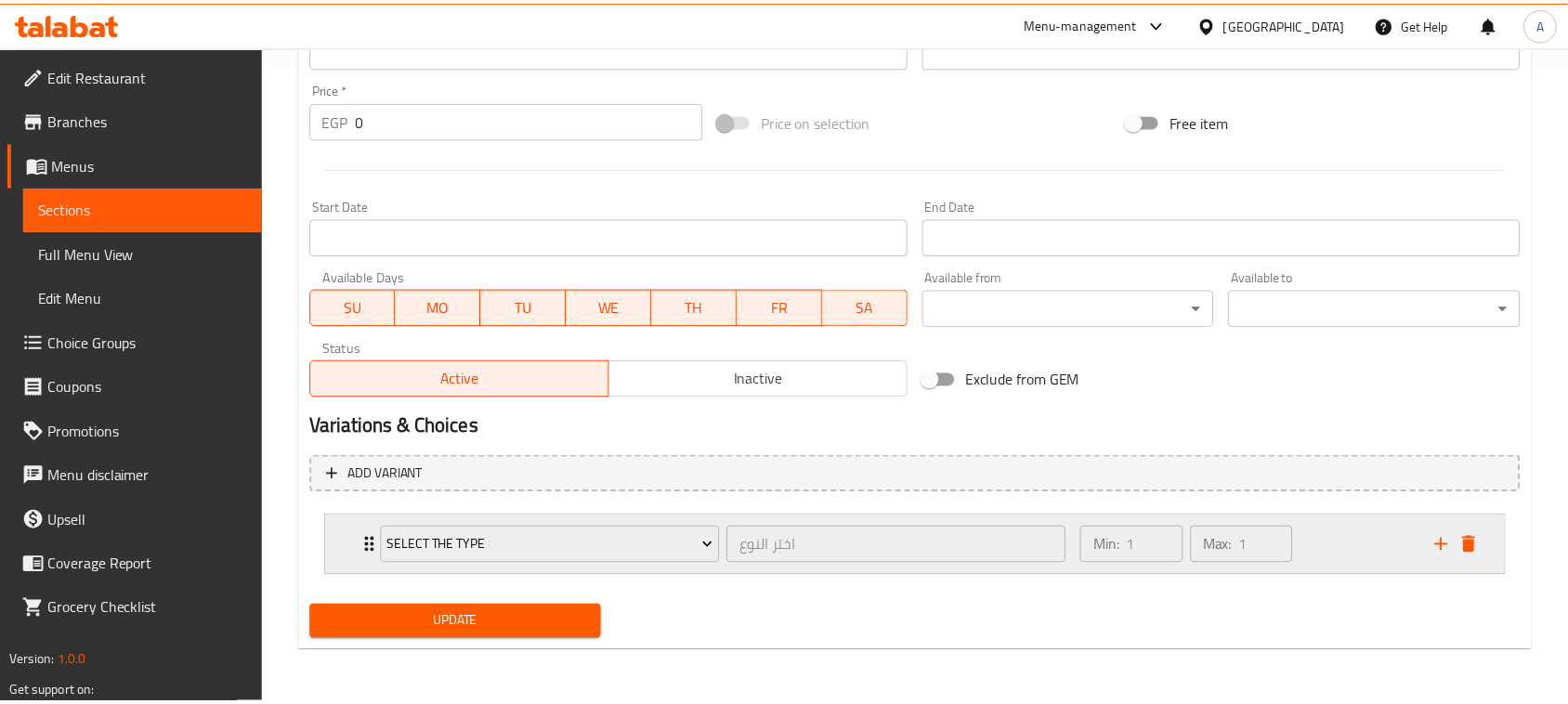
scroll to position [637, 0]
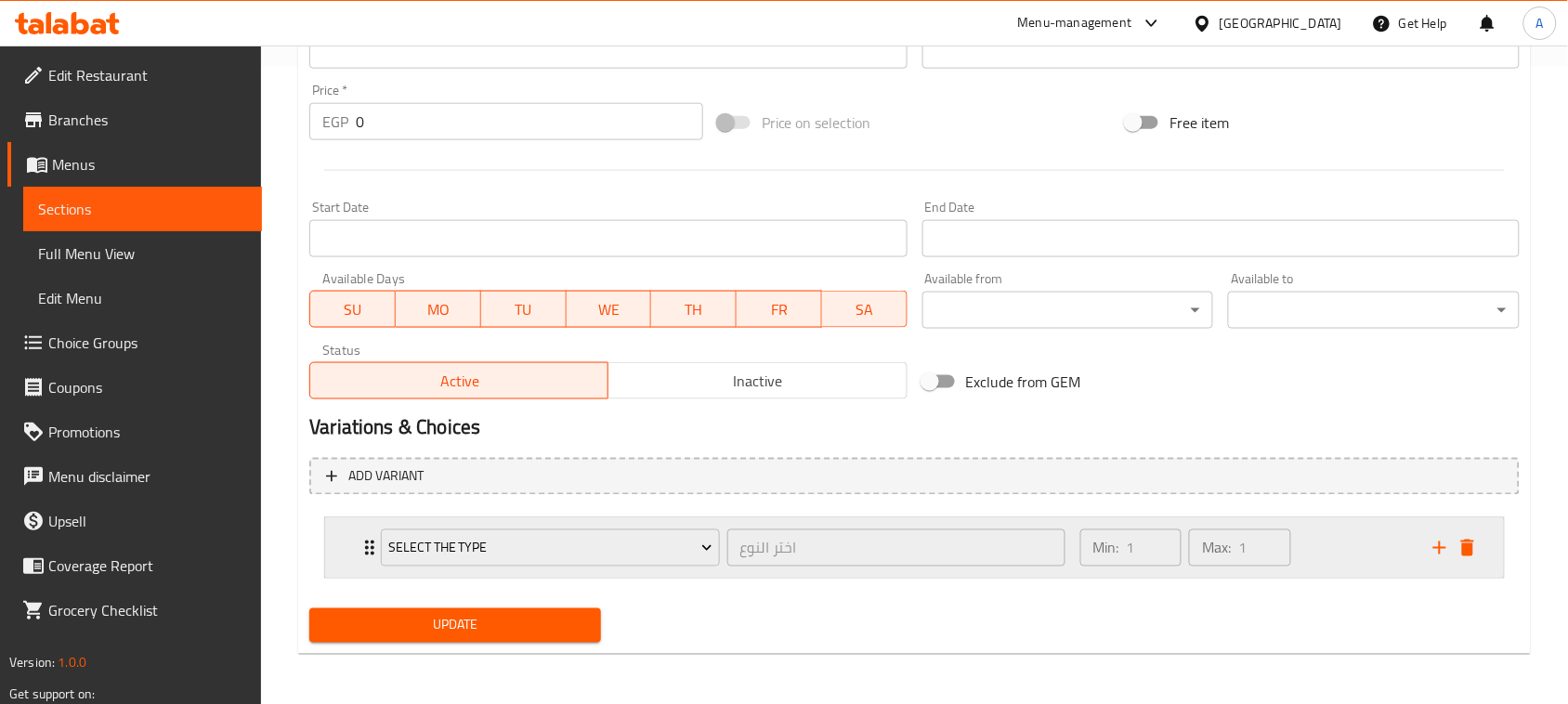
click at [1335, 544] on div "Min: 1 ​ Max: 1 ​" at bounding box center [1245, 547] width 353 height 60
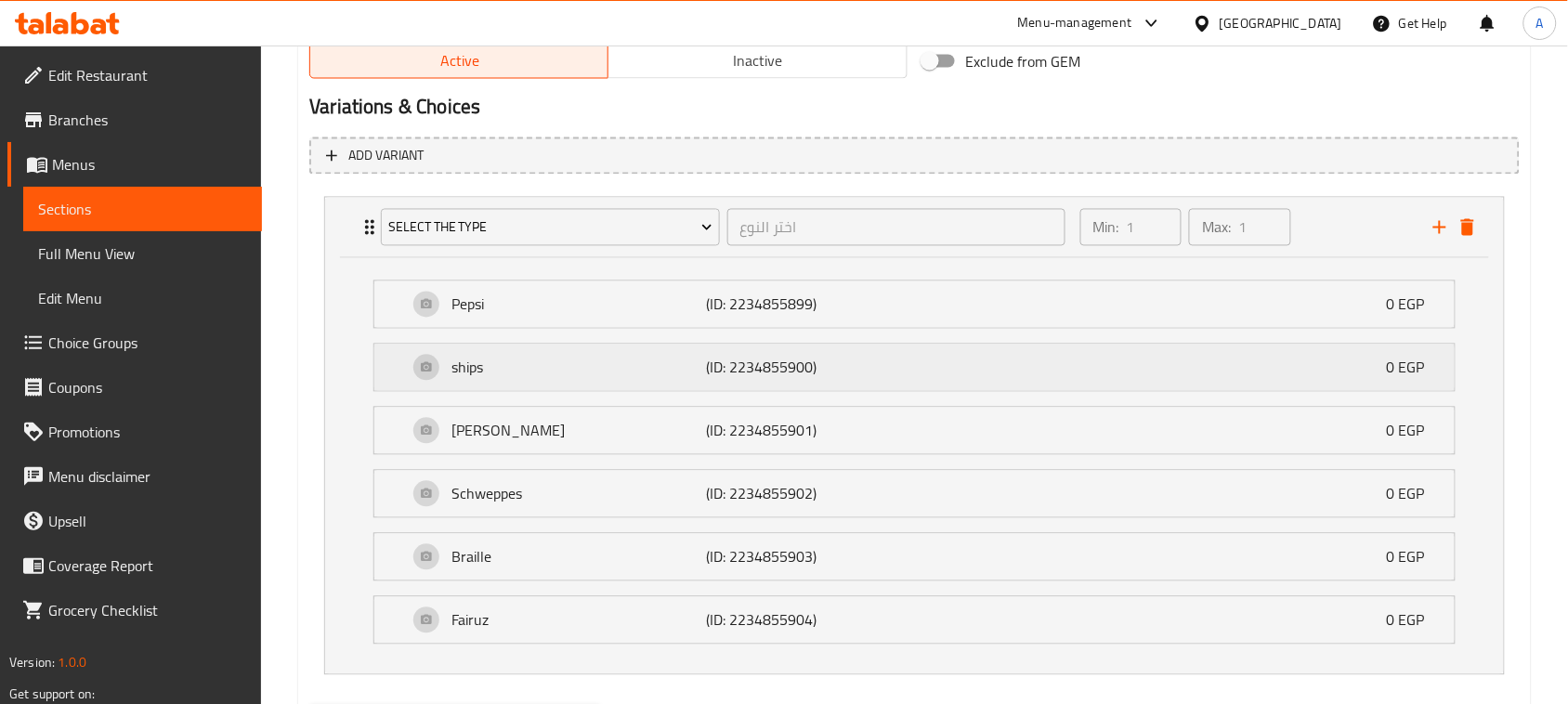
scroll to position [1057, 0]
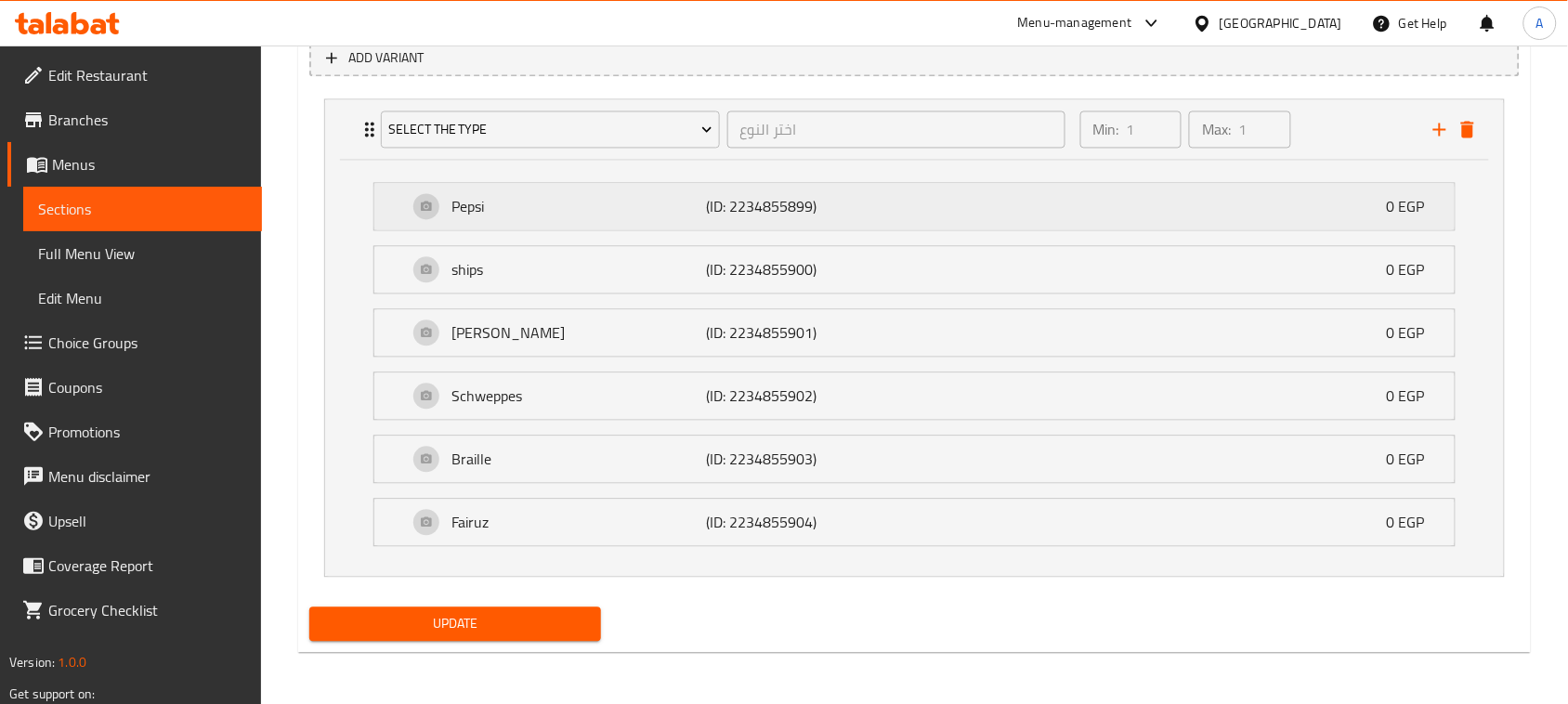
click at [1340, 210] on div "Pepsi (ID: 2234855899) 0 EGP" at bounding box center [920, 206] width 1025 height 46
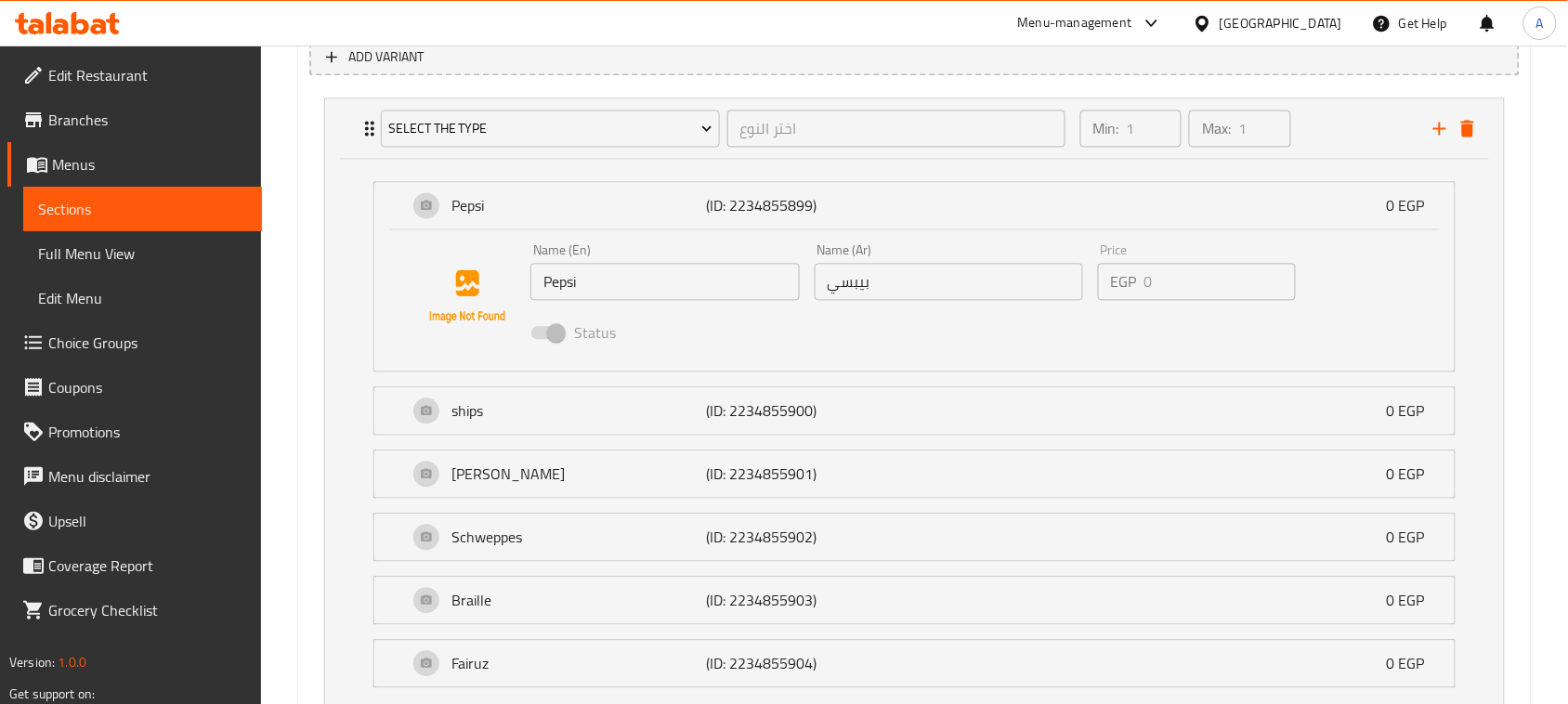
click at [90, 346] on span "Choice Groups" at bounding box center [147, 342] width 199 height 23
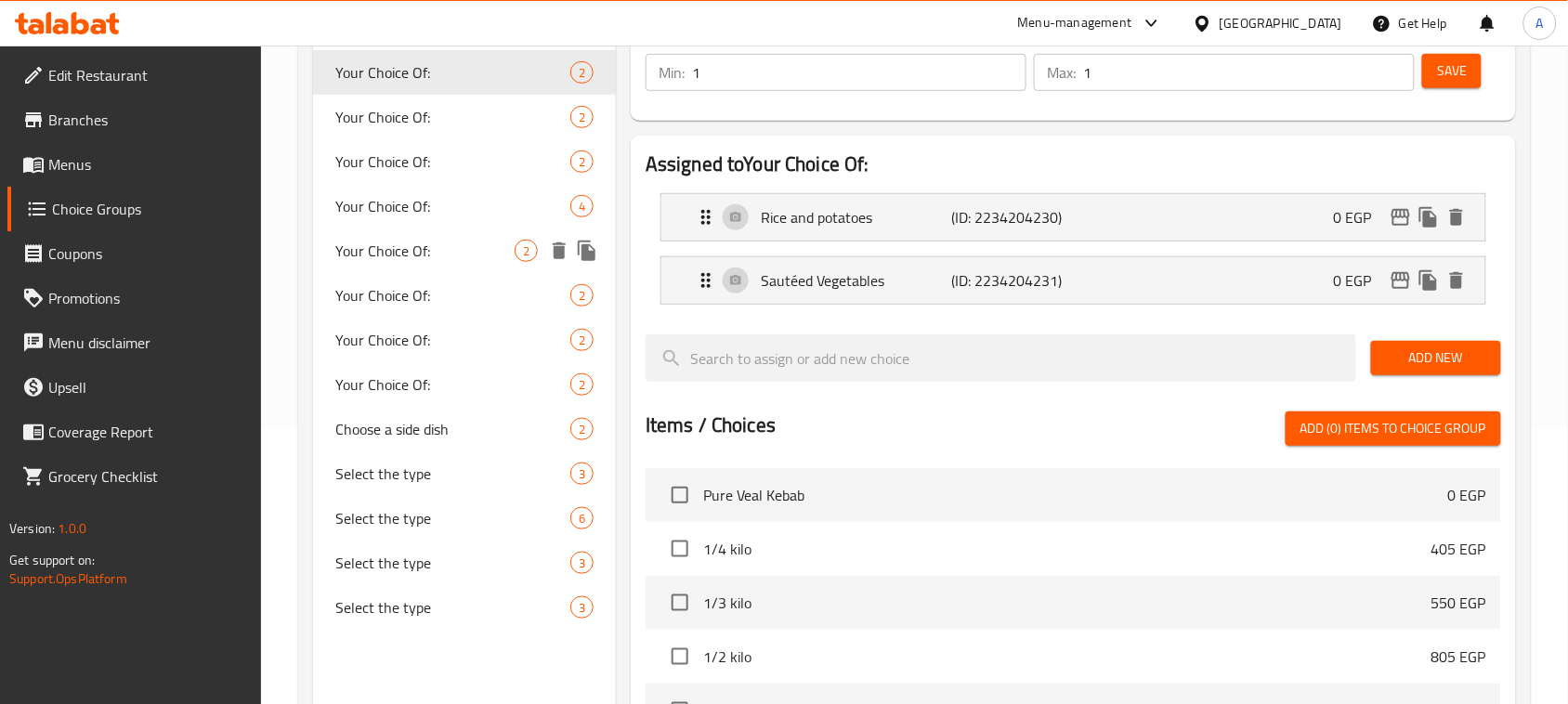
scroll to position [580, 0]
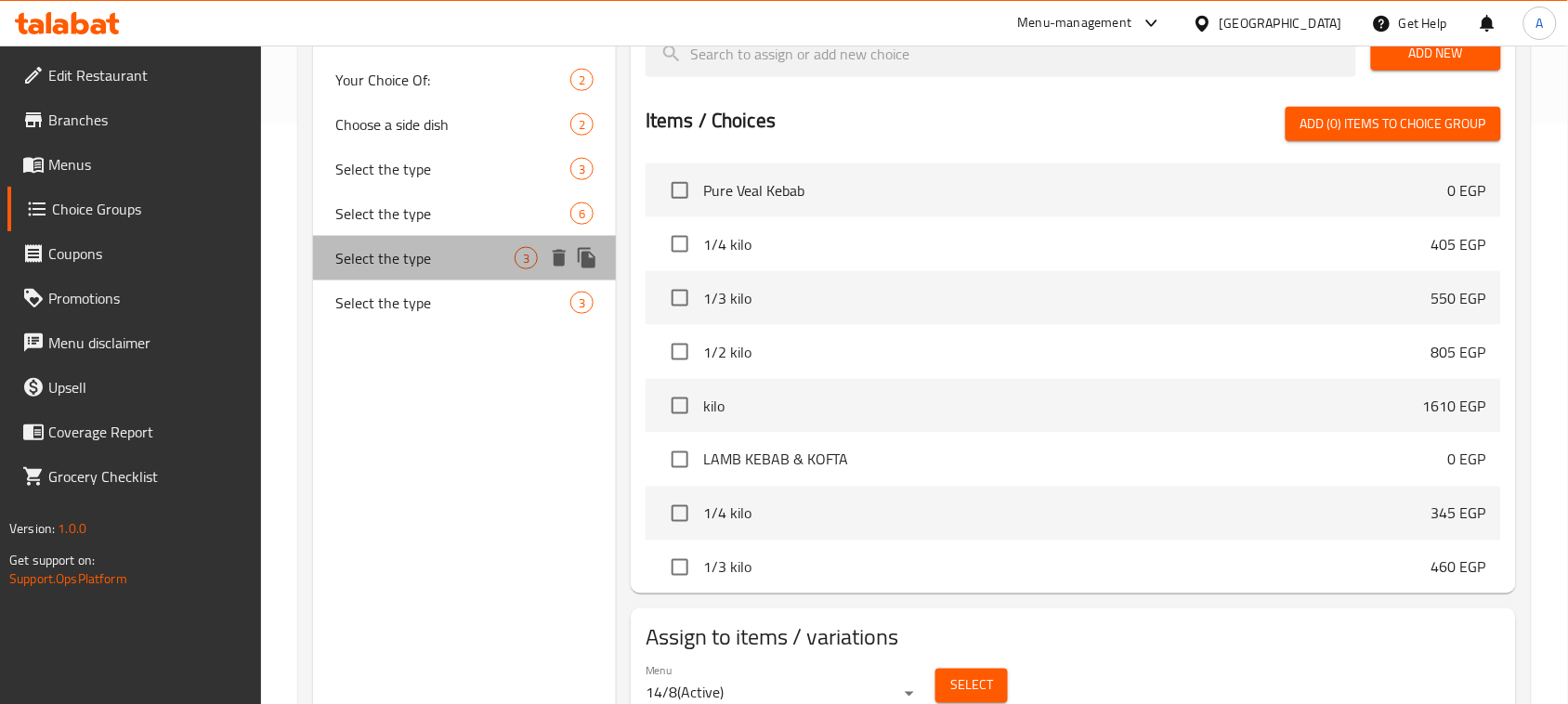
click at [455, 254] on span "Select the type" at bounding box center [425, 258] width 179 height 23
type input "Select the type"
type input "اختر النوع"
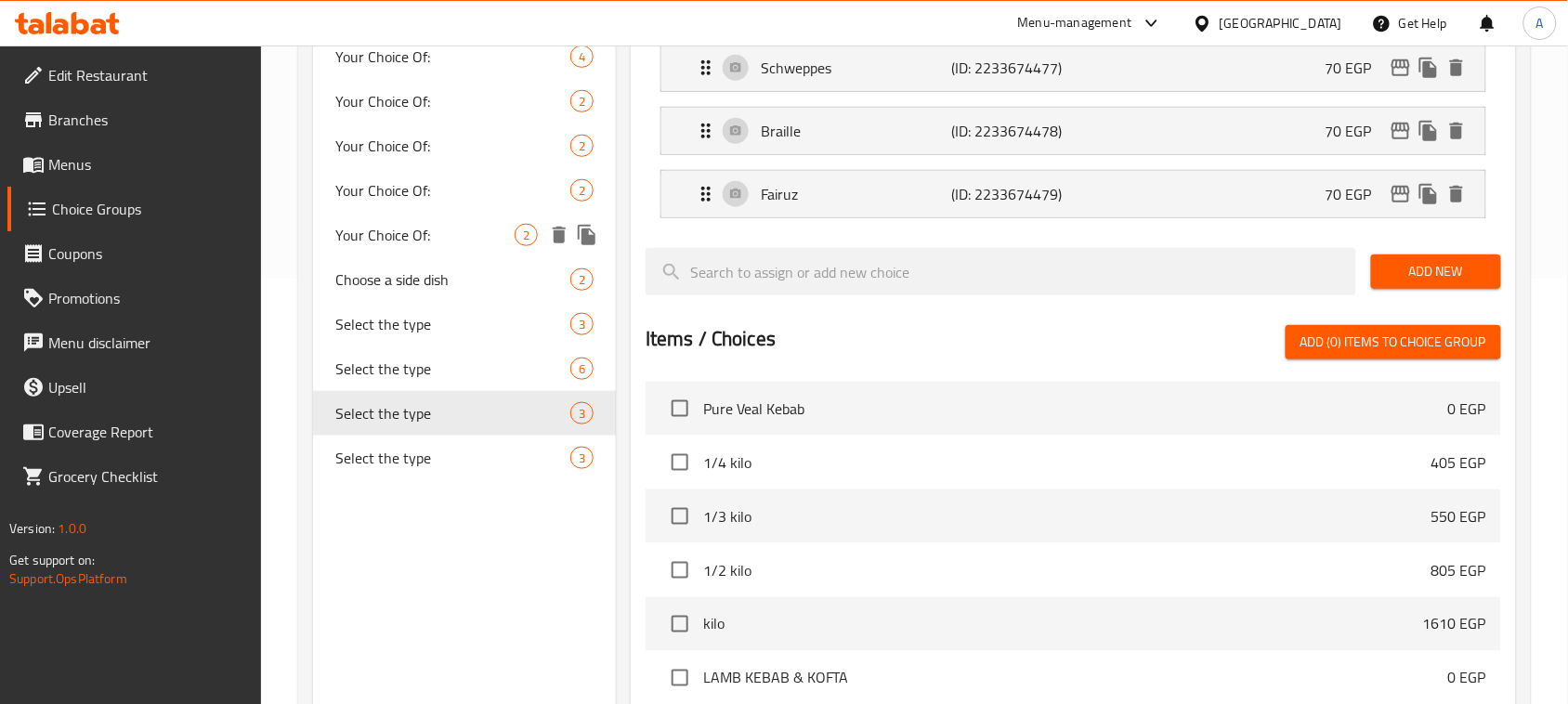
scroll to position [232, 0]
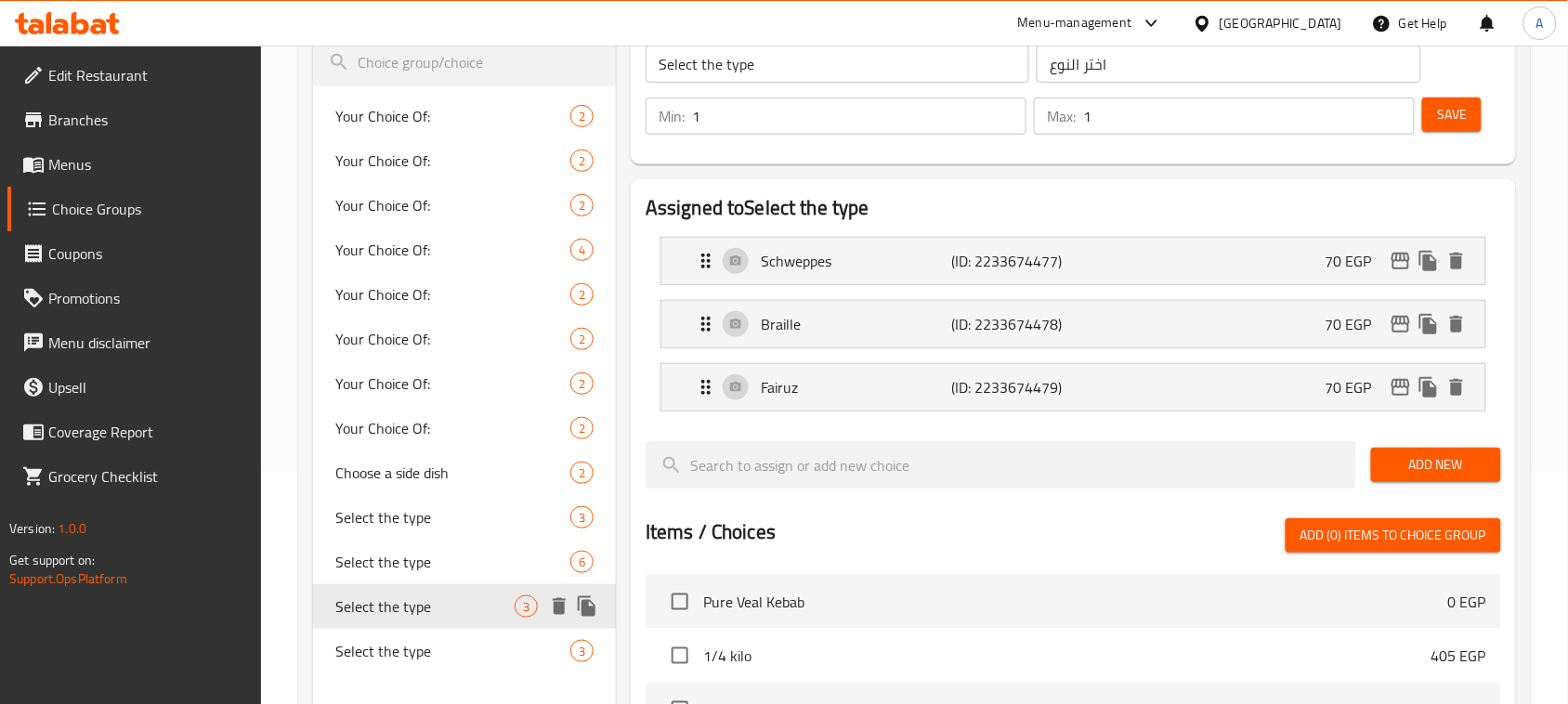
click at [418, 565] on span "Select the type" at bounding box center [453, 562] width 235 height 23
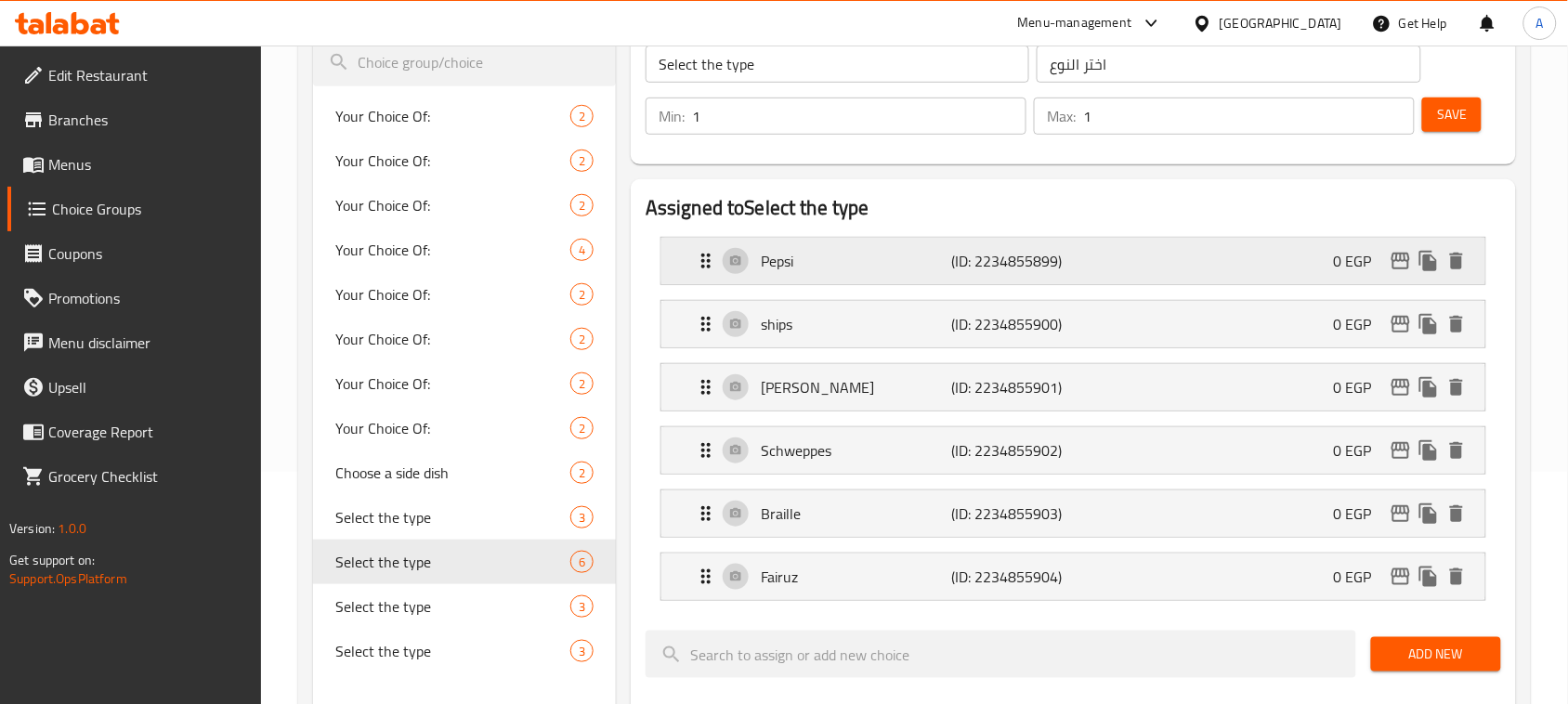
click at [1200, 262] on div "Pepsi (ID: 2234855899) 0 EGP" at bounding box center [1078, 260] width 768 height 46
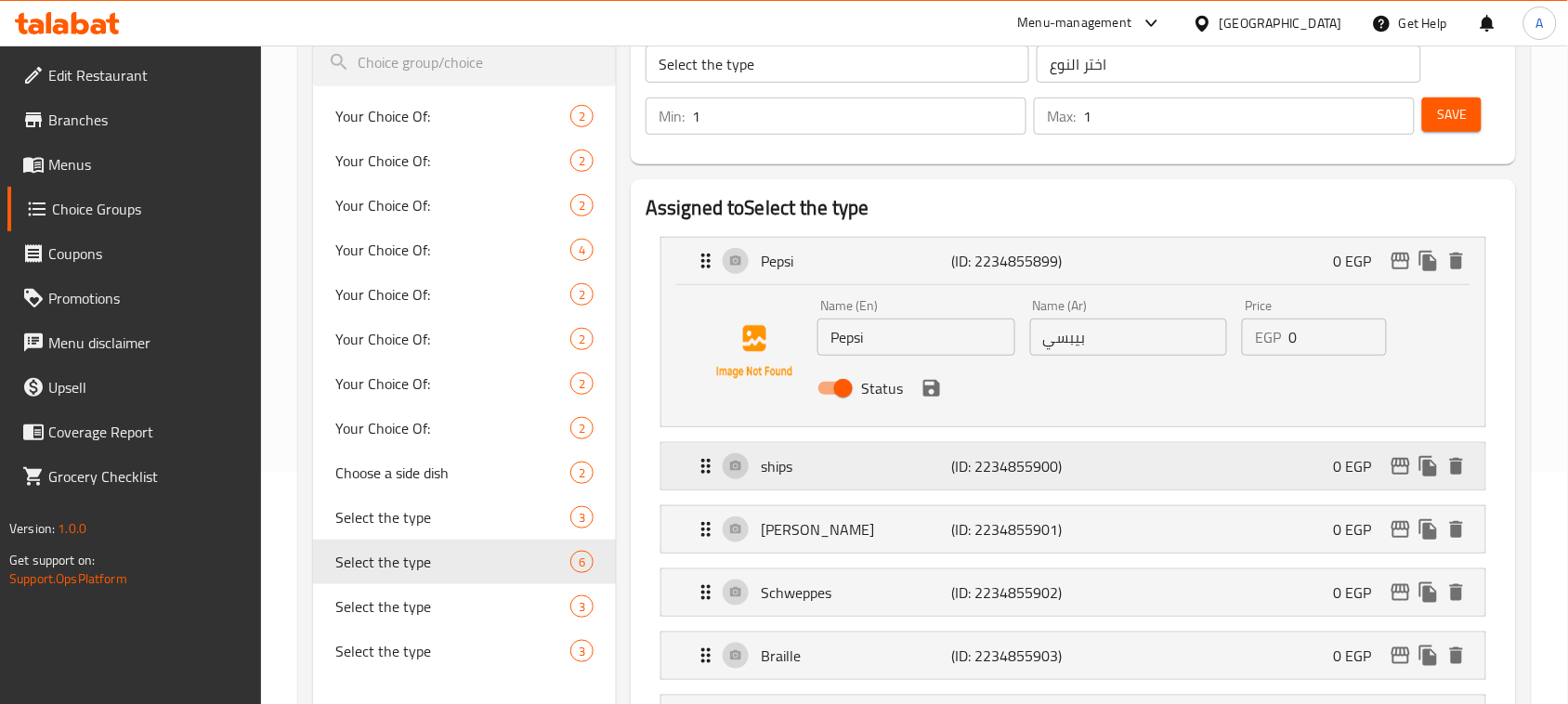
click at [925, 472] on p "ships" at bounding box center [856, 466] width 190 height 23
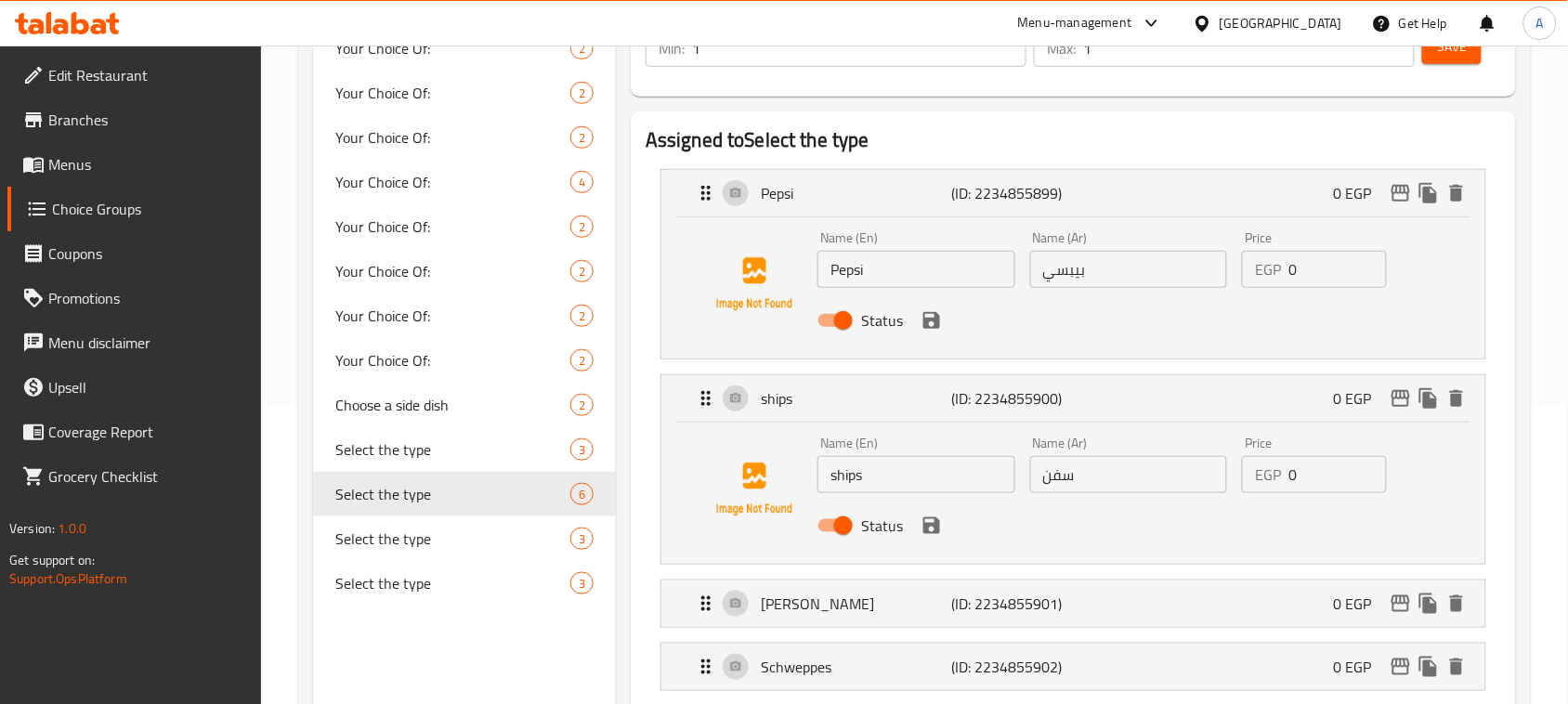
scroll to position [348, 0]
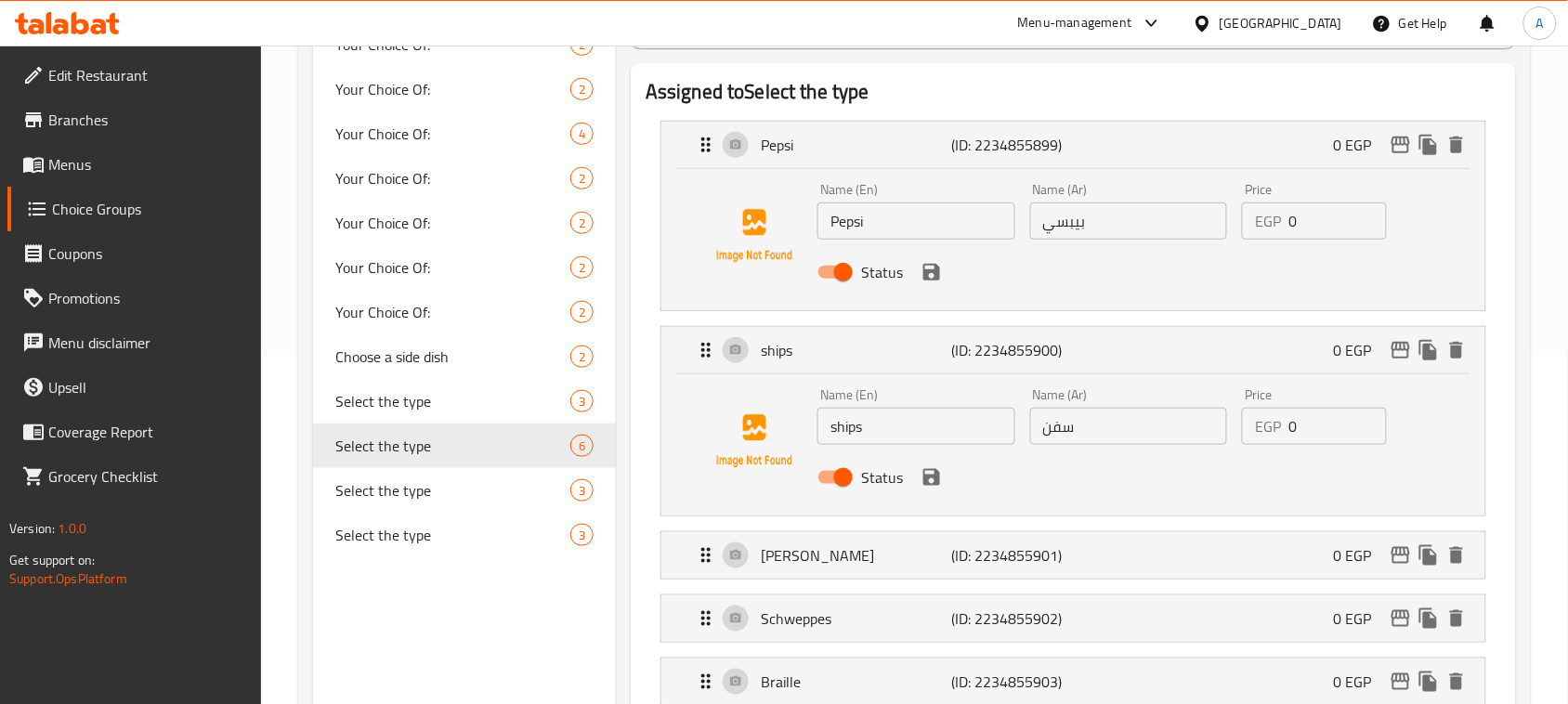
click at [903, 436] on input "ships" at bounding box center [916, 427] width 198 height 37
type input "7 Up"
click at [1306, 436] on input "0" at bounding box center [1336, 427] width 97 height 37
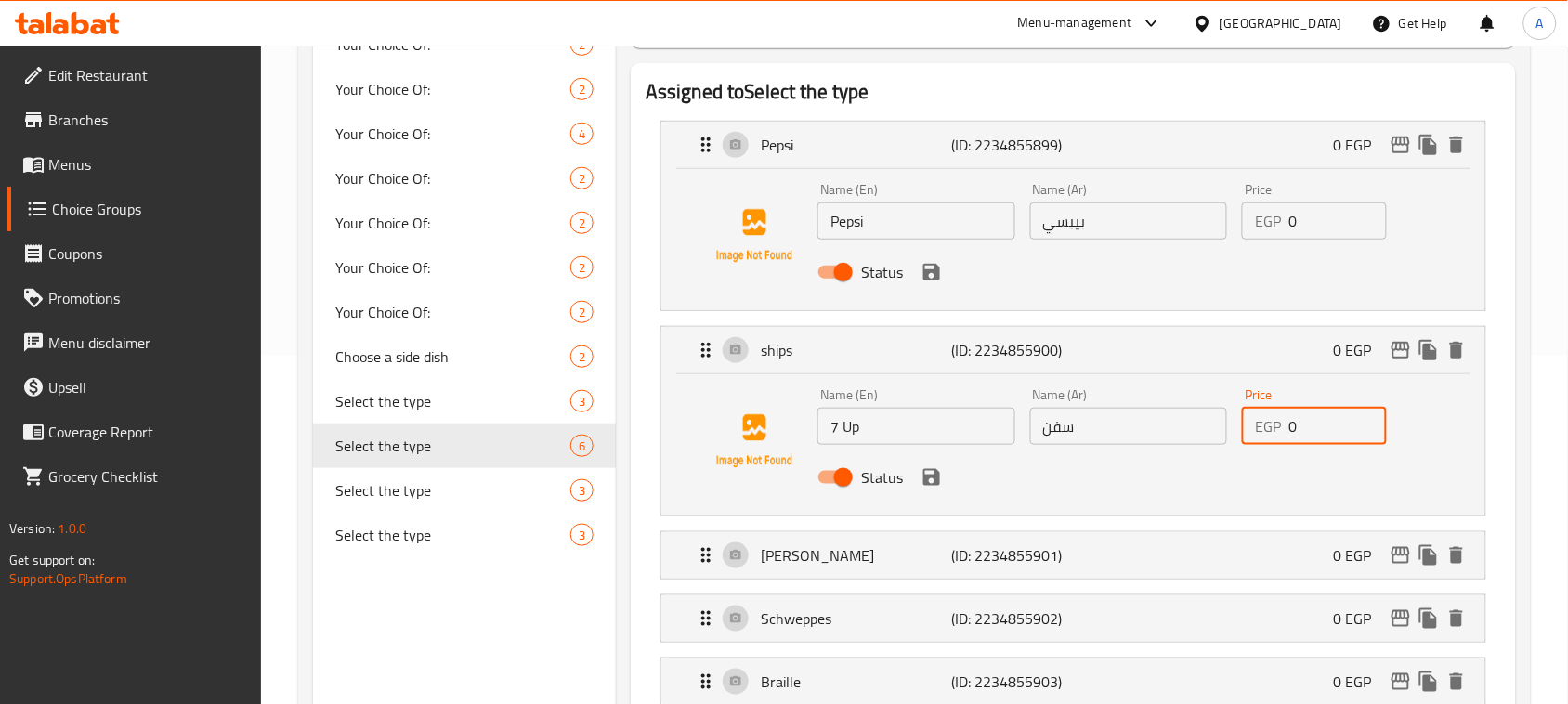
click at [1306, 436] on input "0" at bounding box center [1336, 427] width 97 height 37
type input "40"
click at [1311, 209] on input "0" at bounding box center [1336, 221] width 97 height 37
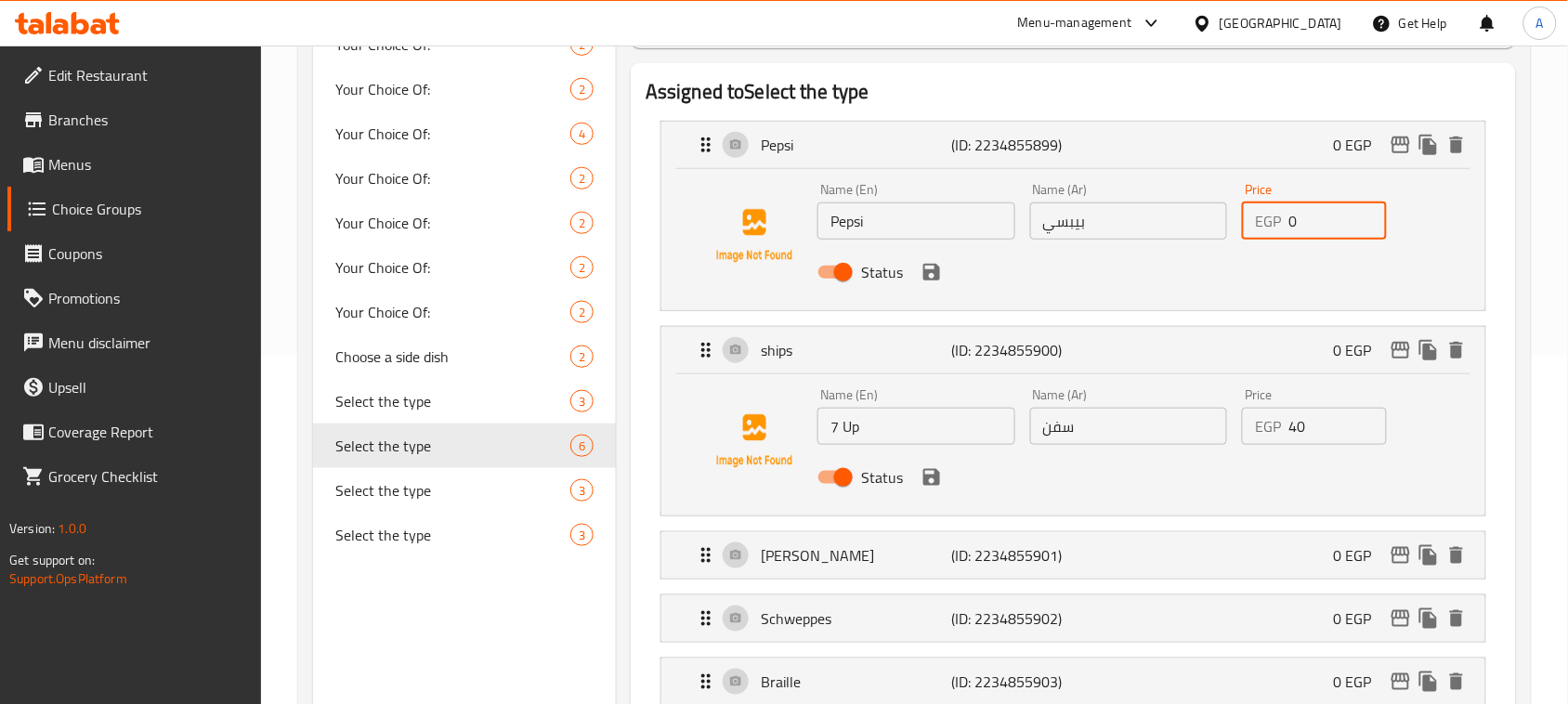
click at [1311, 209] on input "0" at bounding box center [1336, 221] width 97 height 37
click at [1168, 557] on div "[PERSON_NAME] (ID: 2234855901) 0 EGP" at bounding box center [1078, 555] width 768 height 46
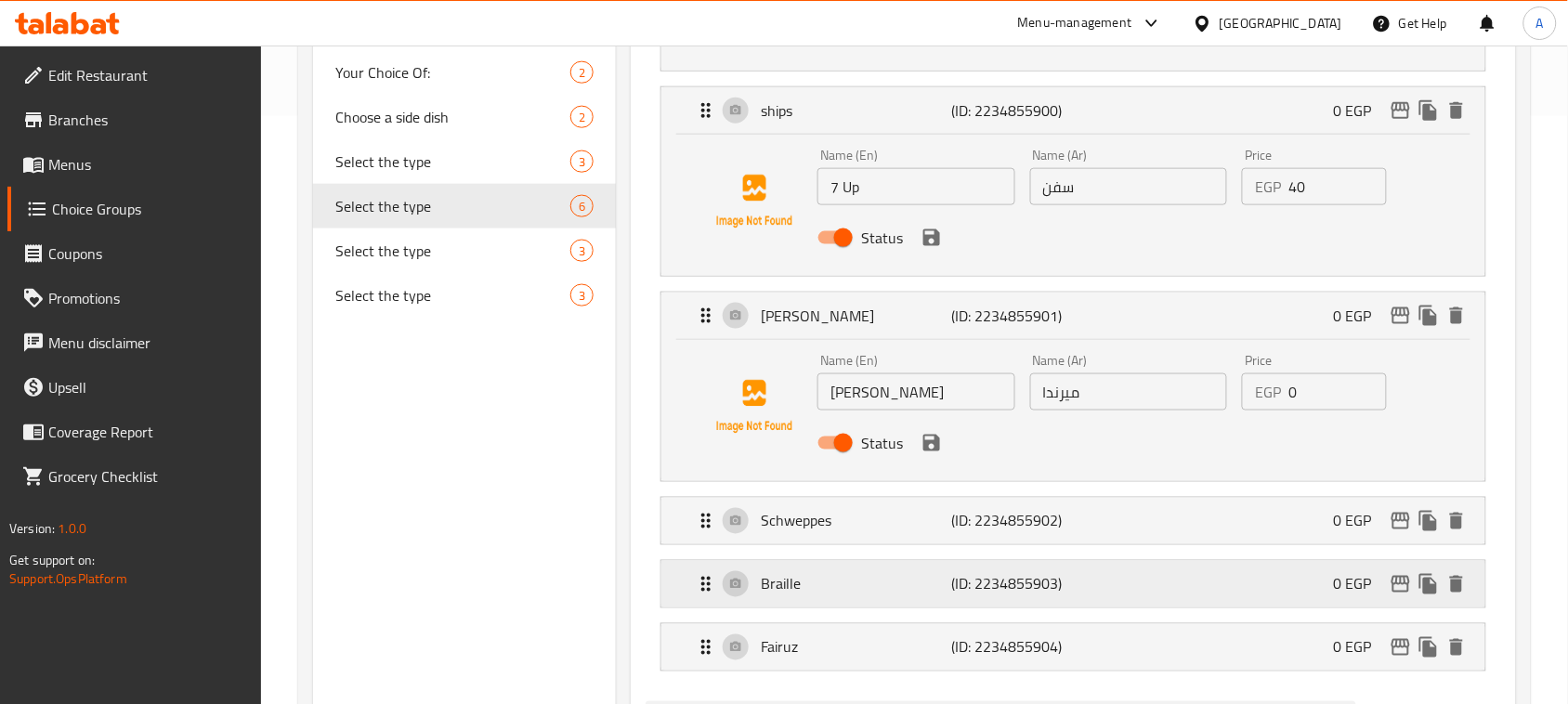
scroll to position [696, 0]
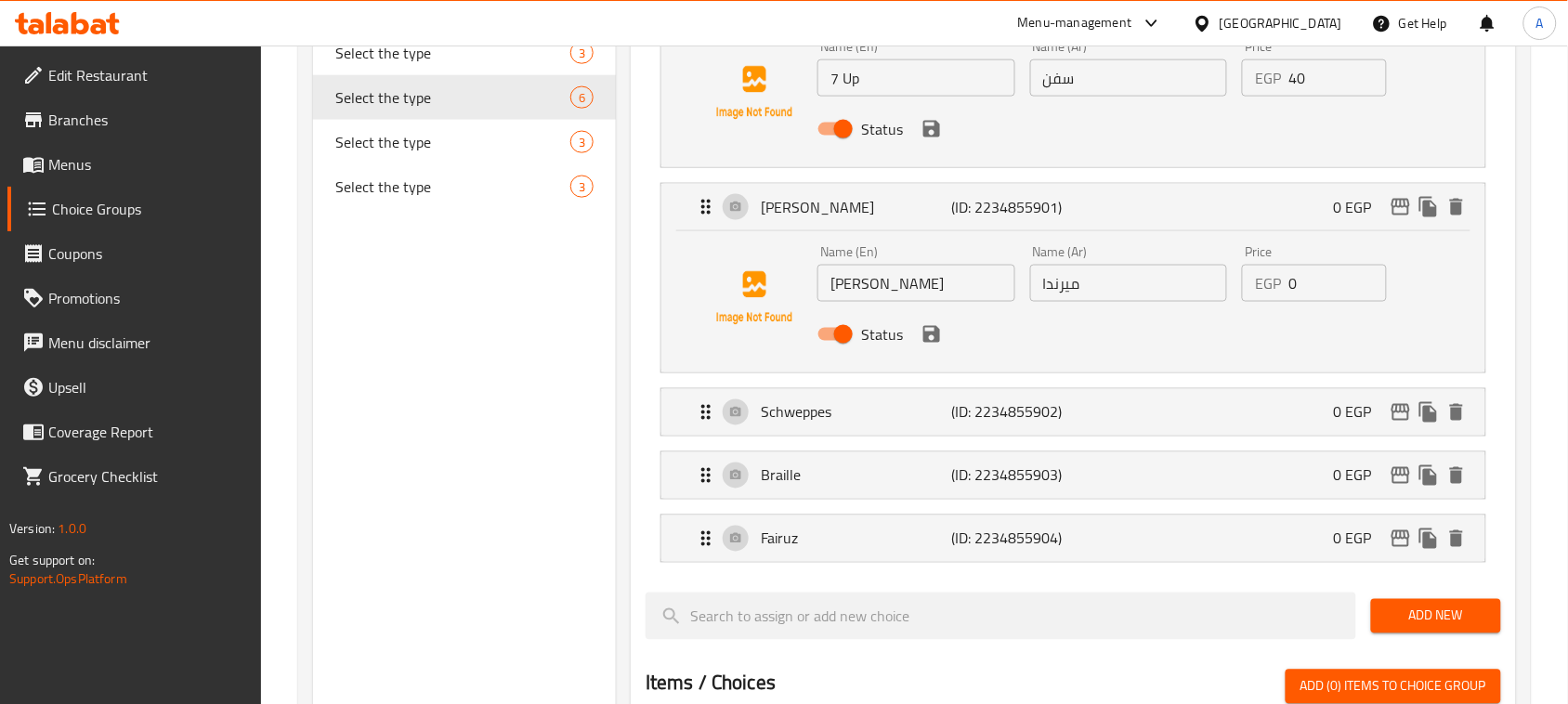
type input "40"
click at [1324, 288] on input "0" at bounding box center [1336, 283] width 97 height 37
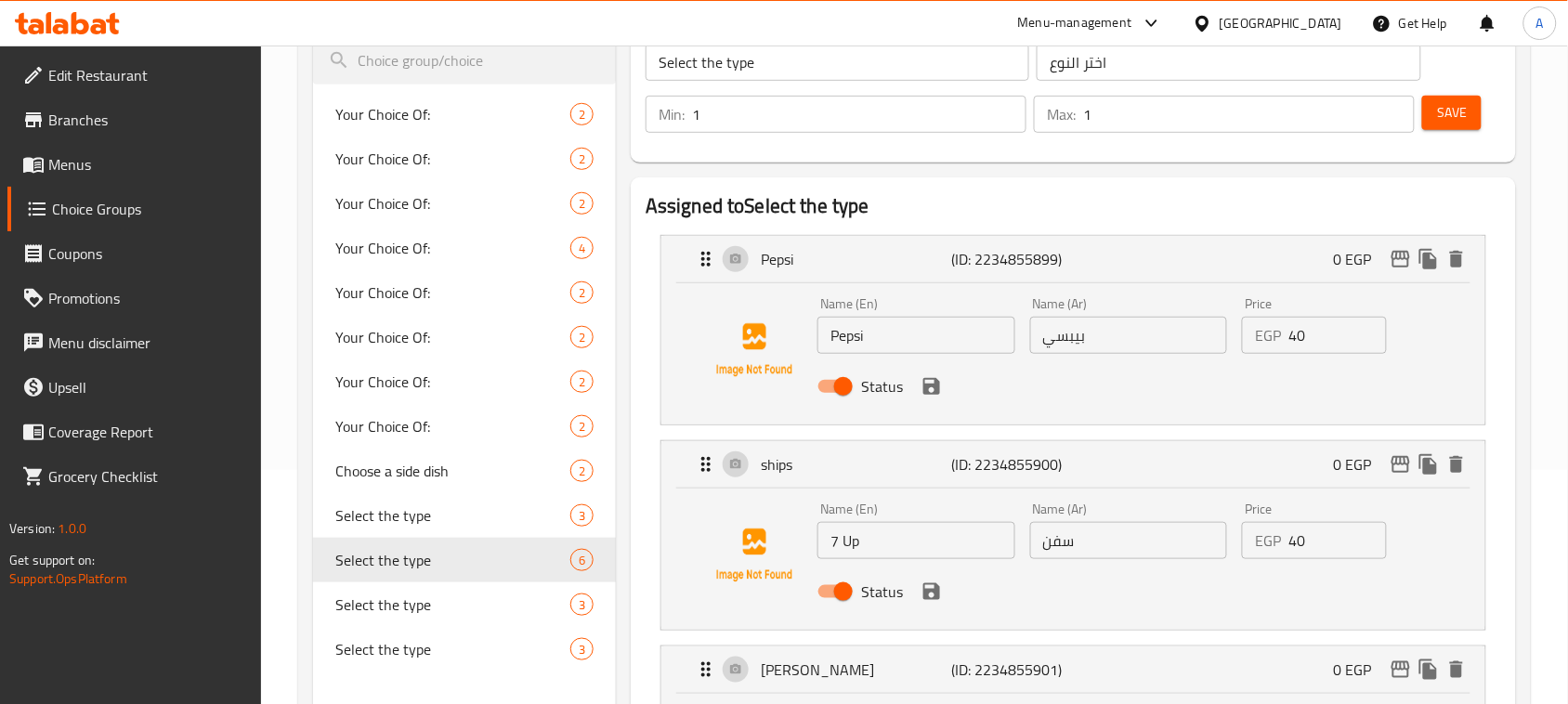
scroll to position [232, 0]
click at [938, 399] on div "Status" at bounding box center [1129, 387] width 637 height 50
click at [929, 385] on icon "save" at bounding box center [931, 387] width 17 height 17
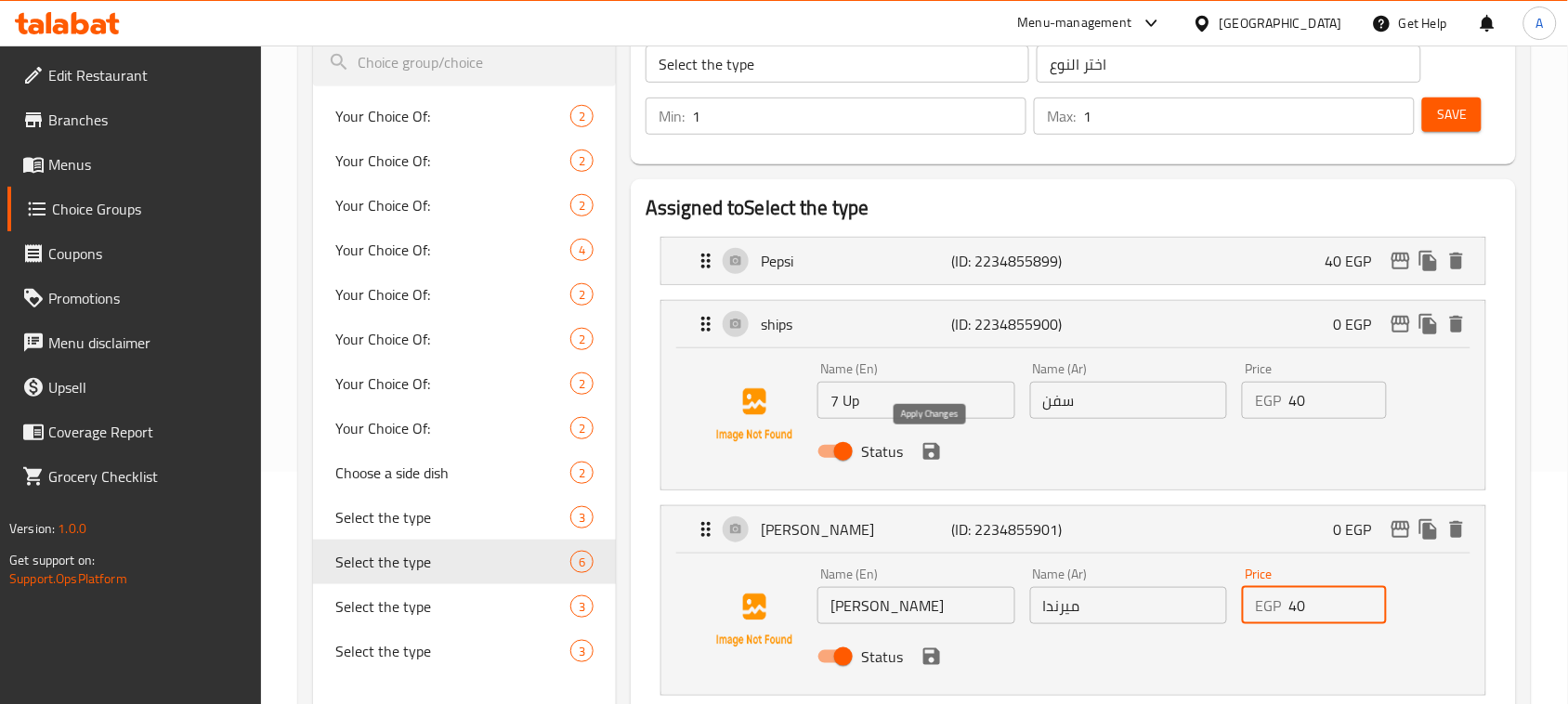
click at [935, 456] on icon "save" at bounding box center [931, 451] width 17 height 17
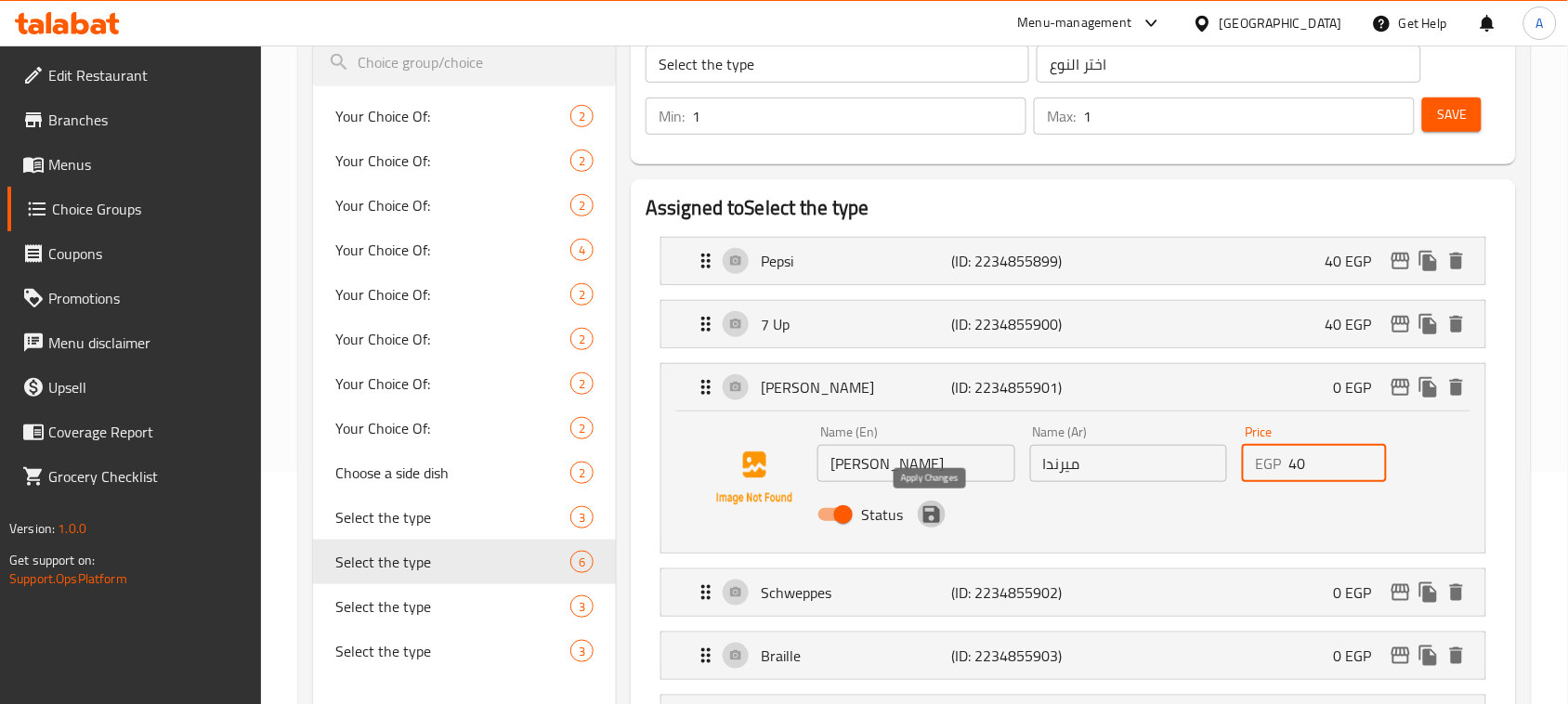
click at [935, 517] on icon "save" at bounding box center [931, 514] width 17 height 17
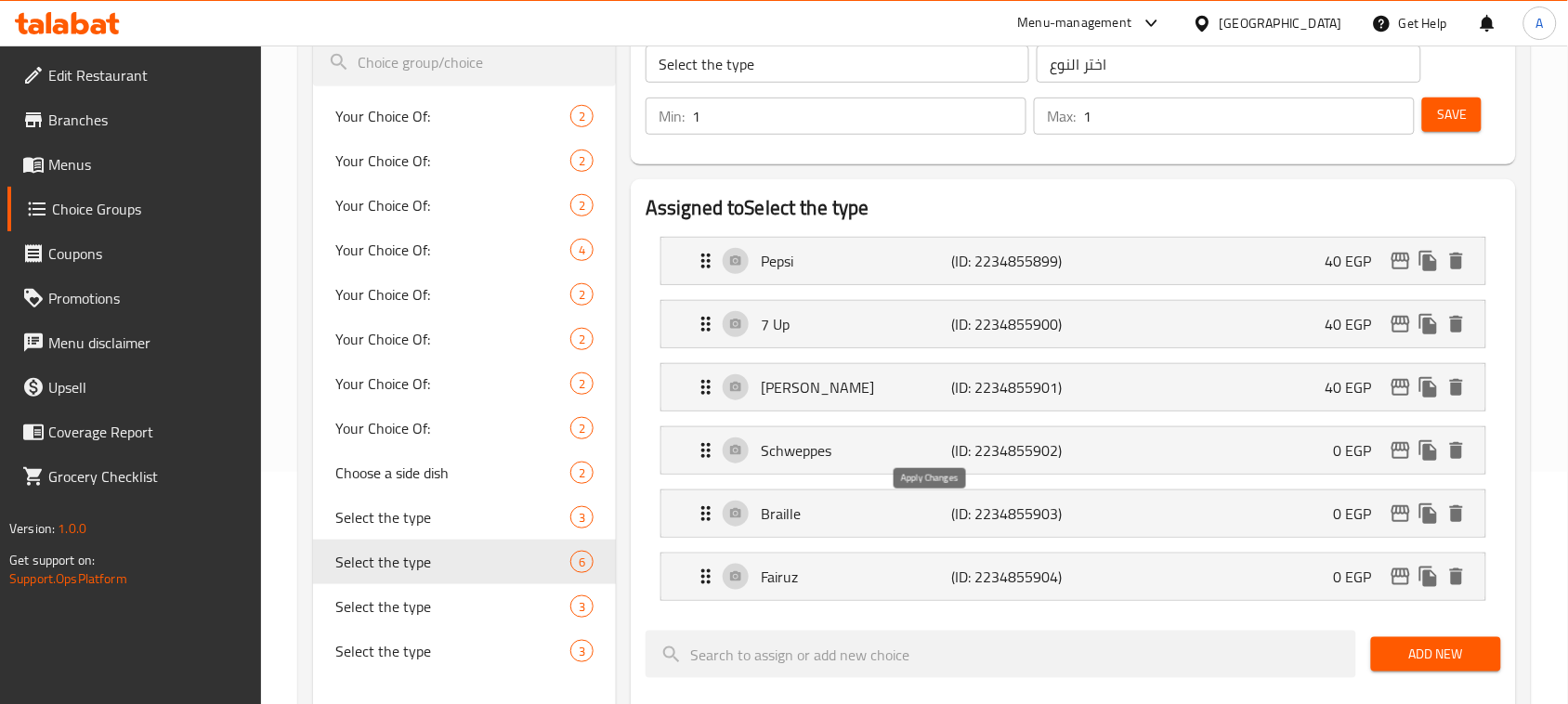
type input "40"
click at [1102, 451] on div "Schweppes (ID: 2234855902) 0 EGP" at bounding box center [1078, 450] width 768 height 46
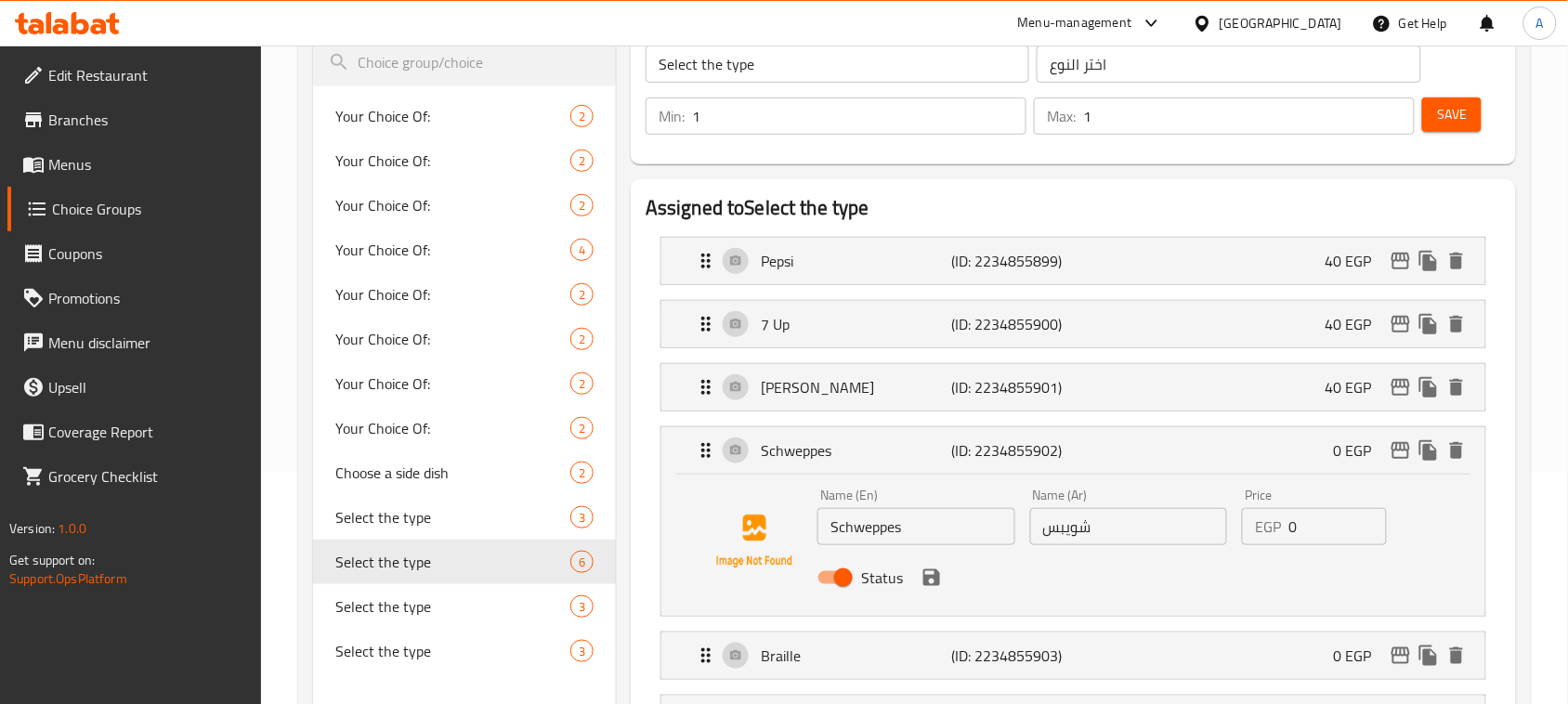
click at [1311, 531] on input "0" at bounding box center [1336, 527] width 97 height 37
click at [938, 578] on icon "save" at bounding box center [931, 578] width 23 height 23
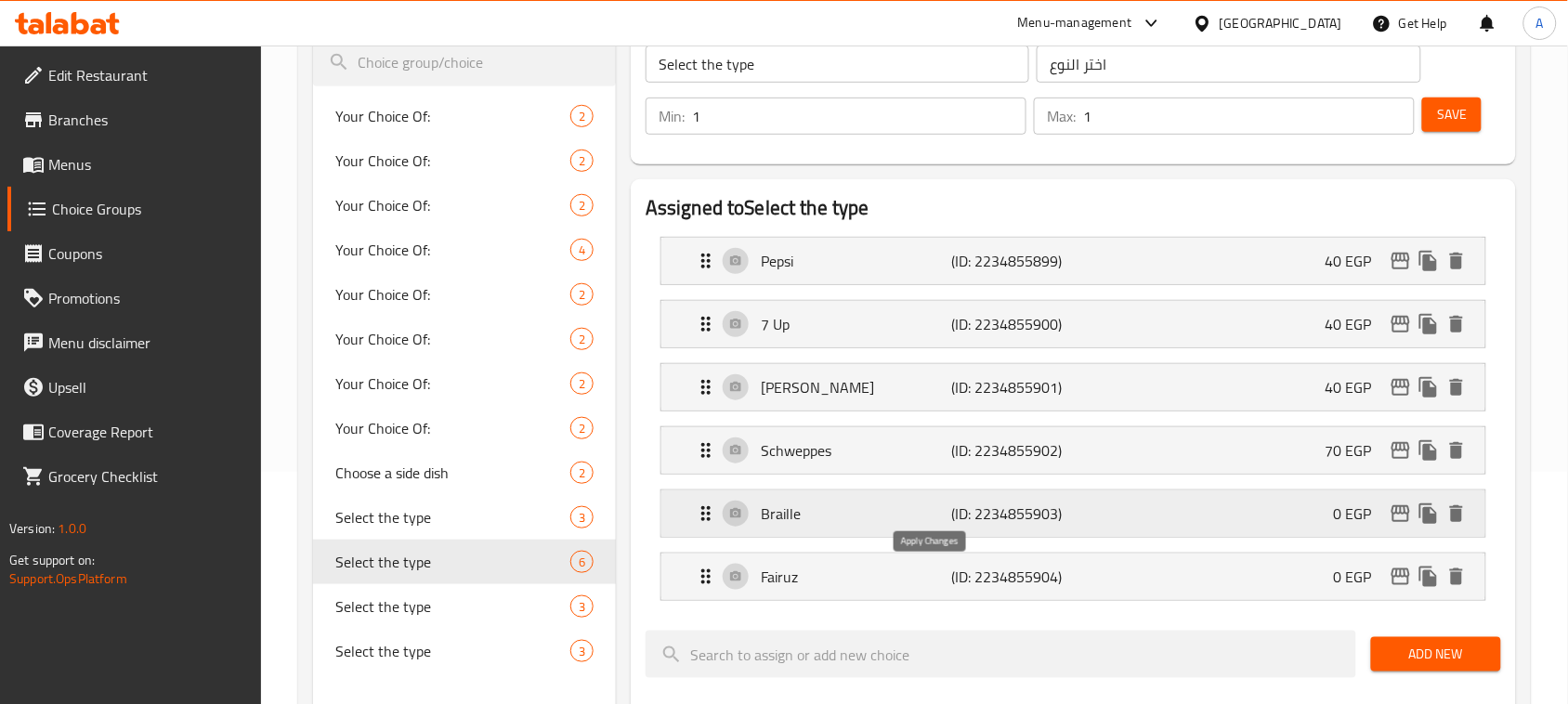
type input "70"
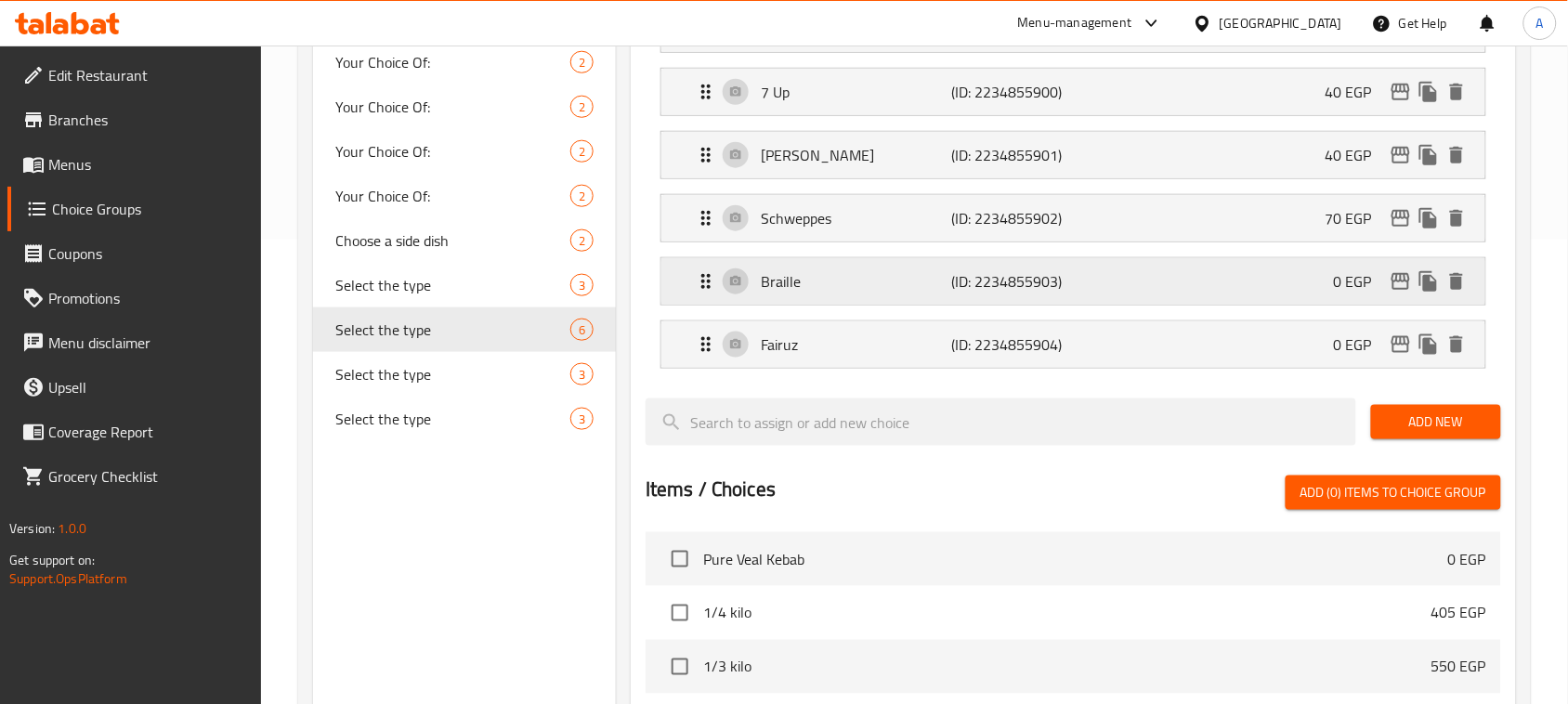
click at [1269, 293] on div "Braille (ID: 2234855903) 0 EGP" at bounding box center [1078, 280] width 768 height 46
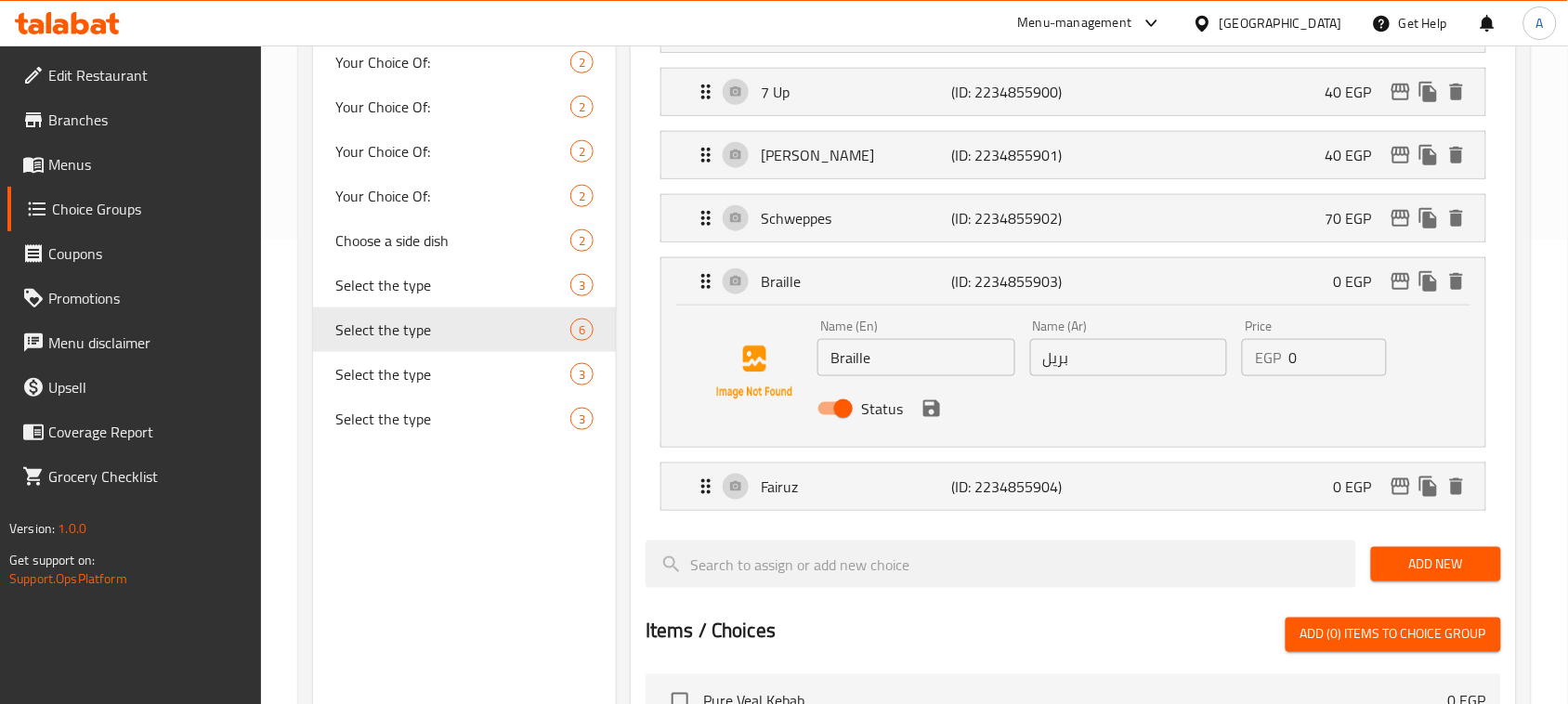
click at [1309, 364] on input "0" at bounding box center [1336, 358] width 97 height 37
click at [932, 416] on icon "save" at bounding box center [931, 408] width 17 height 17
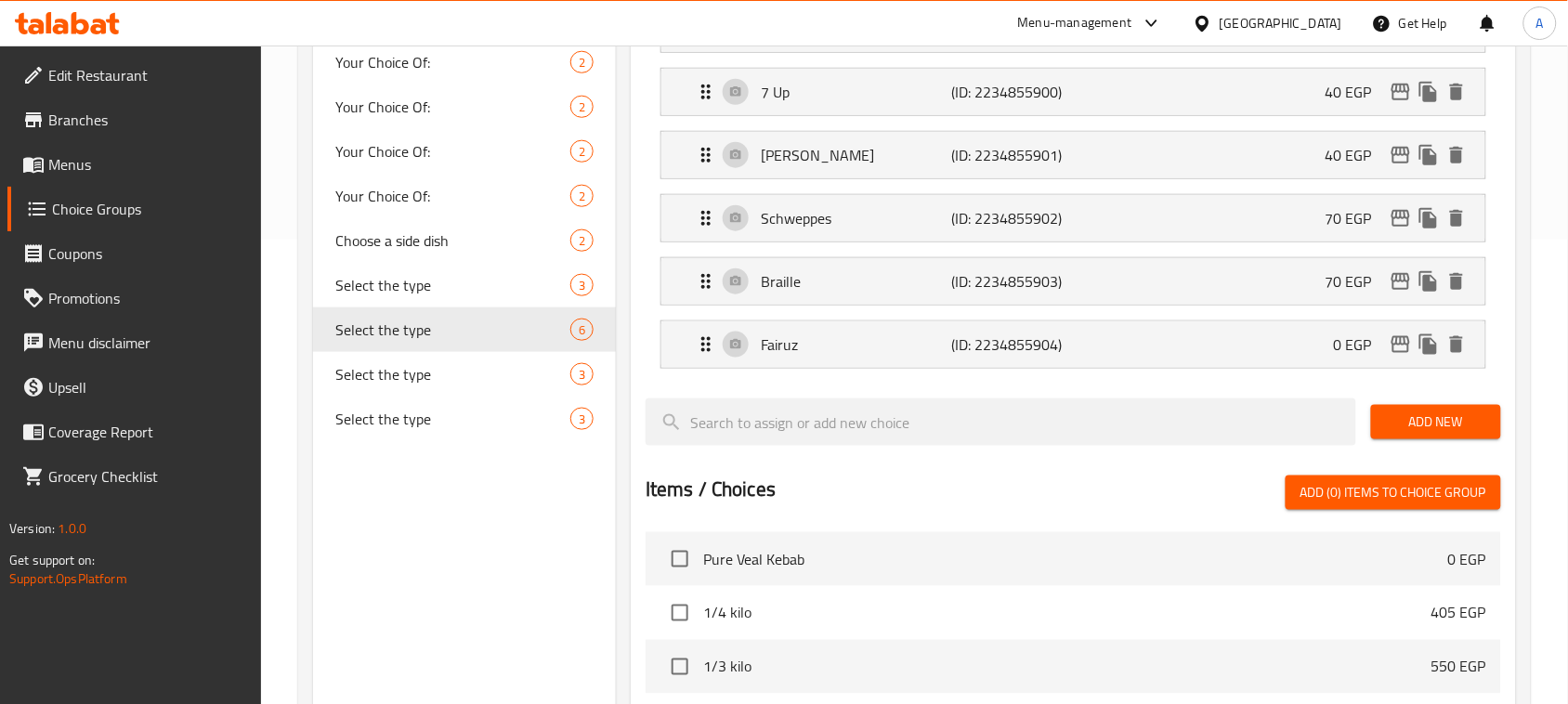
type input "70"
click at [1231, 363] on div "[PERSON_NAME] (ID: 2234855904) 0 EGP" at bounding box center [1078, 344] width 768 height 46
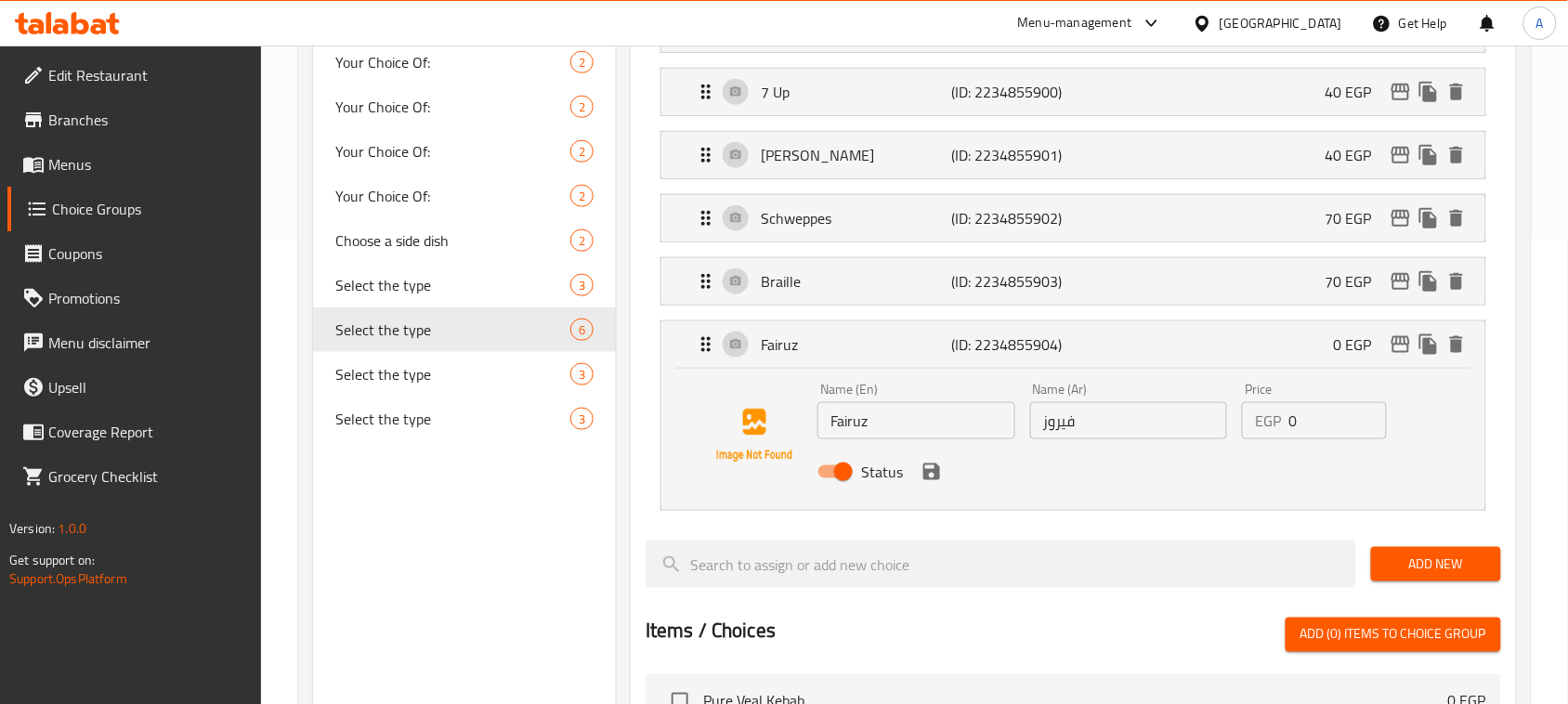
click at [1291, 426] on input "0" at bounding box center [1336, 421] width 97 height 37
click at [930, 476] on icon "save" at bounding box center [931, 472] width 23 height 23
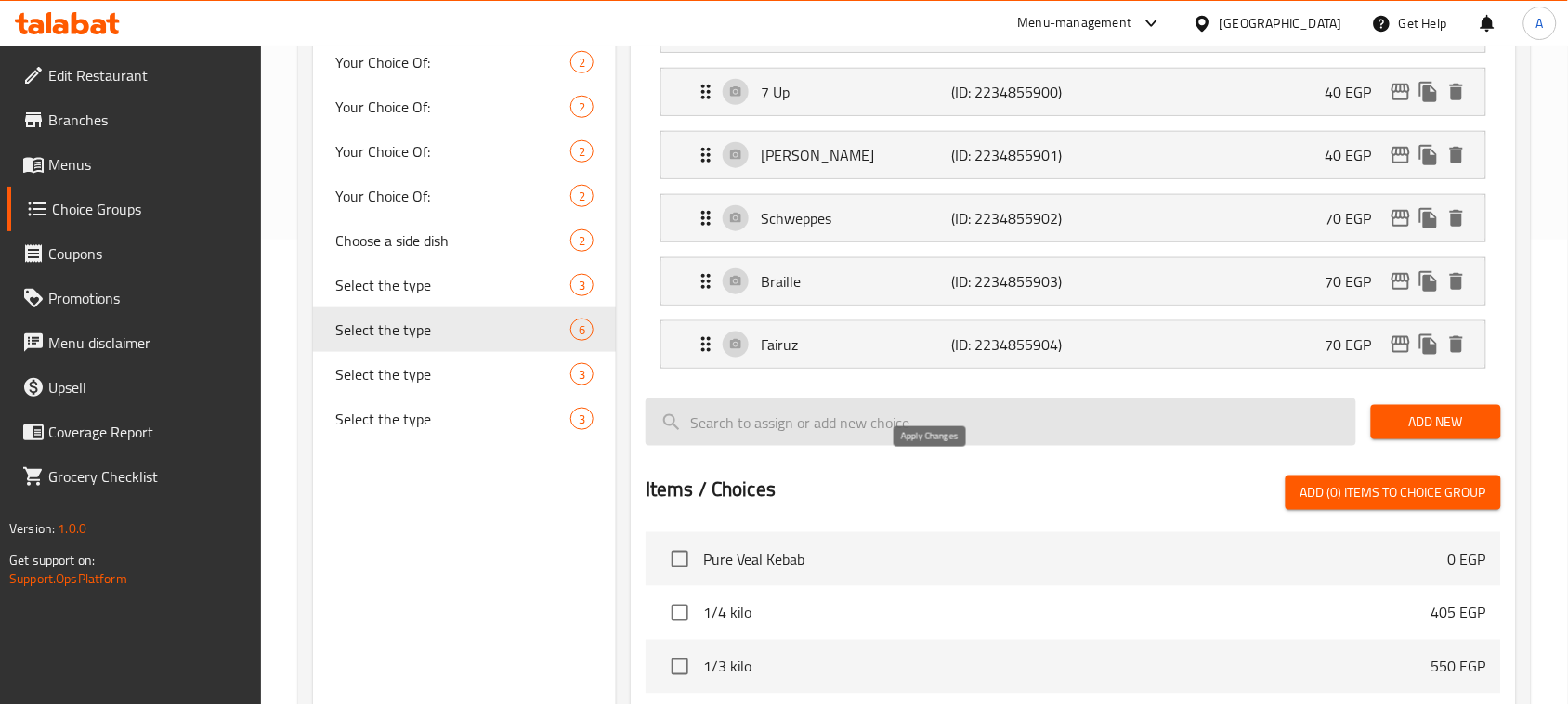
type input "70"
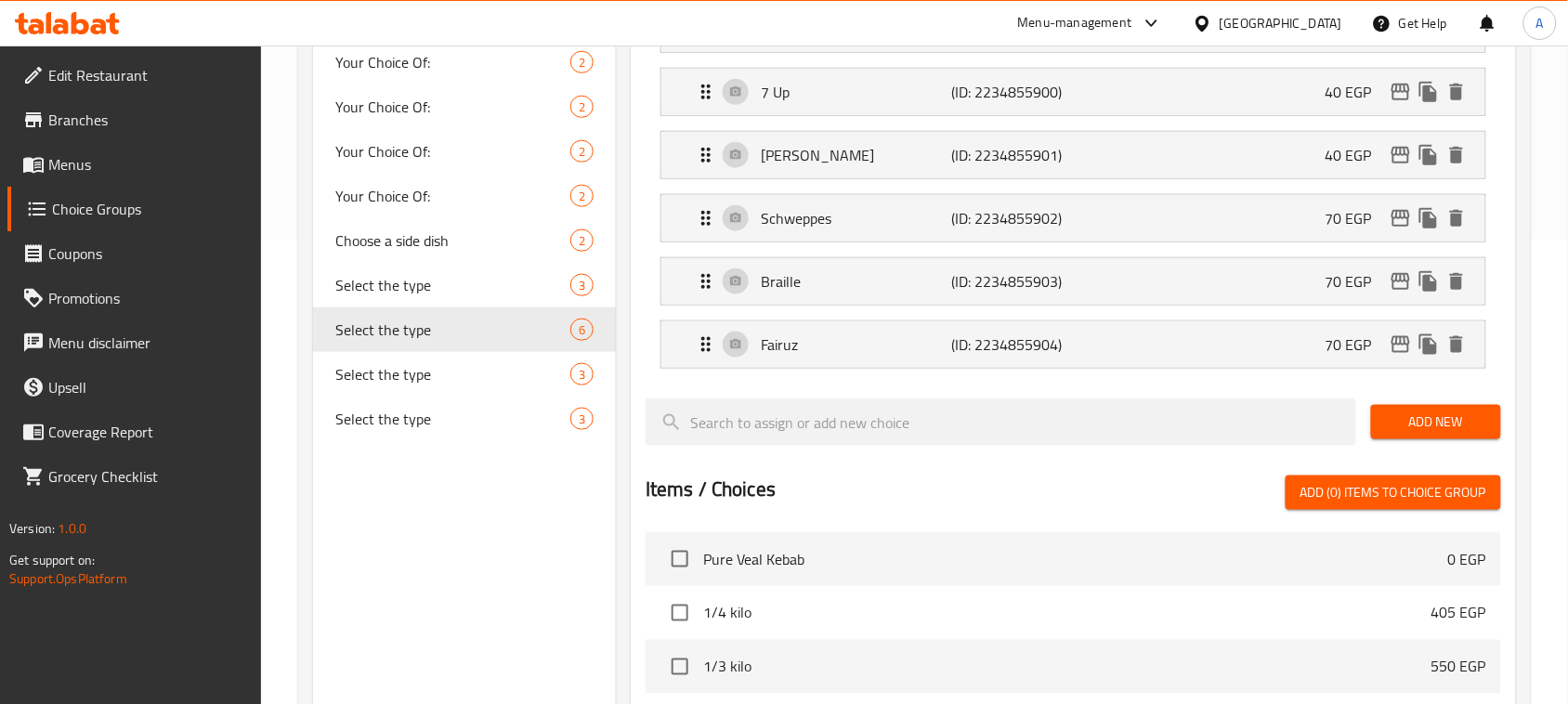
scroll to position [0, 0]
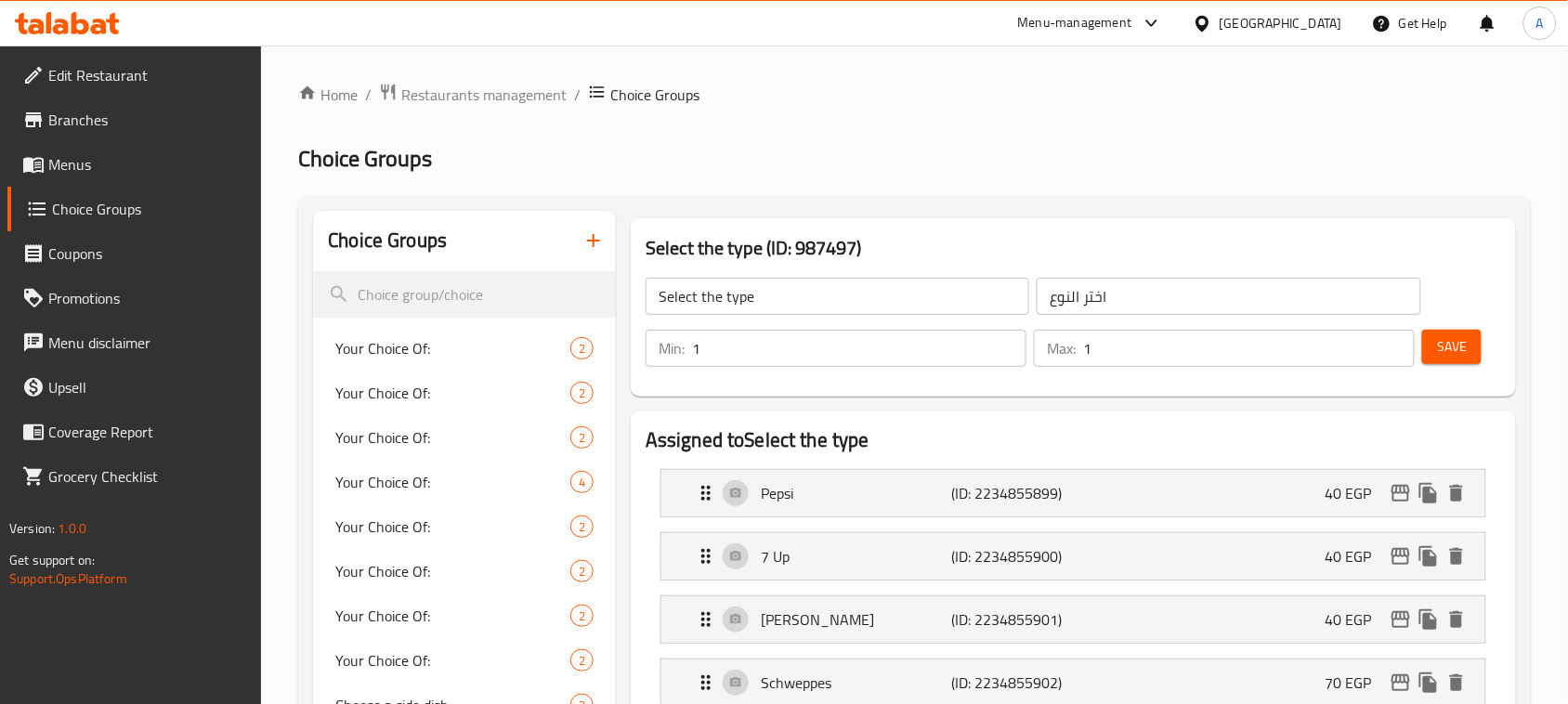
click at [1450, 346] on span "Save" at bounding box center [1451, 347] width 29 height 24
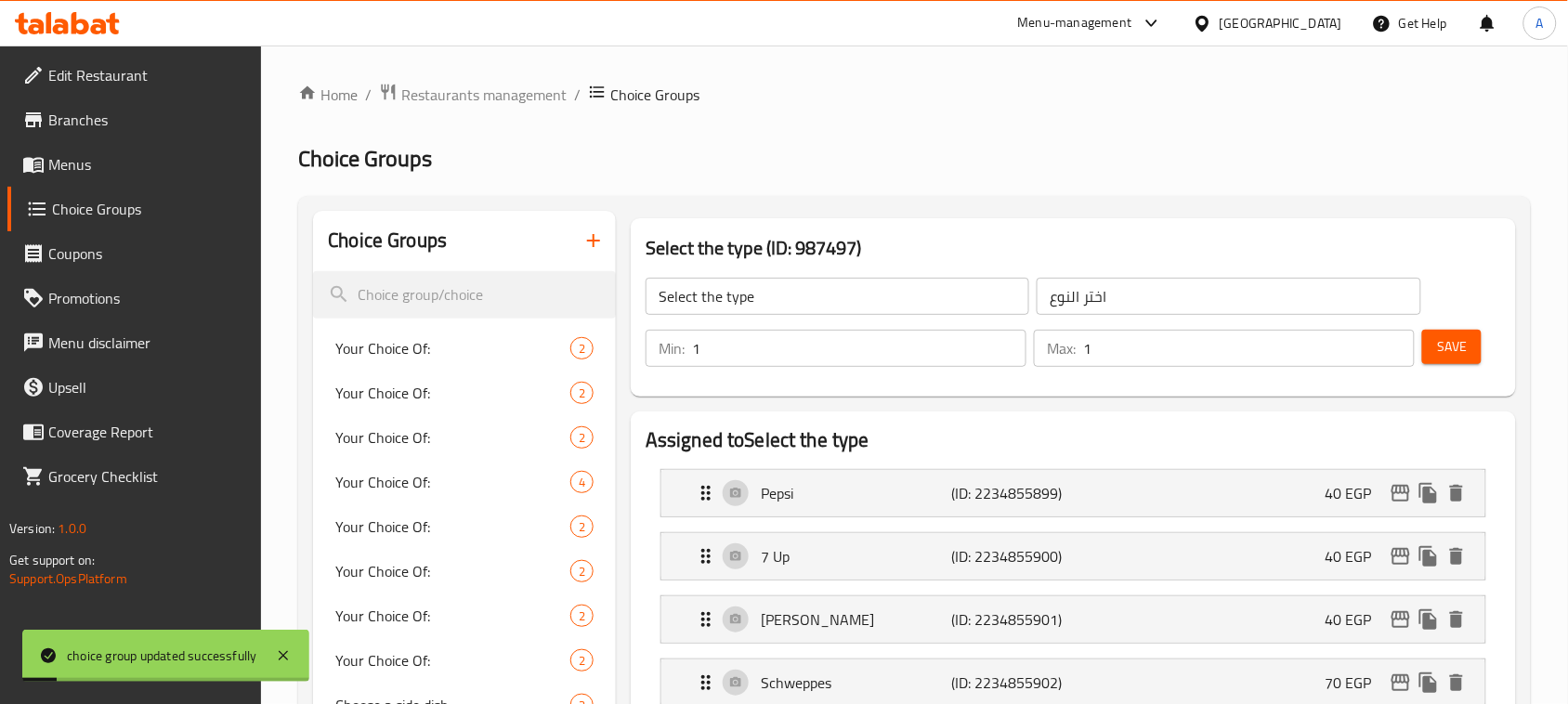
click at [131, 158] on span "Menus" at bounding box center [147, 164] width 199 height 23
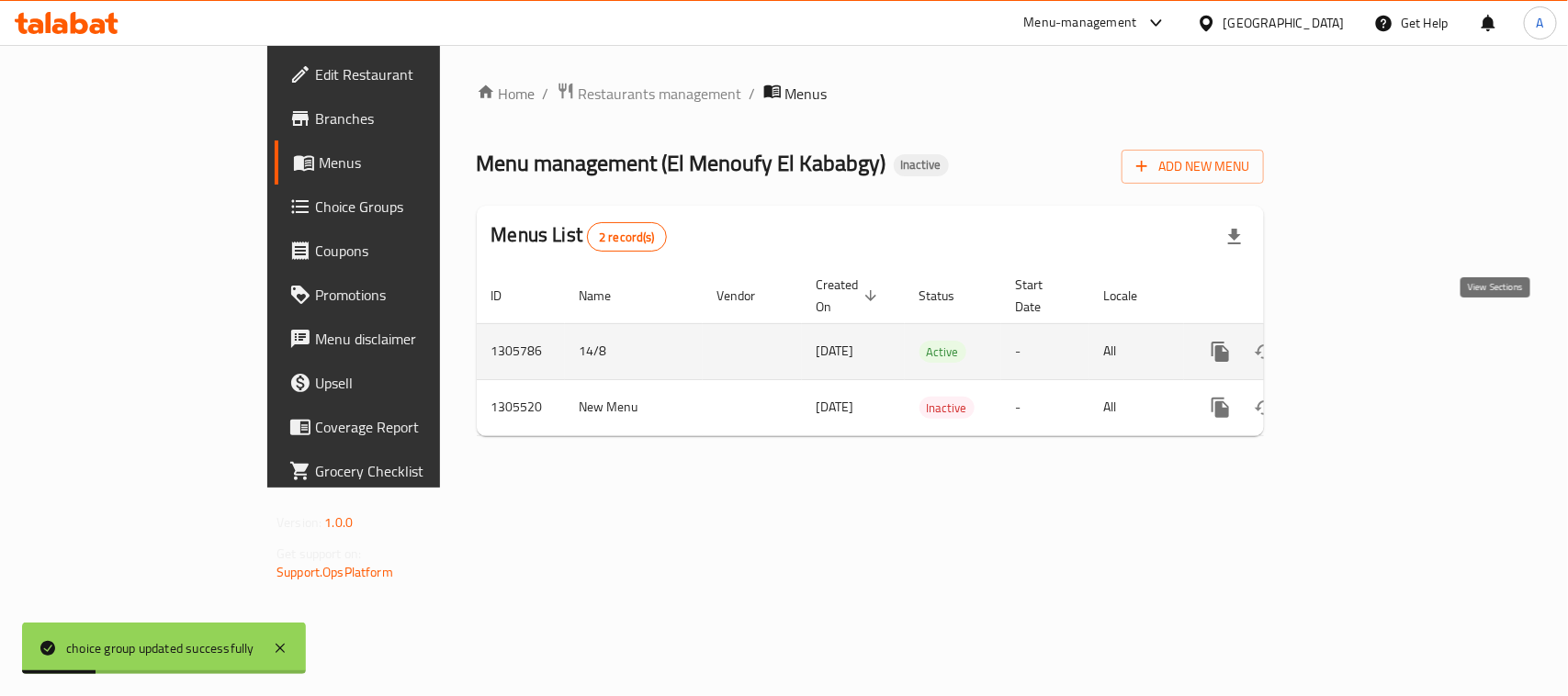
click at [1363, 340] on icon "enhanced table" at bounding box center [1353, 351] width 22 height 22
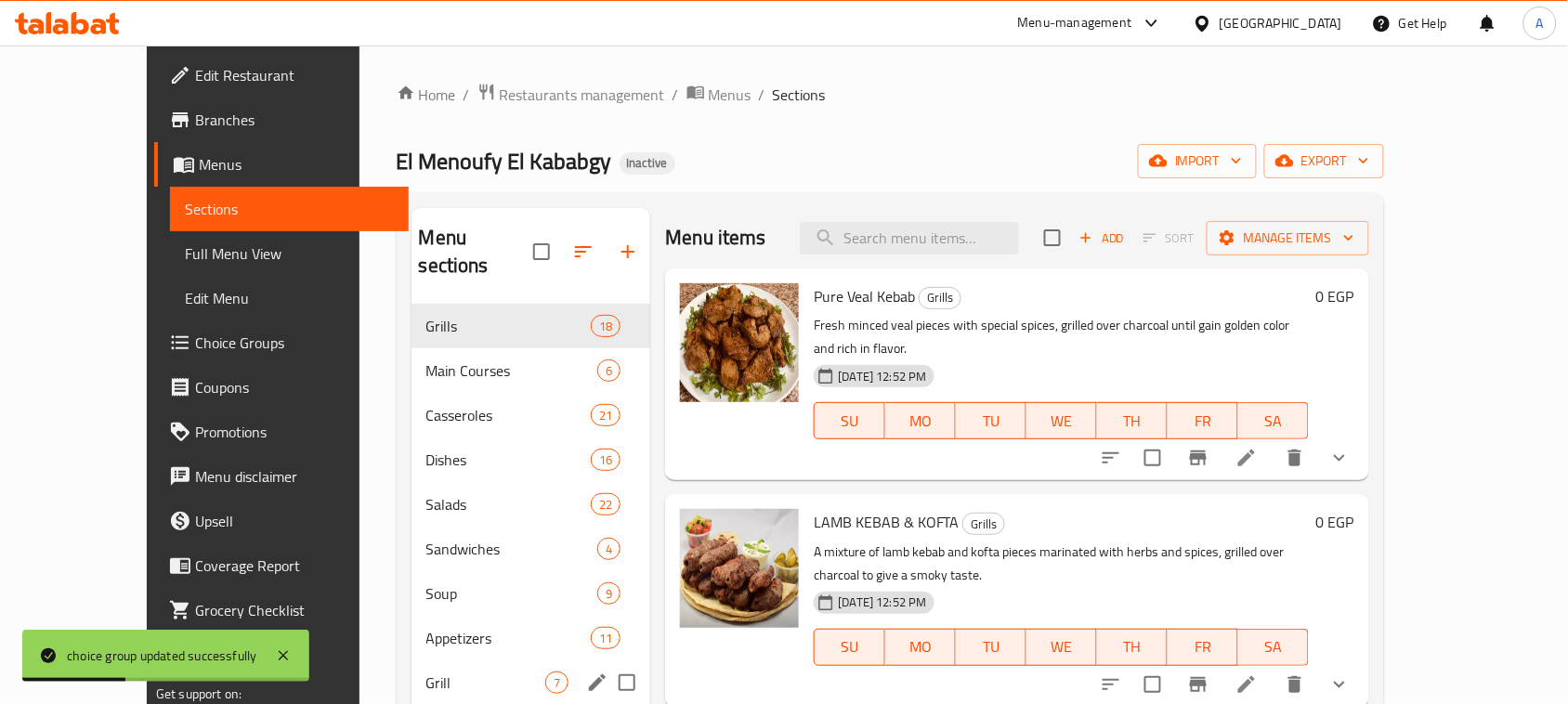
scroll to position [261, 0]
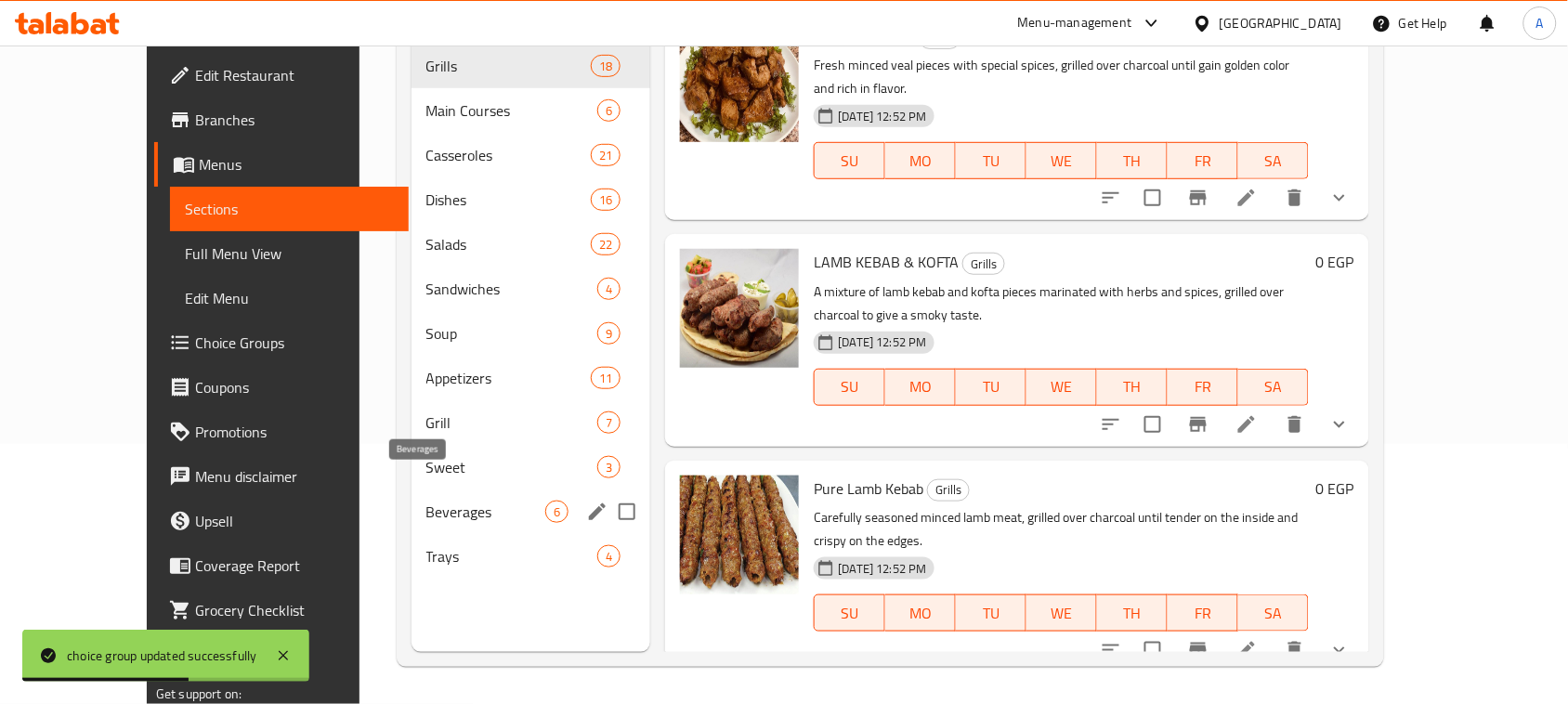
click at [427, 500] on span "Beverages" at bounding box center [486, 511] width 120 height 23
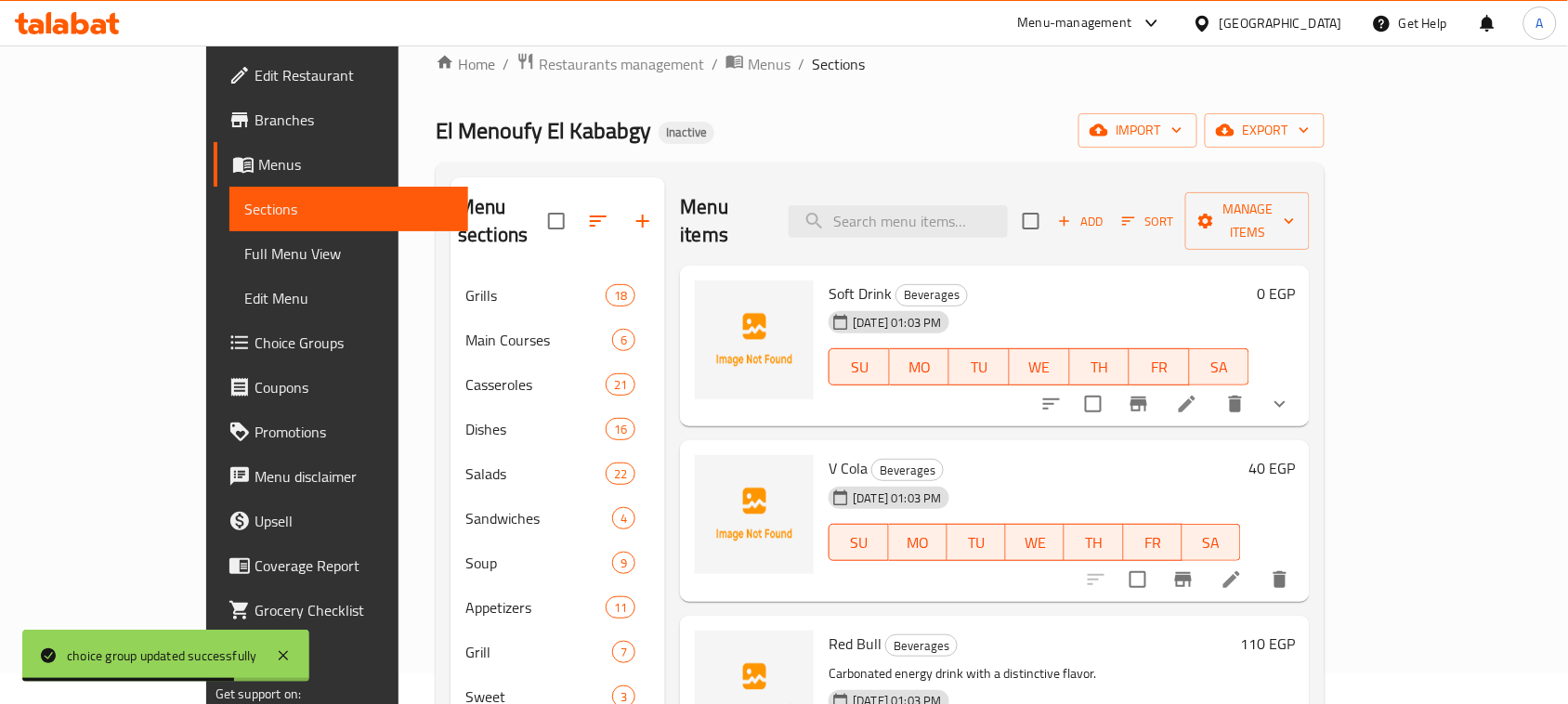
scroll to position [28, 0]
click at [1286, 403] on icon "show more" at bounding box center [1279, 406] width 11 height 7
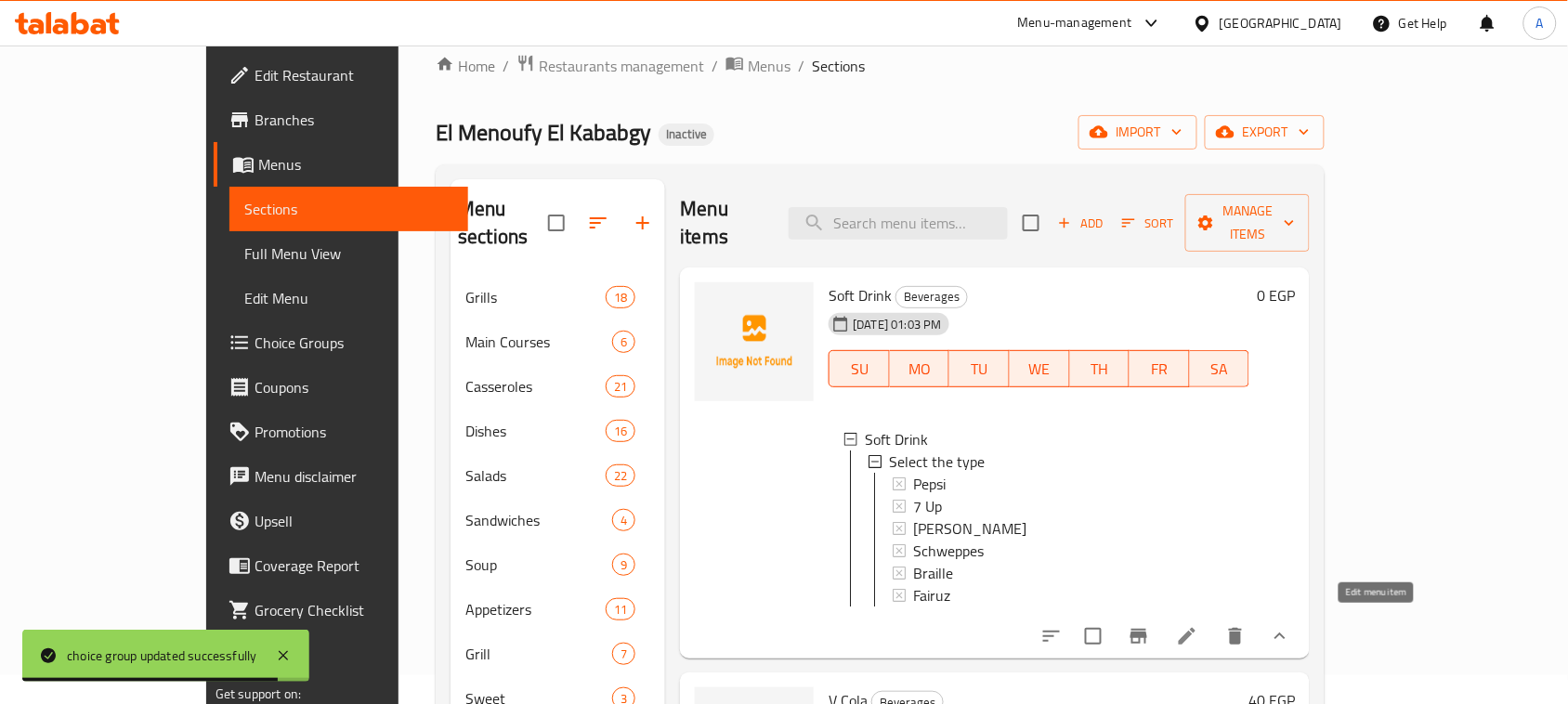
click at [1198, 627] on icon at bounding box center [1187, 635] width 23 height 23
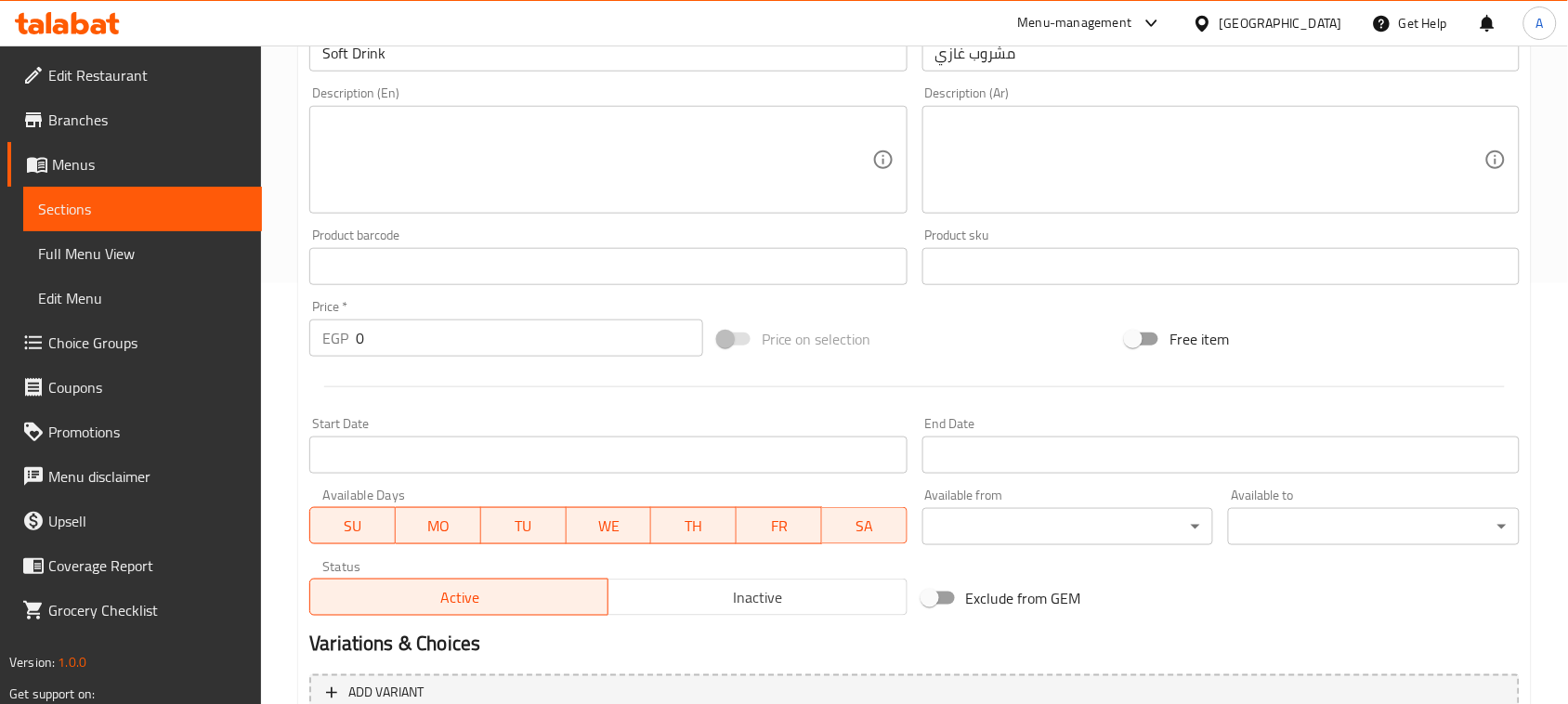
scroll to position [637, 0]
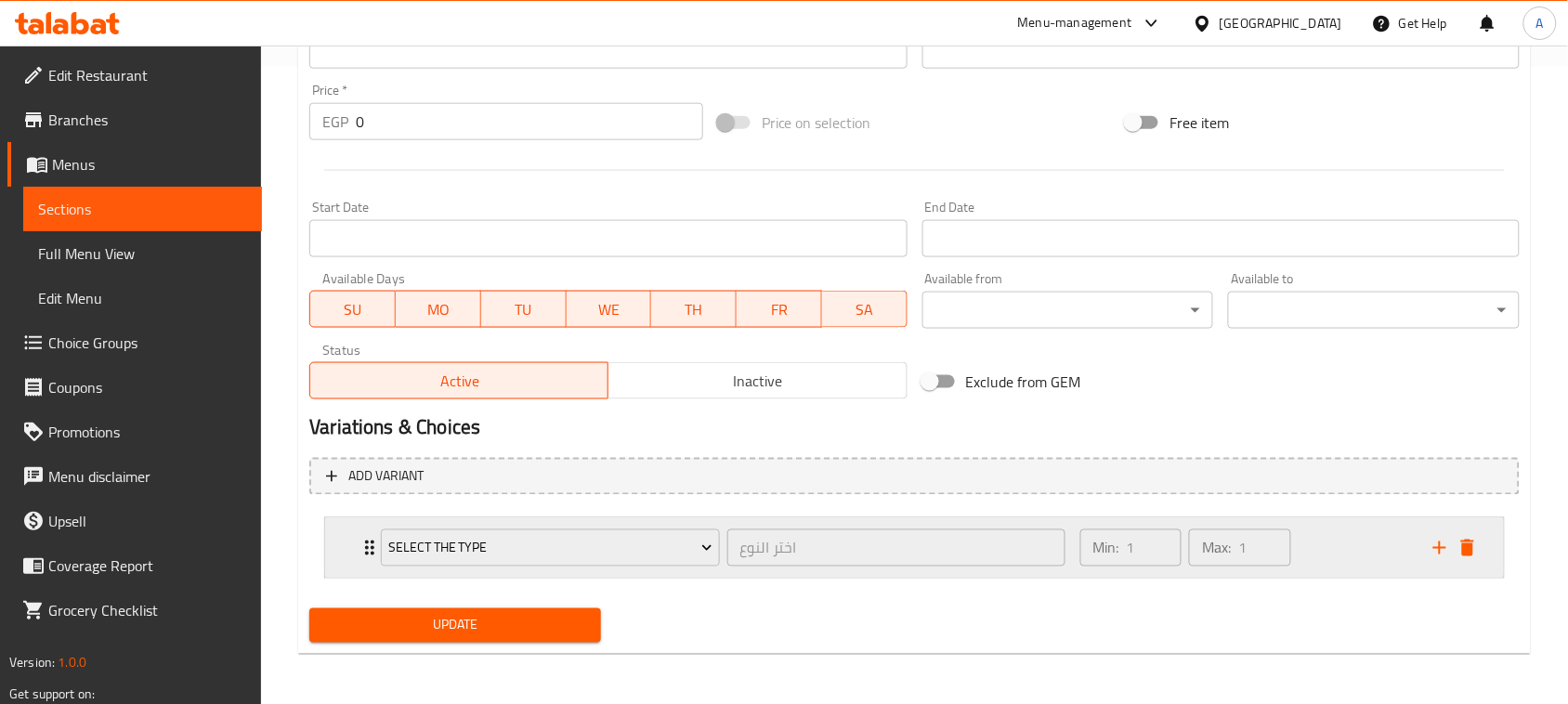
click at [1351, 559] on div "Min: 1 ​ Max: 1 ​" at bounding box center [1245, 547] width 353 height 60
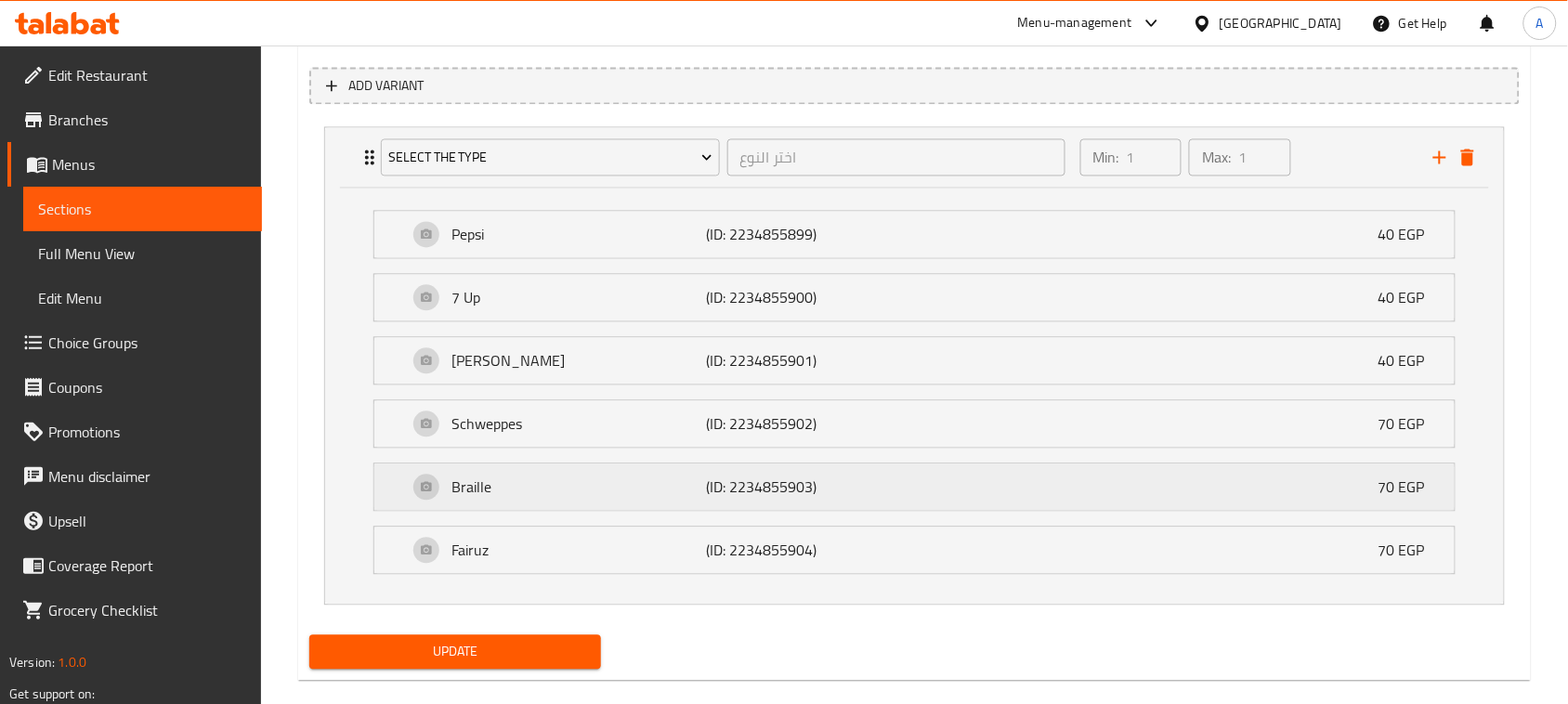
scroll to position [1057, 0]
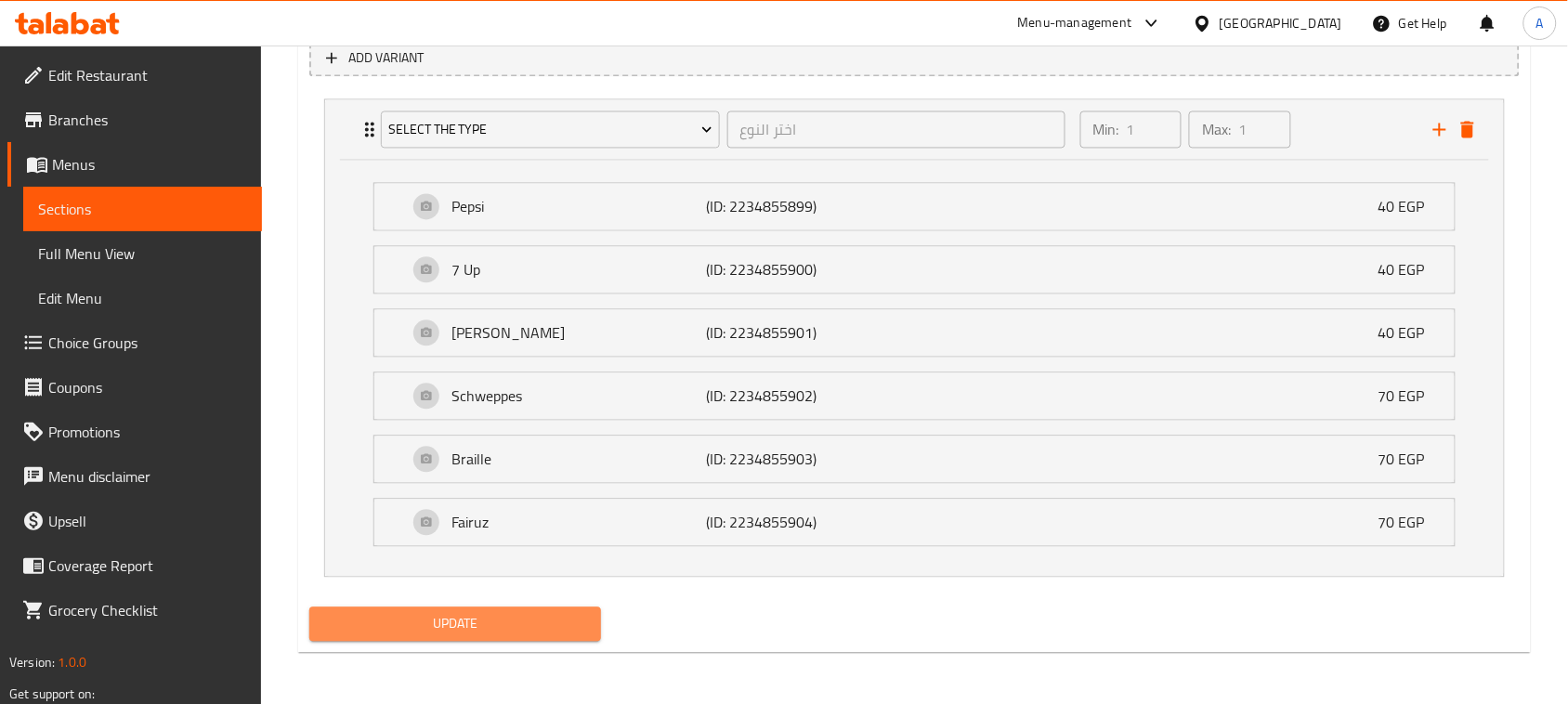
click at [567, 622] on span "Update" at bounding box center [455, 624] width 262 height 24
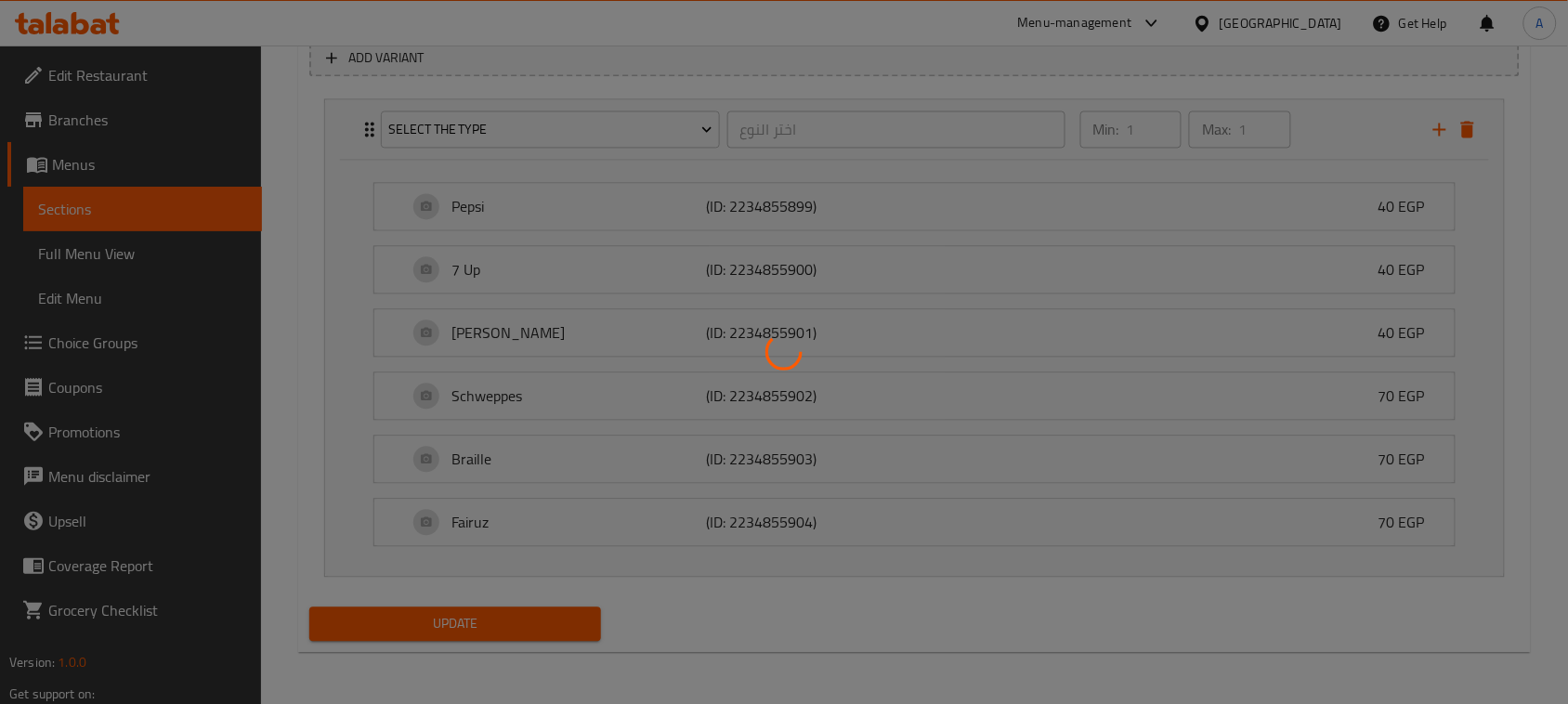
click at [140, 257] on div at bounding box center [784, 352] width 1568 height 704
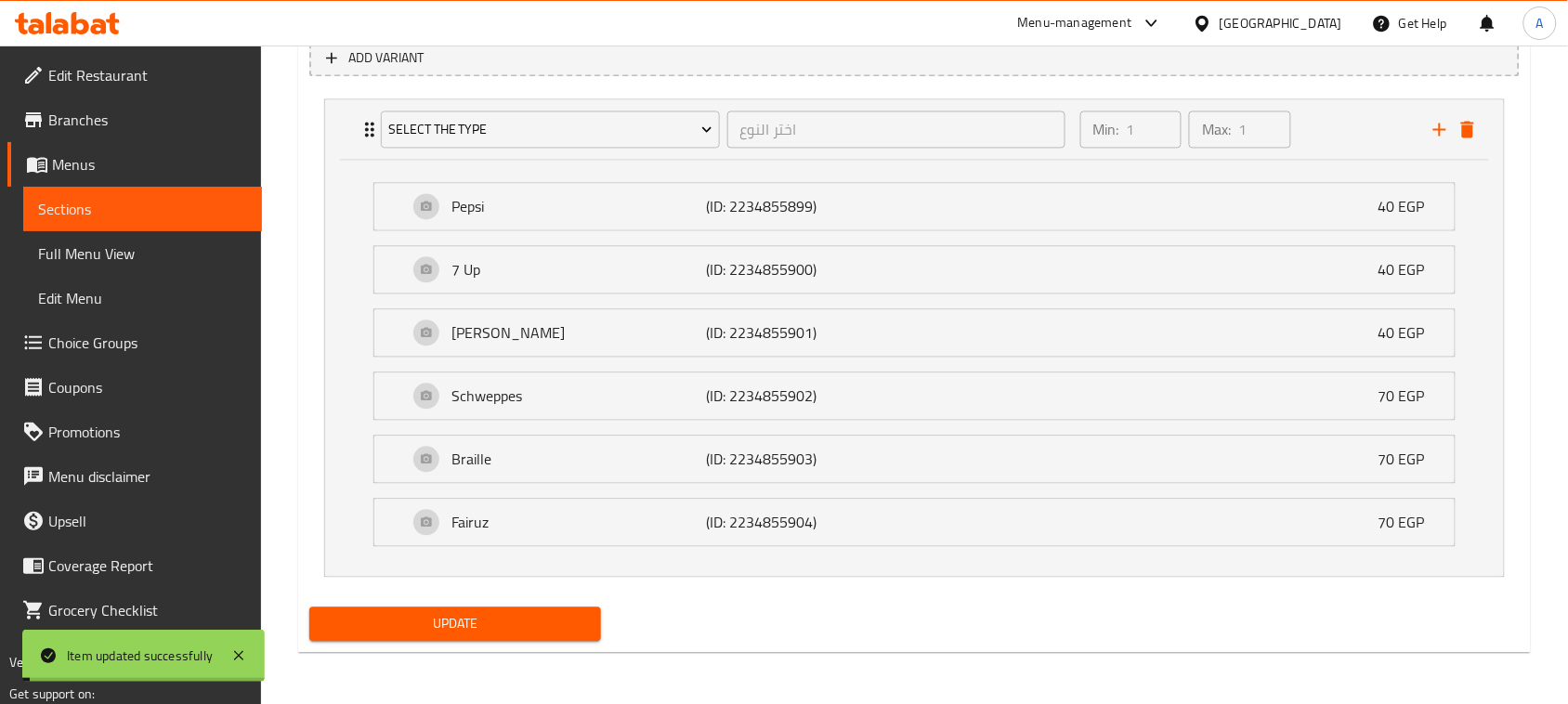
click at [141, 257] on span "Full Menu View" at bounding box center [142, 253] width 209 height 23
click at [140, 261] on span "Full Menu View" at bounding box center [142, 253] width 209 height 23
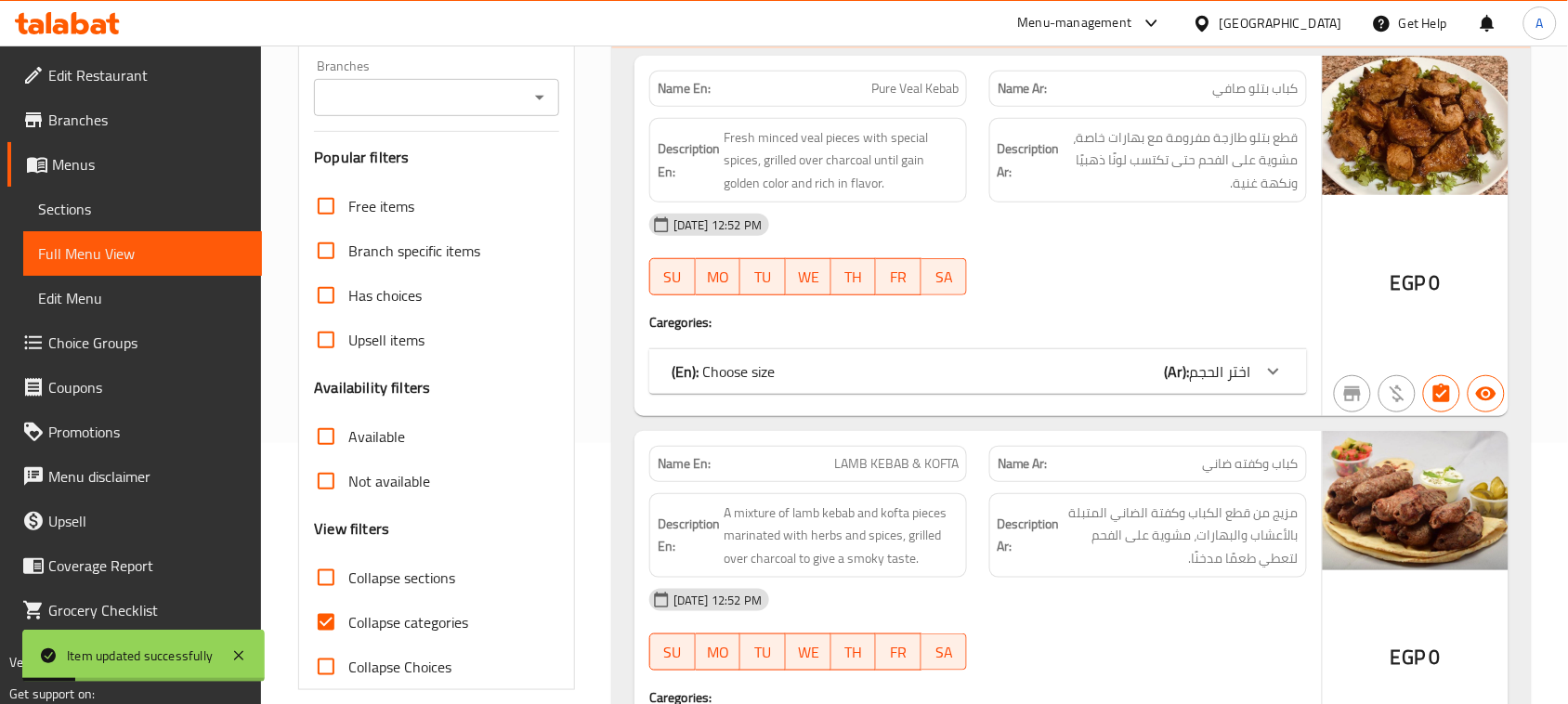
scroll to position [360, 0]
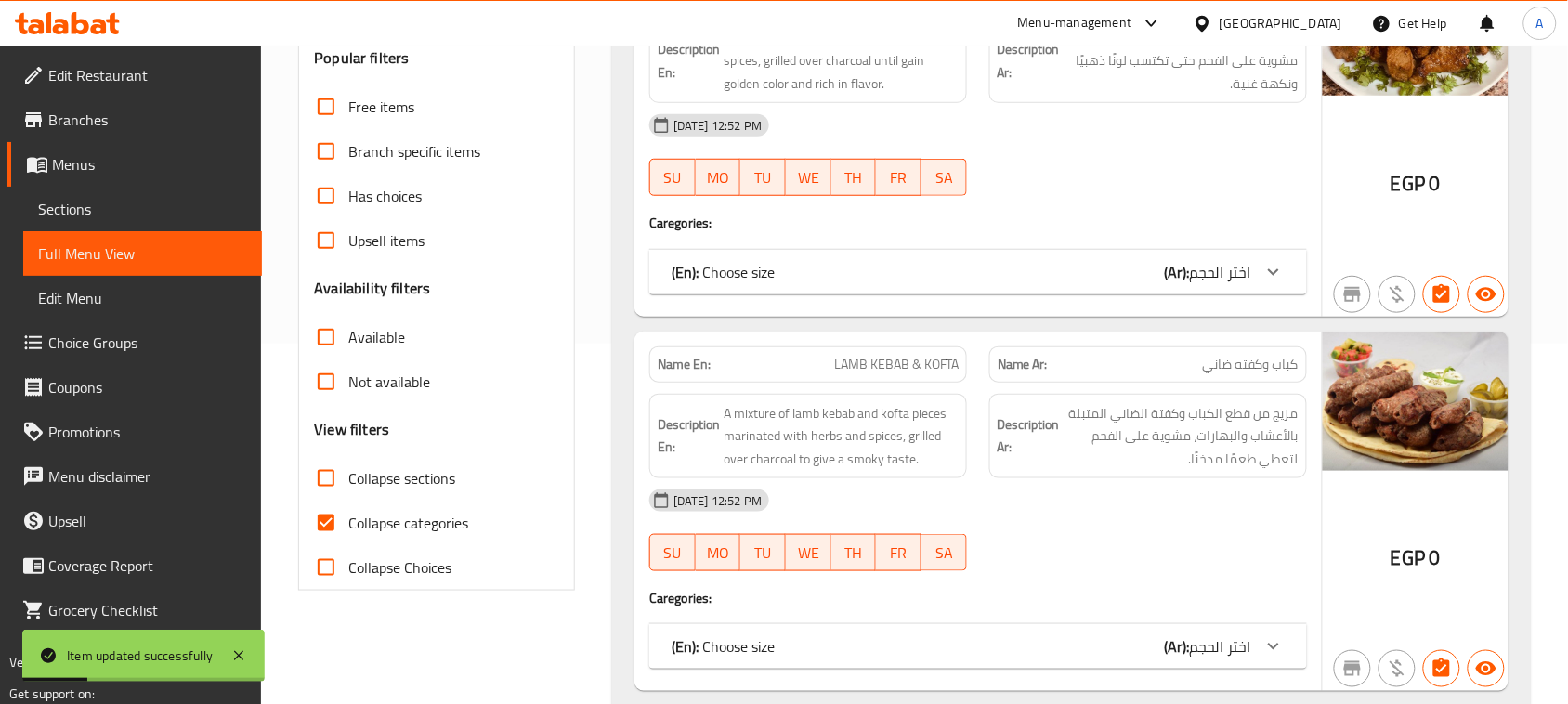
click at [319, 525] on input "Collapse categories" at bounding box center [326, 522] width 44 height 44
checkbox input "false"
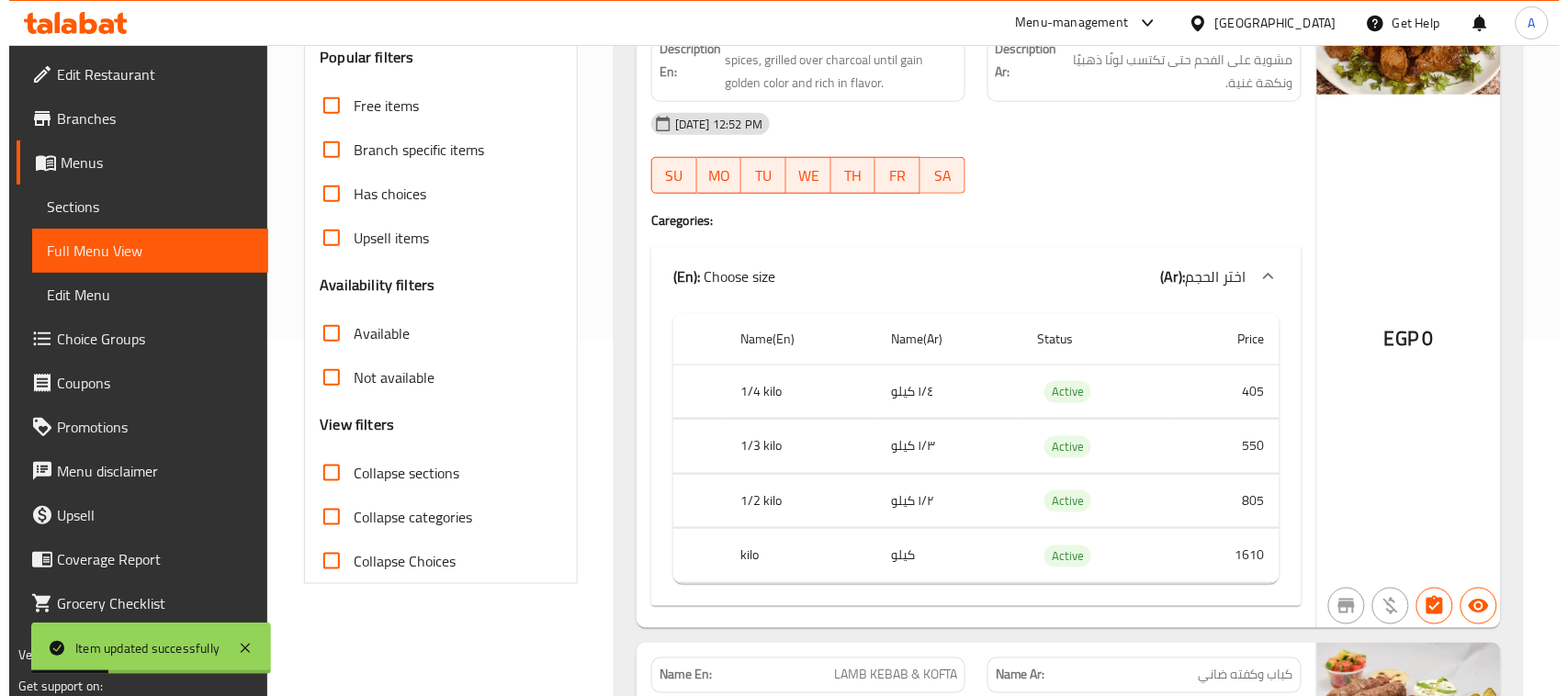
scroll to position [0, 0]
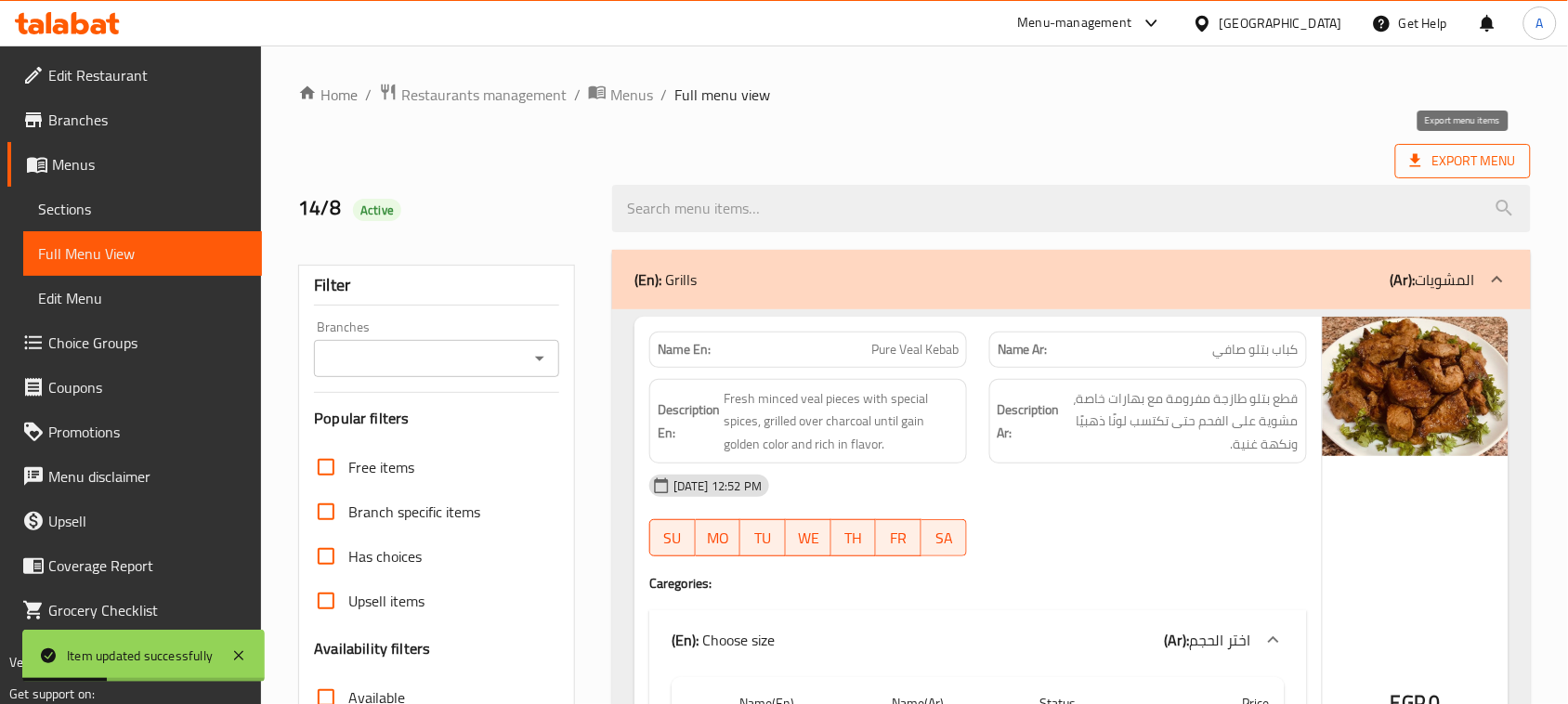
click at [1487, 164] on span "Export Menu" at bounding box center [1463, 161] width 106 height 24
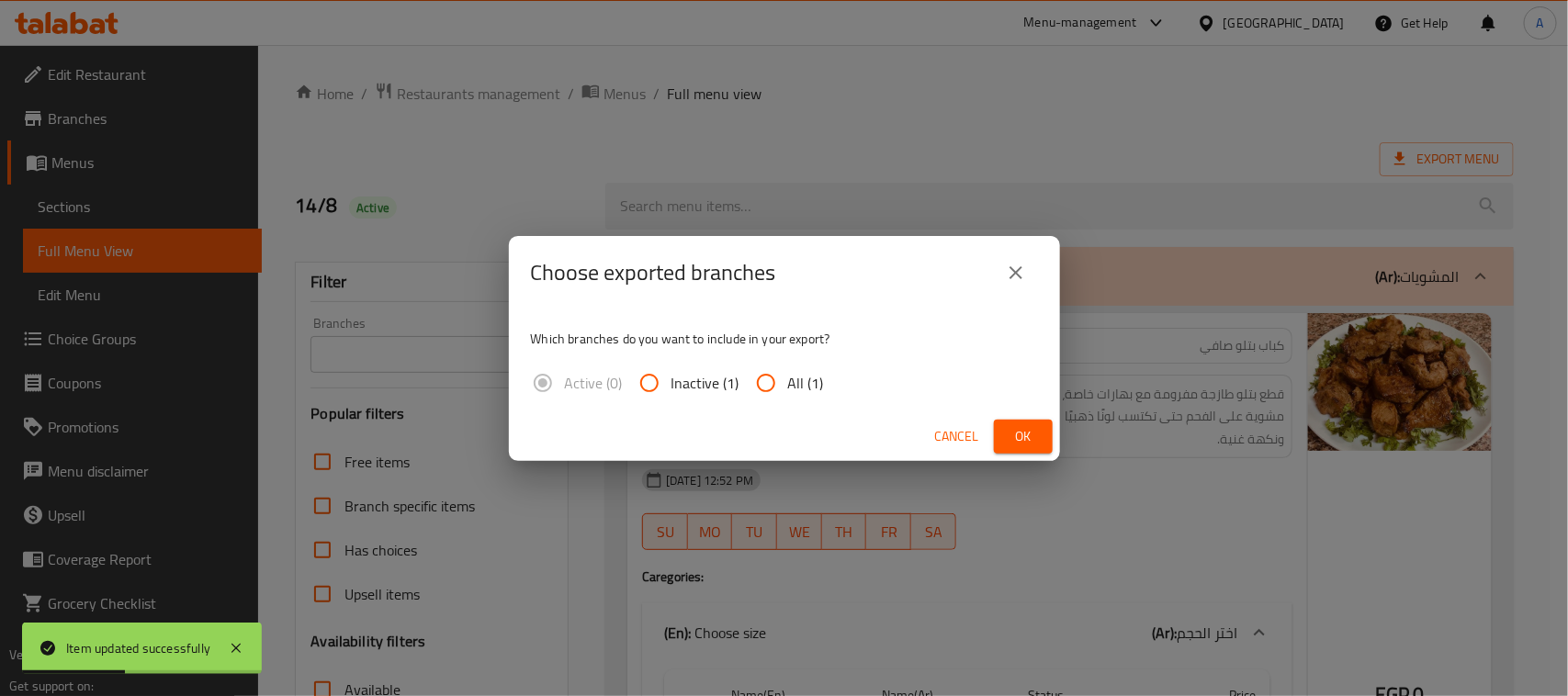
click at [778, 383] on input "All (1)" at bounding box center [765, 382] width 44 height 44
radio input "true"
click at [1044, 425] on button "Ok" at bounding box center [1023, 436] width 59 height 34
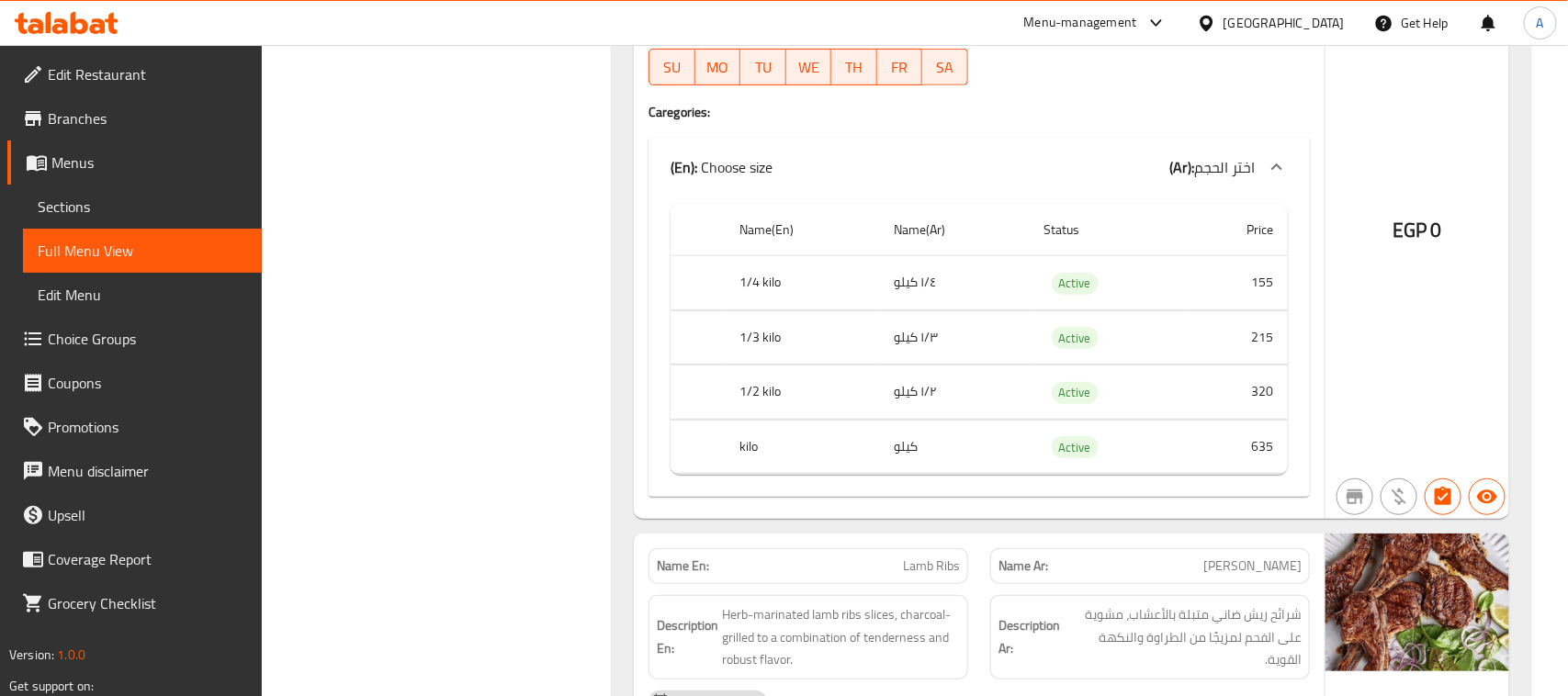
scroll to position [7144, 0]
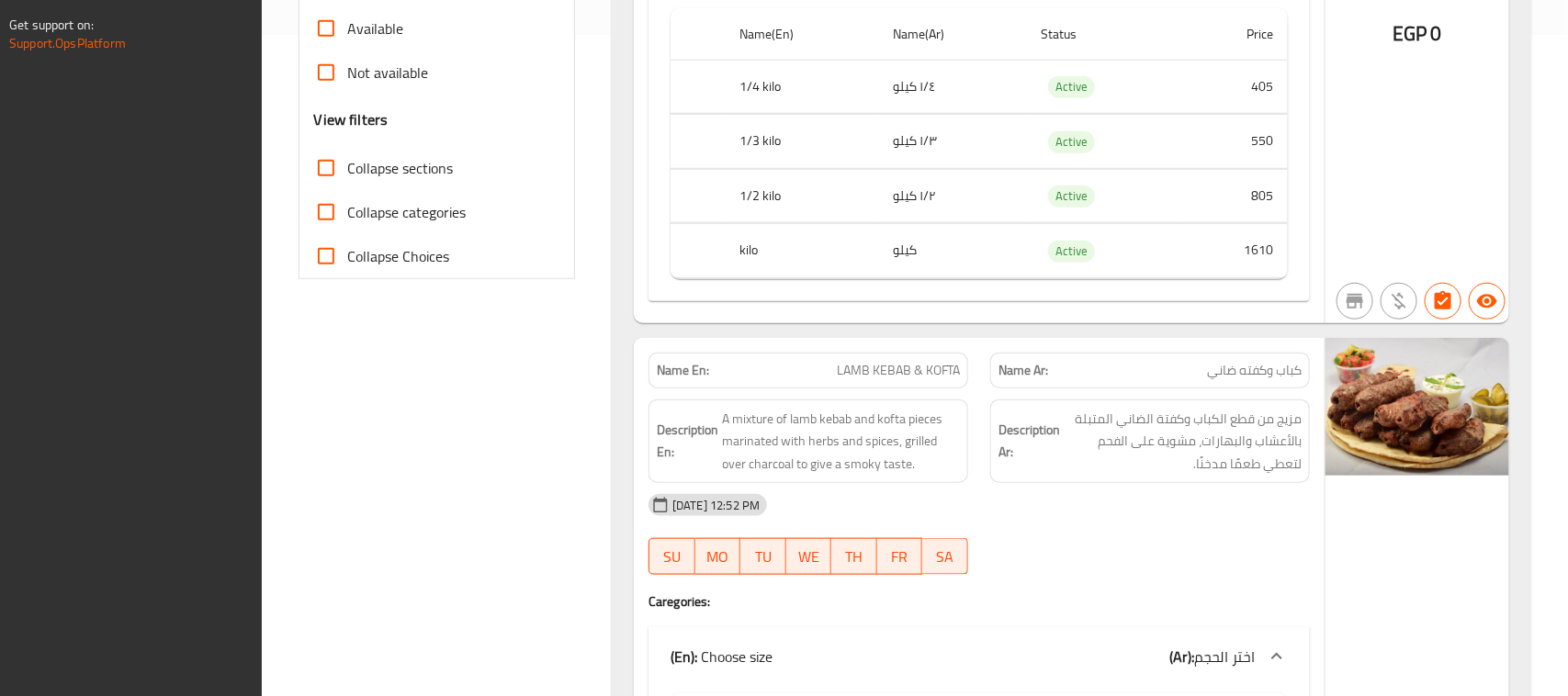
scroll to position [656, 0]
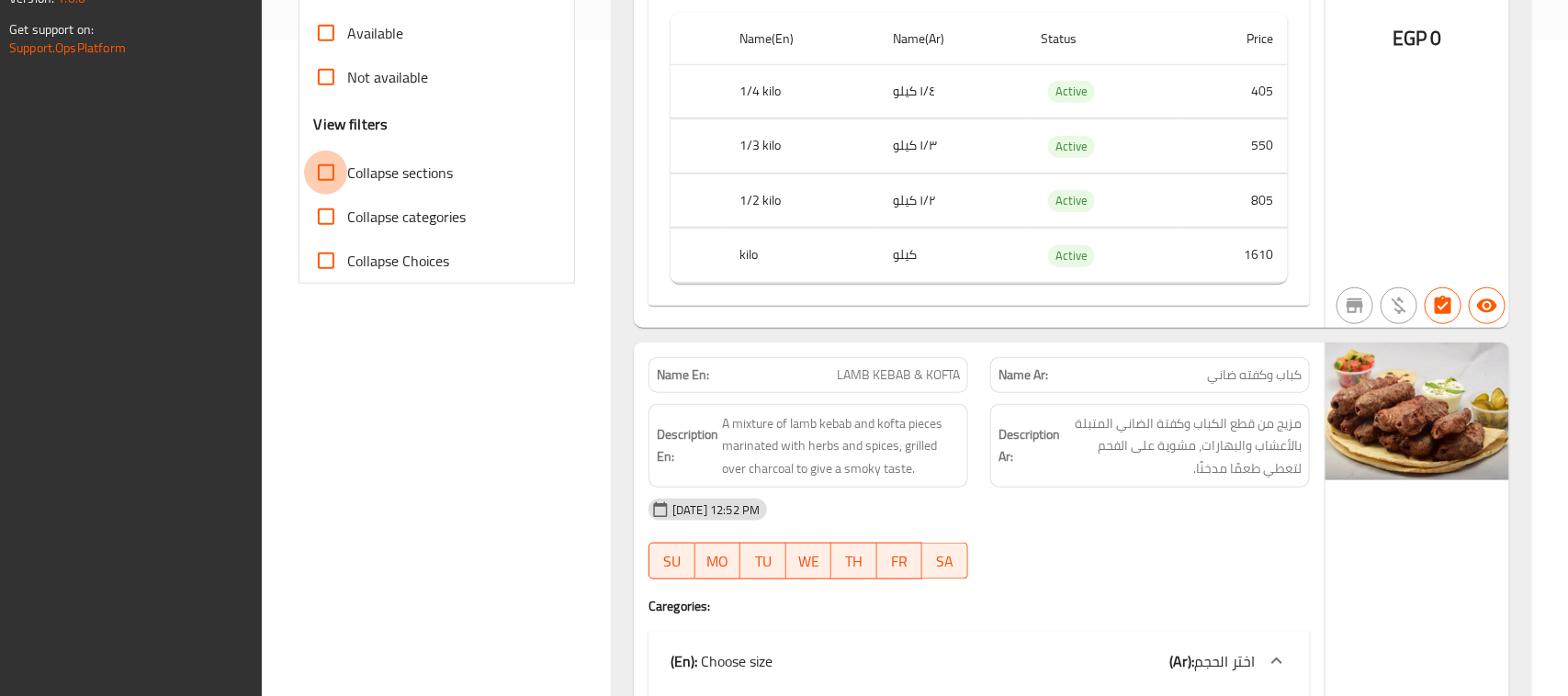
click at [323, 162] on input "Collapse sections" at bounding box center [325, 172] width 44 height 44
checkbox input "true"
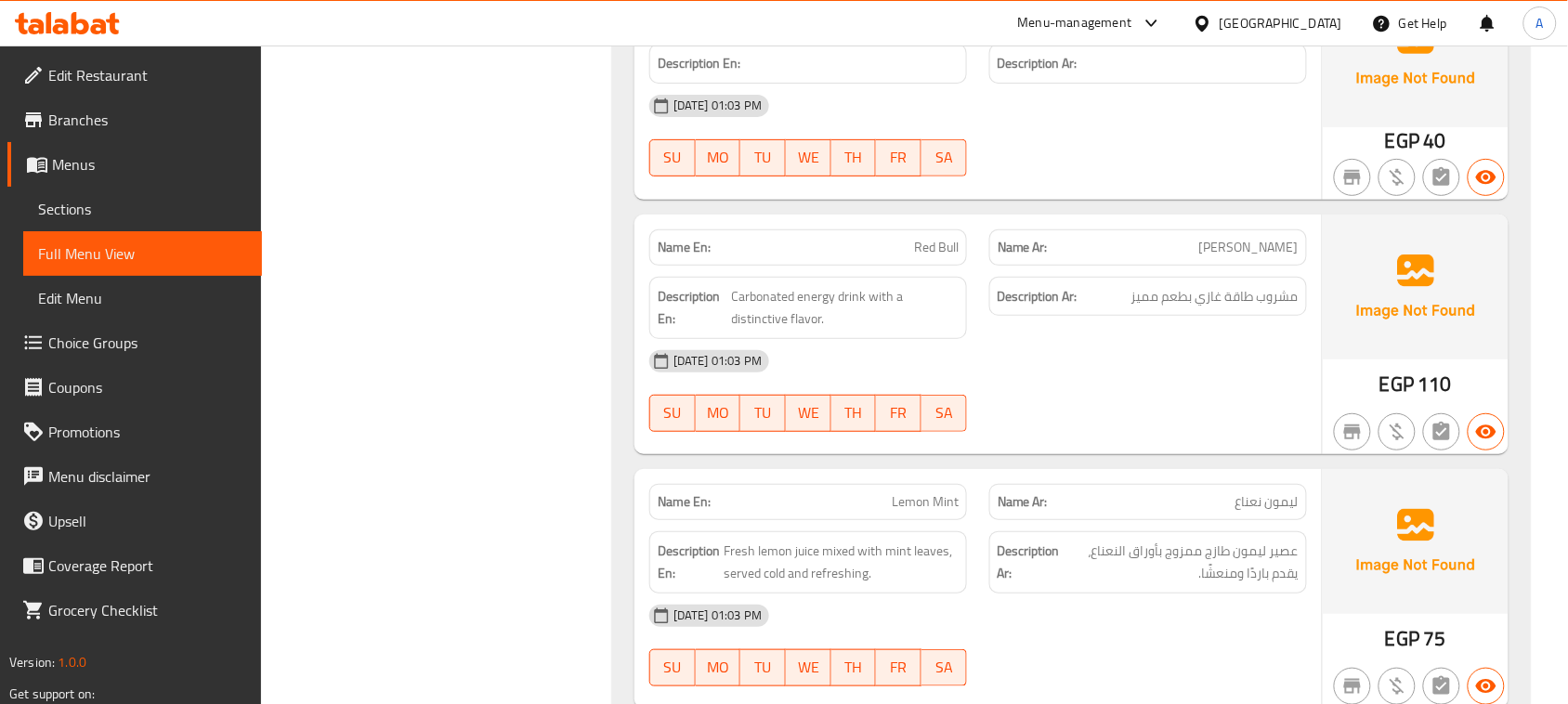
scroll to position [4054, 0]
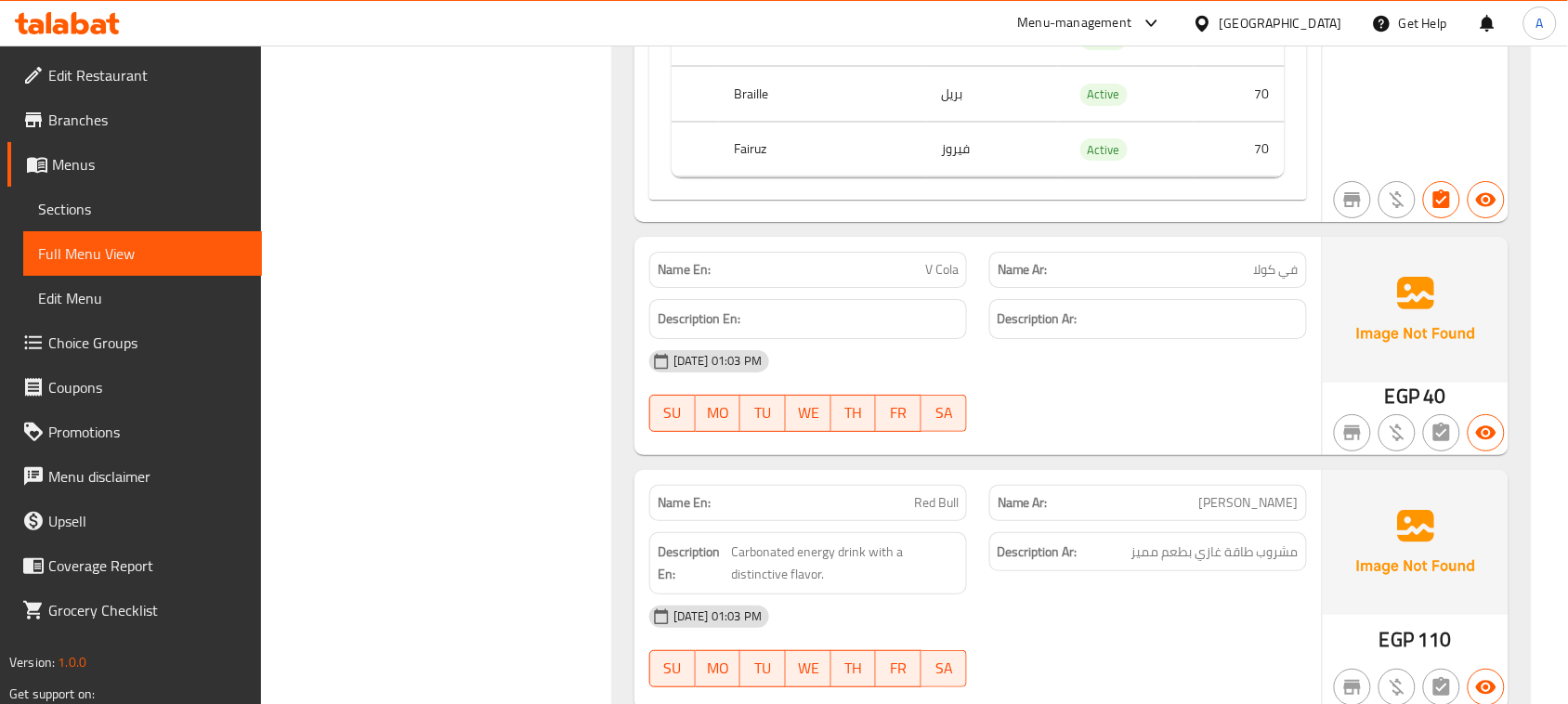
click at [1320, 25] on div "[GEOGRAPHIC_DATA]" at bounding box center [1280, 23] width 123 height 21
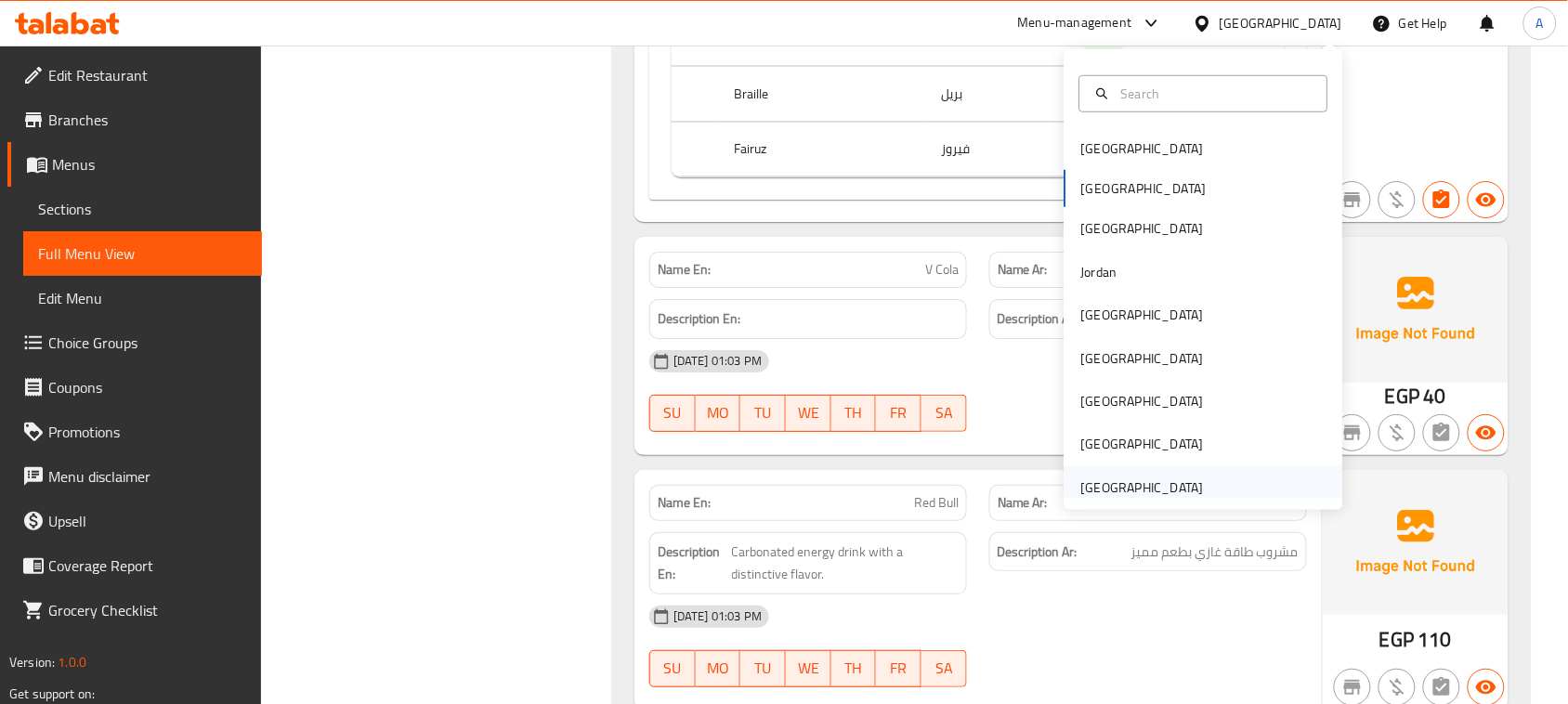
click at [1156, 483] on div "[GEOGRAPHIC_DATA]" at bounding box center [1141, 487] width 123 height 21
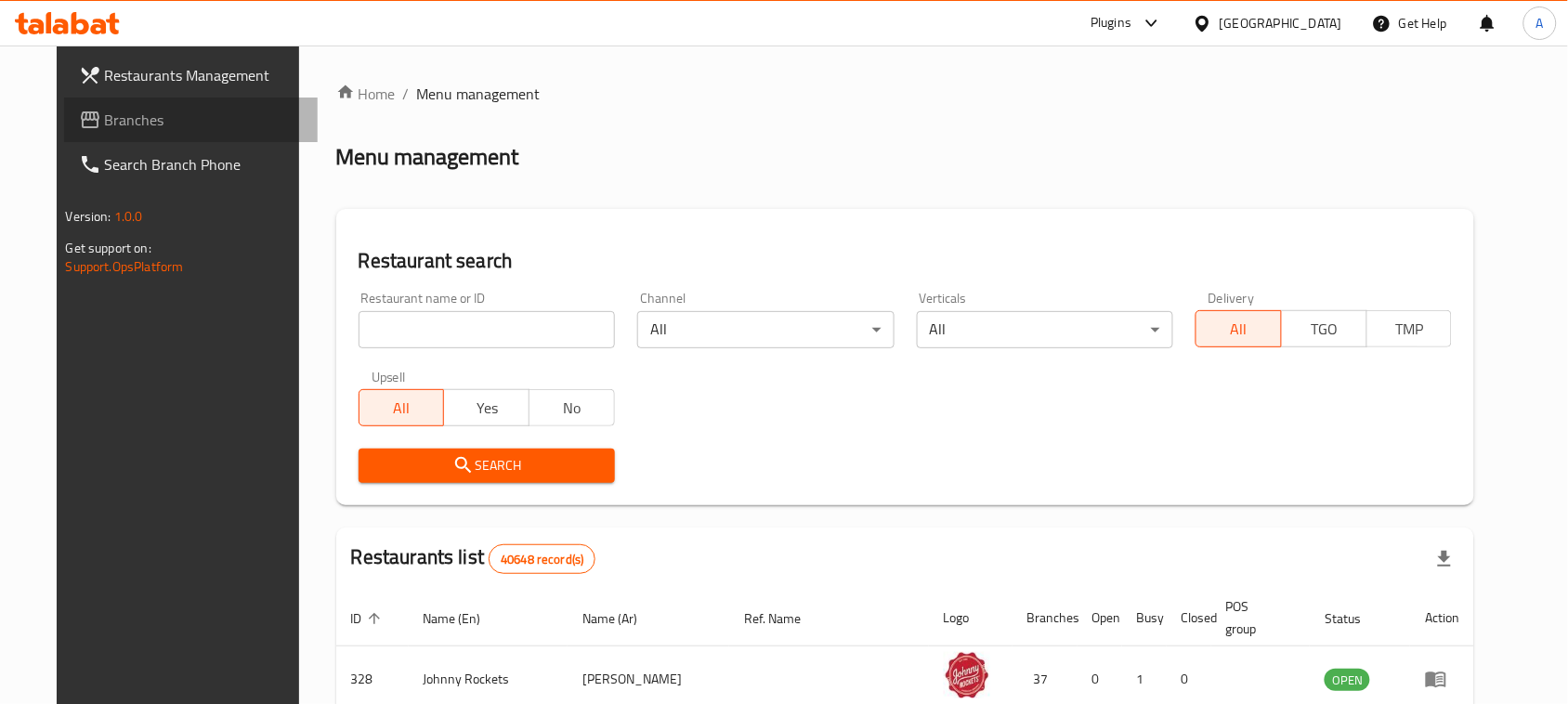
click at [131, 119] on span "Branches" at bounding box center [204, 120] width 199 height 23
